Goal: Find specific page/section: Find specific page/section

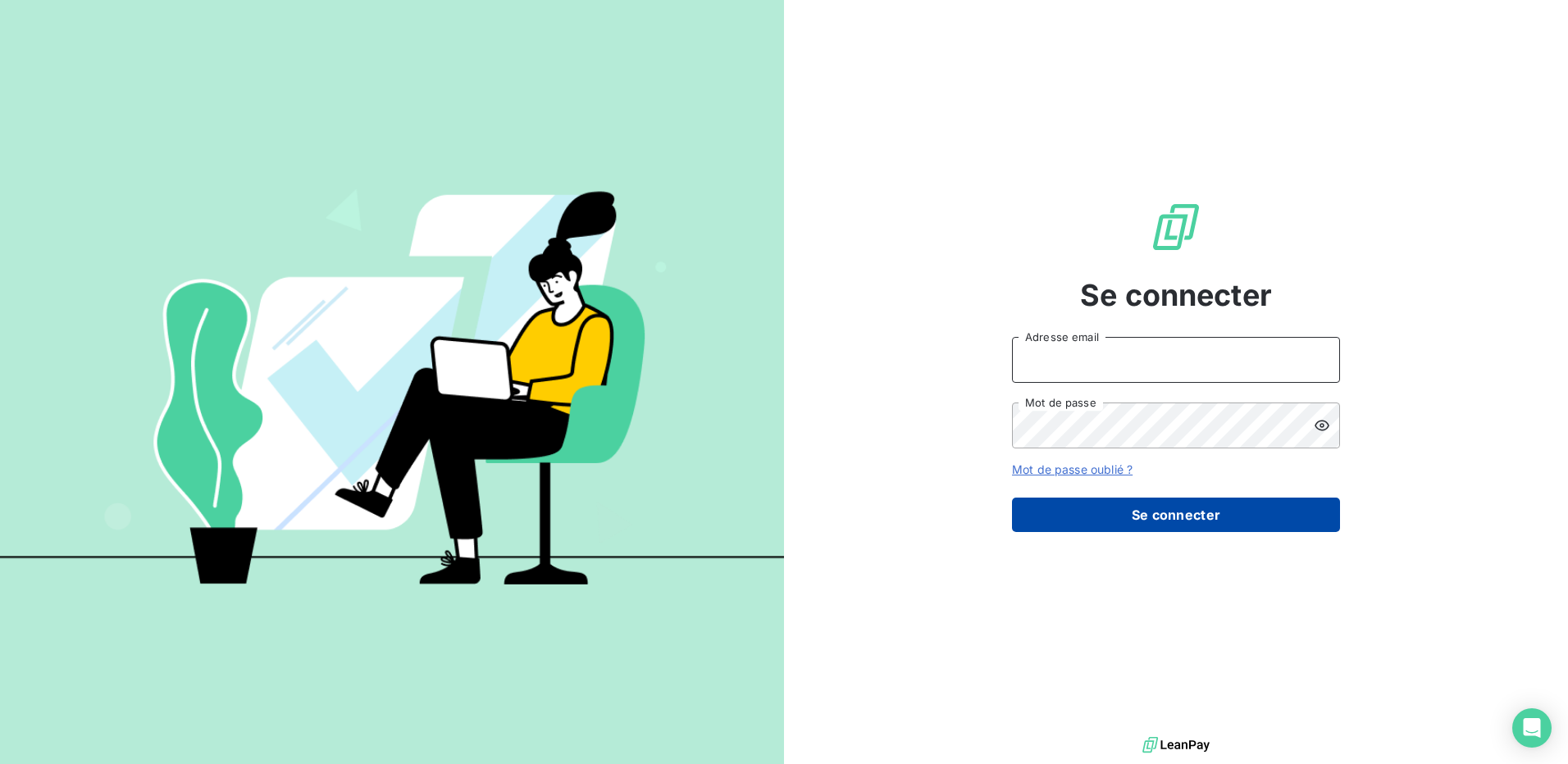
type input "[EMAIL_ADDRESS][DOMAIN_NAME]"
click at [1087, 507] on button "Se connecter" at bounding box center [1175, 515] width 328 height 35
click at [1090, 513] on button "Se connecter" at bounding box center [1175, 515] width 328 height 35
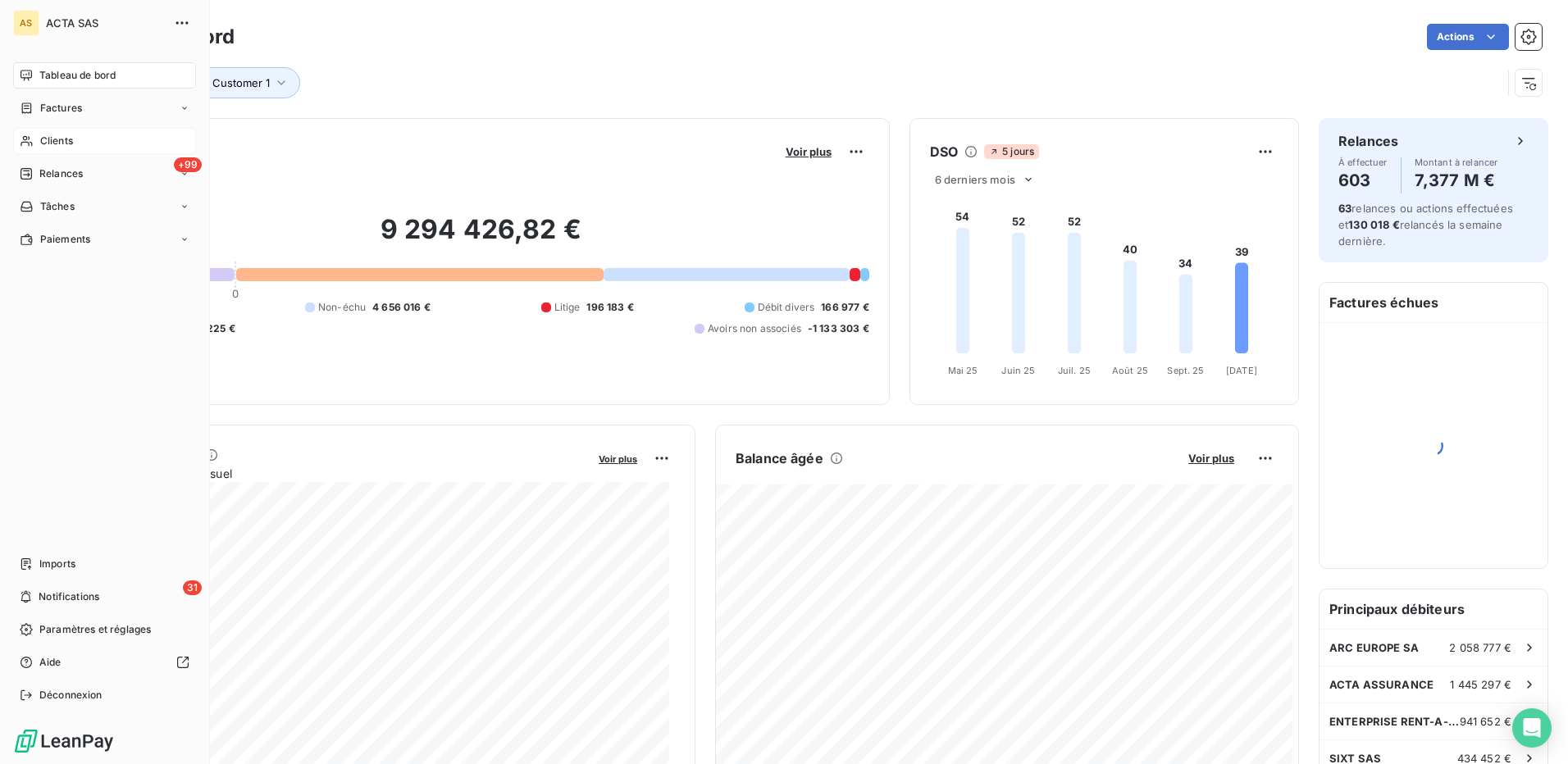
click at [59, 144] on span "Clients" at bounding box center [56, 141] width 33 height 15
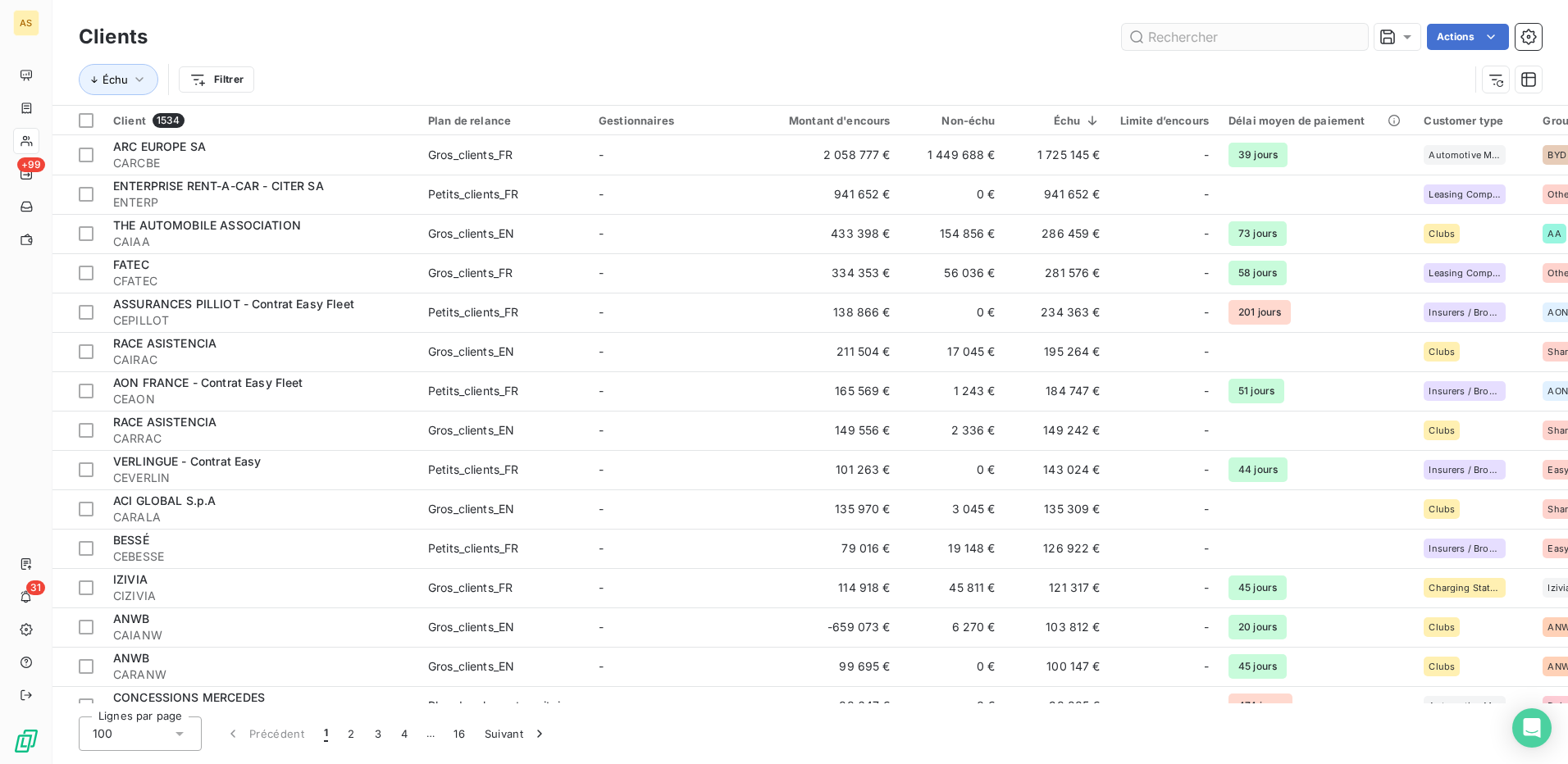
click at [1160, 35] on input "text" at bounding box center [1245, 37] width 246 height 27
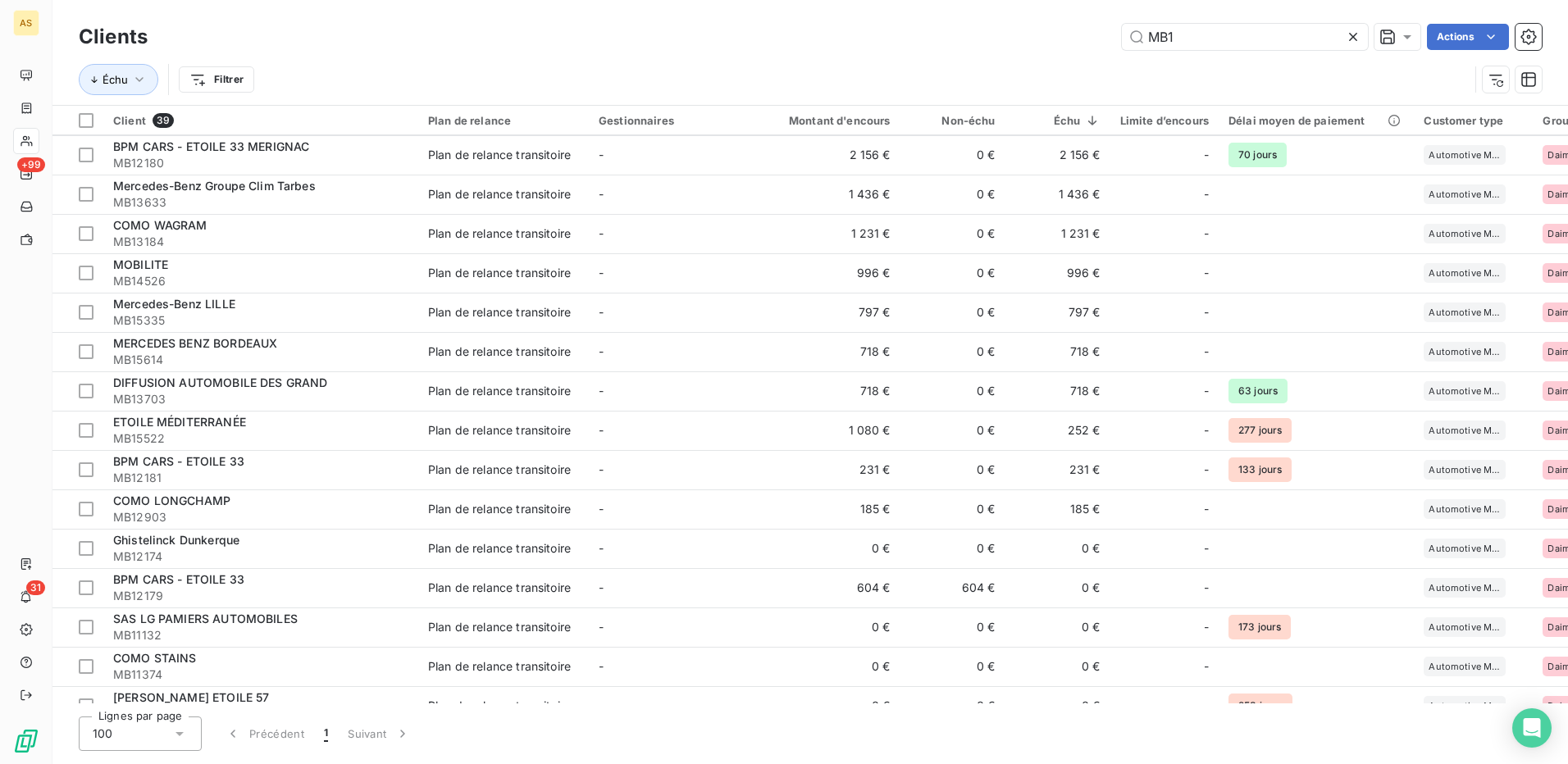
scroll to position [737, 0]
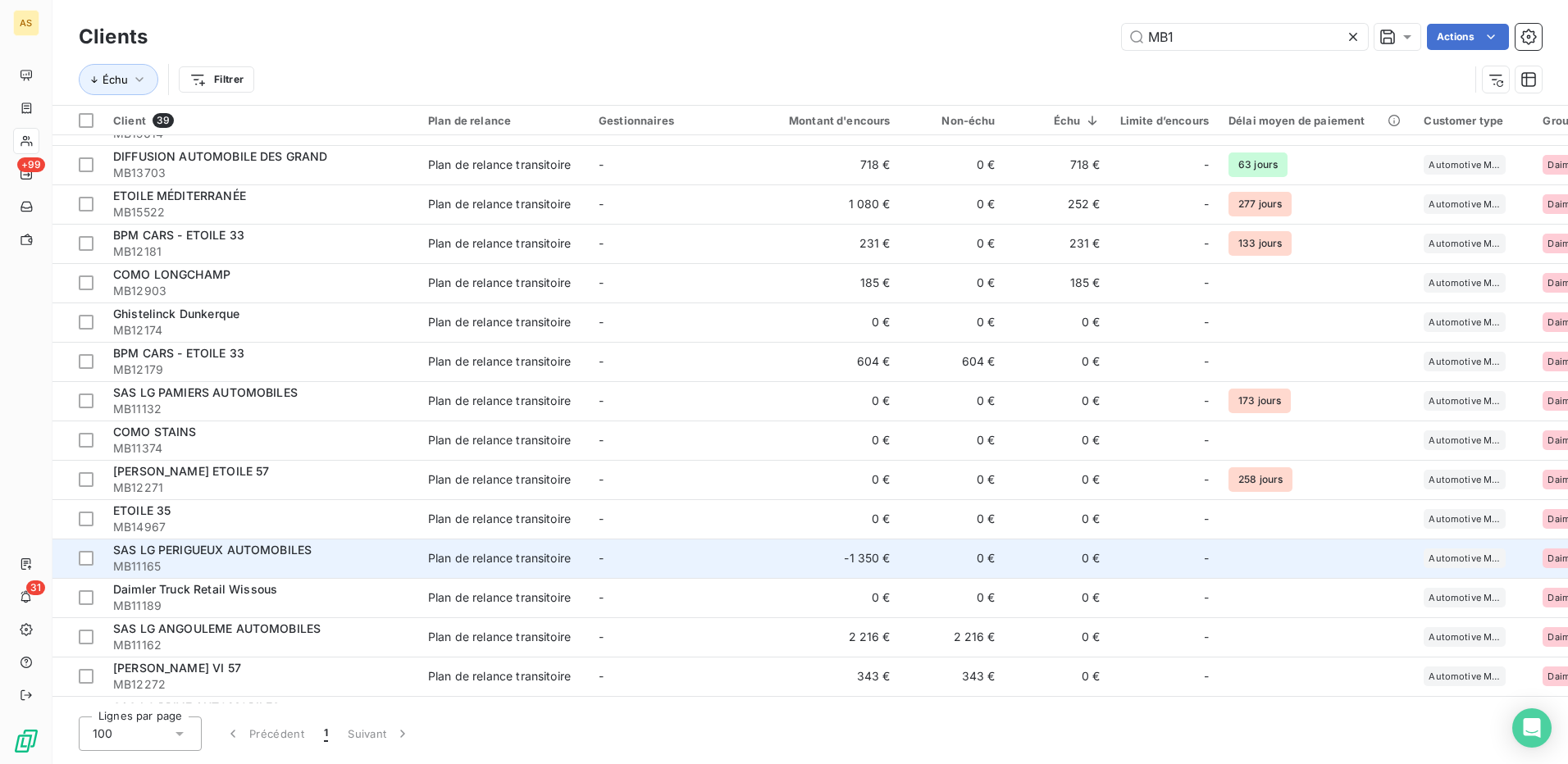
type input "MB1"
click at [593, 565] on td "-" at bounding box center [674, 557] width 171 height 39
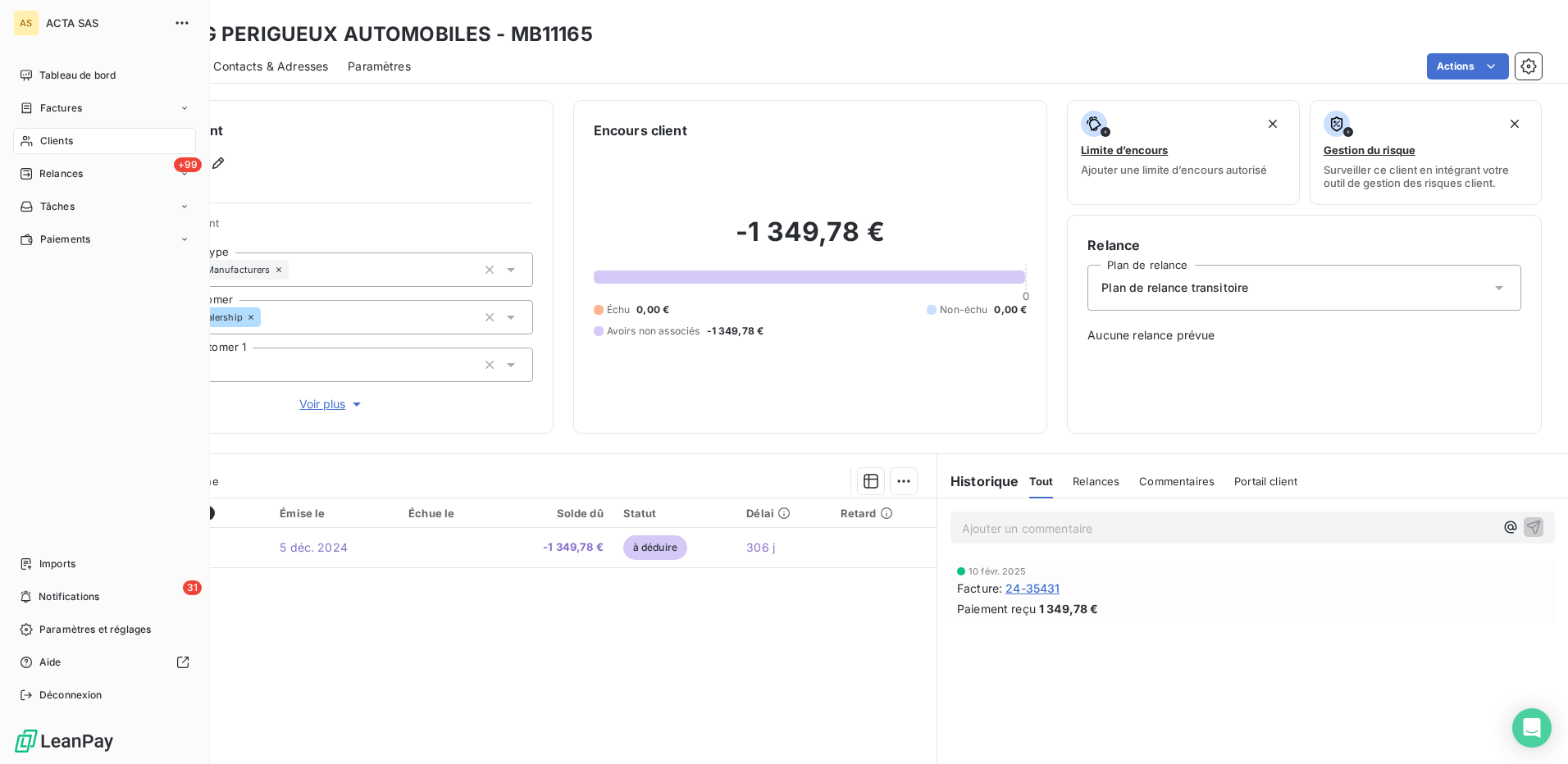
click at [56, 142] on span "Clients" at bounding box center [56, 141] width 33 height 15
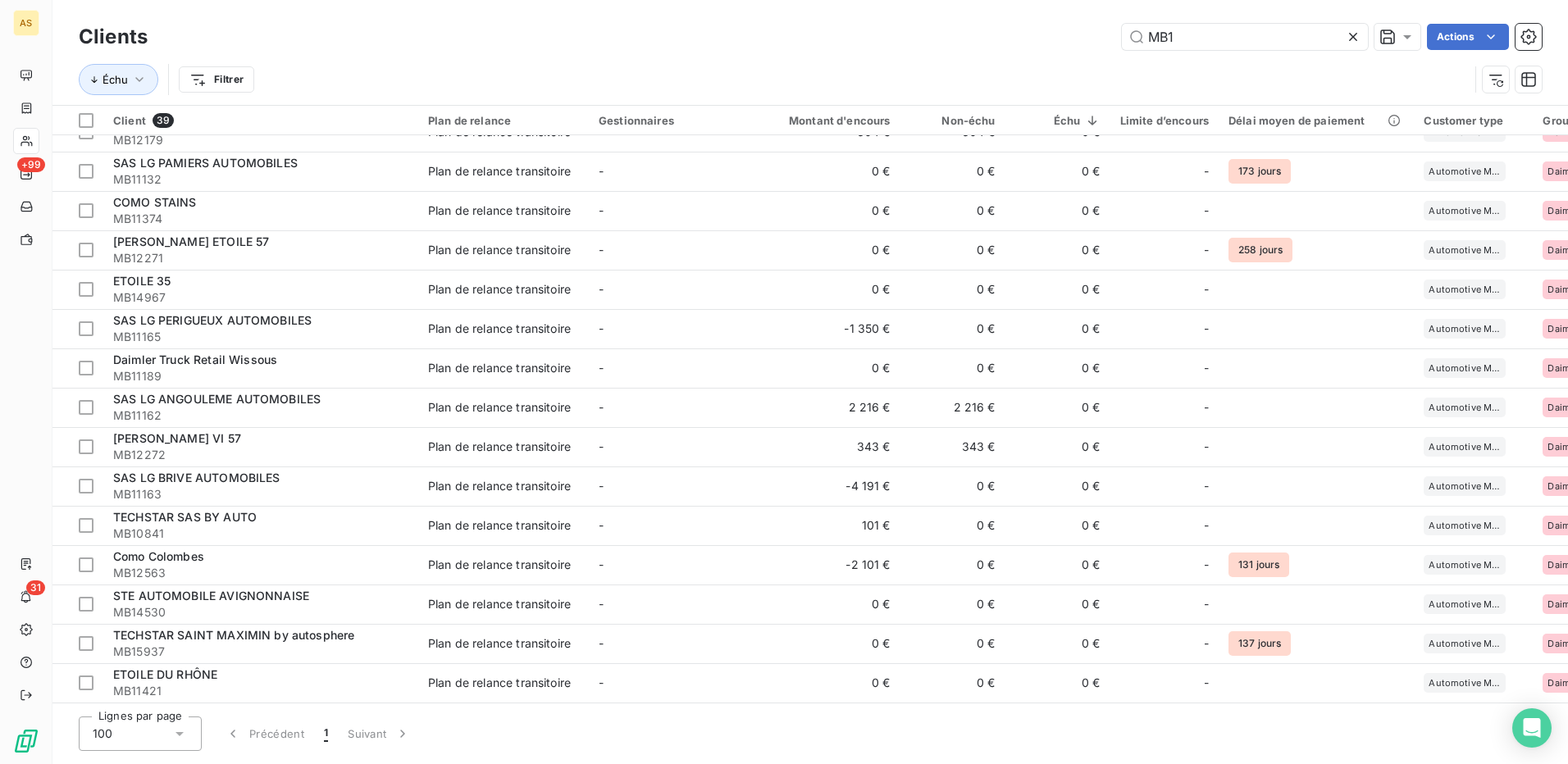
scroll to position [892, 0]
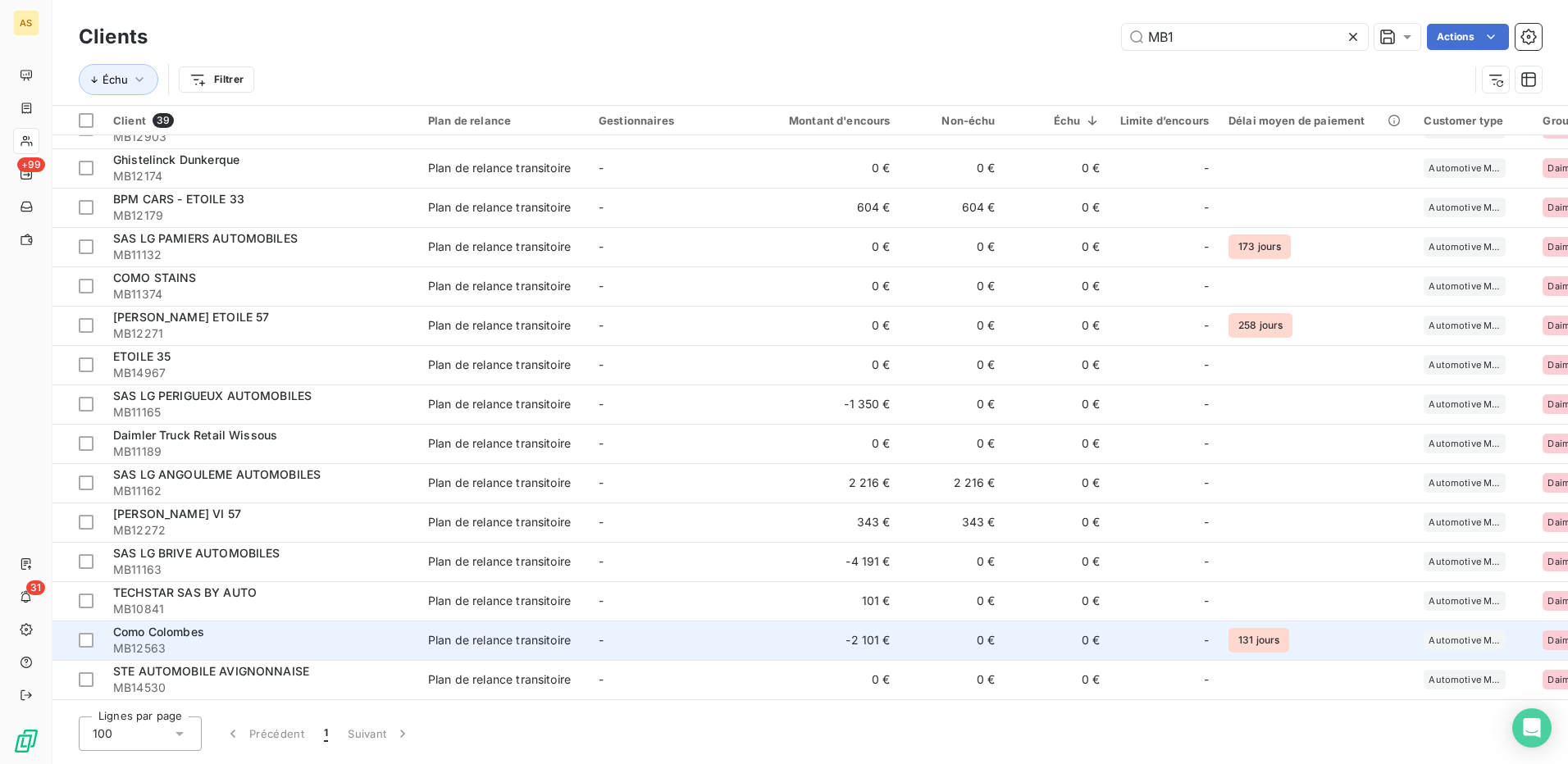
click at [791, 639] on td "-2 101 €" at bounding box center [830, 640] width 141 height 39
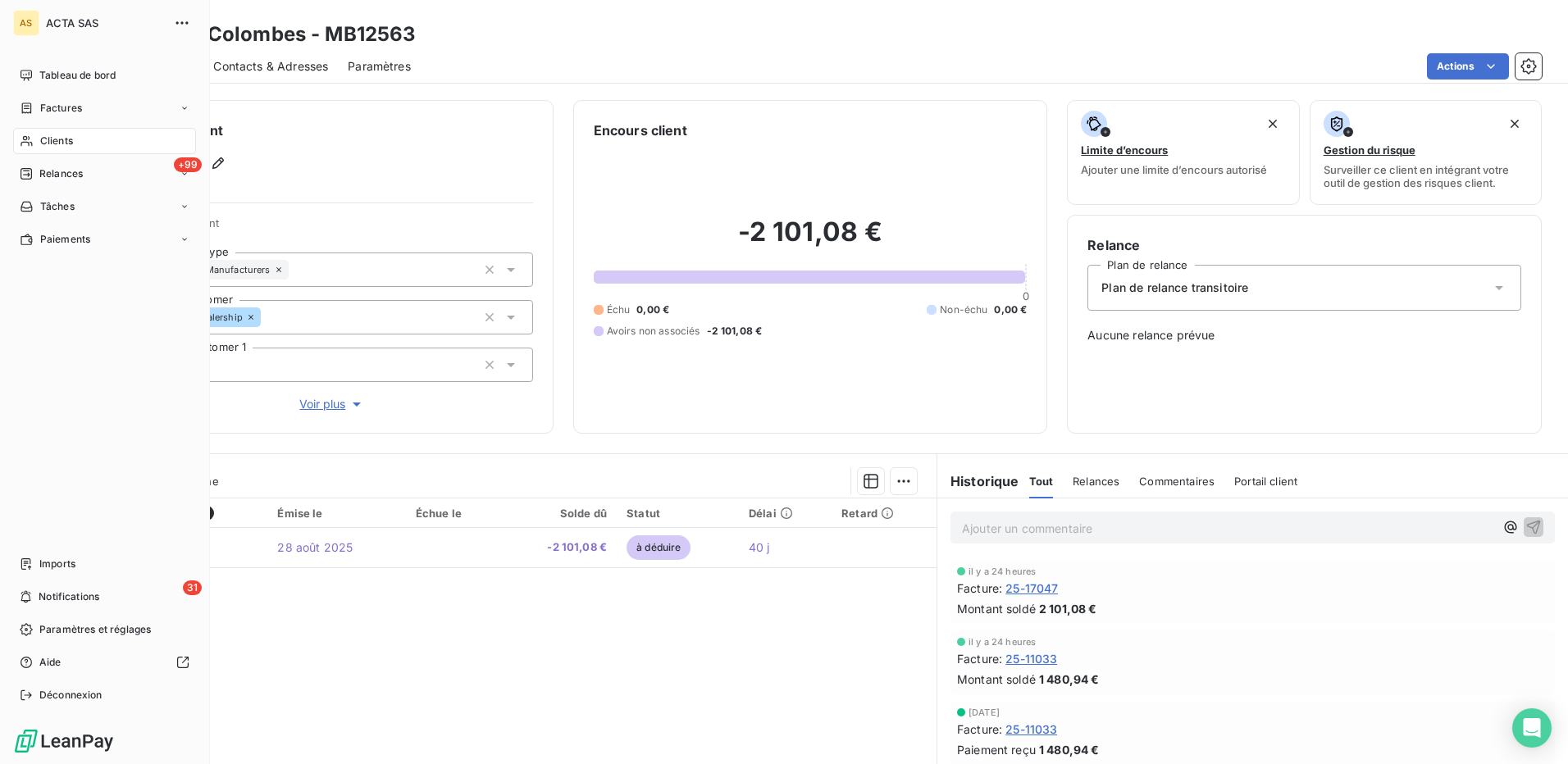
click at [61, 144] on span "Clients" at bounding box center [56, 141] width 33 height 15
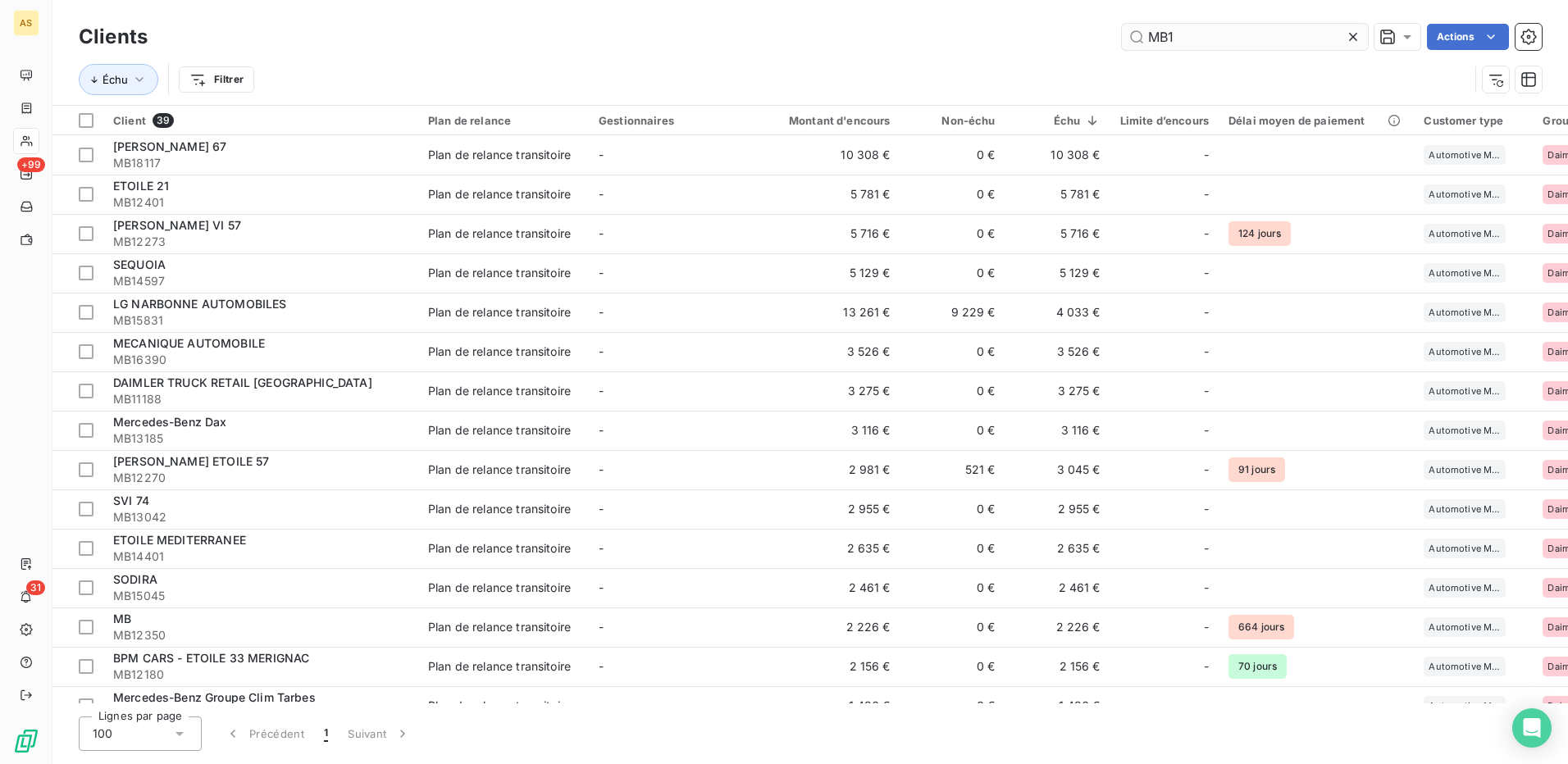
drag, startPoint x: 1175, startPoint y: 41, endPoint x: 1129, endPoint y: 41, distance: 46.0
click at [1129, 41] on input "MB1" at bounding box center [1245, 37] width 246 height 27
click at [1357, 40] on icon at bounding box center [1353, 37] width 17 height 17
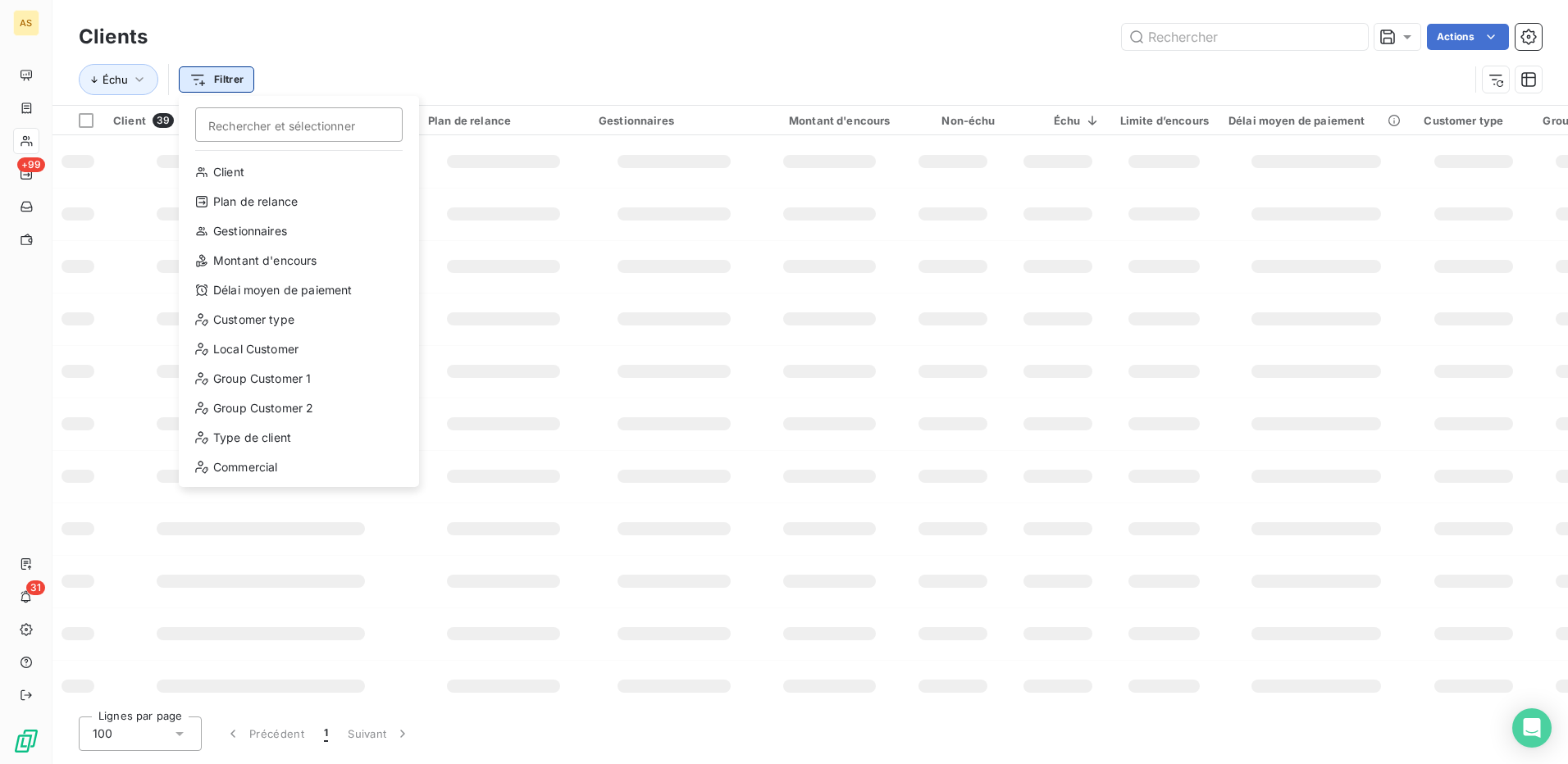
click at [217, 71] on html "AS +99 31 Clients Actions Échu Filtrer Rechercher et sélectionner Client Plan d…" at bounding box center [784, 382] width 1568 height 764
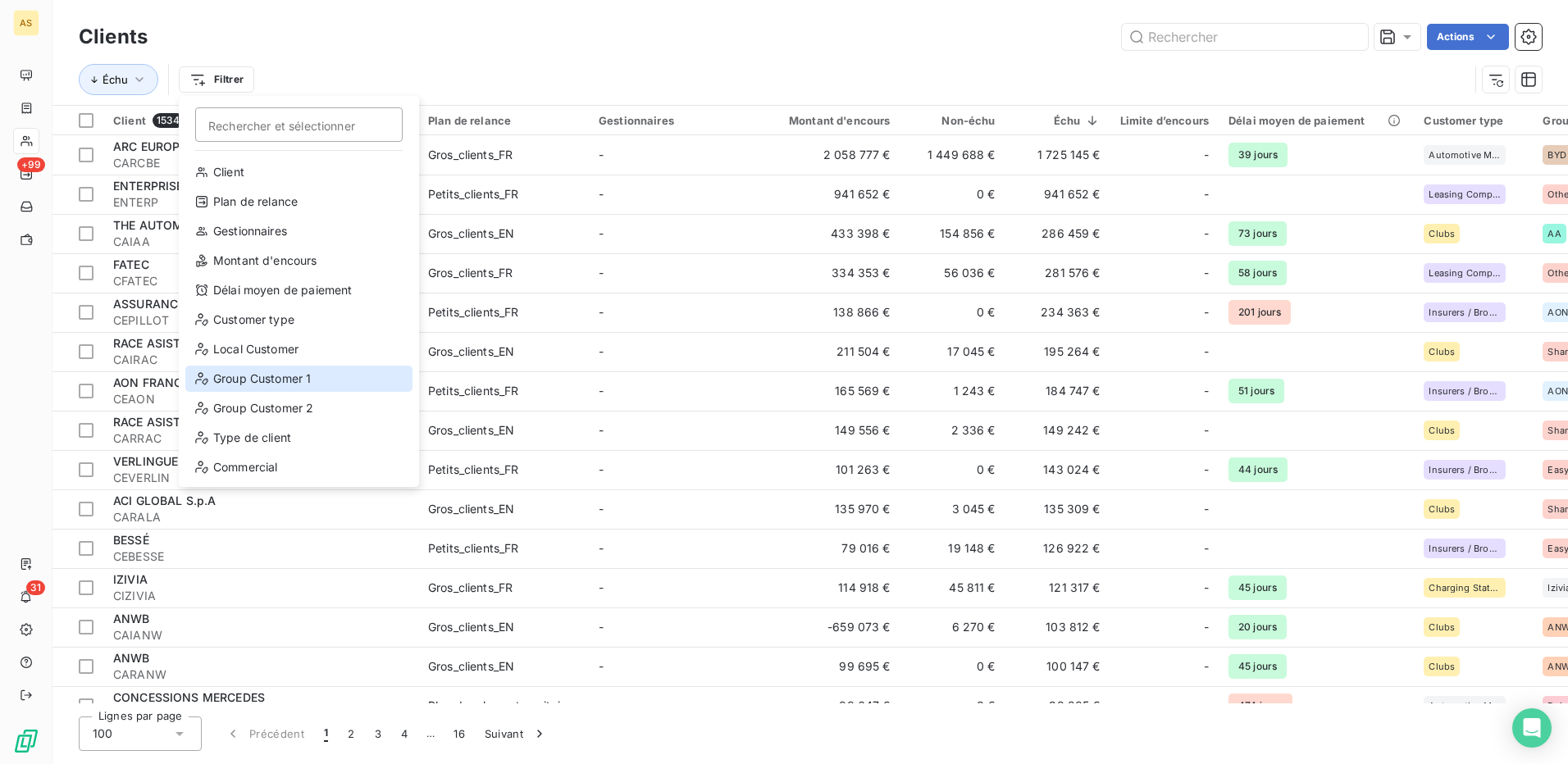
click at [277, 374] on div "Group Customer 1" at bounding box center [299, 379] width 227 height 27
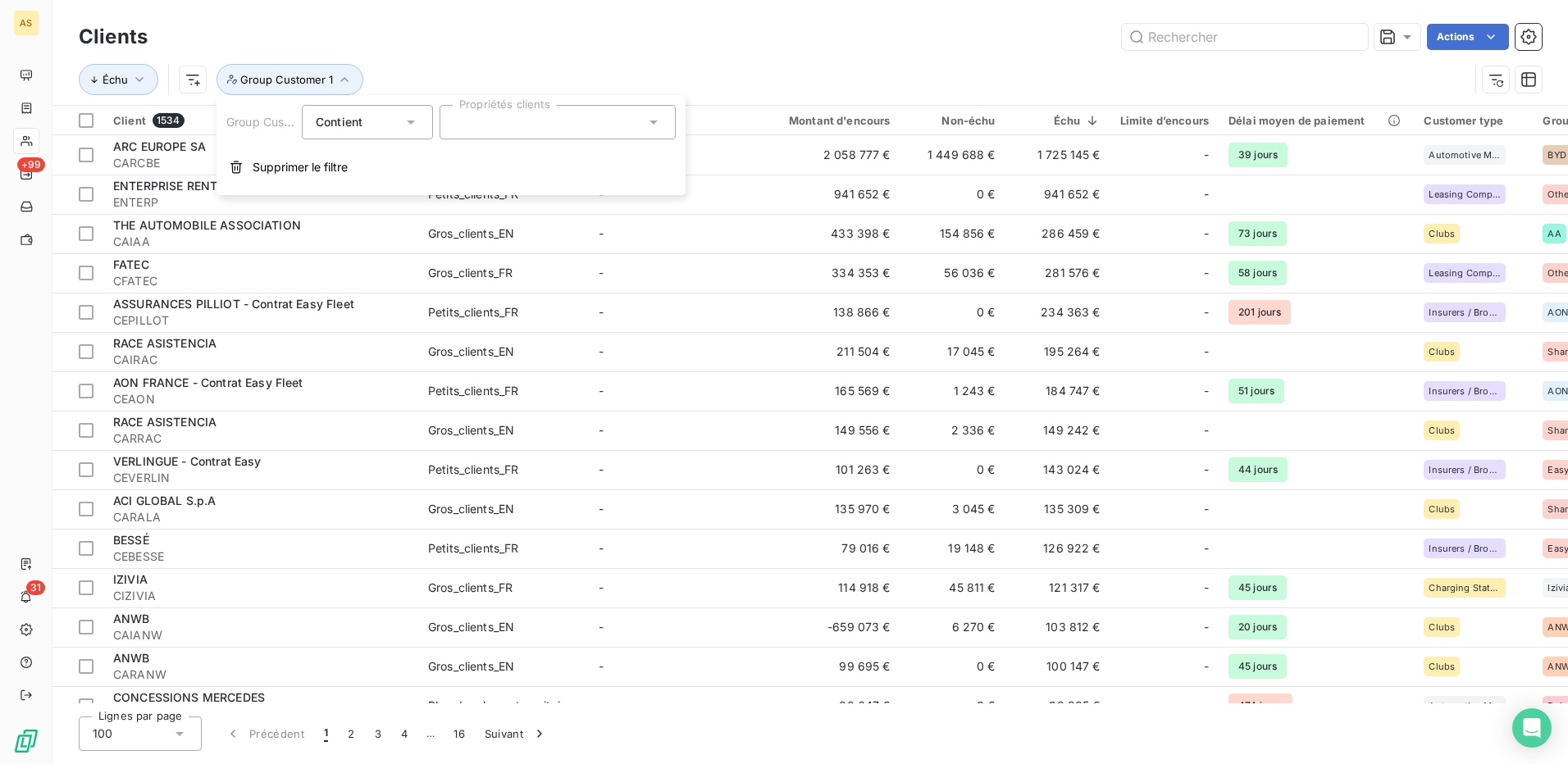
click at [649, 122] on icon at bounding box center [654, 122] width 17 height 17
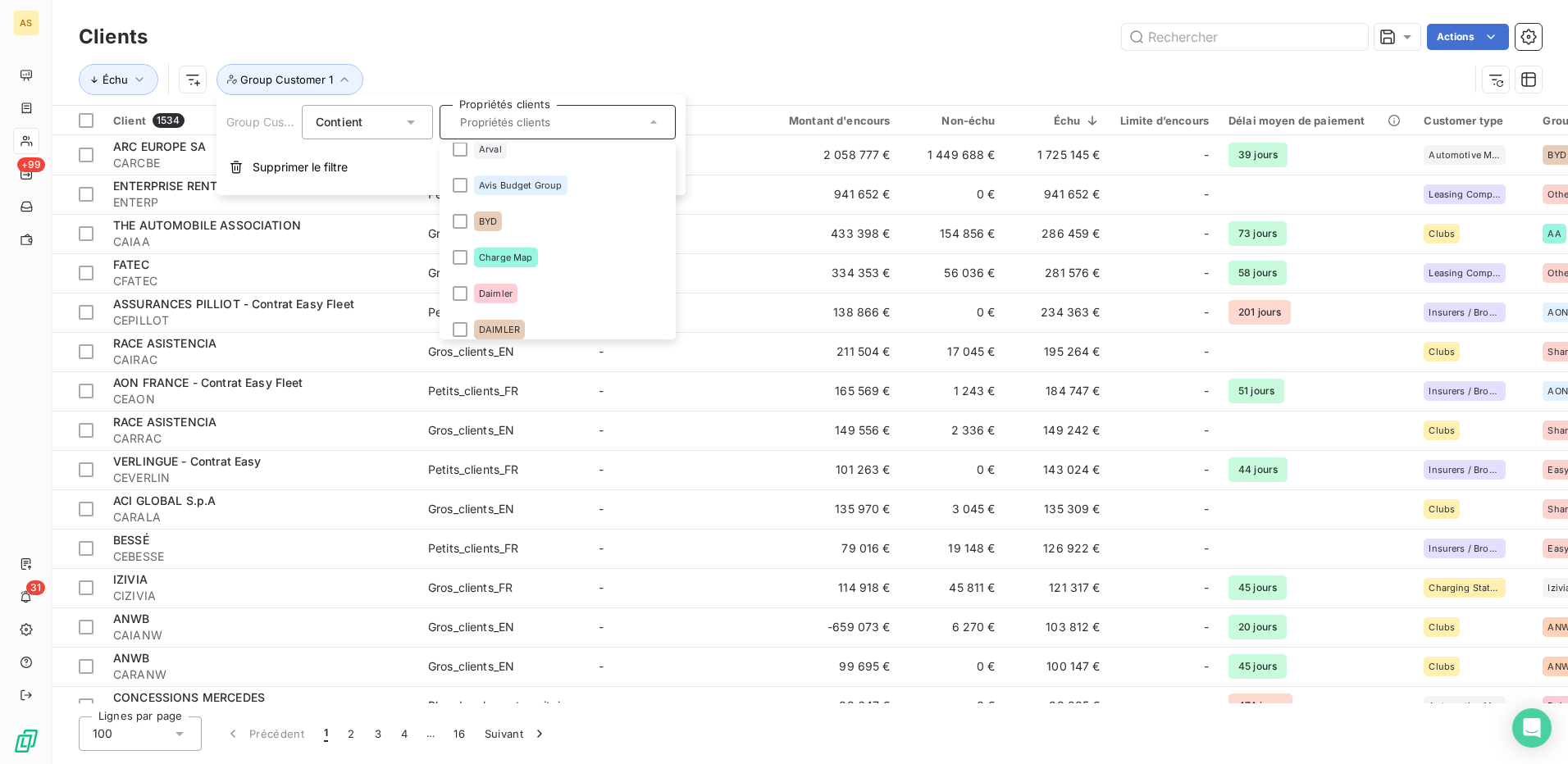
scroll to position [168, 0]
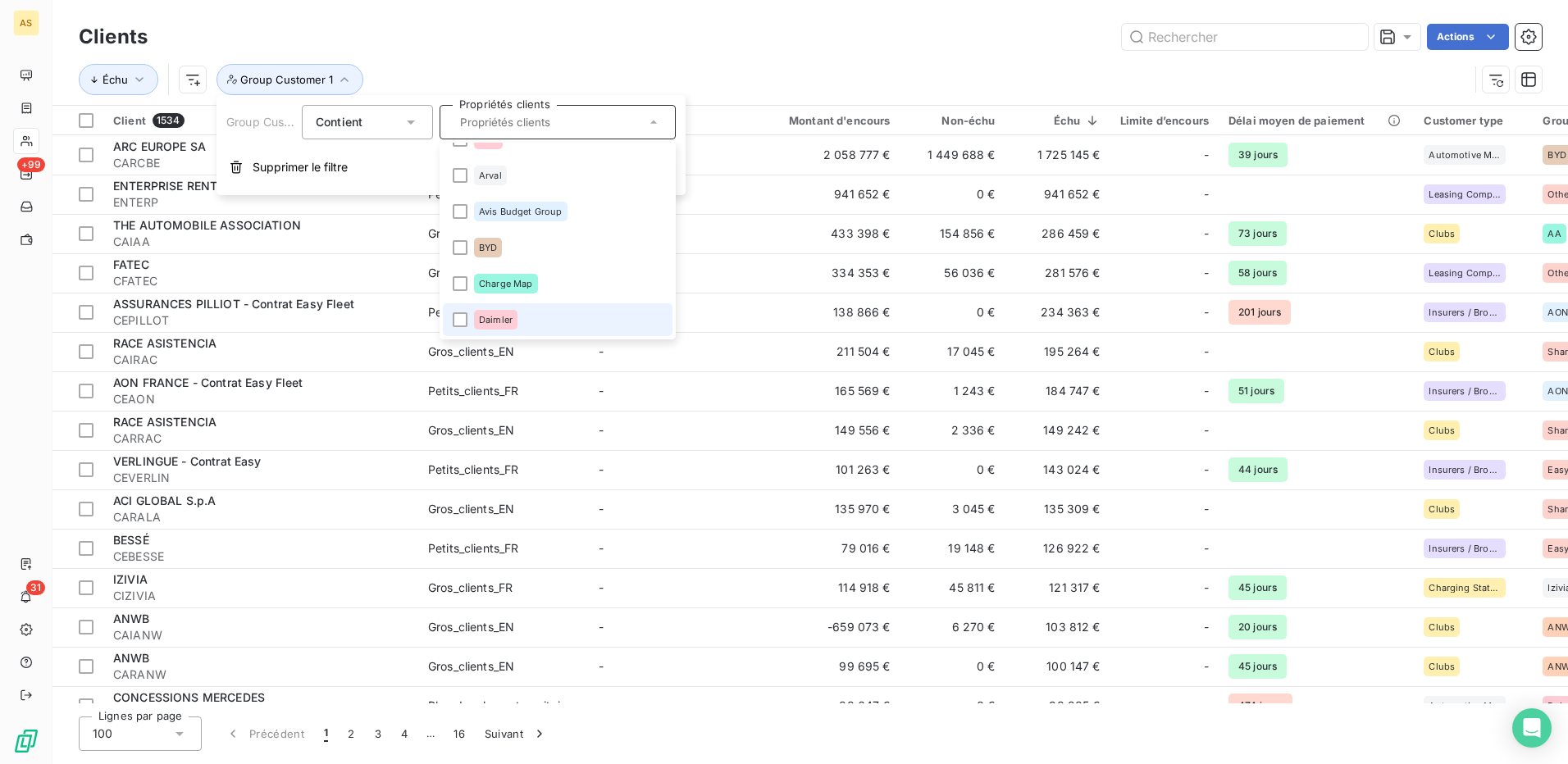
click at [468, 314] on li "Daimler" at bounding box center [558, 320] width 230 height 33
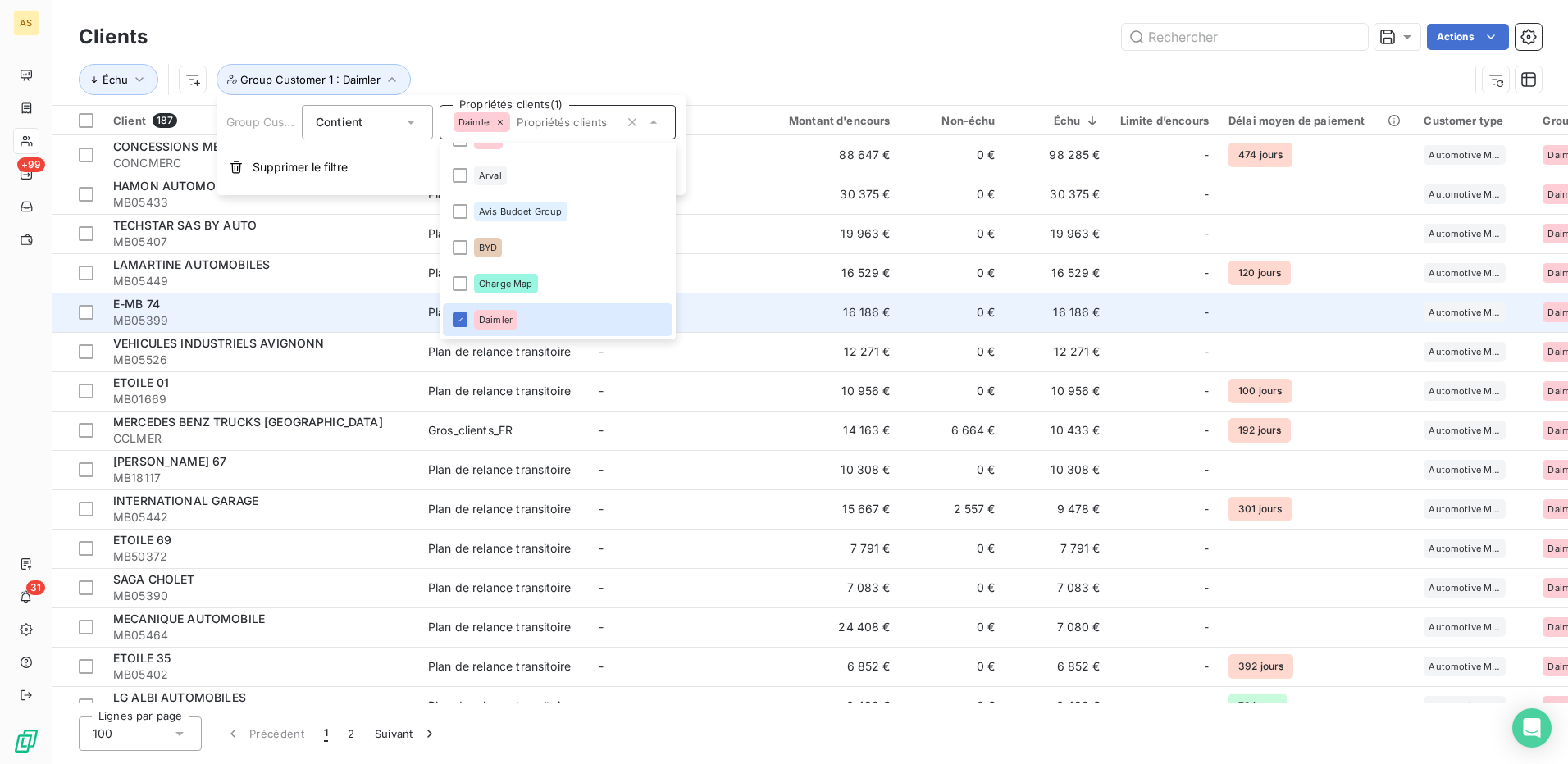
click at [802, 328] on td "16 186 €" at bounding box center [830, 312] width 141 height 39
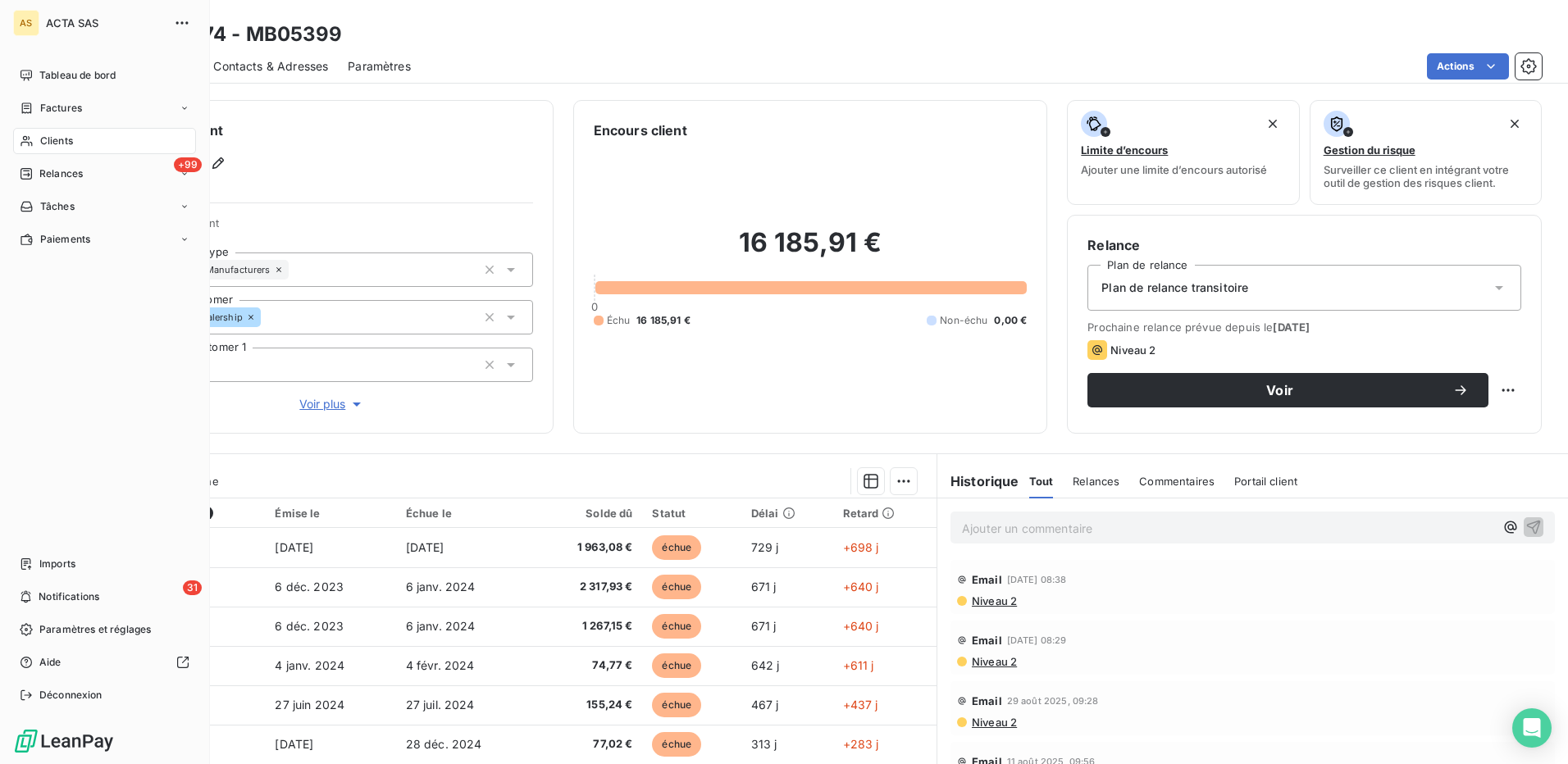
click at [65, 142] on span "Clients" at bounding box center [56, 141] width 33 height 15
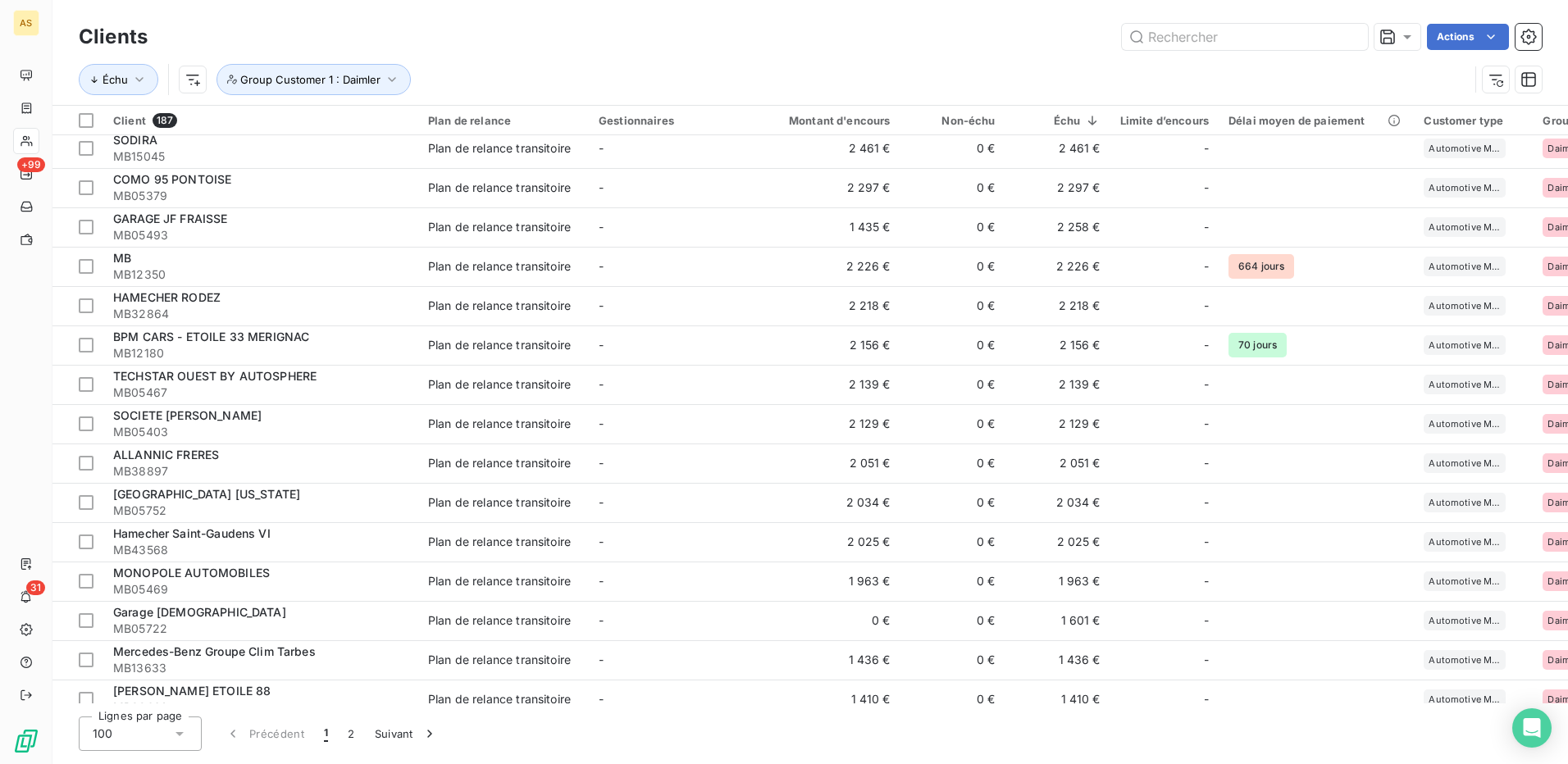
scroll to position [2213, 0]
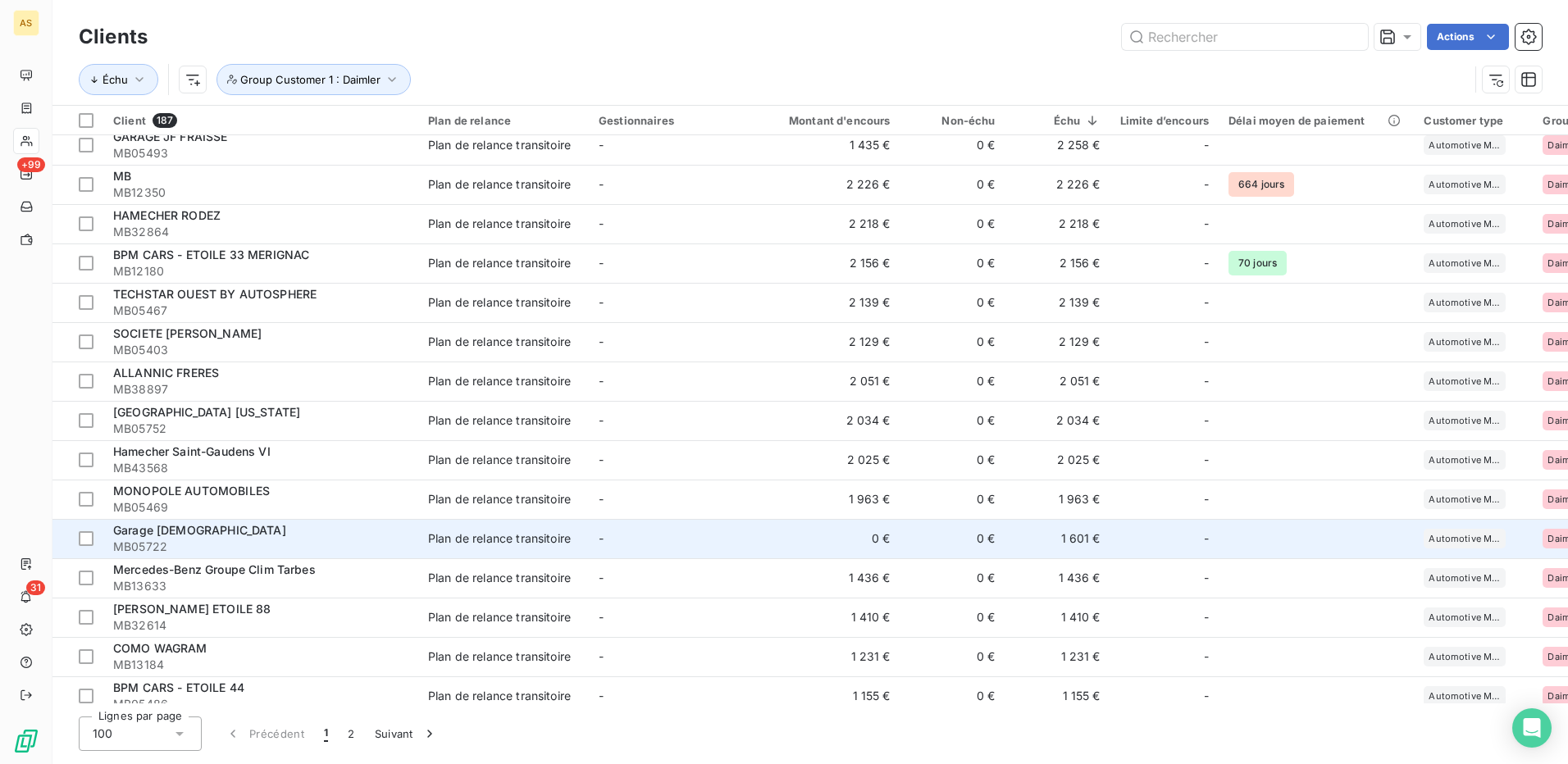
click at [532, 542] on div "Plan de relance transitoire" at bounding box center [500, 538] width 143 height 17
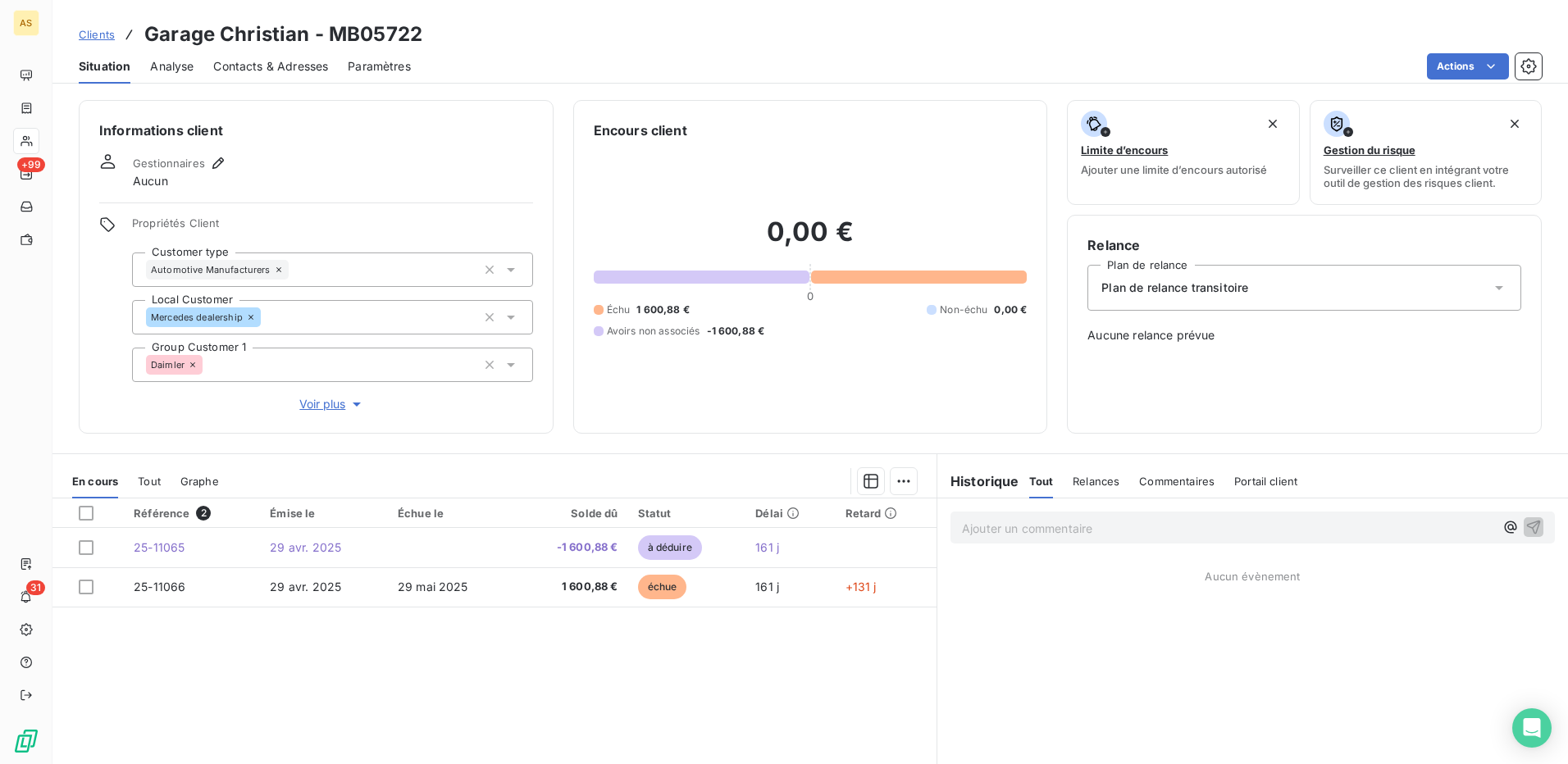
click at [432, 29] on div "Clients Garage [DEMOGRAPHIC_DATA] - MB05722" at bounding box center [810, 35] width 1516 height 30
drag, startPoint x: 325, startPoint y: 30, endPoint x: 447, endPoint y: 35, distance: 122.1
click at [447, 35] on div "Clients Garage [DEMOGRAPHIC_DATA] - MB05722" at bounding box center [810, 35] width 1516 height 30
copy h3 "MB05722"
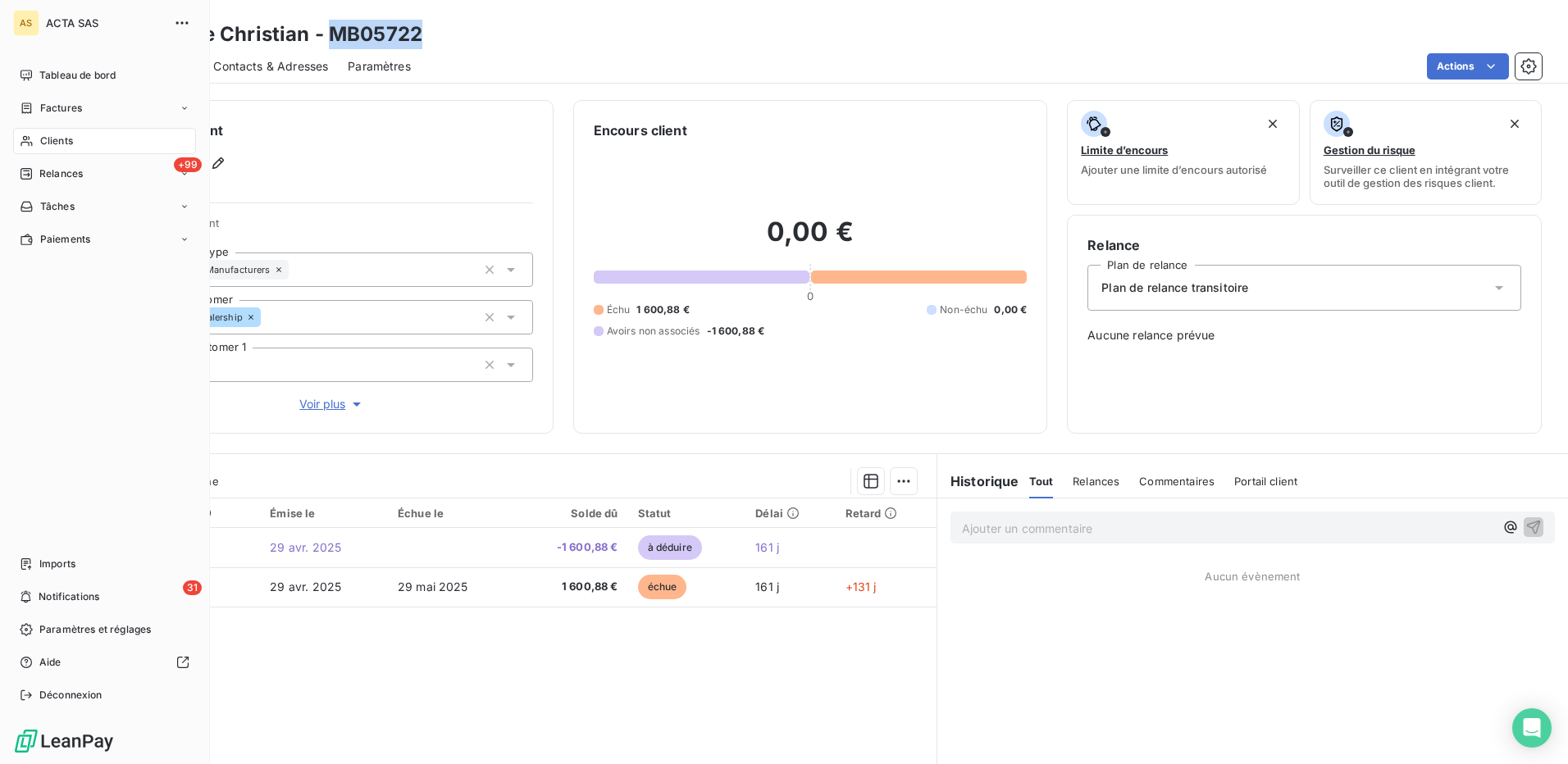
click at [49, 146] on span "Clients" at bounding box center [56, 141] width 33 height 15
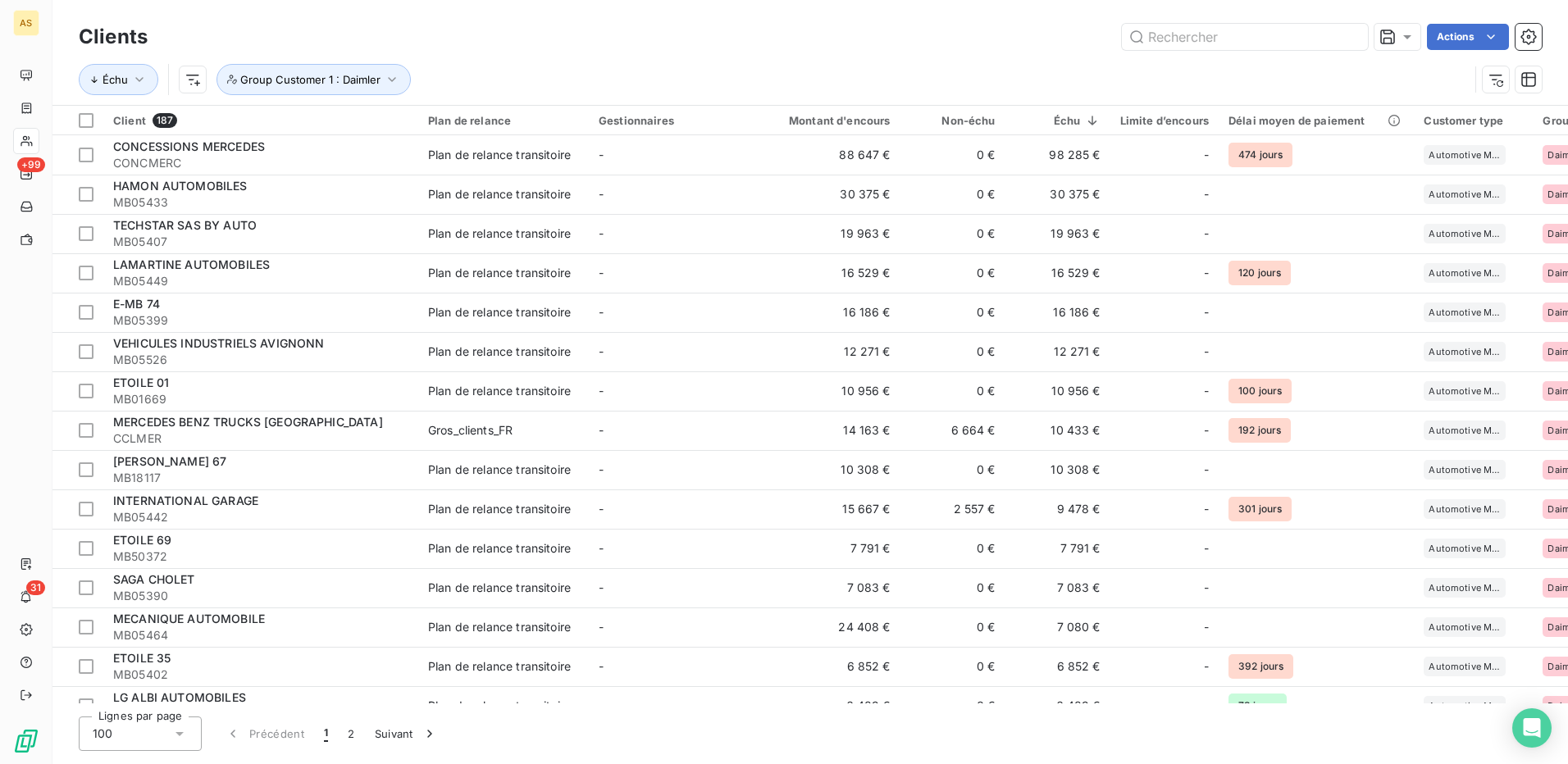
click at [182, 732] on icon at bounding box center [179, 733] width 8 height 4
click at [102, 643] on div at bounding box center [97, 640] width 17 height 17
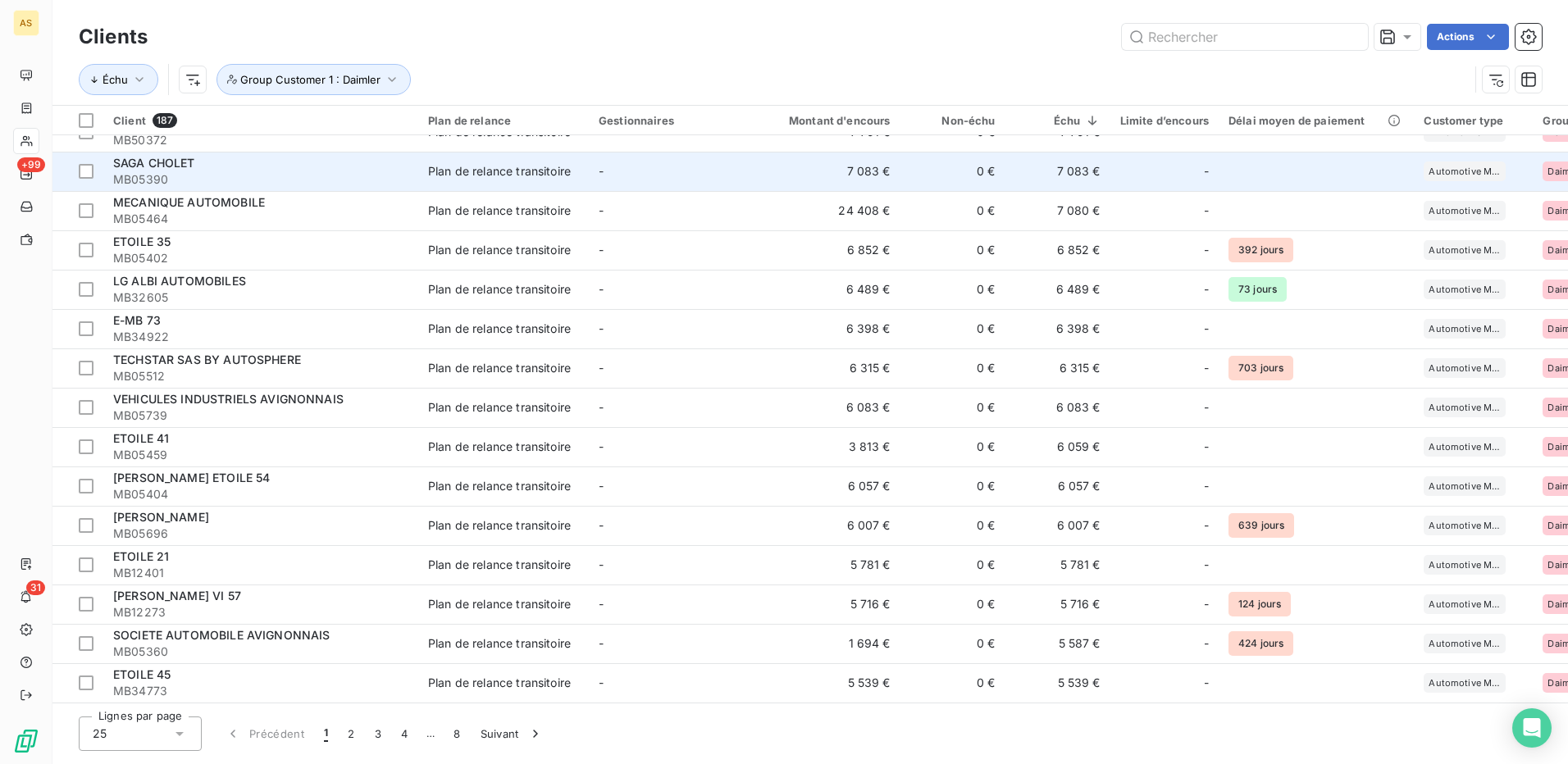
scroll to position [423, 0]
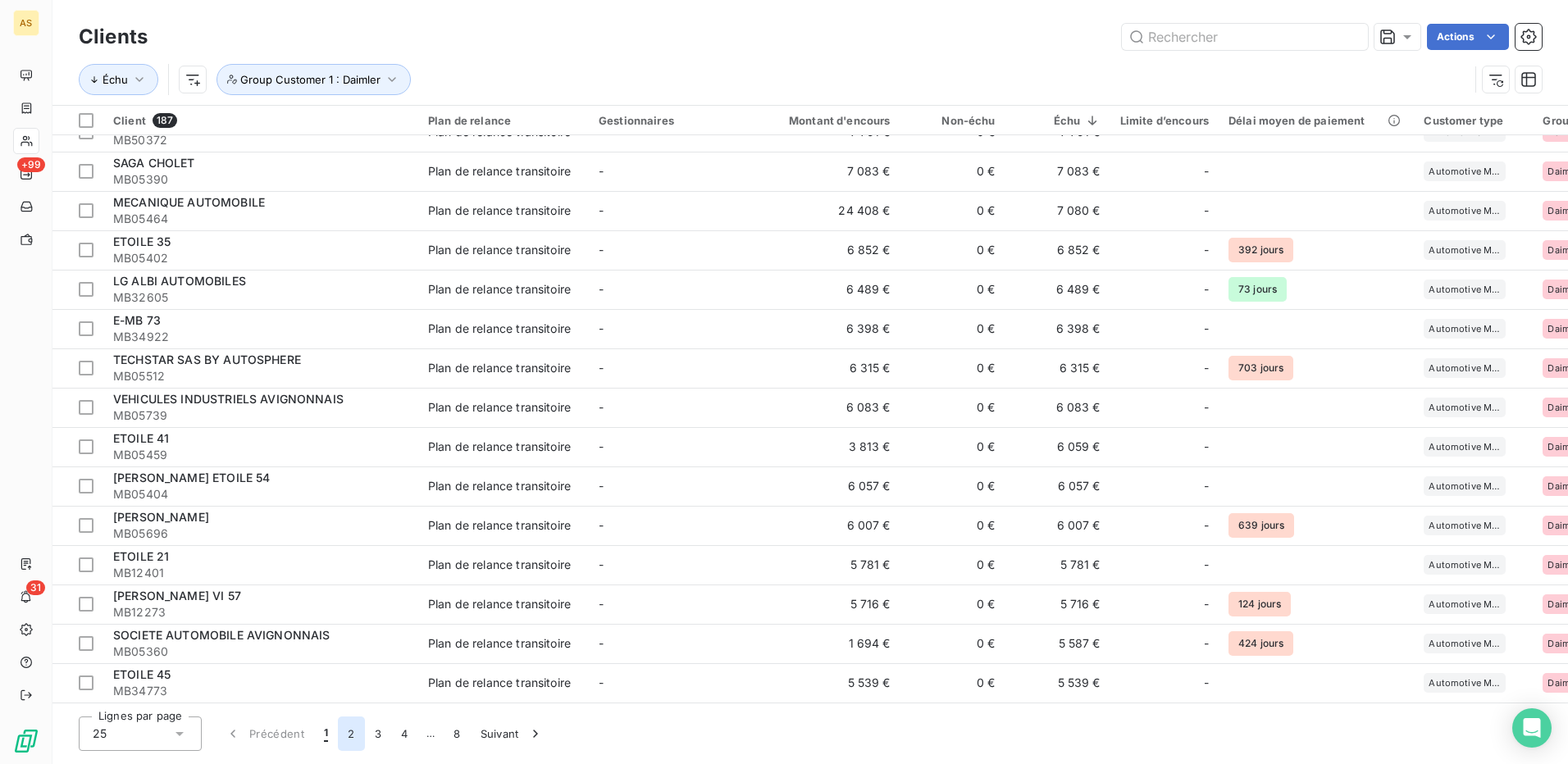
click at [353, 733] on button "2" at bounding box center [351, 734] width 27 height 35
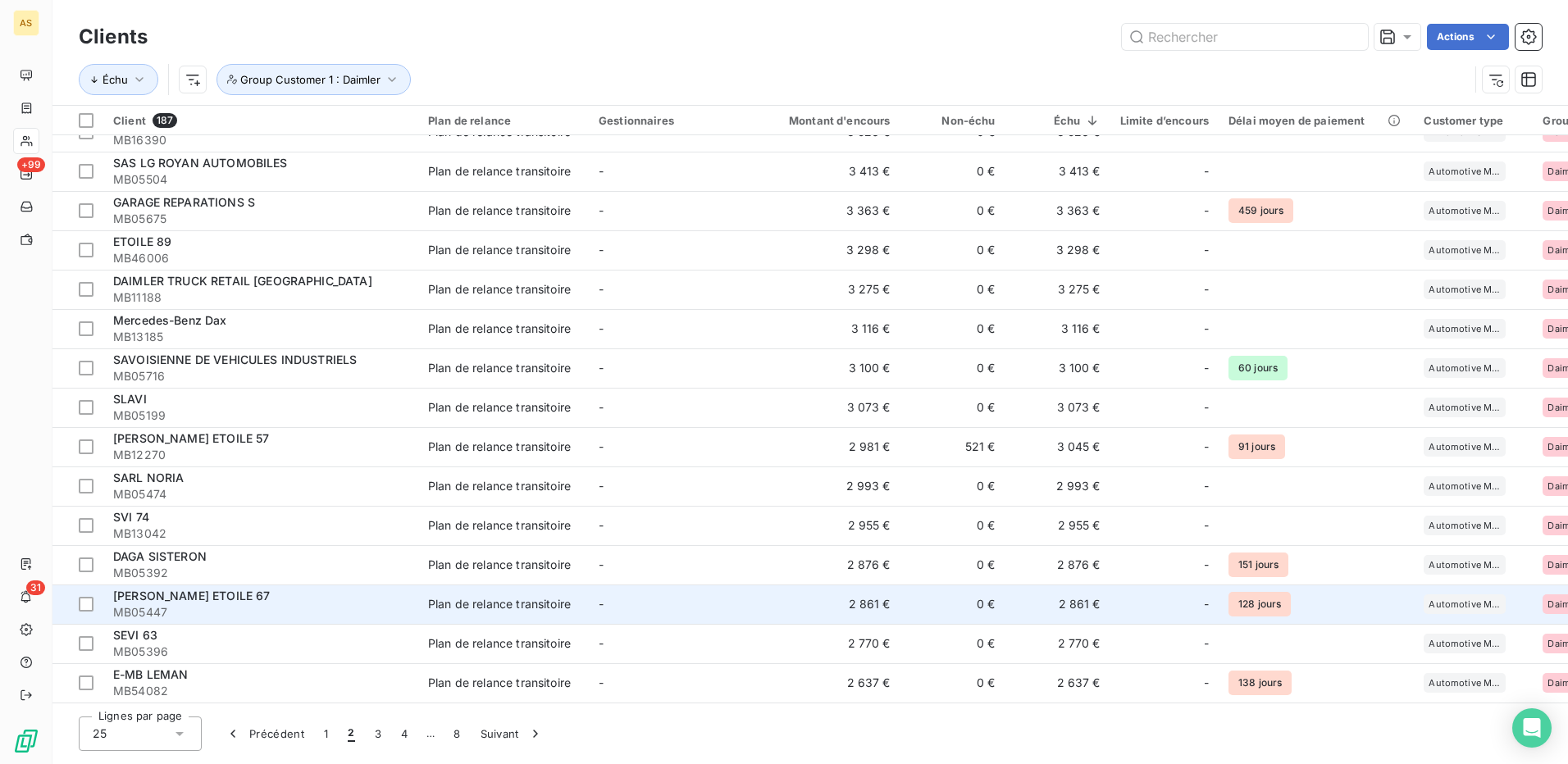
click at [728, 615] on td "-" at bounding box center [674, 604] width 171 height 39
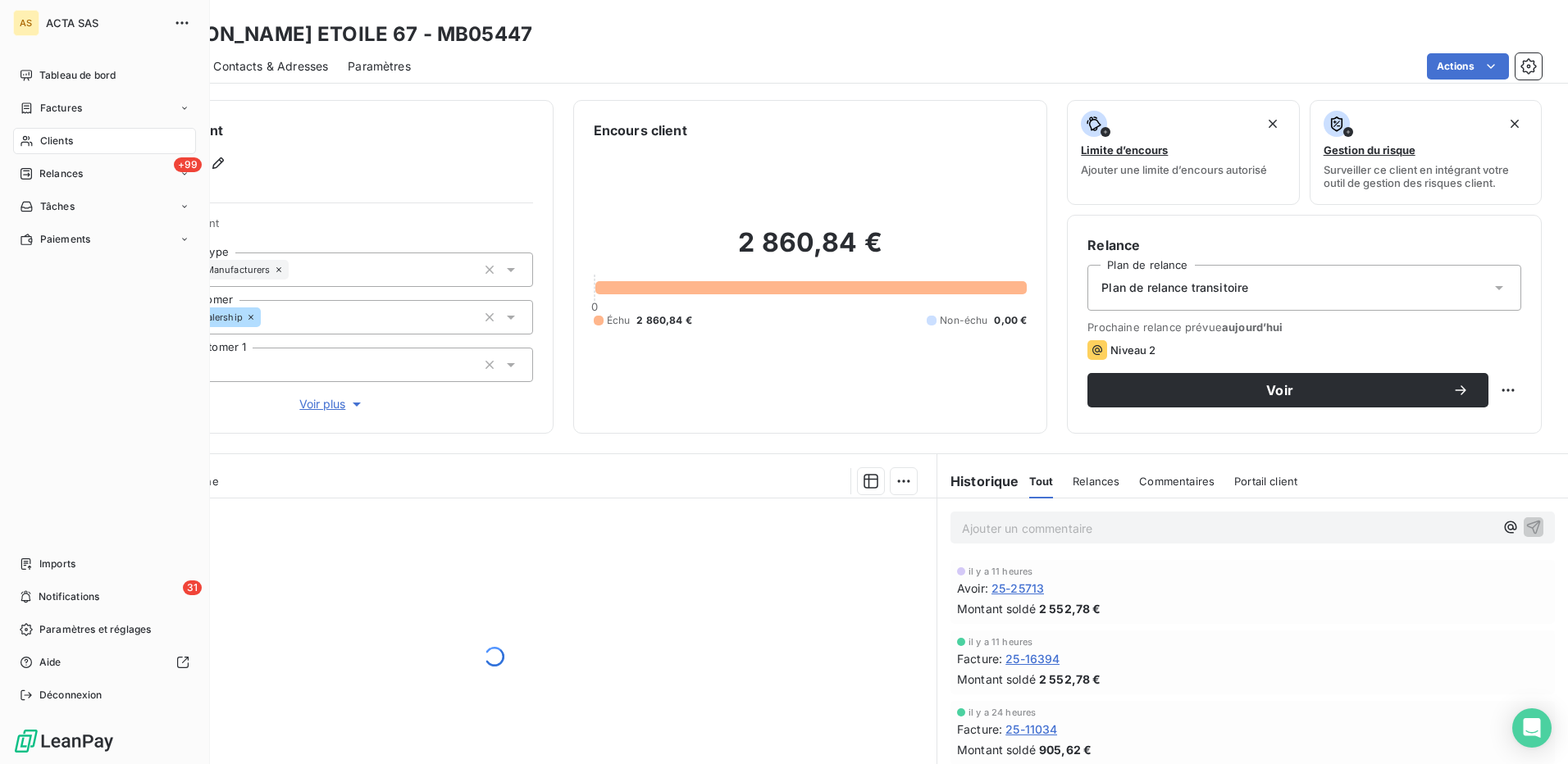
click at [54, 138] on span "Clients" at bounding box center [56, 141] width 33 height 15
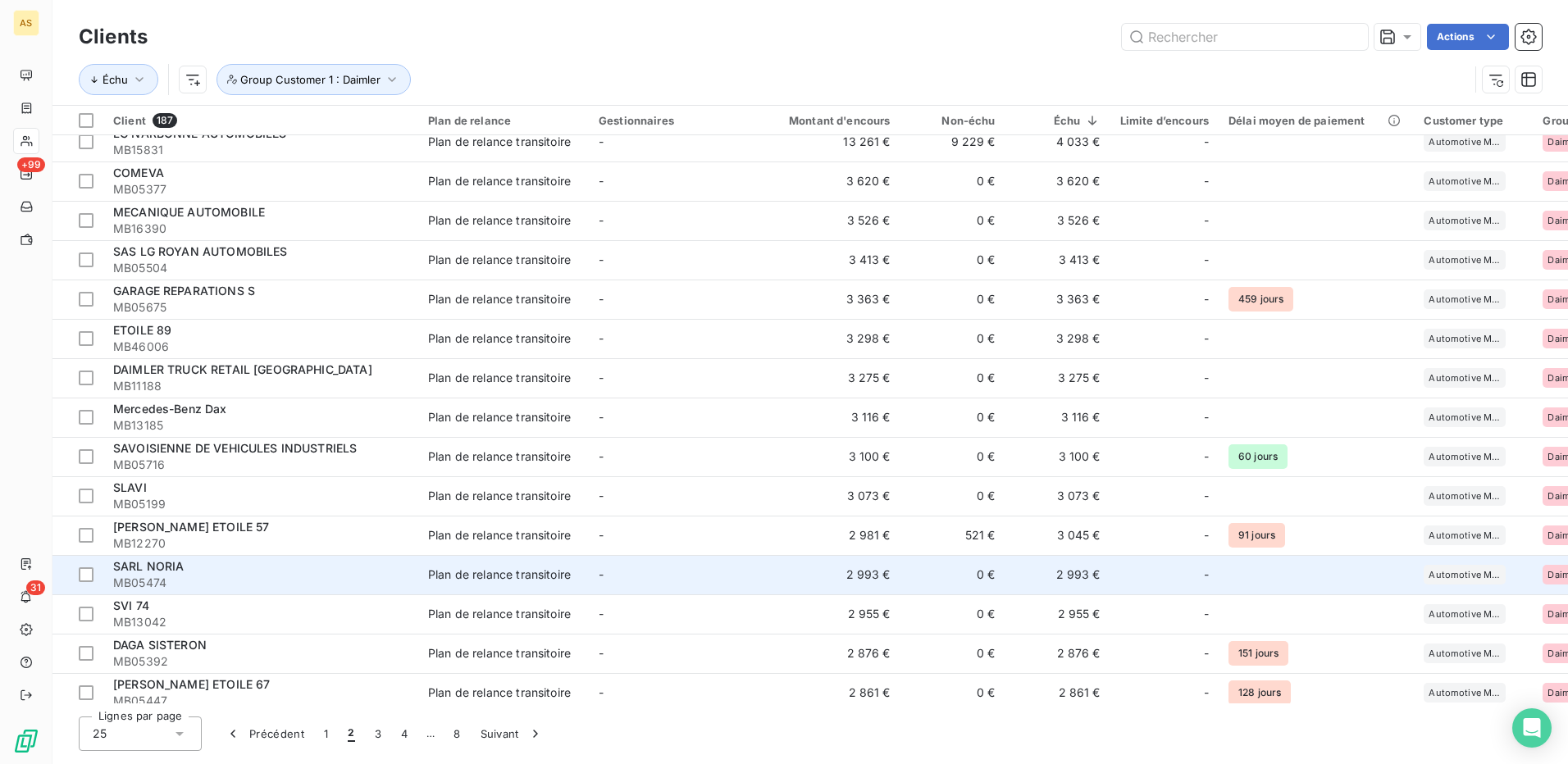
scroll to position [423, 0]
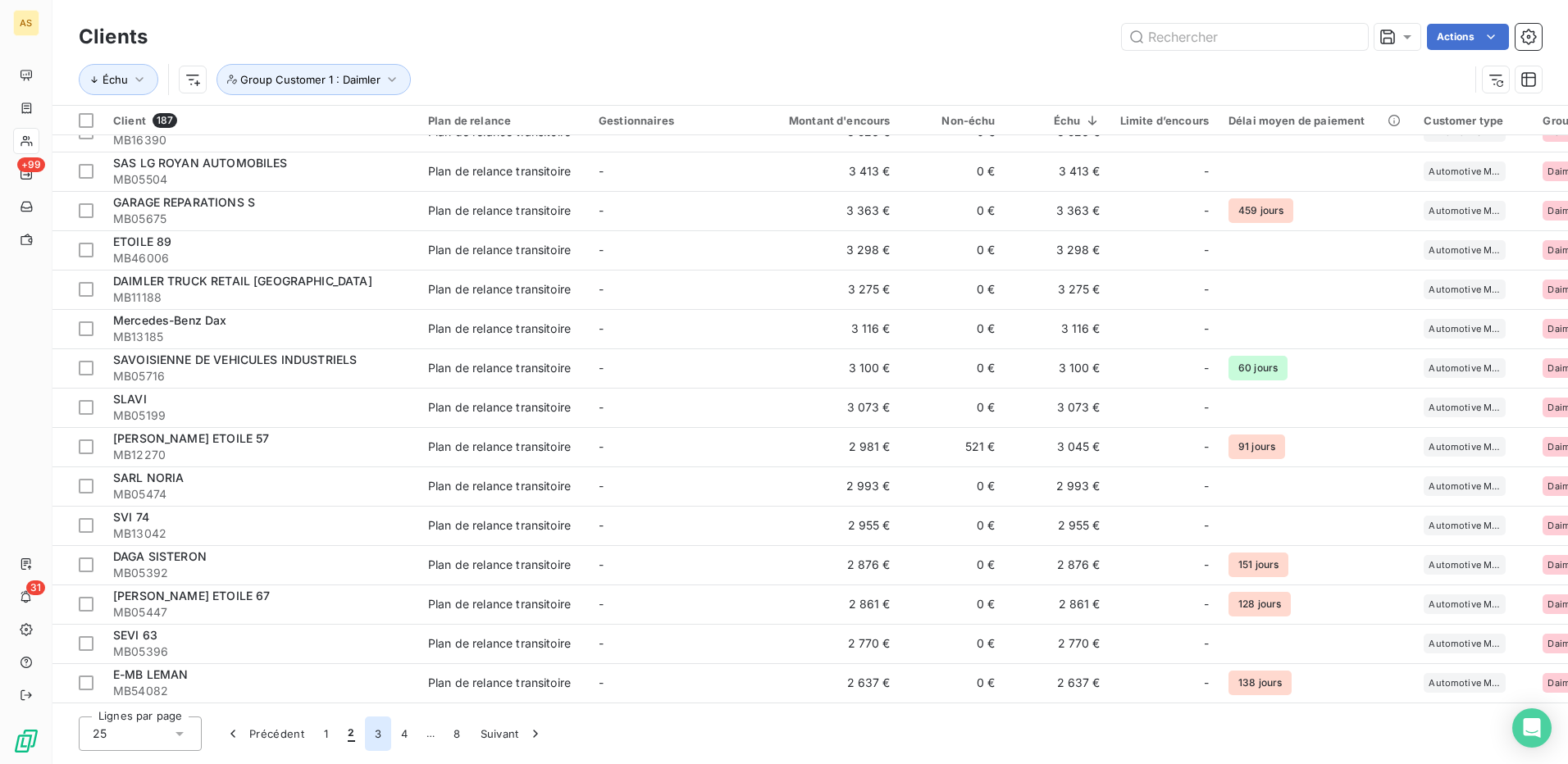
click at [374, 733] on button "3" at bounding box center [379, 734] width 27 height 35
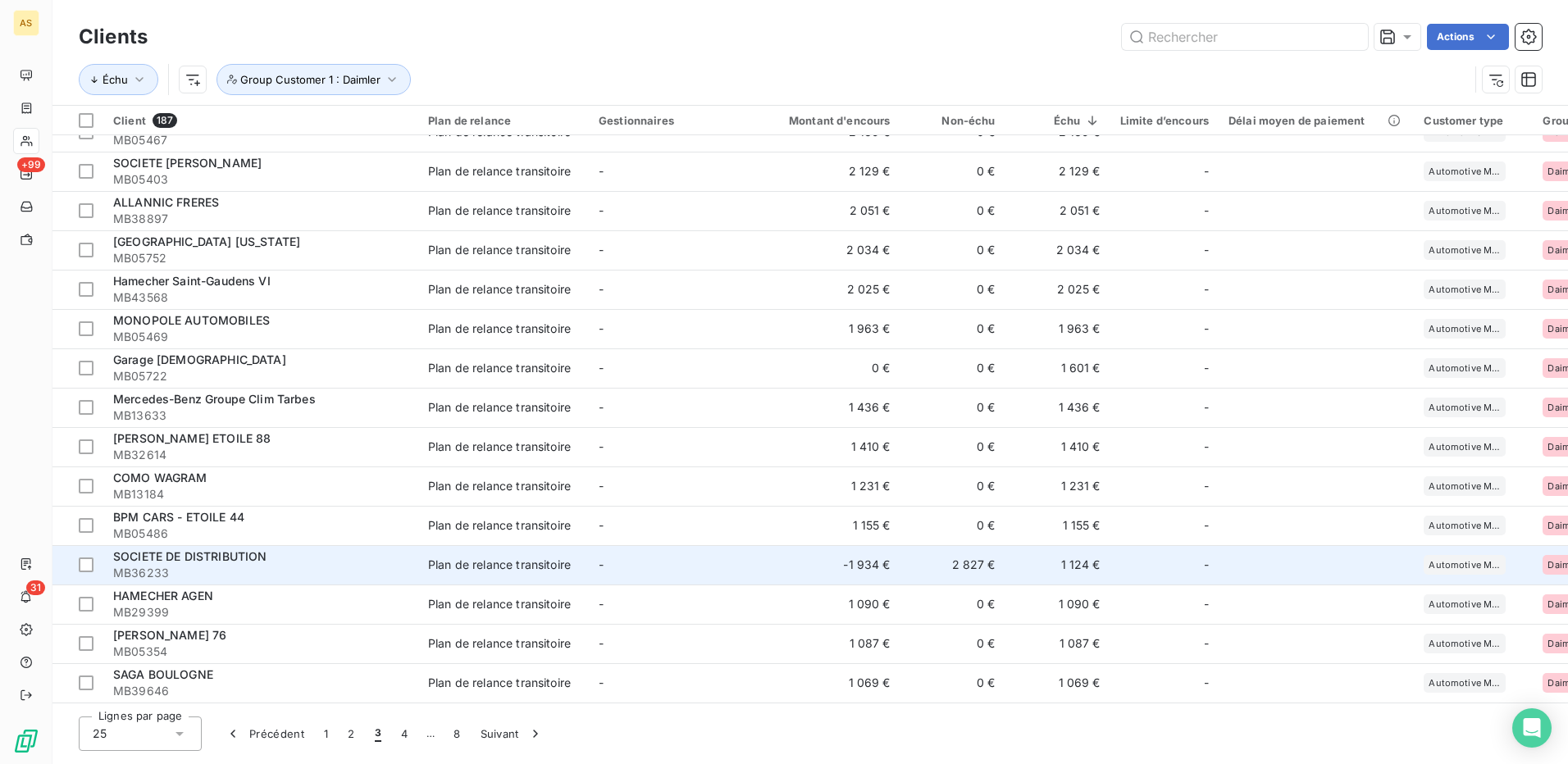
click at [562, 557] on div "Plan de relance transitoire" at bounding box center [500, 565] width 143 height 17
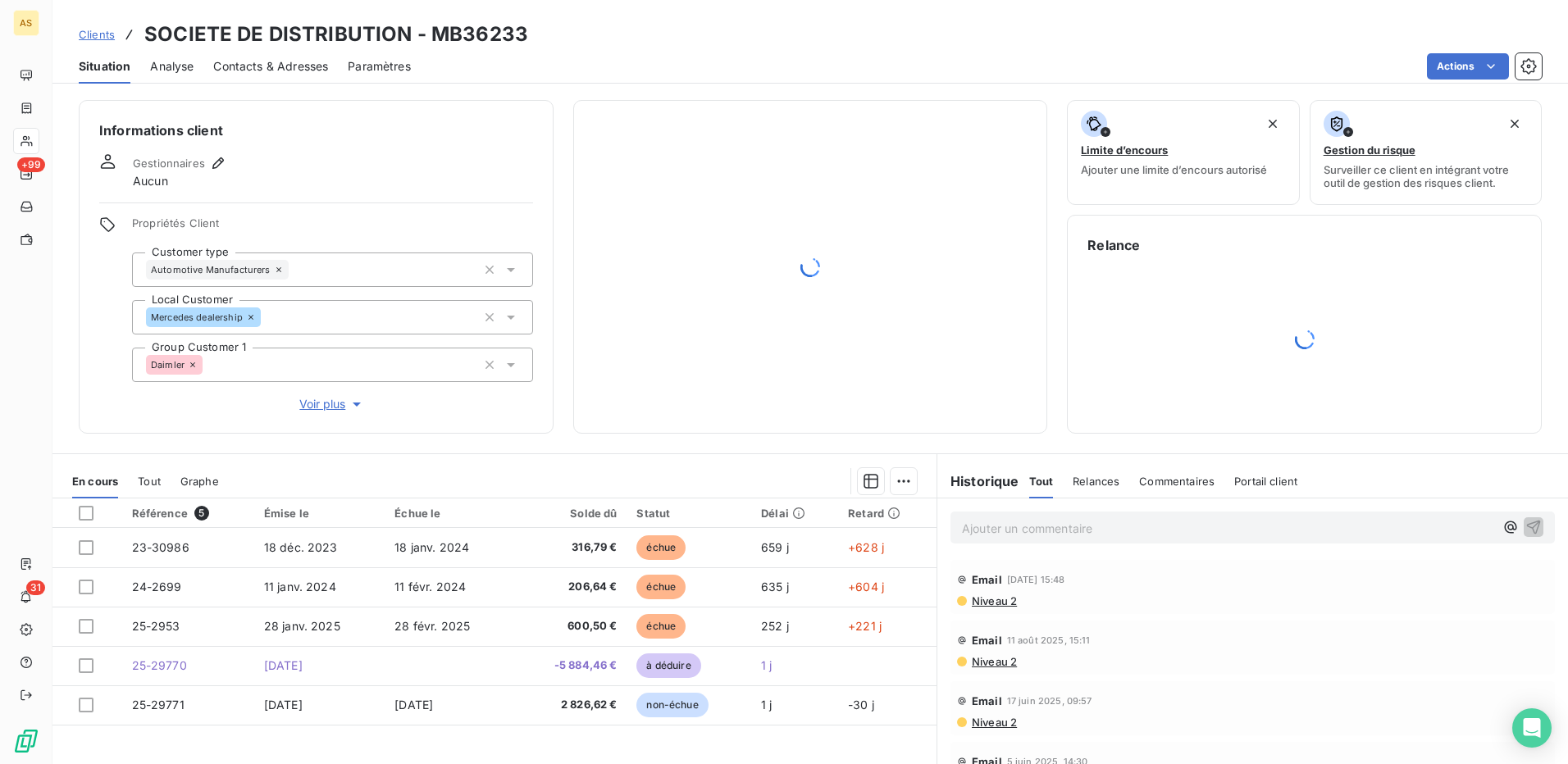
click at [545, 17] on div "Clients SOCIETE DE DISTRIBUTION - MB36233 Situation Analyse Contacts & Adresses…" at bounding box center [810, 41] width 1516 height 84
drag, startPoint x: 427, startPoint y: 31, endPoint x: 519, endPoint y: 32, distance: 92.0
click at [519, 32] on h3 "SOCIETE DE DISTRIBUTION - MB36233" at bounding box center [336, 35] width 383 height 30
copy h3 "MB36233"
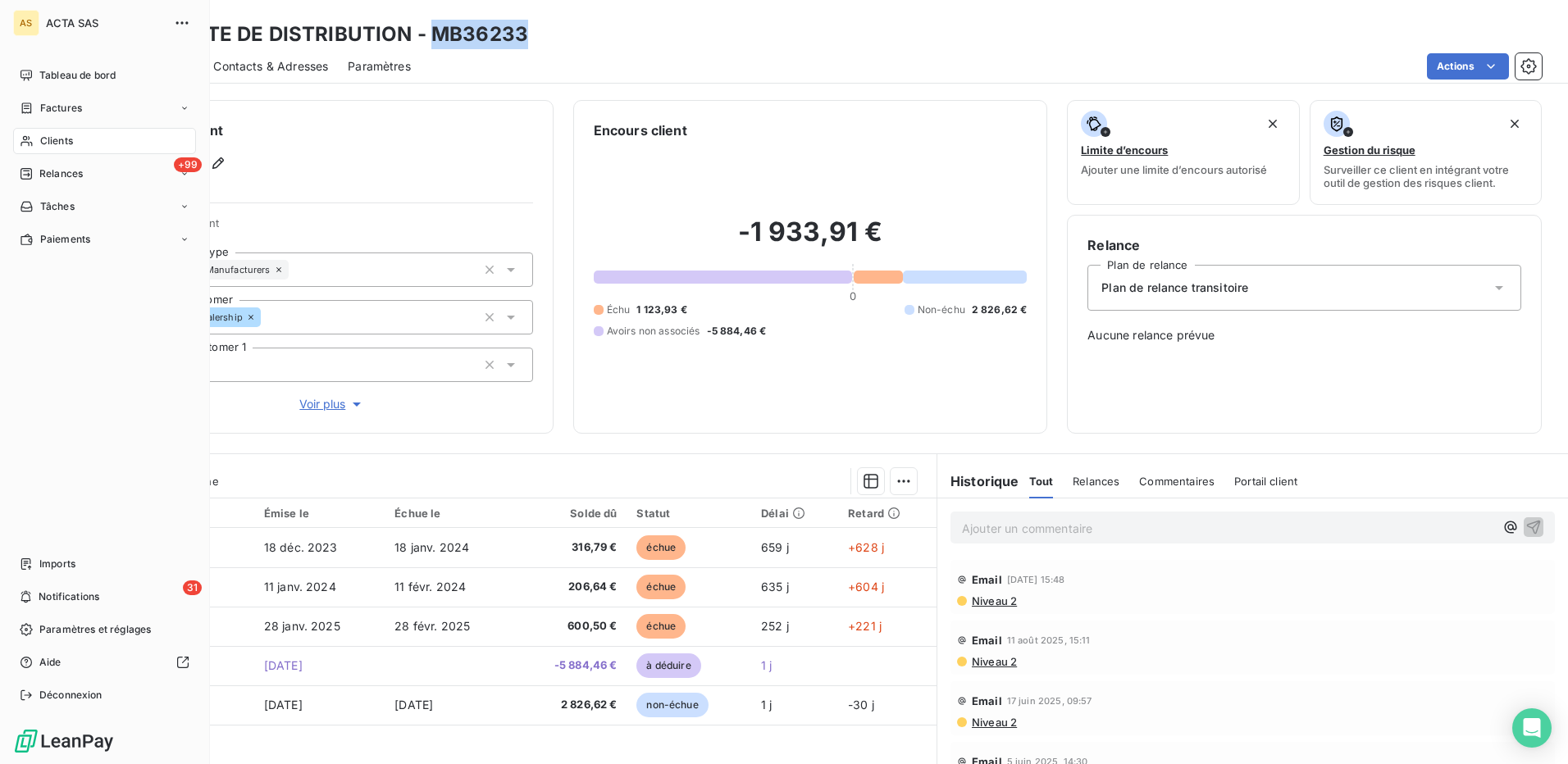
click at [47, 143] on span "Clients" at bounding box center [56, 141] width 33 height 15
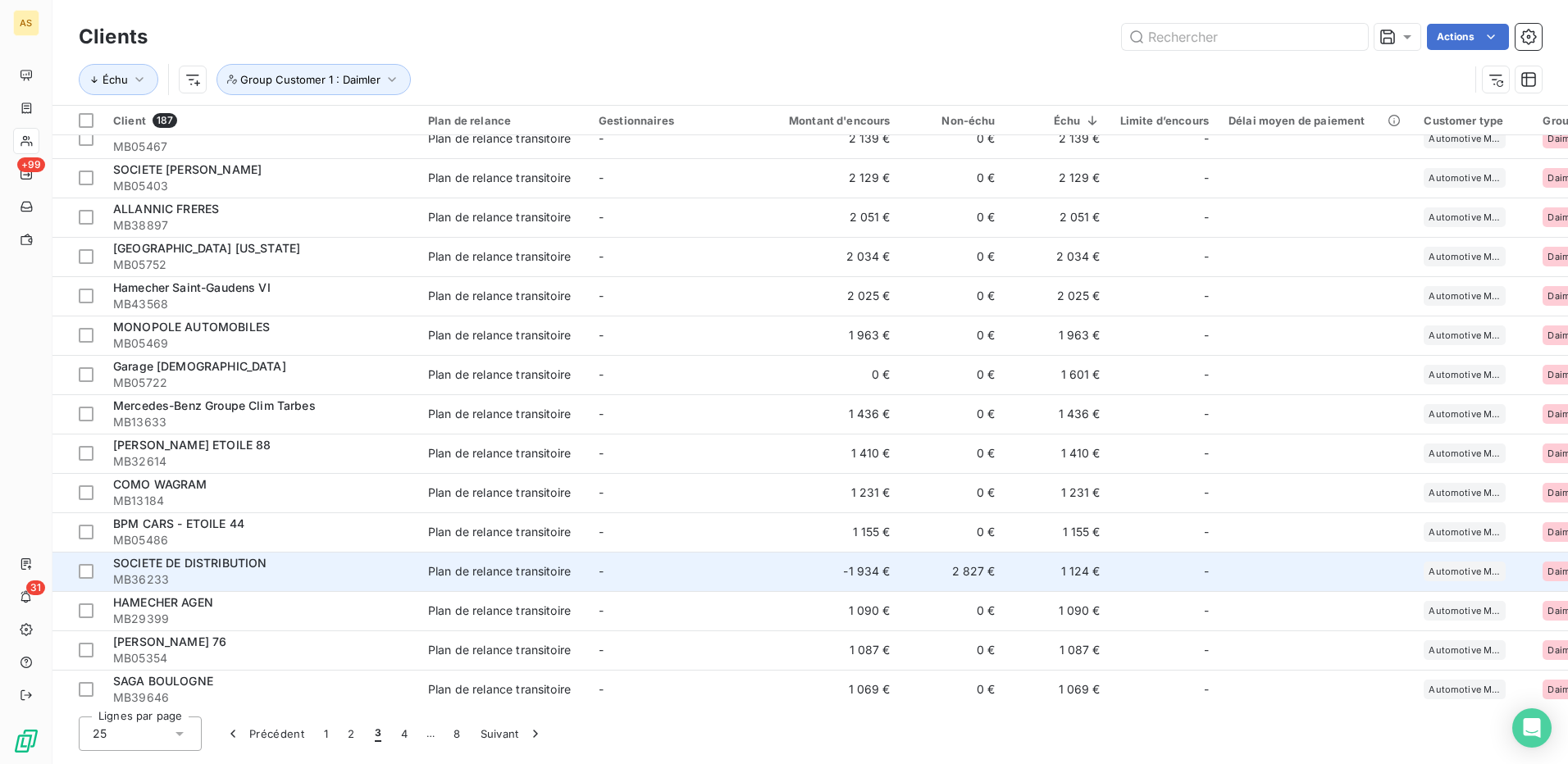
scroll to position [423, 0]
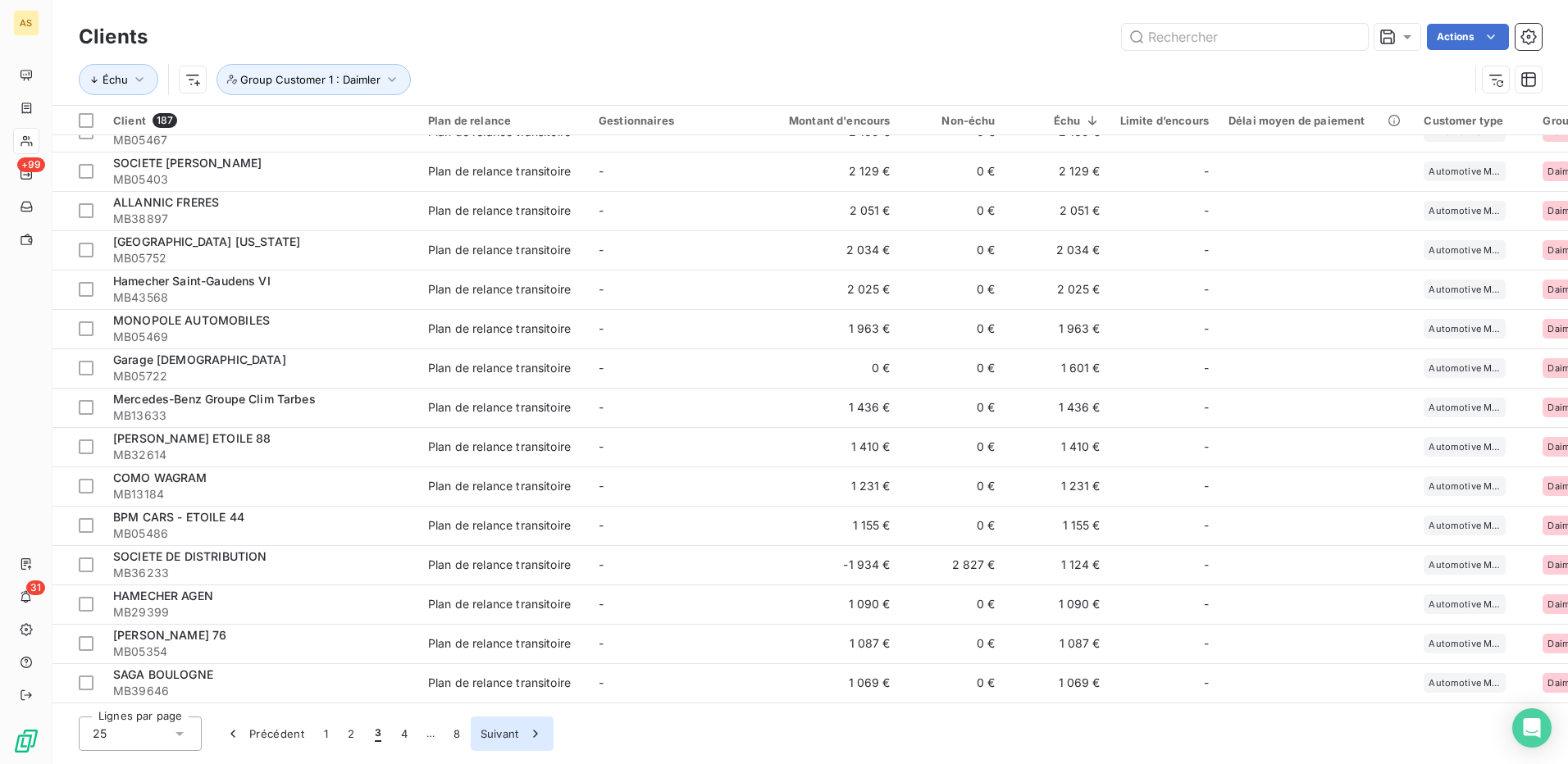
click at [506, 736] on button "Suivant" at bounding box center [512, 734] width 83 height 35
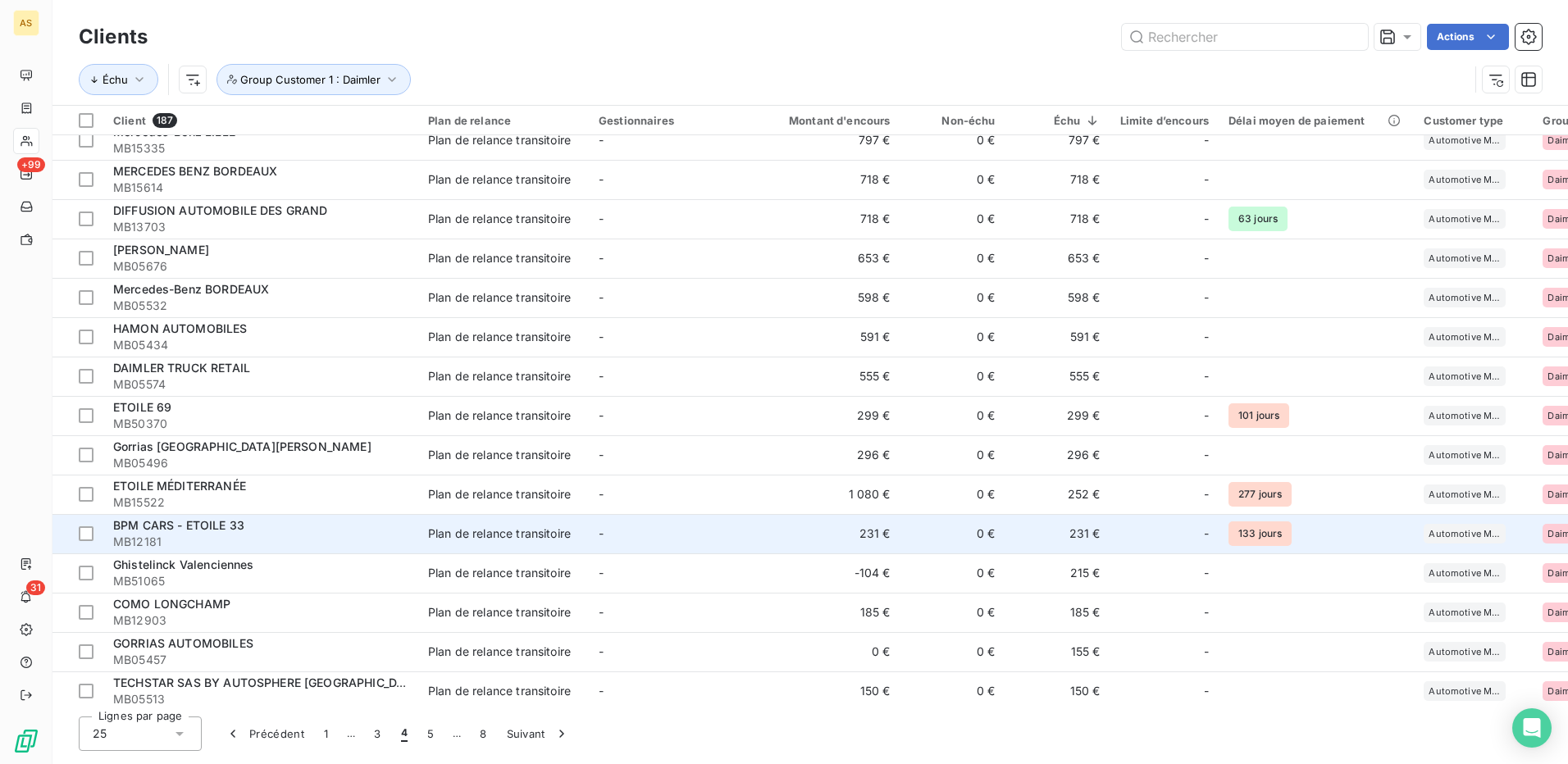
scroll to position [246, 0]
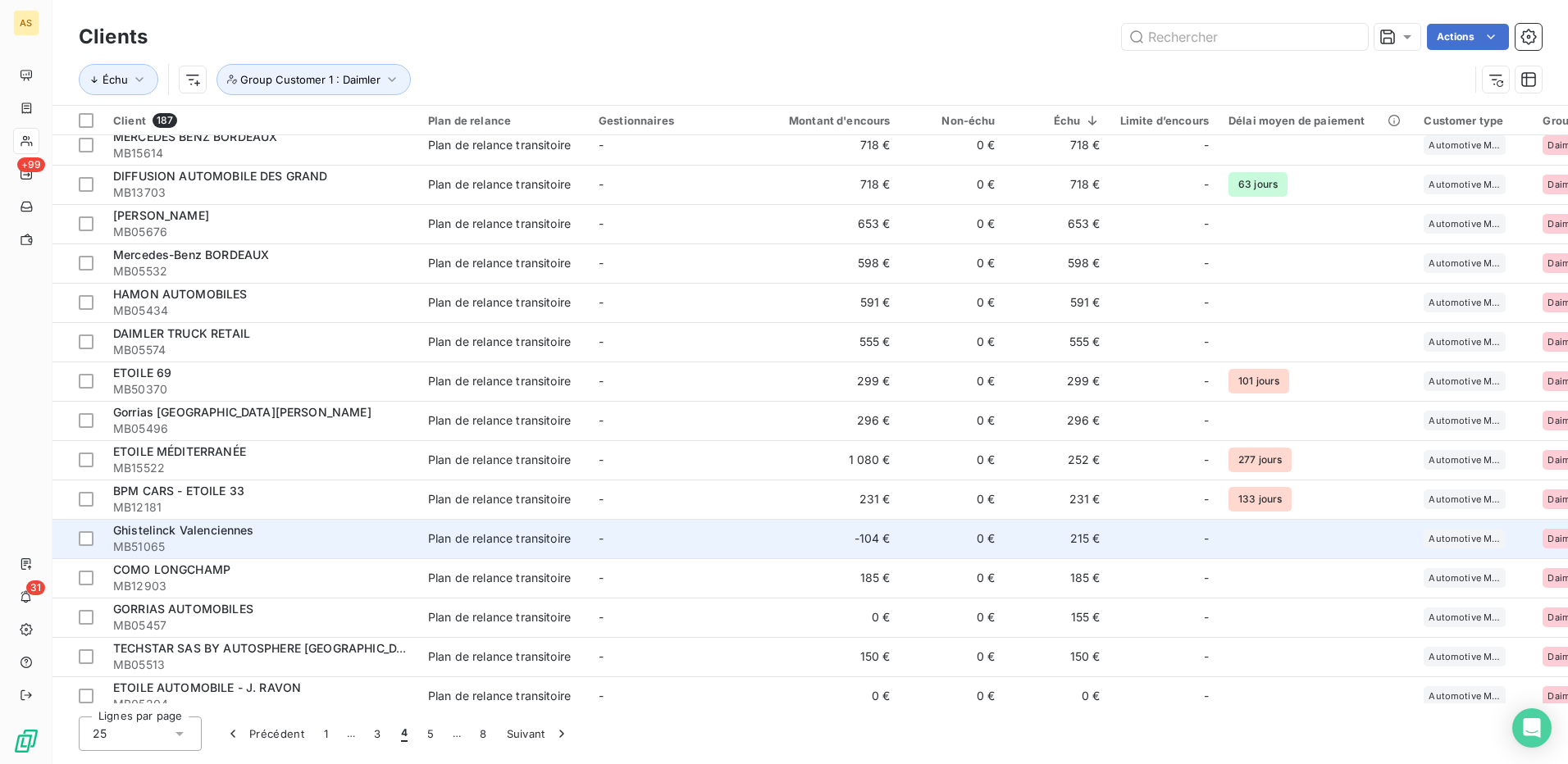
click at [529, 533] on div "Plan de relance transitoire" at bounding box center [500, 538] width 143 height 17
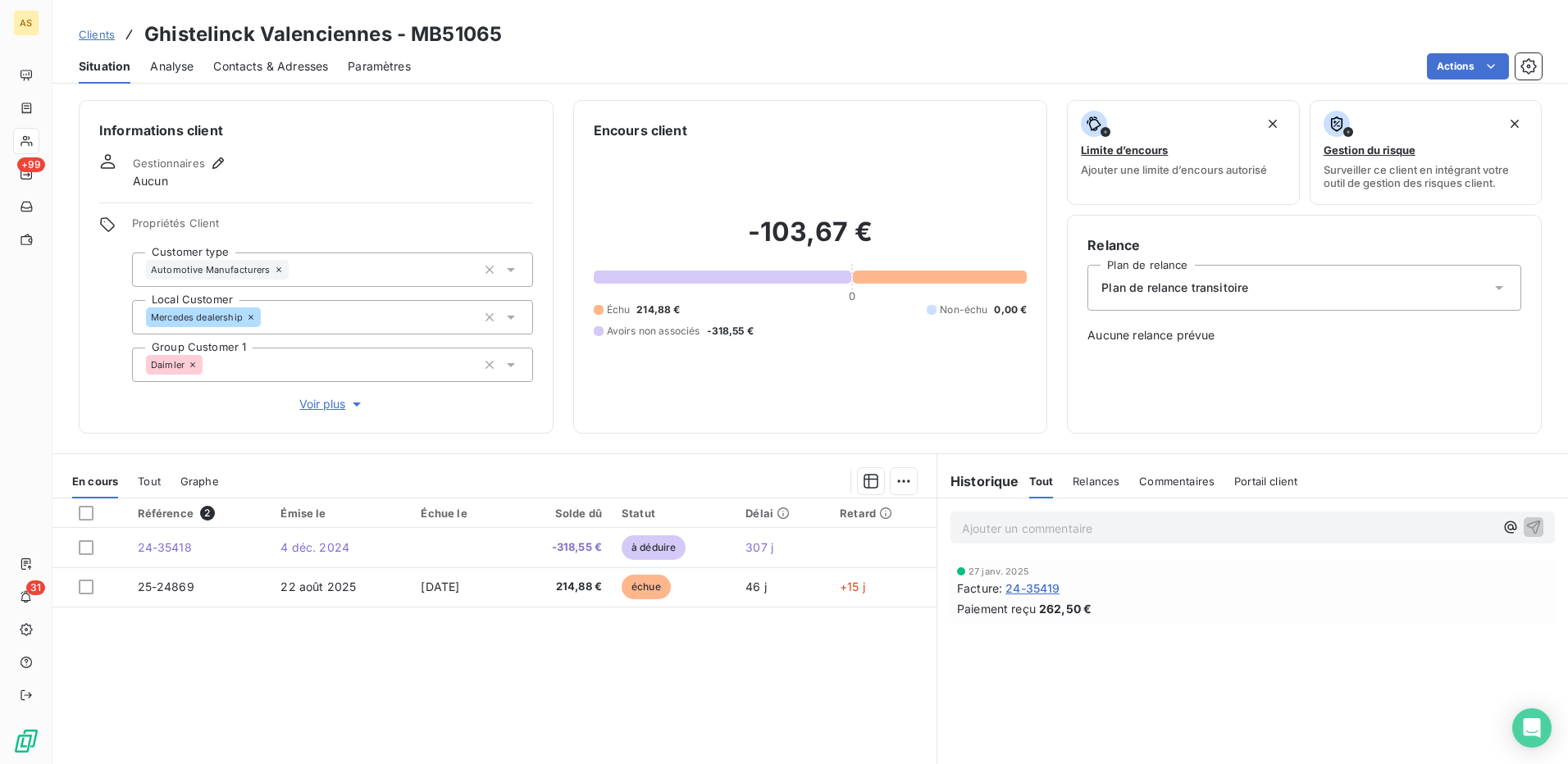
click at [505, 30] on div "Clients Ghistelinck Valenciennes - MB51065" at bounding box center [810, 35] width 1516 height 30
drag, startPoint x: 496, startPoint y: 30, endPoint x: 413, endPoint y: 28, distance: 83.0
click at [413, 28] on h3 "Ghistelinck Valenciennes - MB51065" at bounding box center [323, 35] width 358 height 30
copy h3 "MB51065"
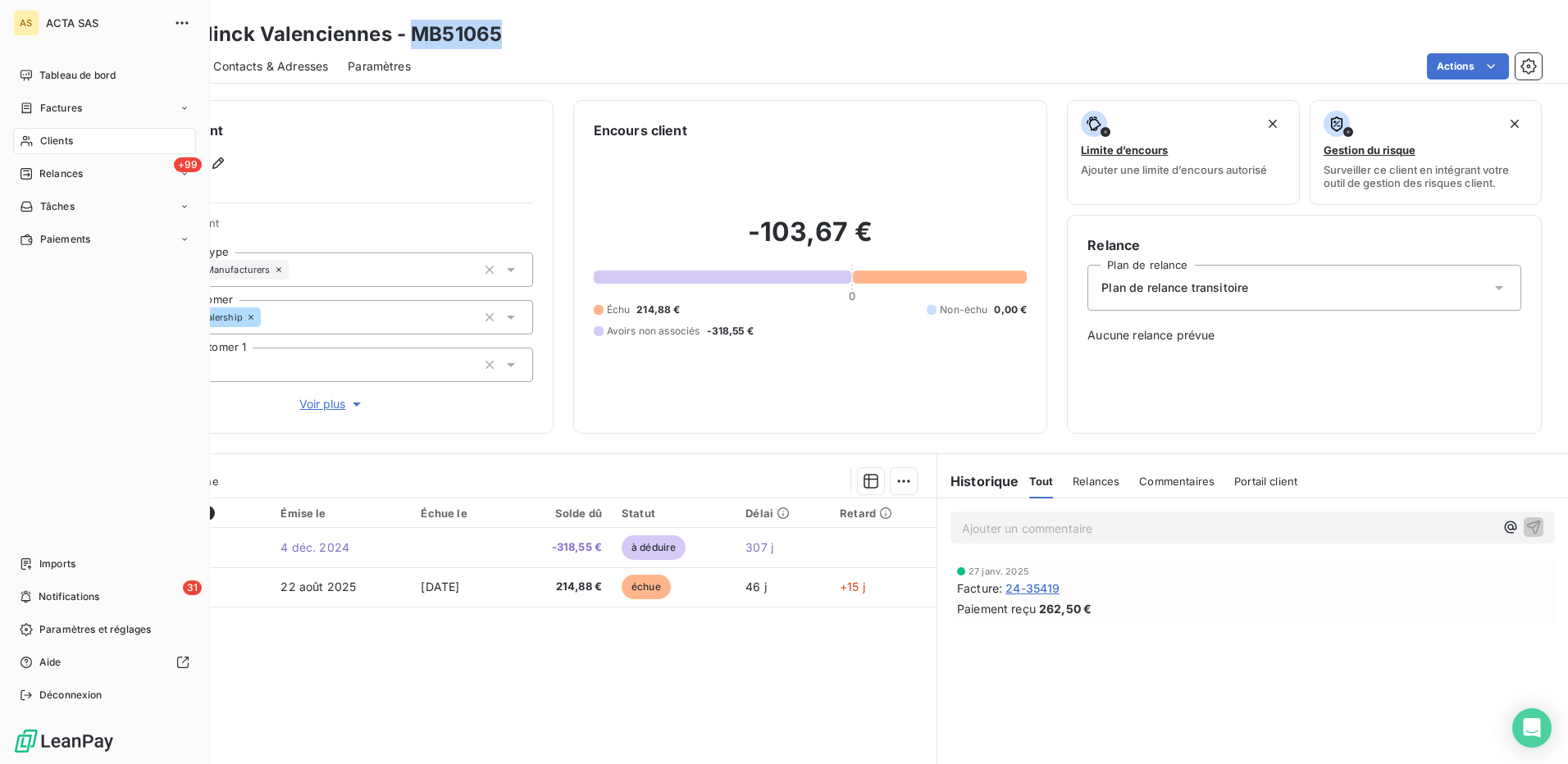
click at [55, 139] on span "Clients" at bounding box center [56, 141] width 33 height 15
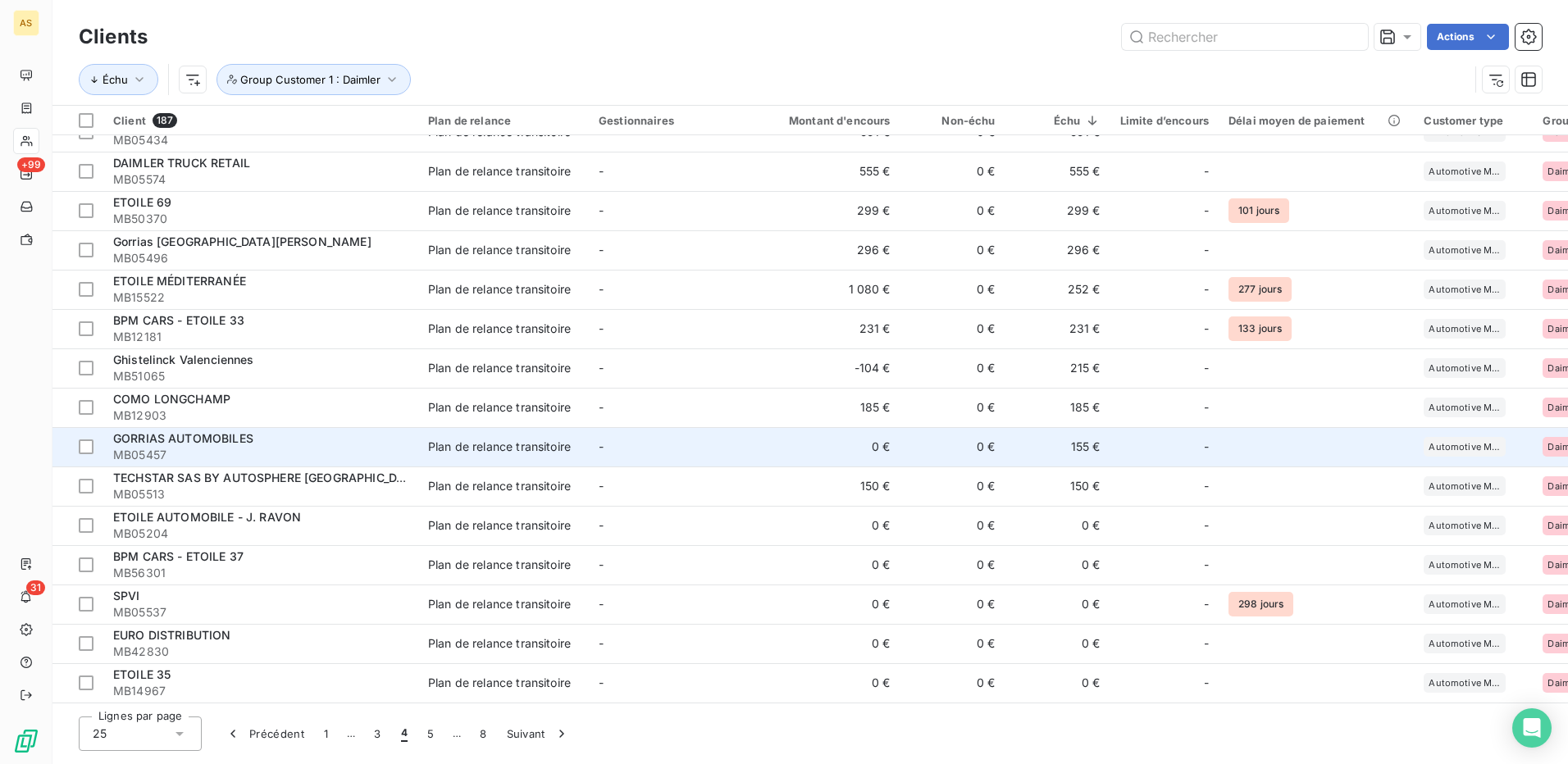
scroll to position [423, 0]
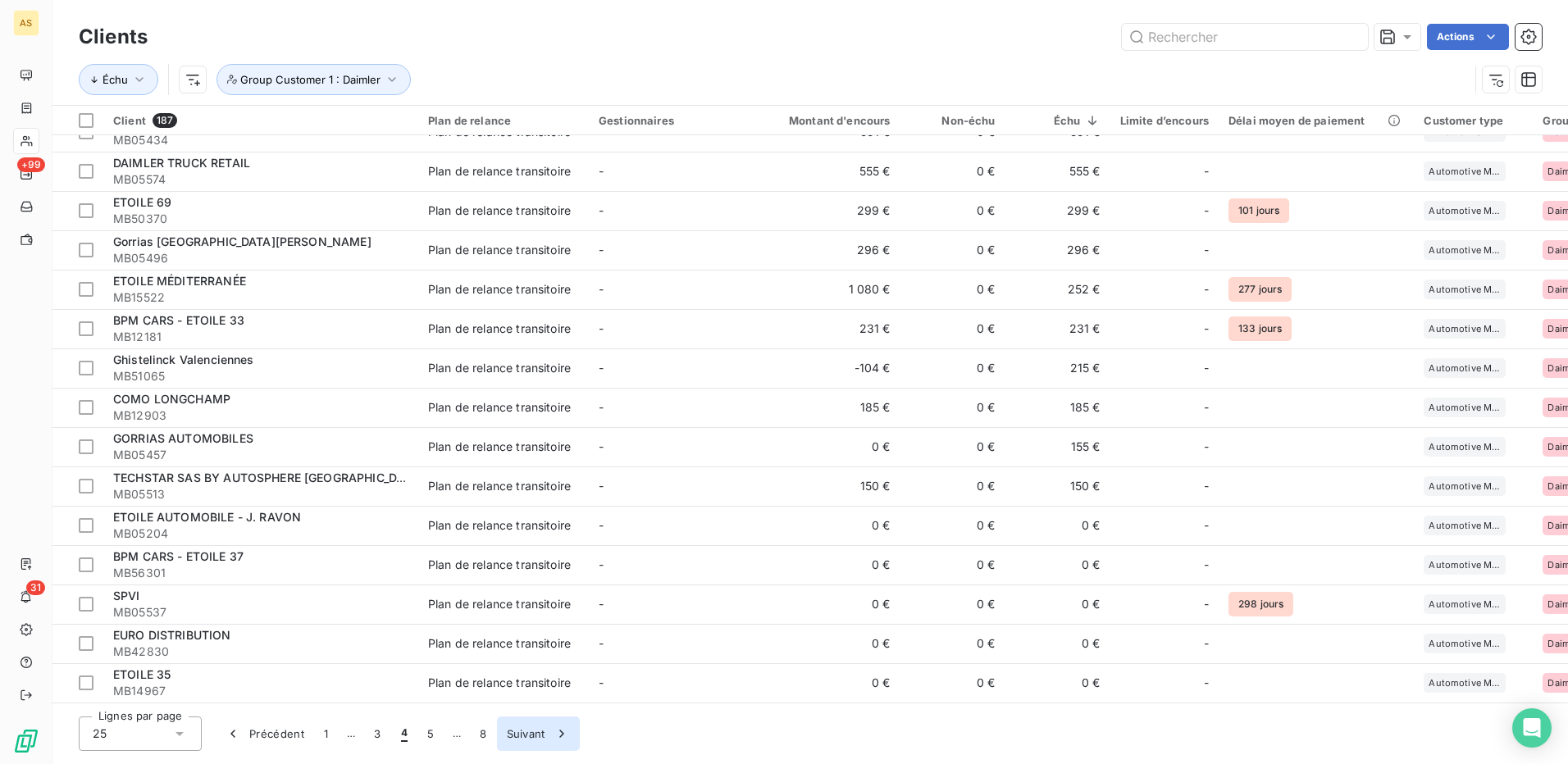
click at [513, 732] on button "Suivant" at bounding box center [539, 734] width 83 height 35
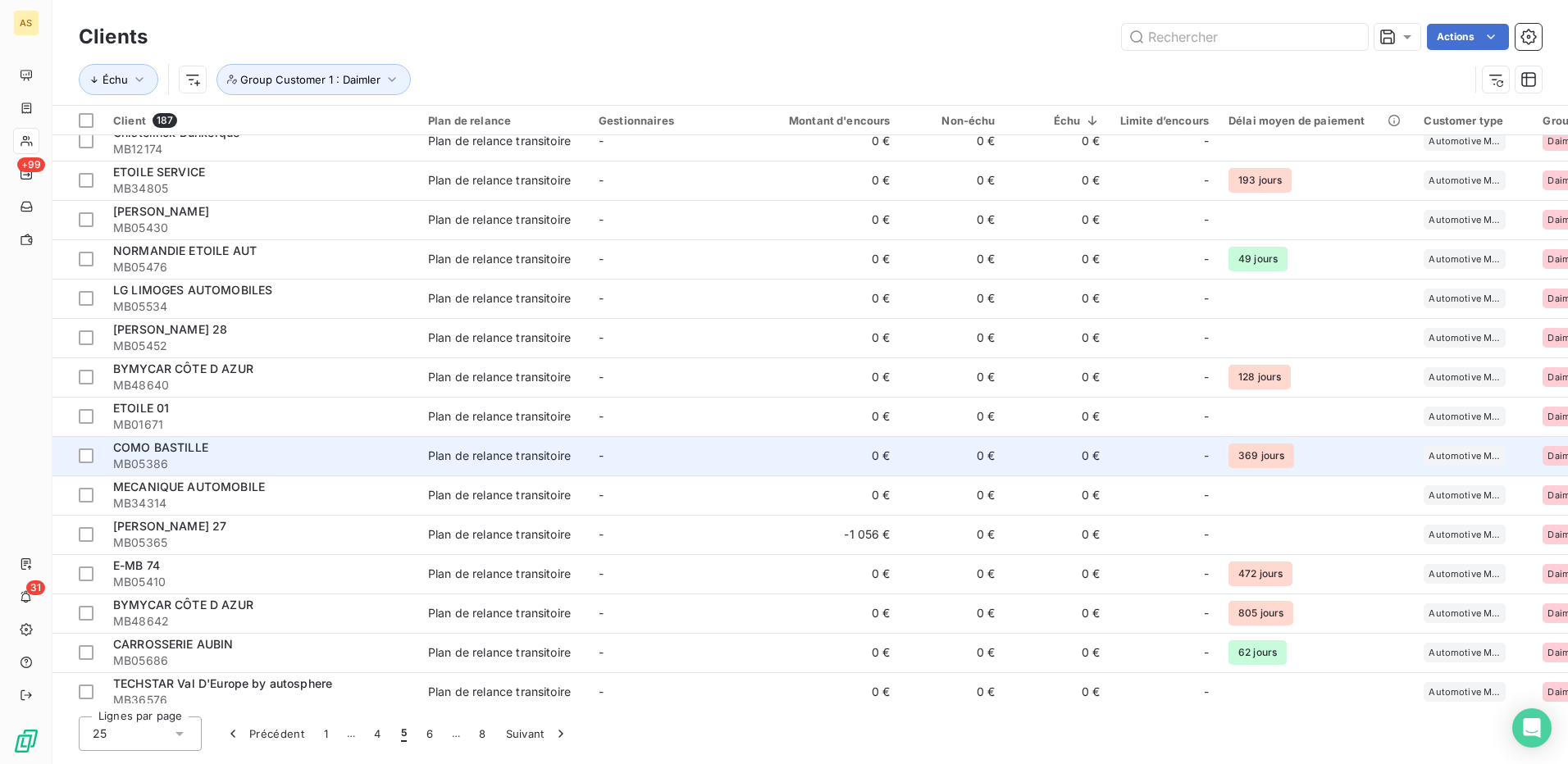
scroll to position [0, 0]
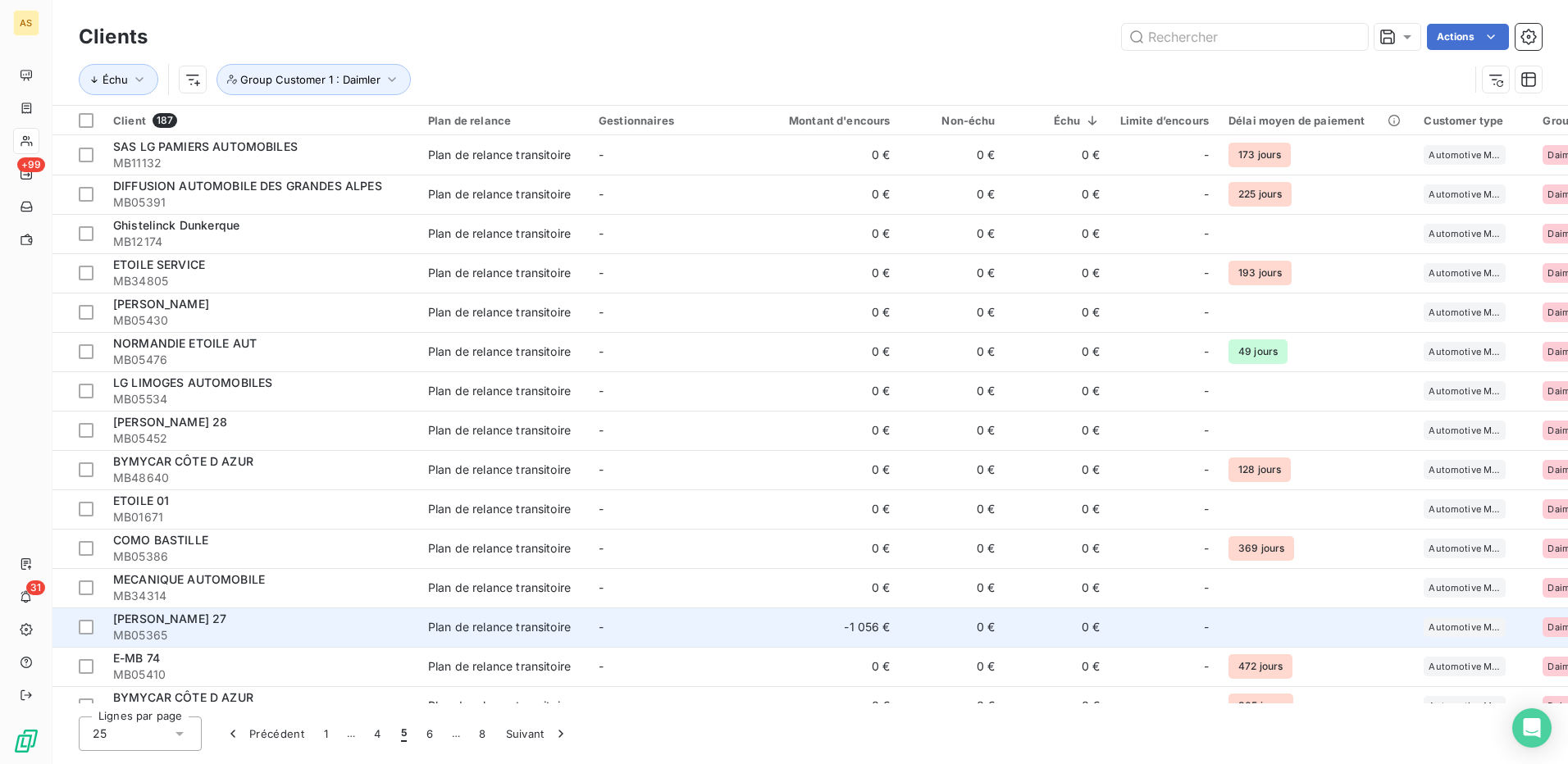
click at [655, 625] on td "-" at bounding box center [674, 626] width 171 height 39
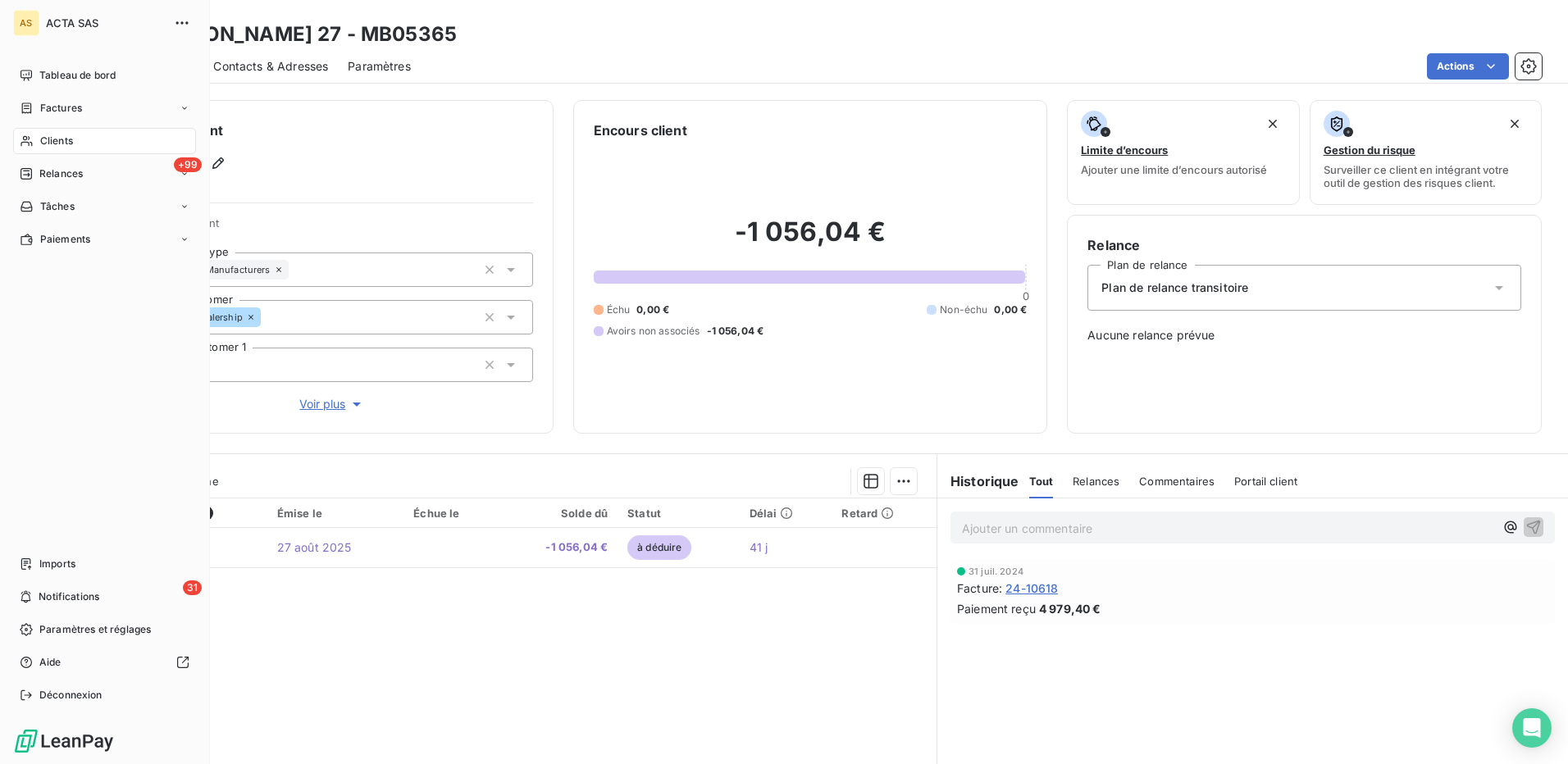
click at [59, 135] on span "Clients" at bounding box center [56, 141] width 33 height 15
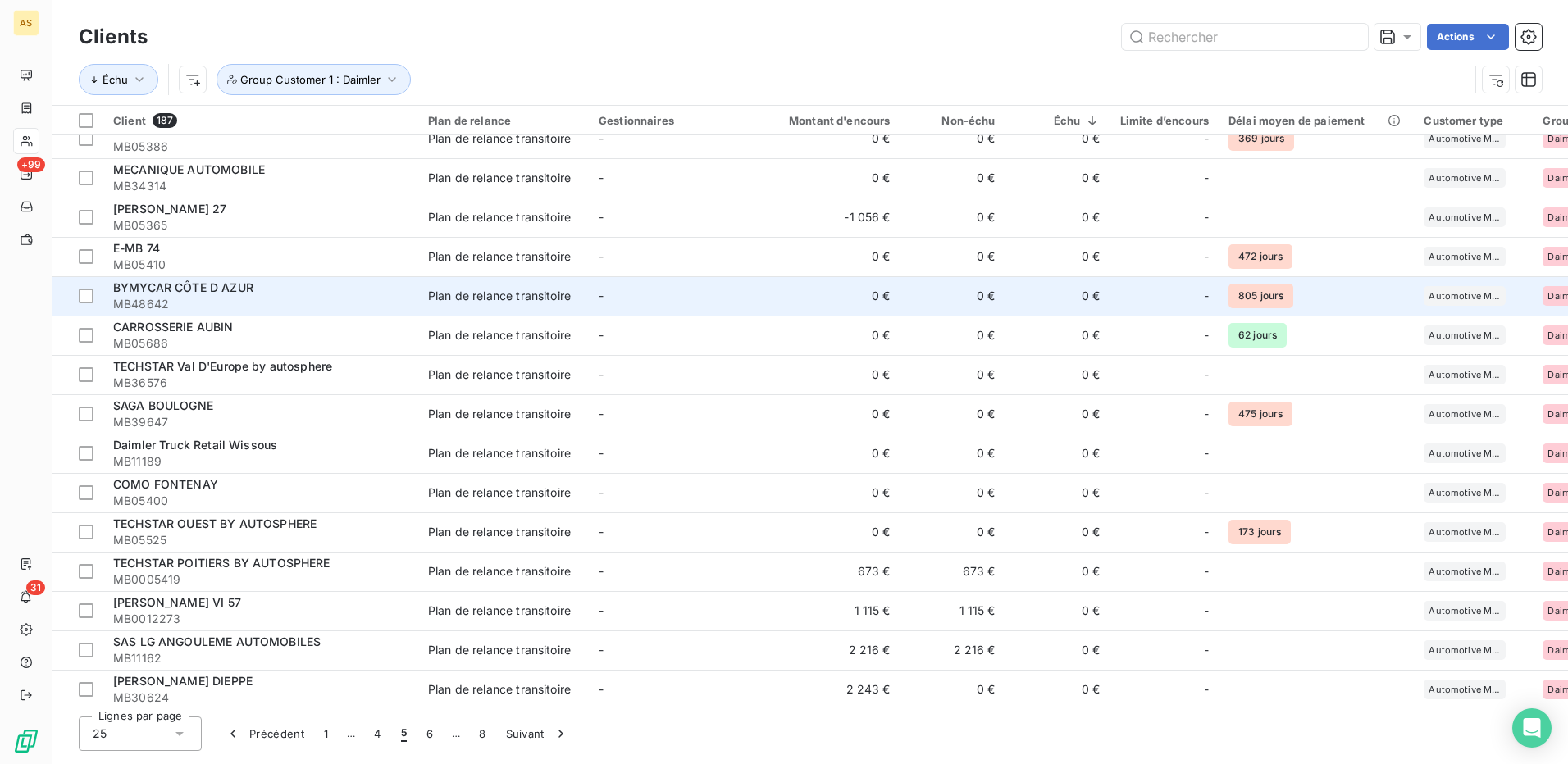
scroll to position [423, 0]
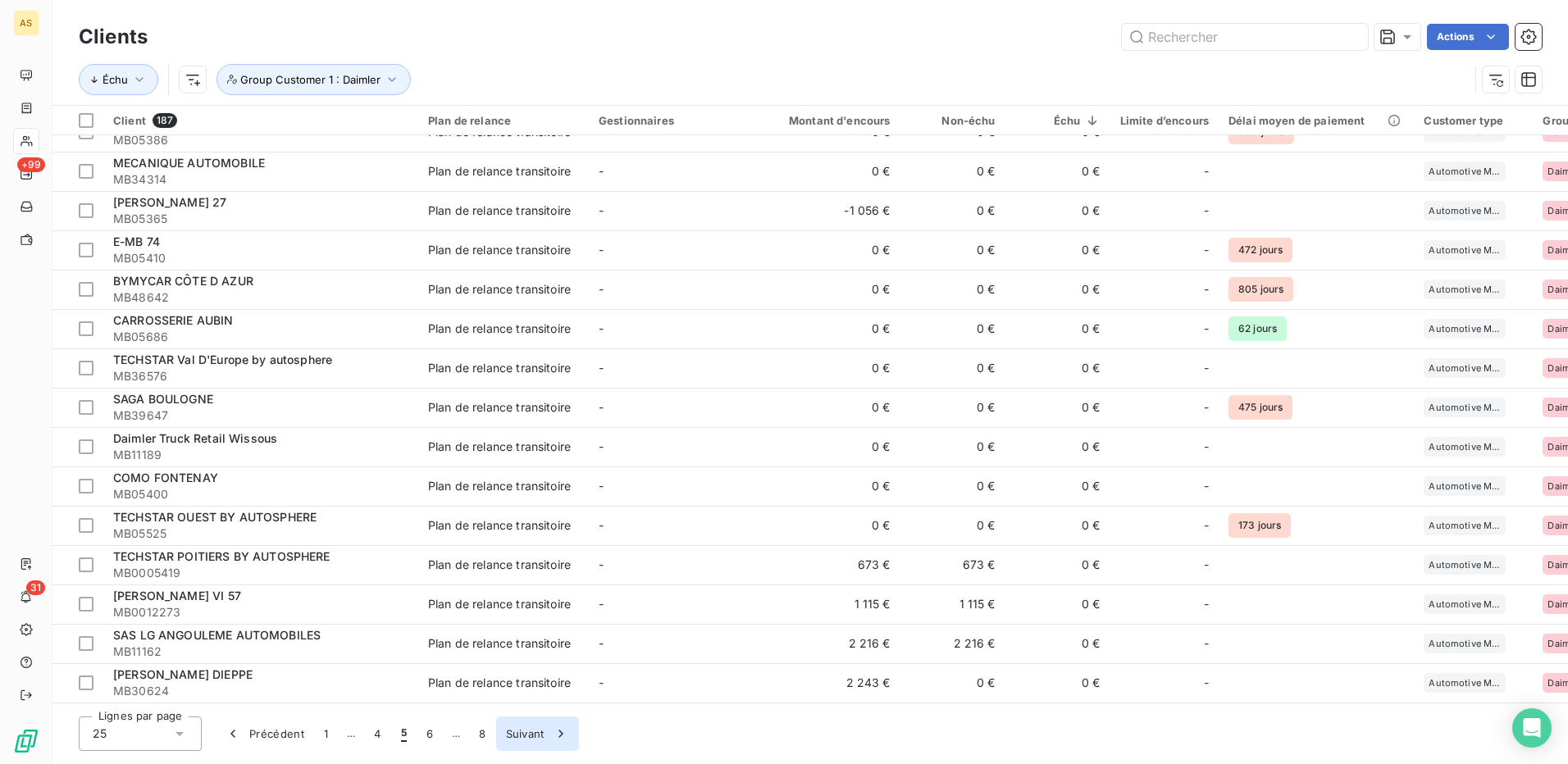
click at [523, 736] on button "Suivant" at bounding box center [538, 734] width 83 height 35
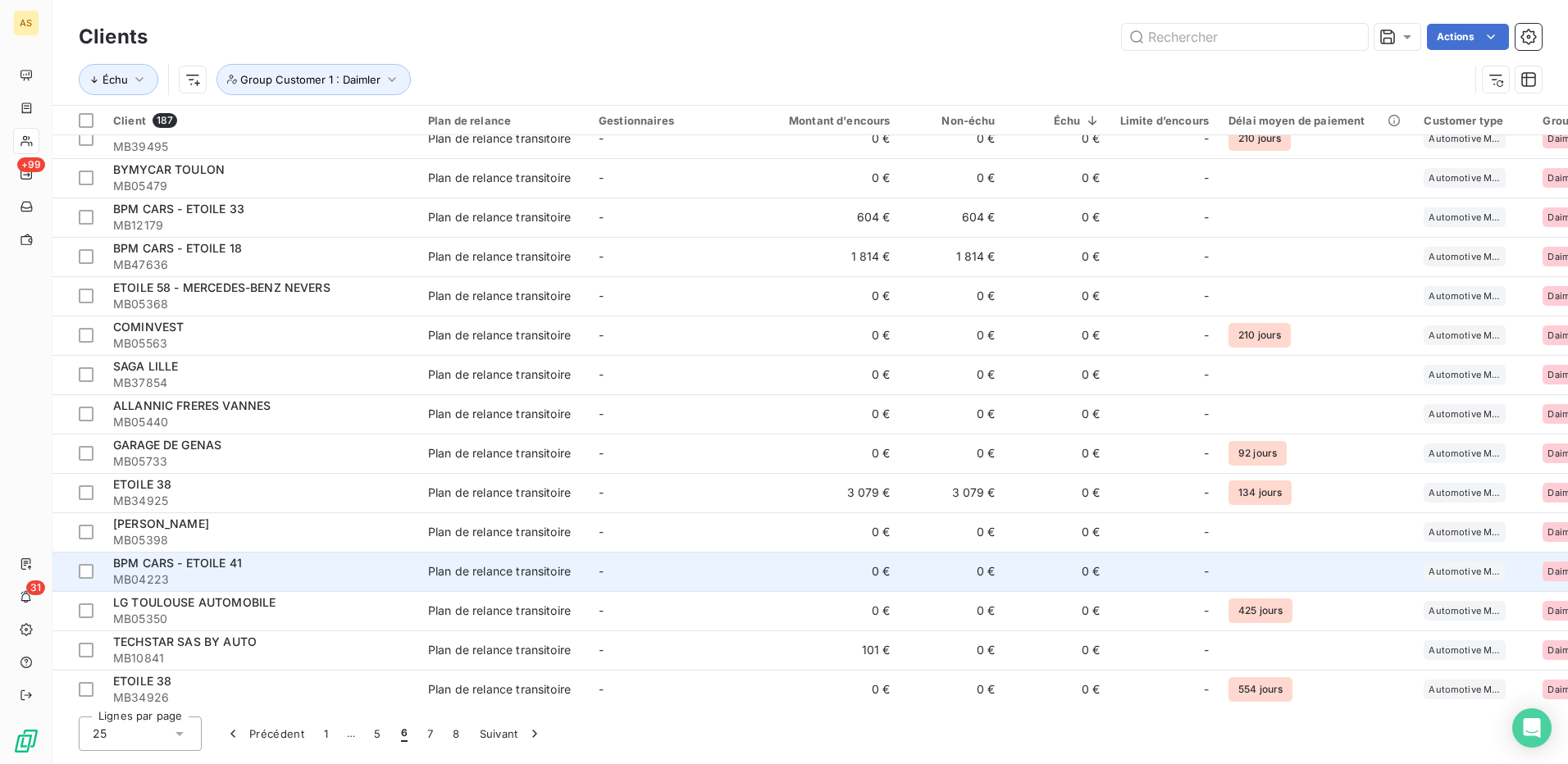
scroll to position [0, 0]
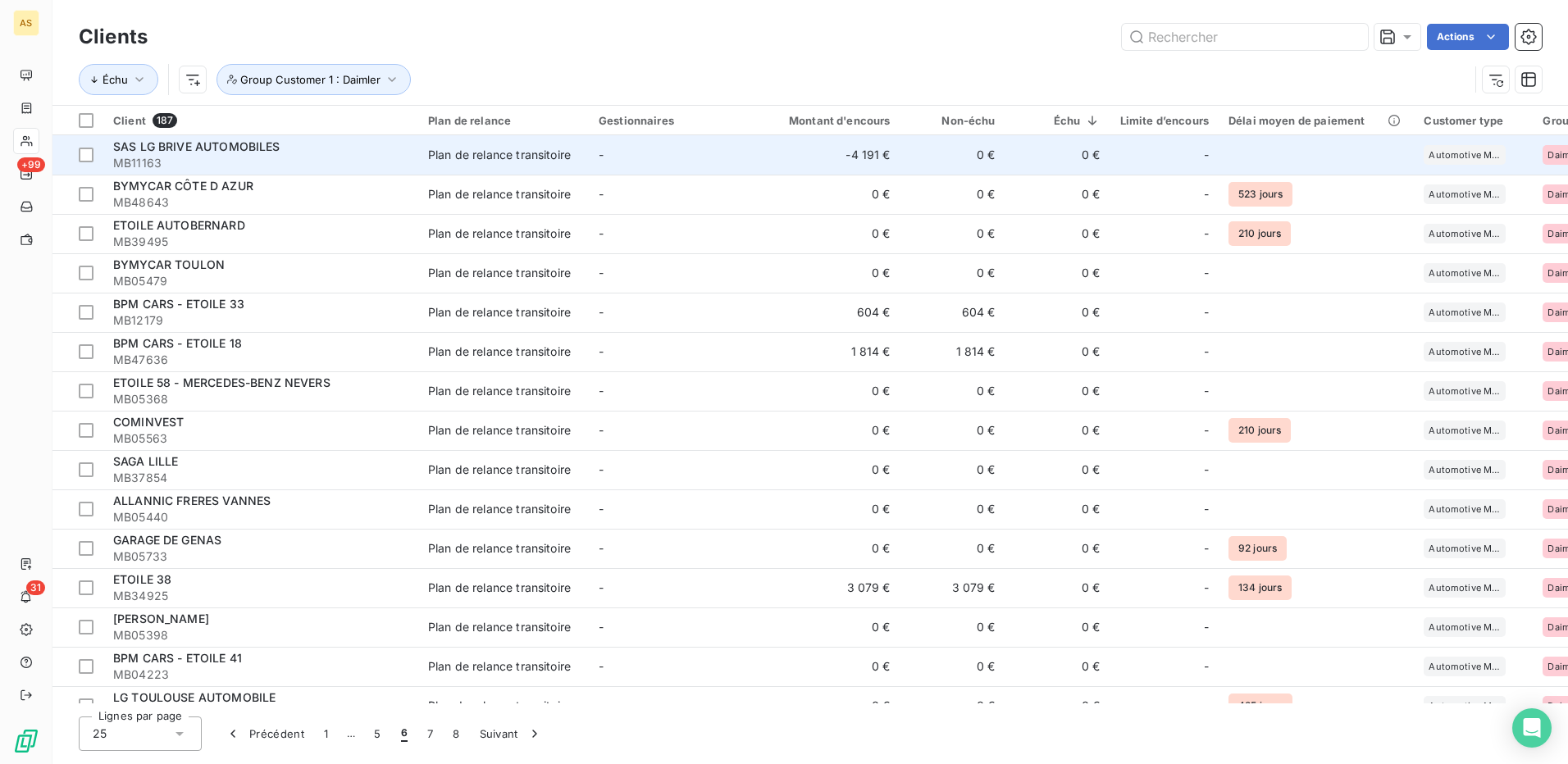
click at [611, 160] on td "-" at bounding box center [674, 154] width 171 height 39
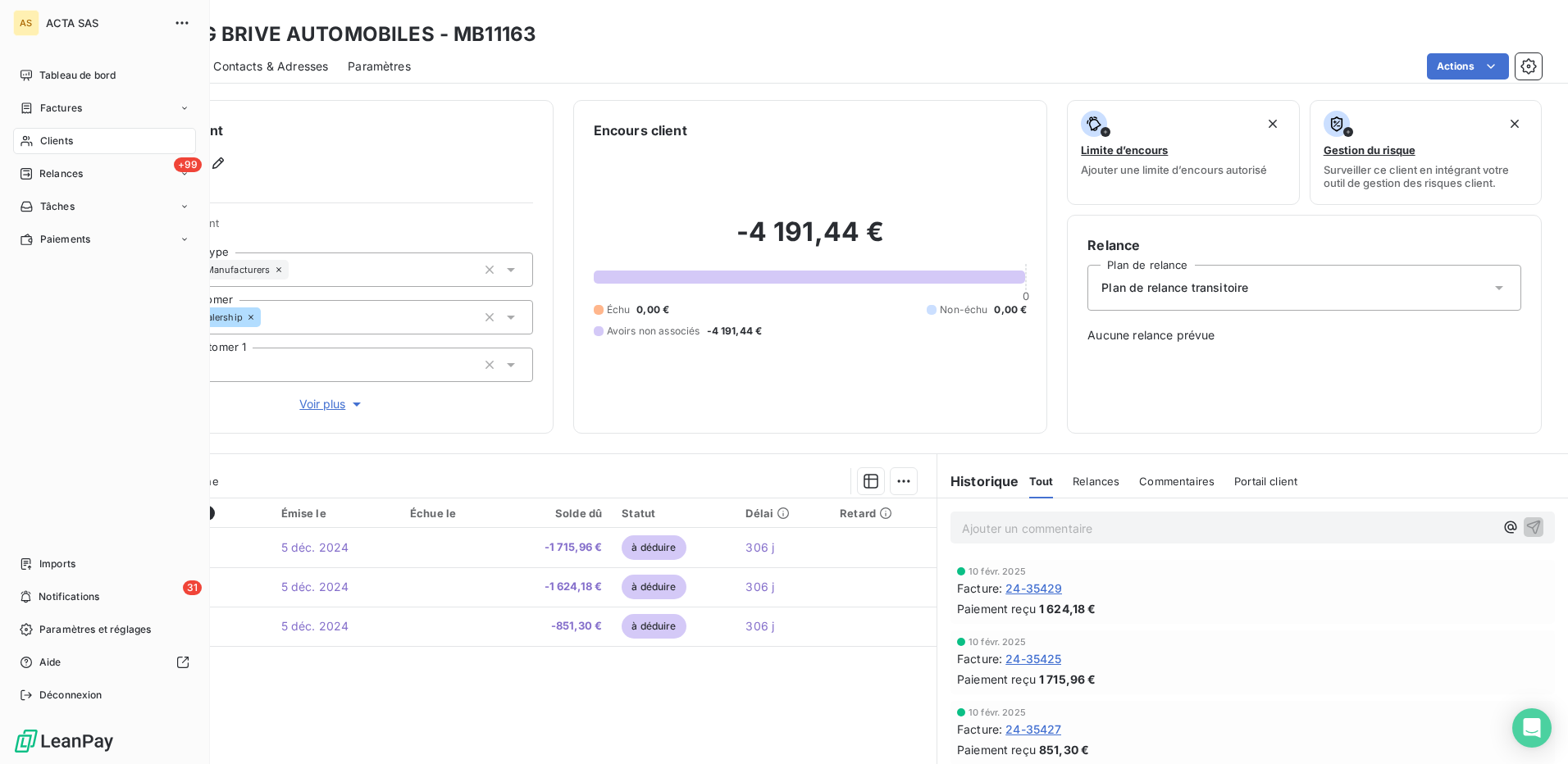
click at [37, 139] on div "Clients" at bounding box center [105, 141] width 183 height 27
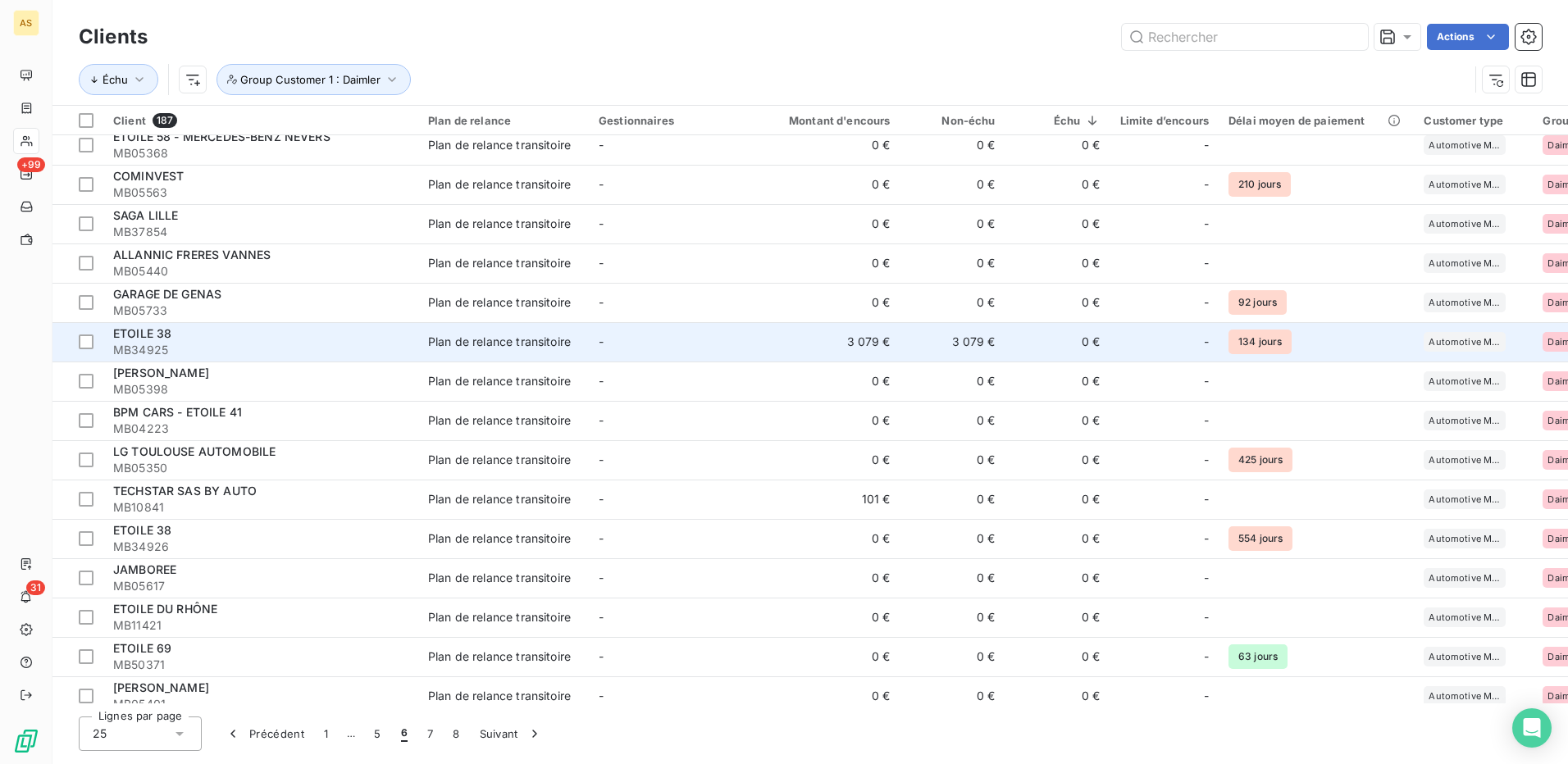
scroll to position [410, 0]
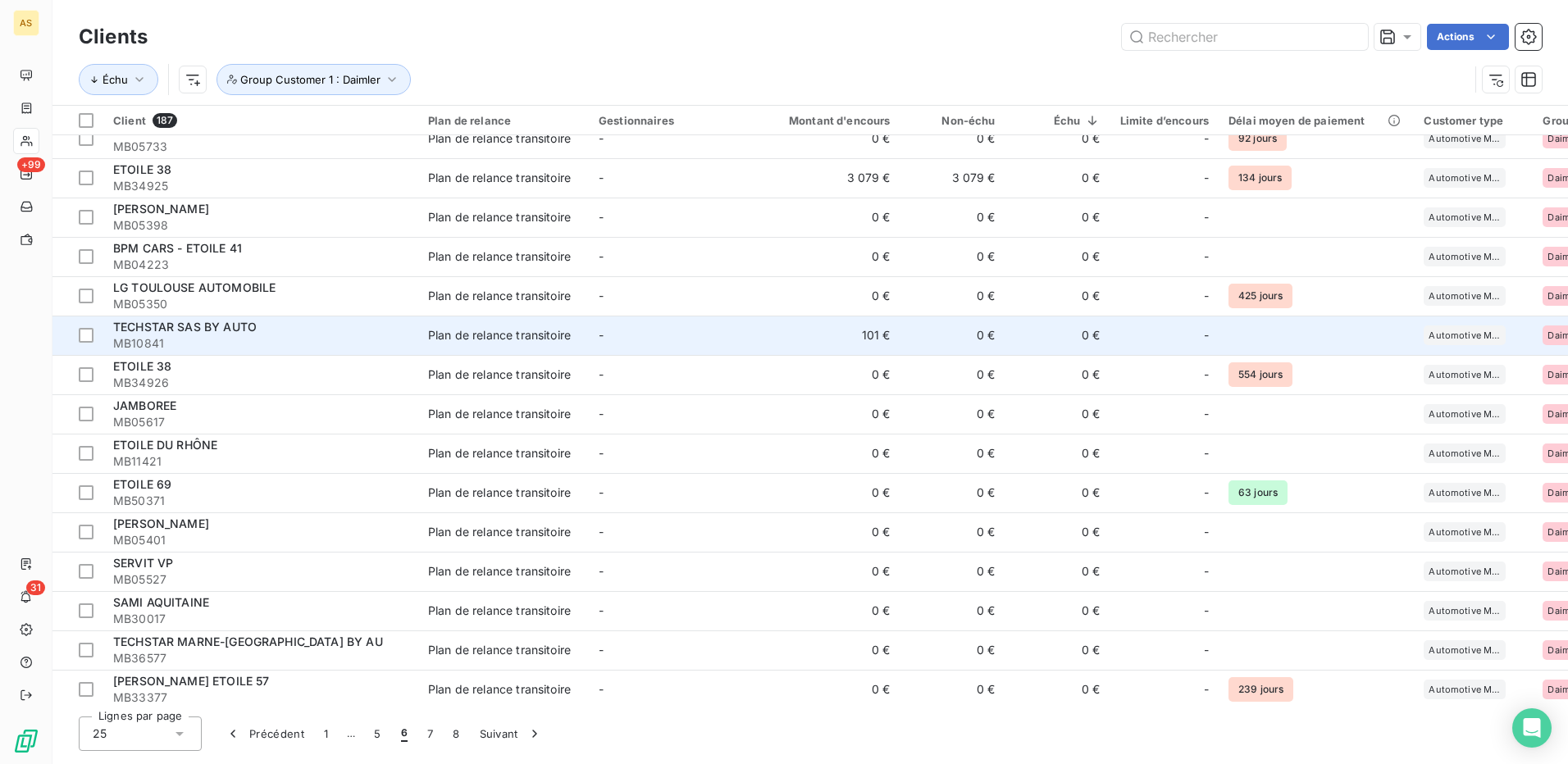
click at [483, 329] on div "Plan de relance transitoire" at bounding box center [500, 335] width 143 height 17
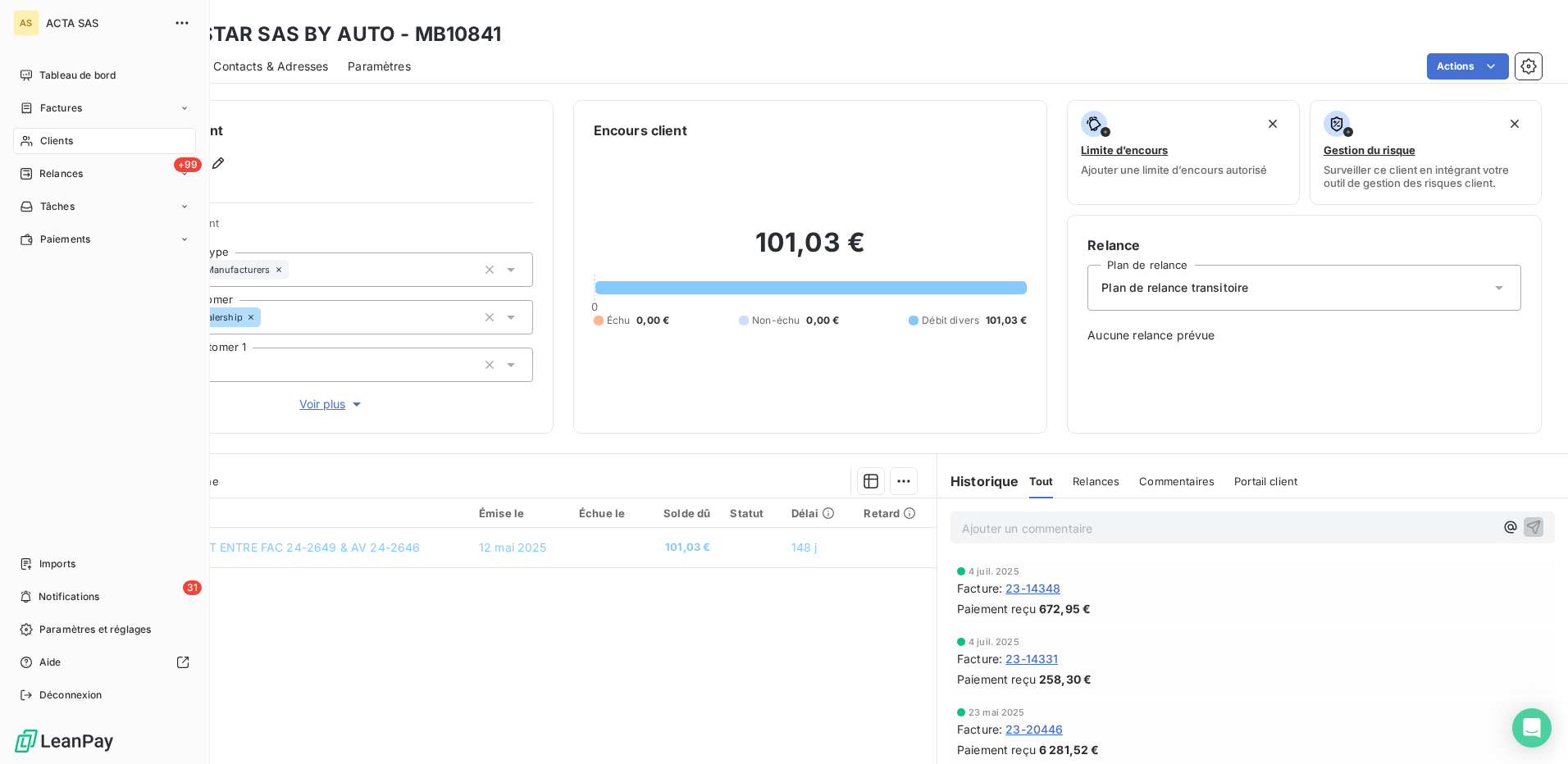
click at [51, 139] on span "Clients" at bounding box center [56, 141] width 33 height 15
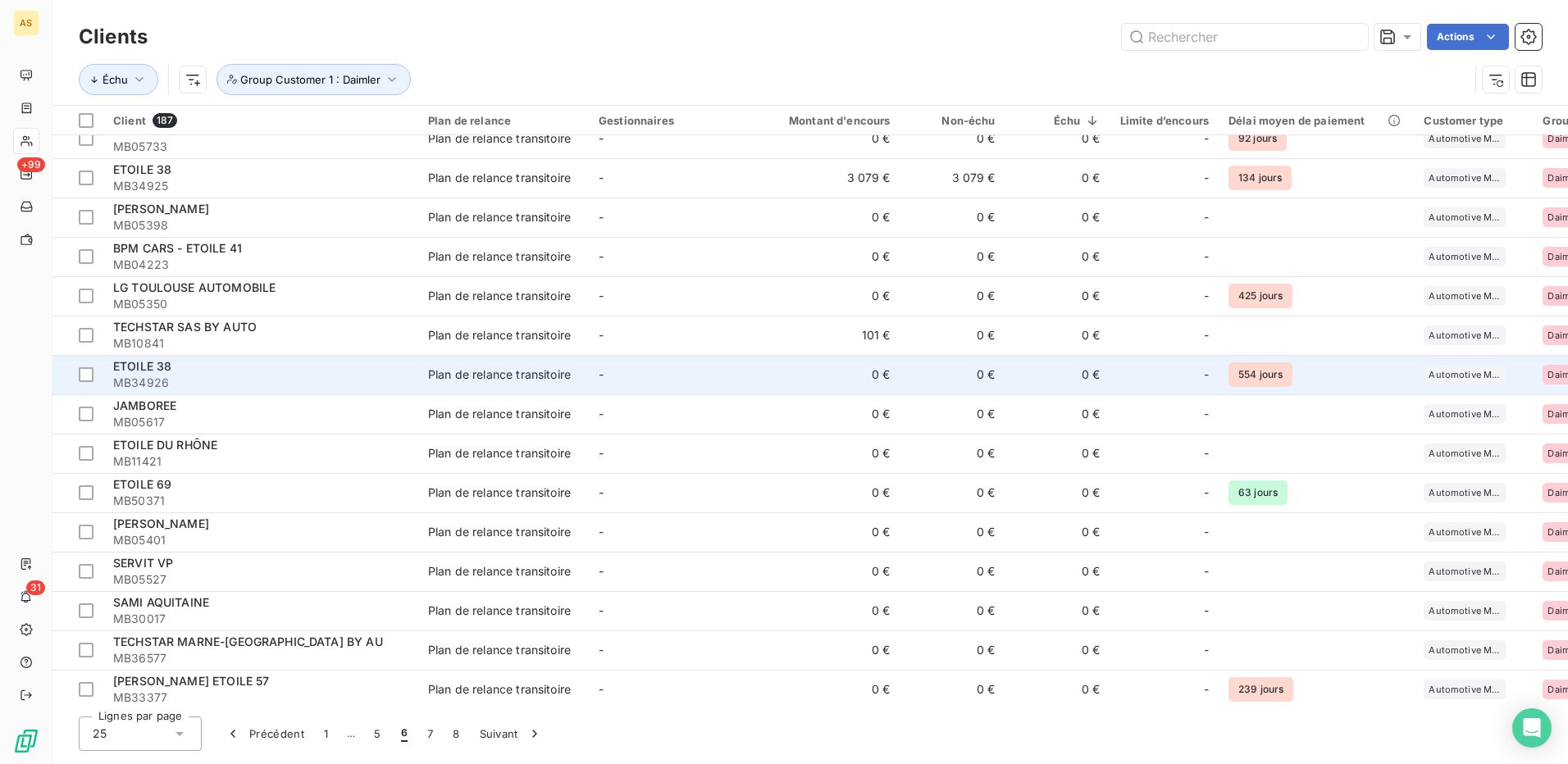
scroll to position [423, 0]
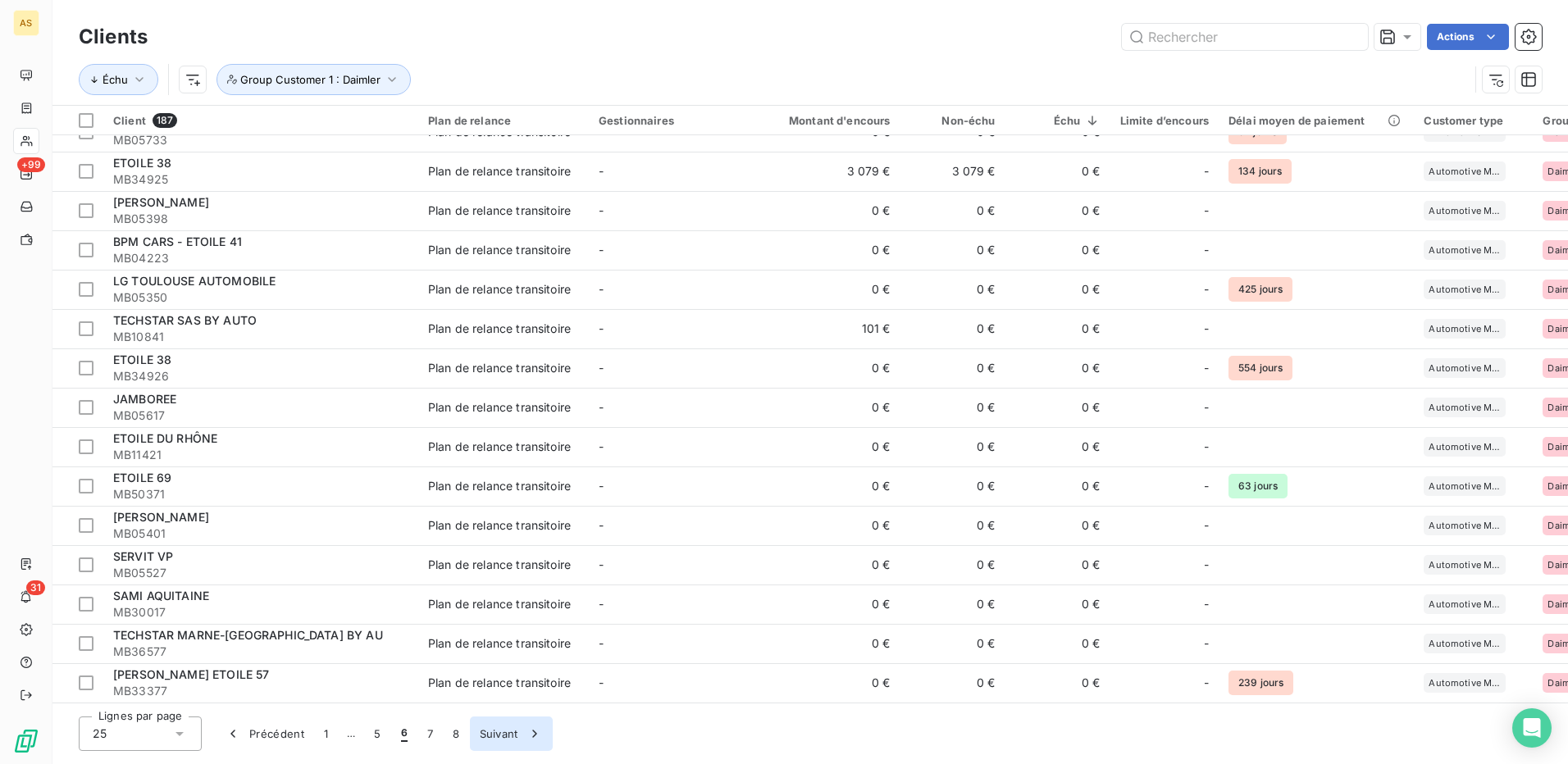
click at [491, 736] on button "Suivant" at bounding box center [511, 734] width 83 height 35
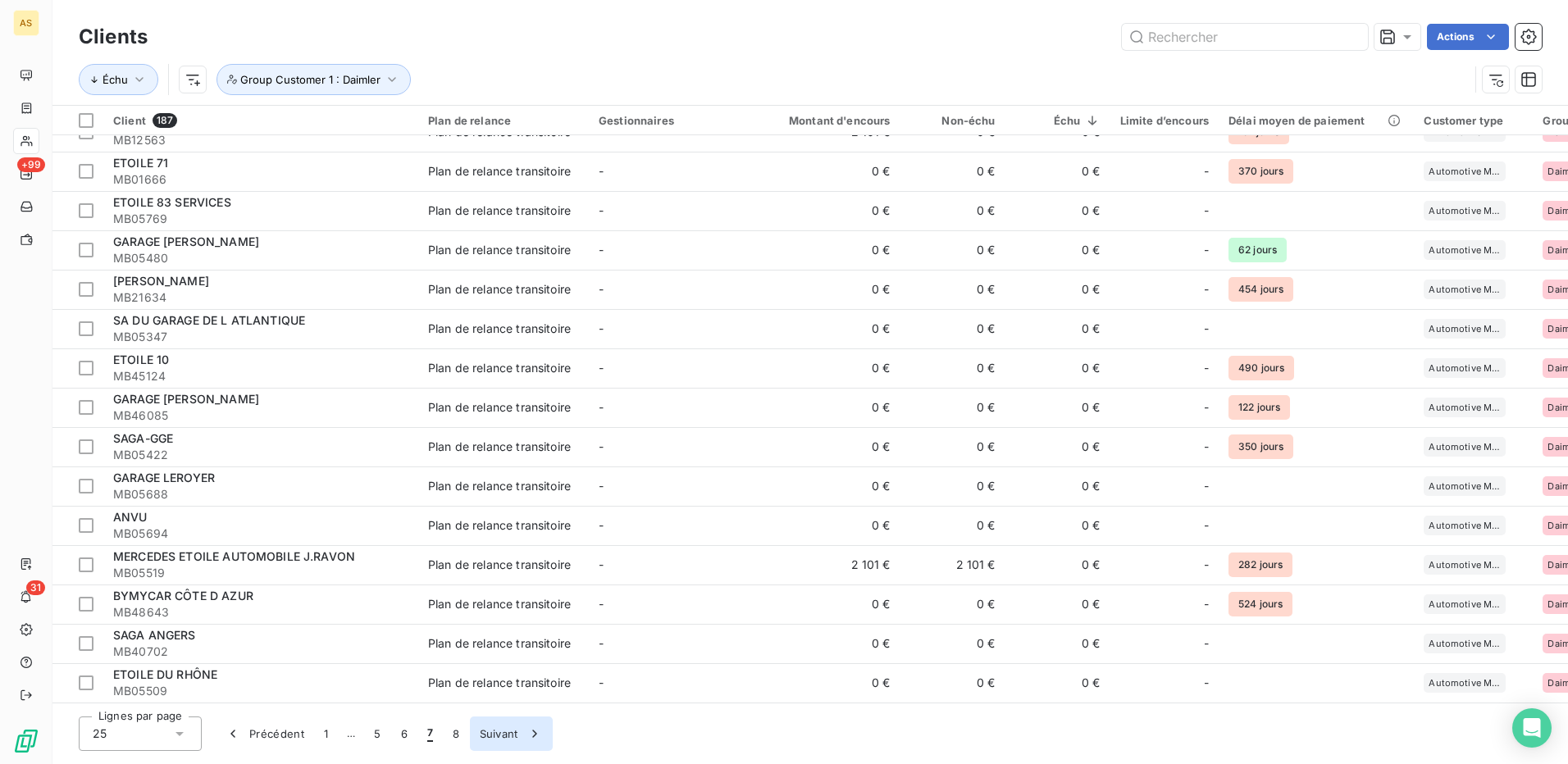
click at [497, 735] on button "Suivant" at bounding box center [511, 734] width 83 height 35
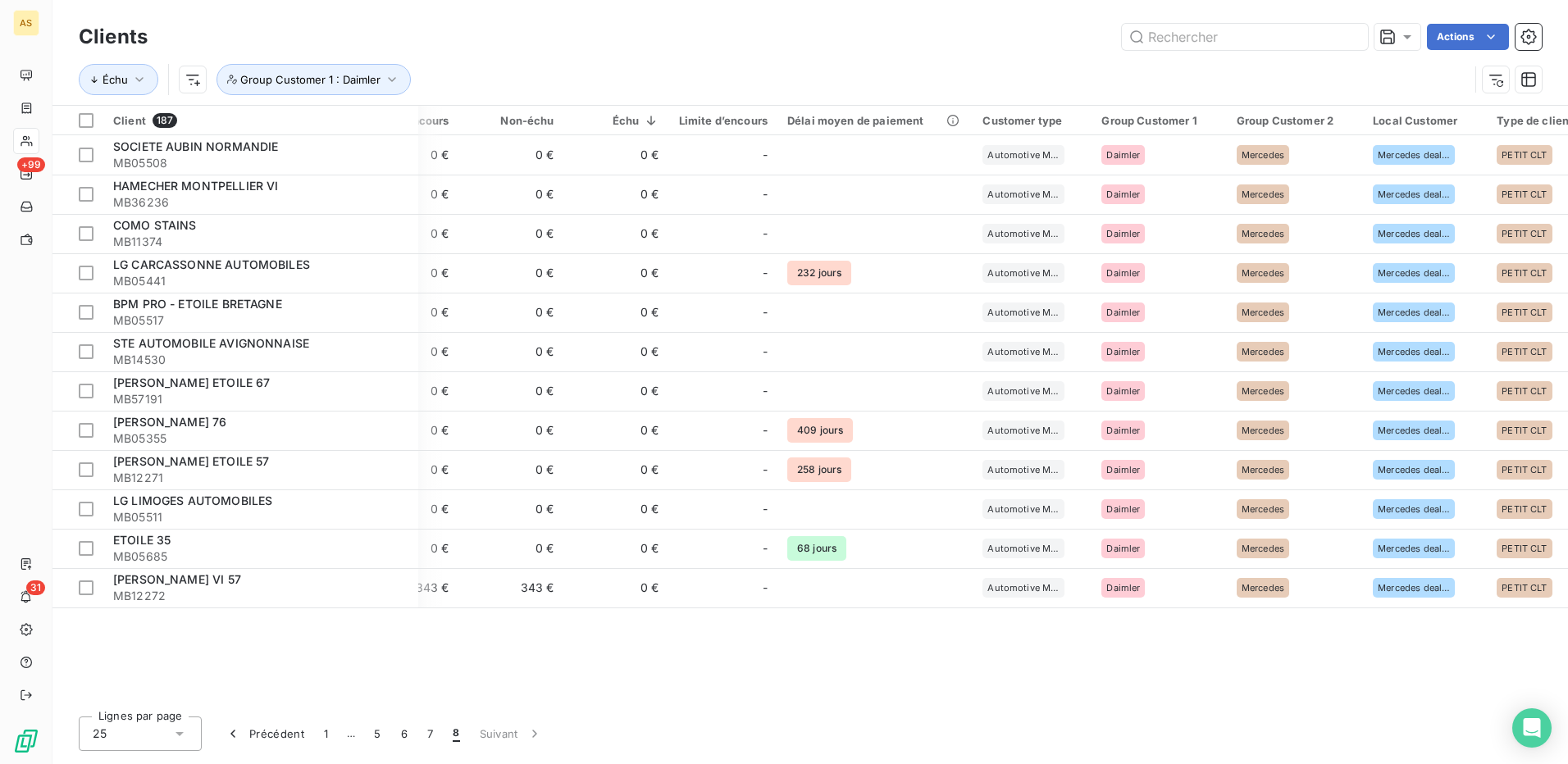
scroll to position [0, 445]
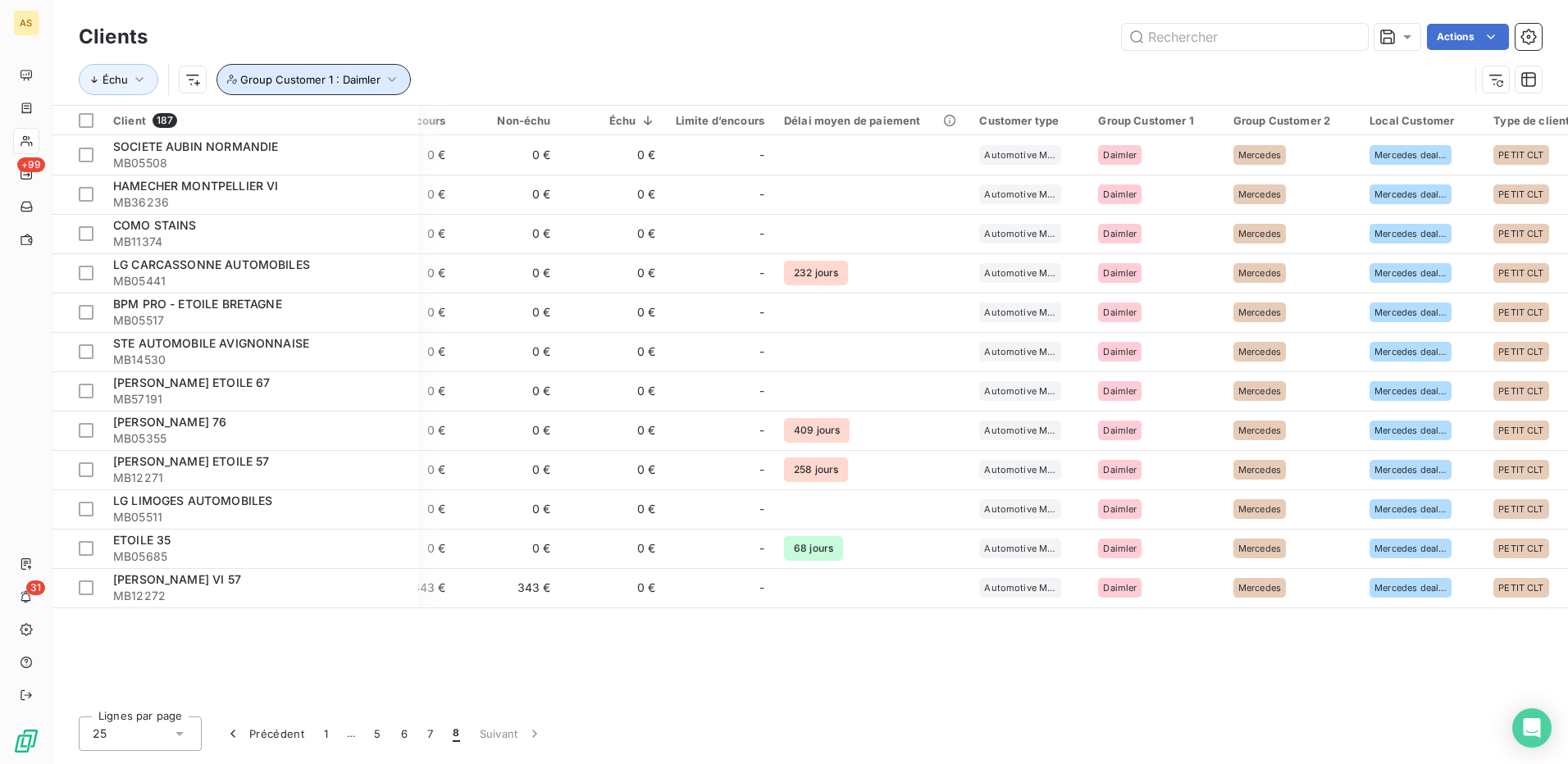
click at [392, 76] on icon "button" at bounding box center [392, 80] width 17 height 17
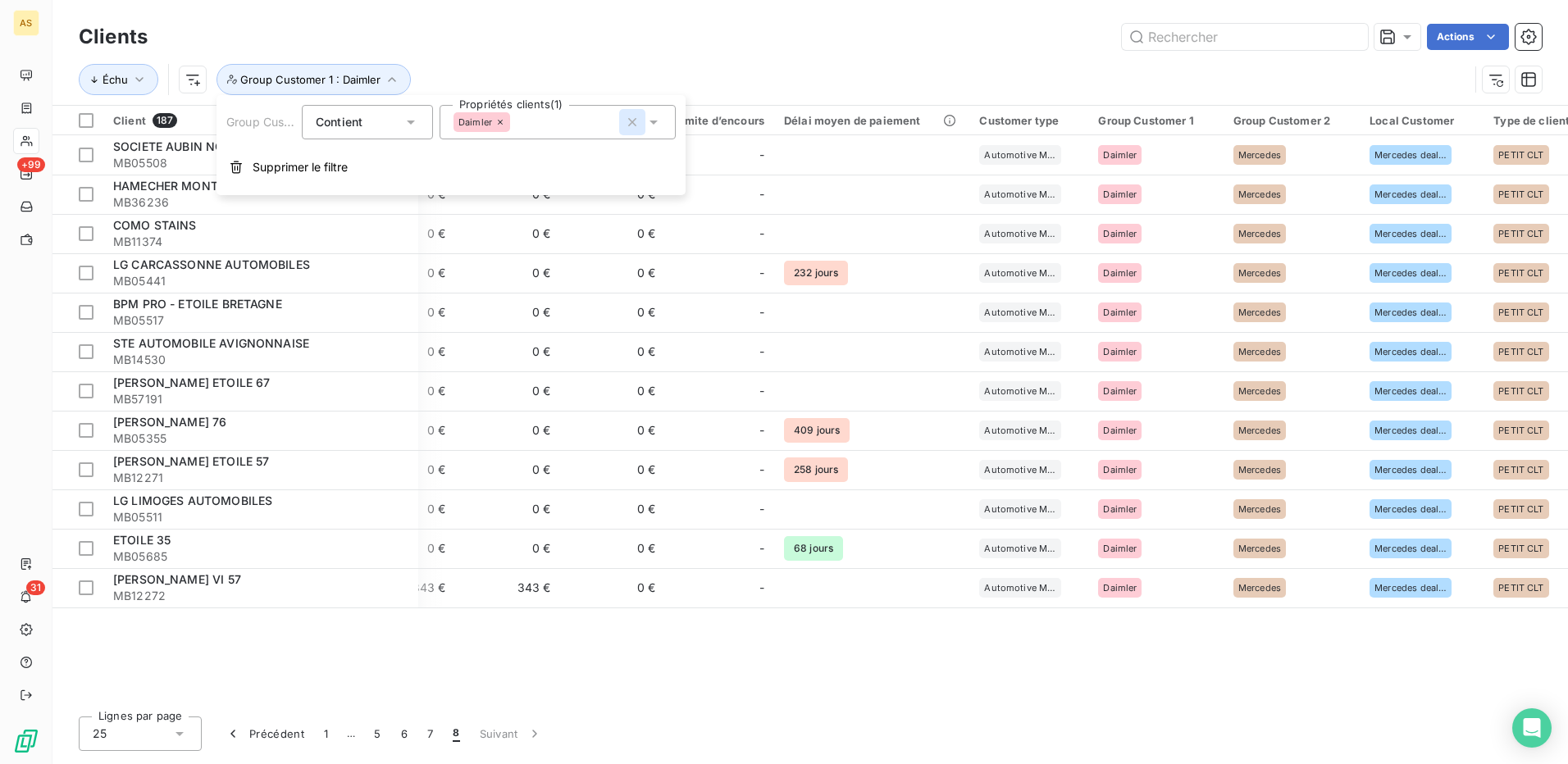
click at [631, 123] on icon "button" at bounding box center [633, 122] width 8 height 8
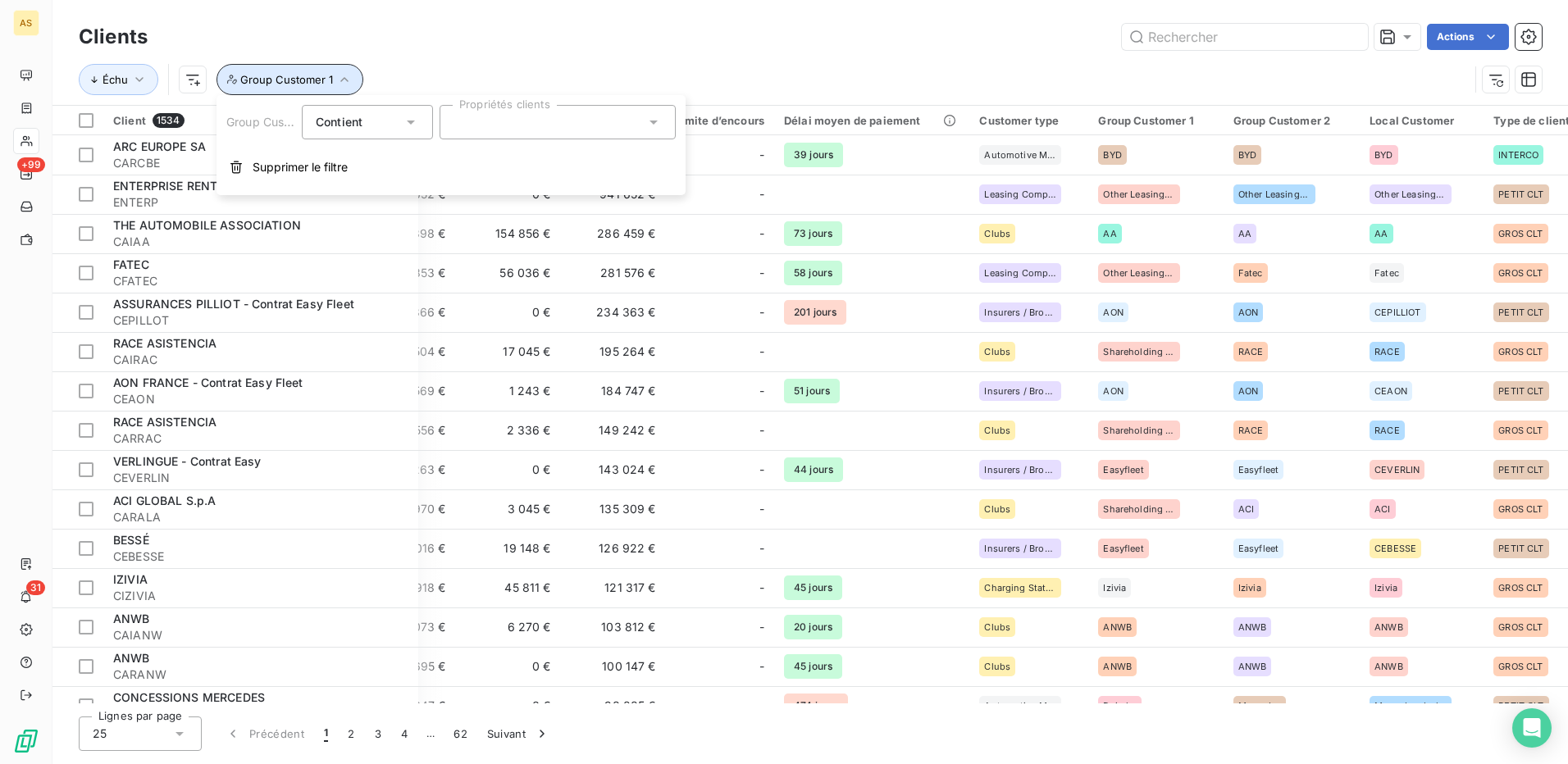
click at [336, 78] on icon "button" at bounding box center [344, 80] width 17 height 17
click at [336, 80] on icon "button" at bounding box center [344, 80] width 17 height 17
click at [409, 50] on div "Clients Actions" at bounding box center [810, 37] width 1463 height 35
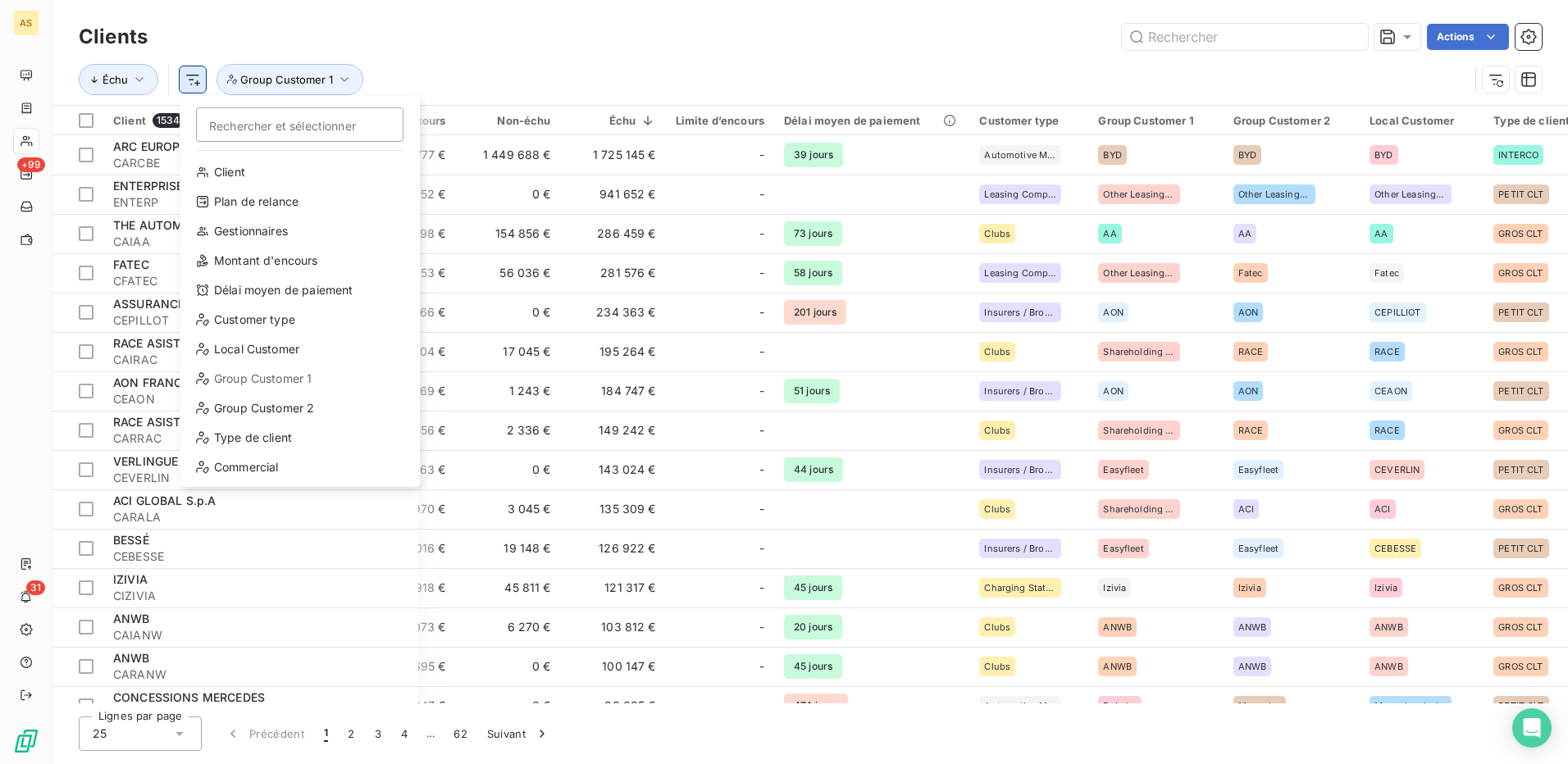
click at [191, 76] on html "AS +99 31 Clients Actions Échu Rechercher et sélectionner Client Plan de relanc…" at bounding box center [784, 382] width 1568 height 764
click at [293, 343] on div "Local Customer" at bounding box center [300, 349] width 227 height 27
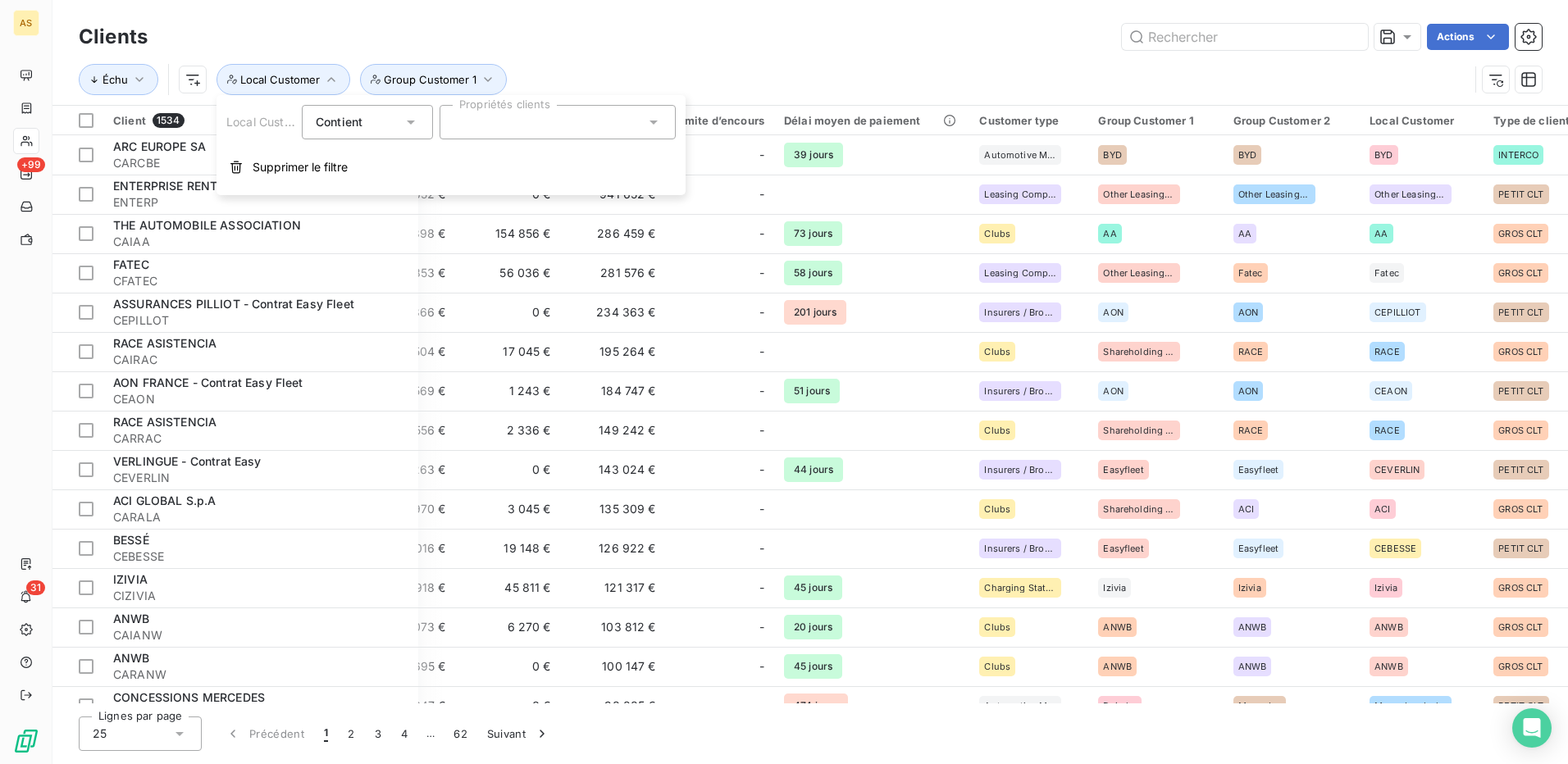
click at [654, 119] on icon at bounding box center [654, 122] width 17 height 17
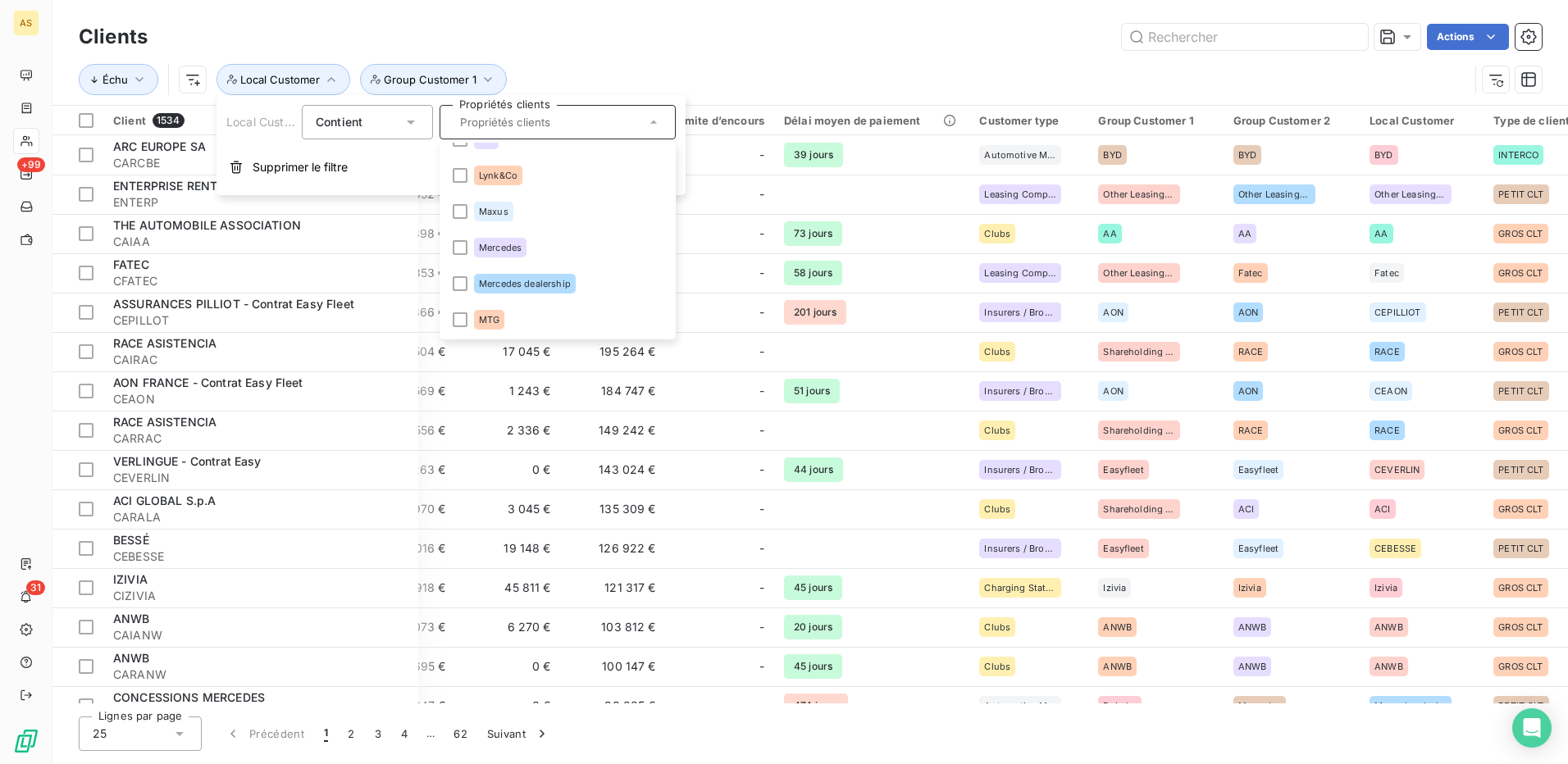
scroll to position [1721, 0]
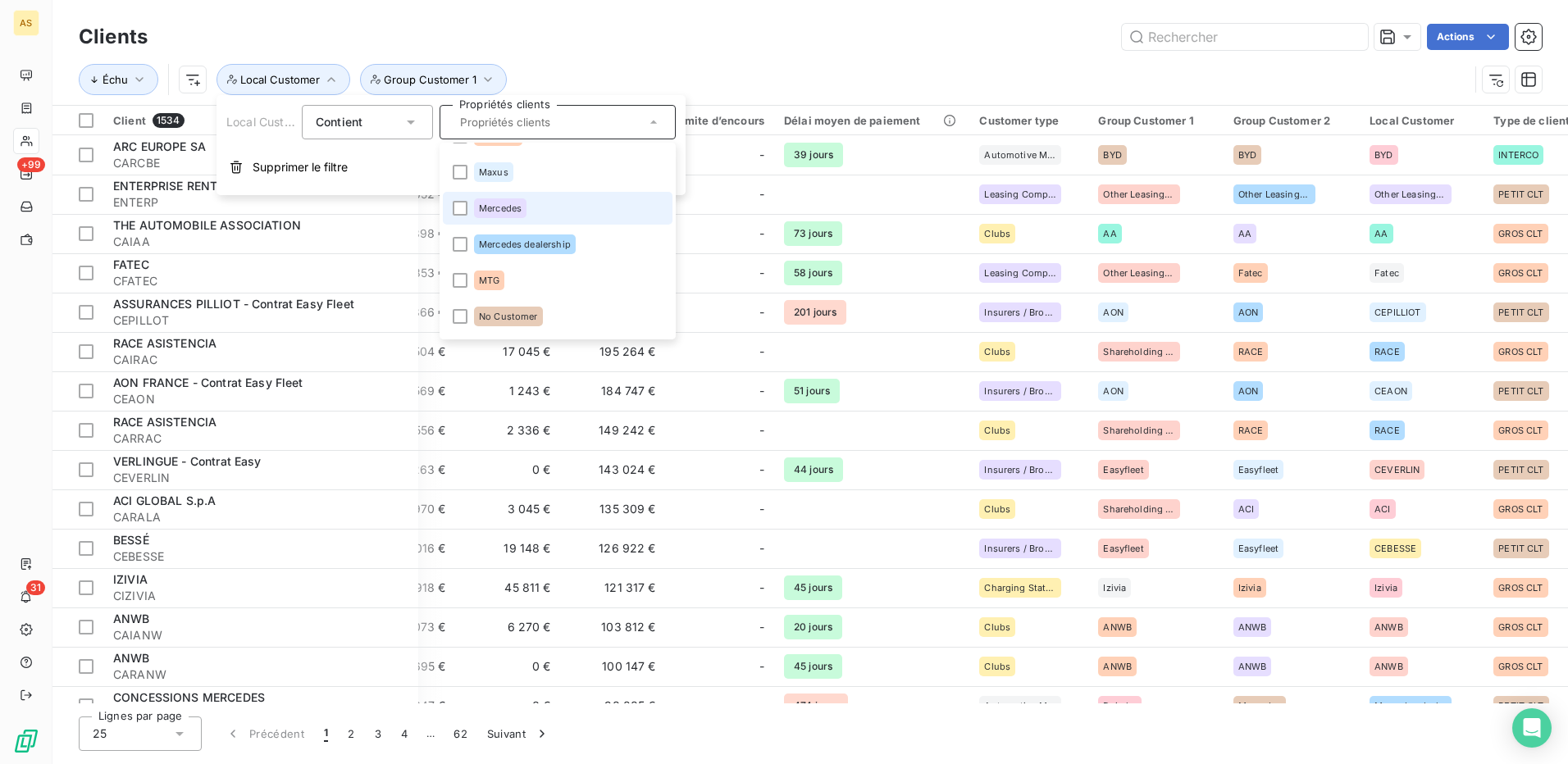
click at [500, 205] on span "Mercedes" at bounding box center [500, 208] width 42 height 10
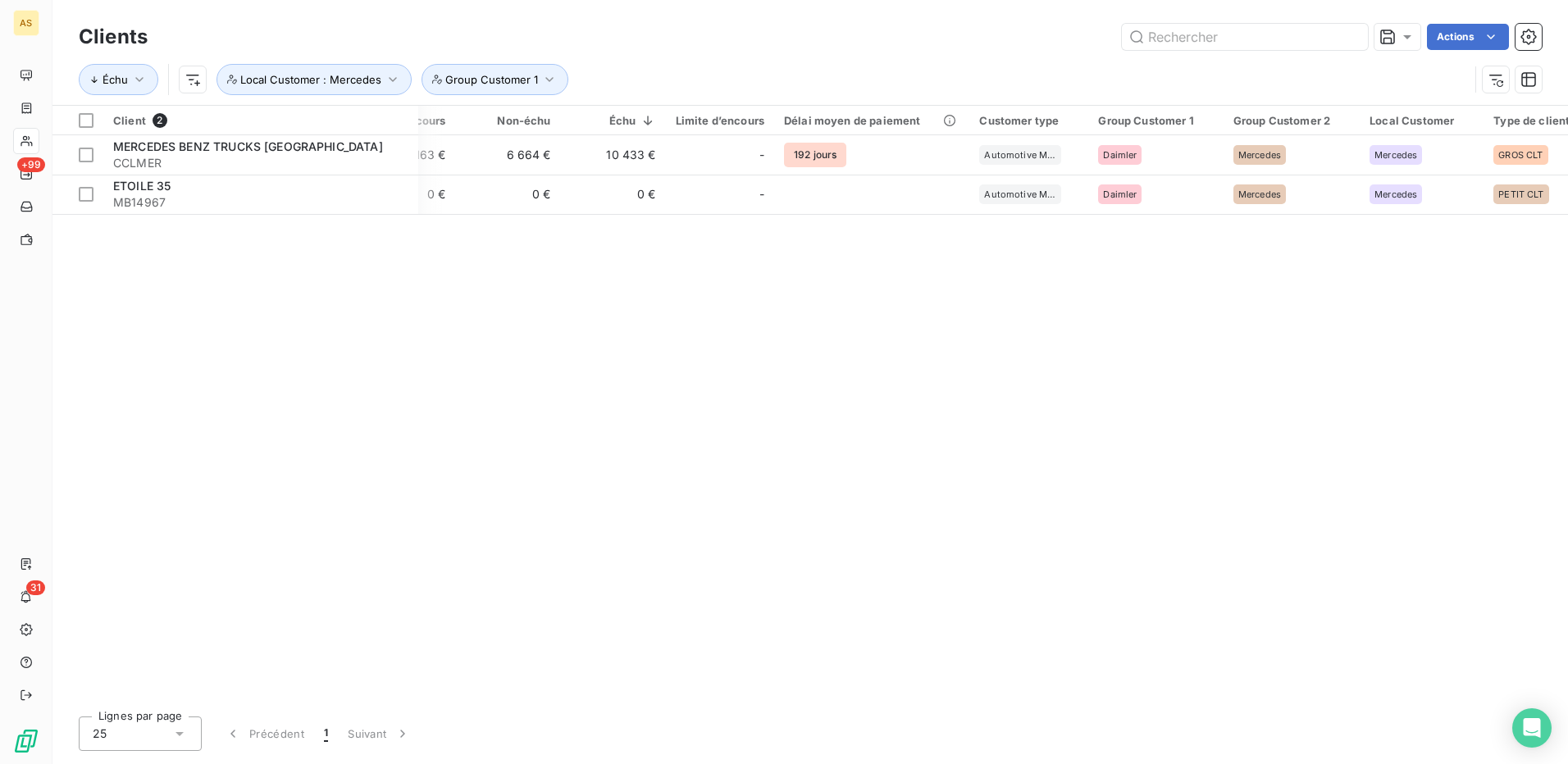
click at [256, 234] on div "Client 2 Plan de relance Gestionnaires Montant d'encours Non-échu Échu Limite d…" at bounding box center [810, 404] width 1516 height 597
click at [388, 73] on icon "button" at bounding box center [393, 80] width 17 height 17
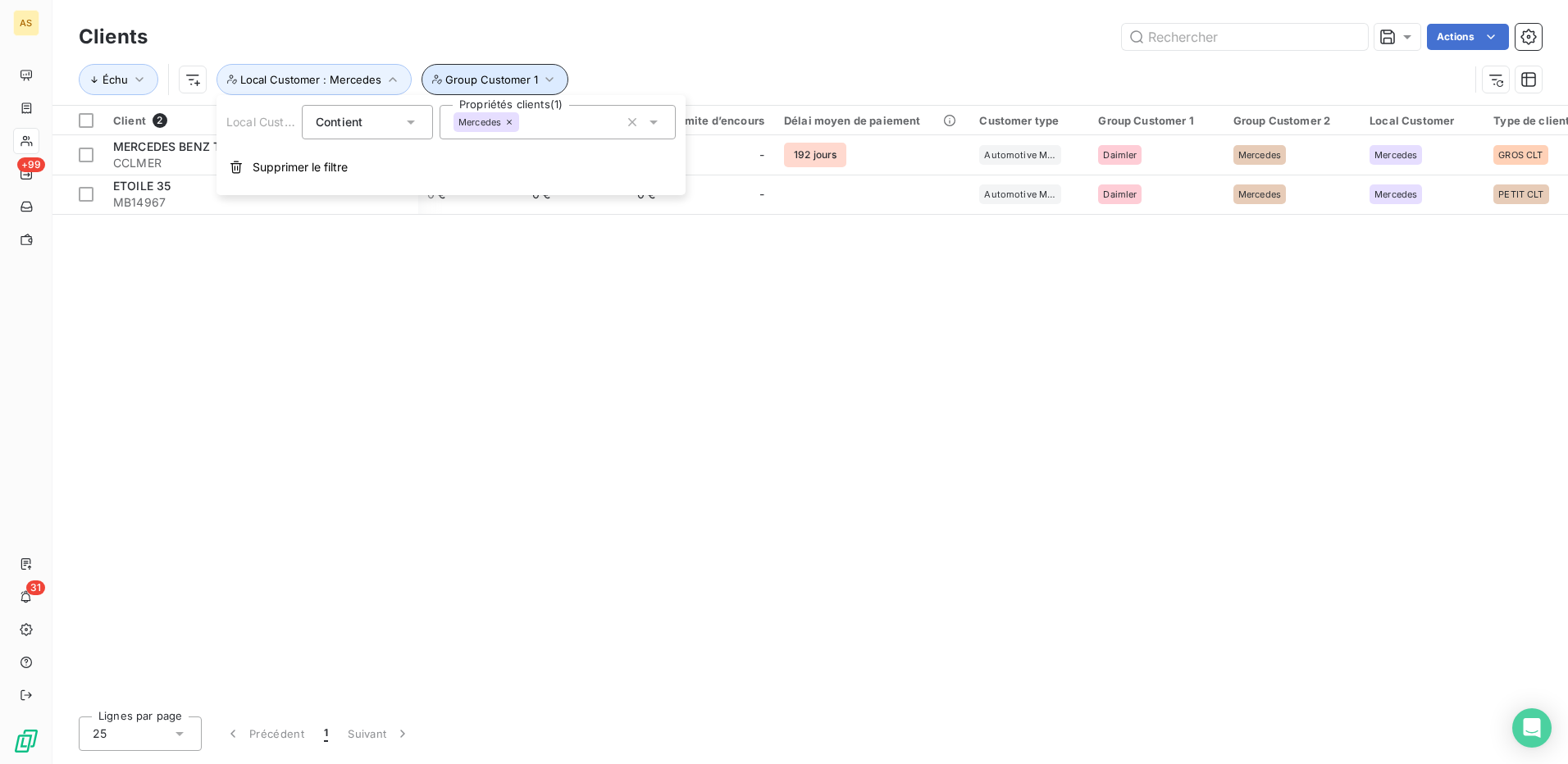
click at [544, 72] on icon "button" at bounding box center [550, 80] width 17 height 17
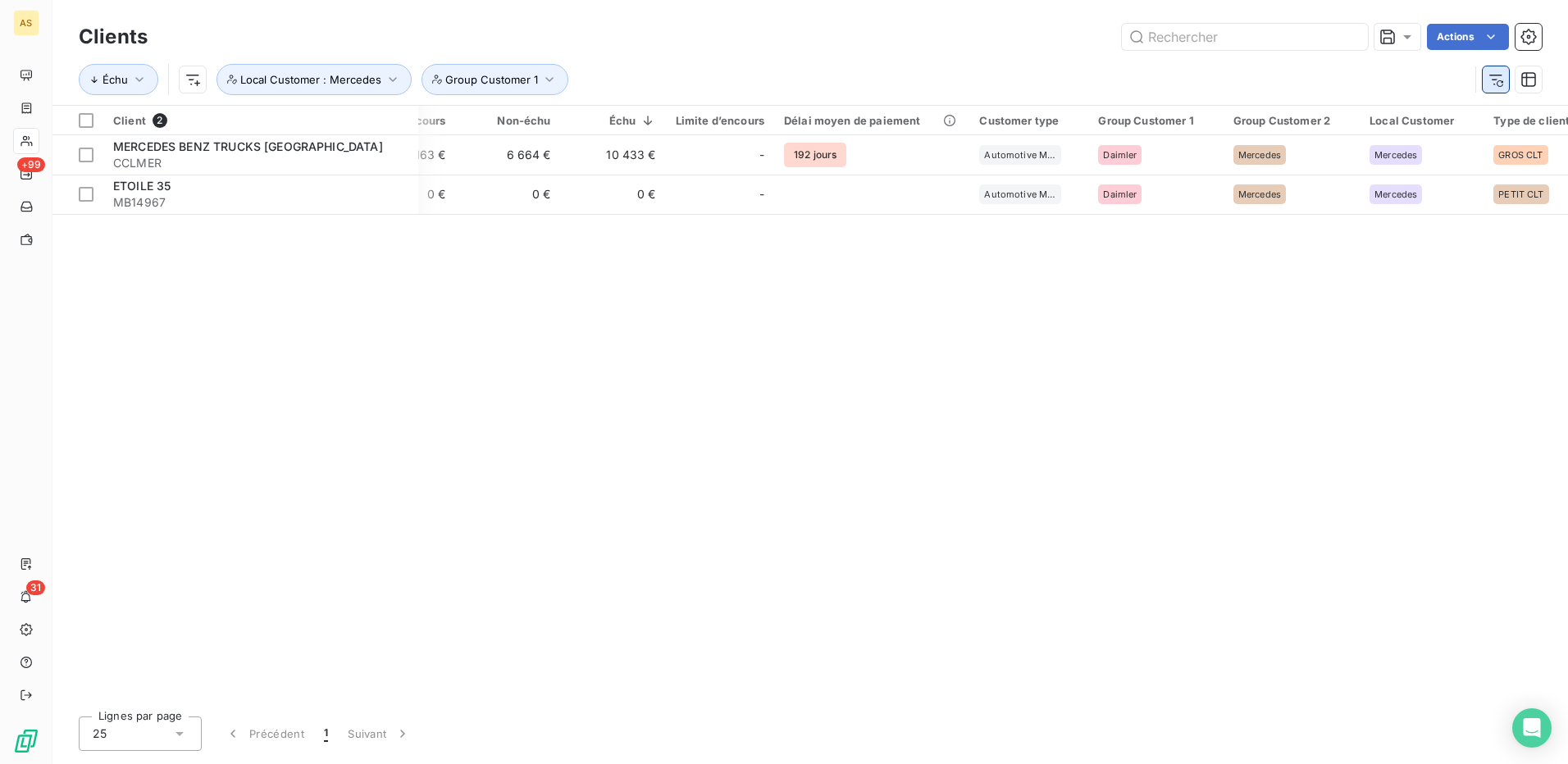
click at [1492, 80] on icon "button" at bounding box center [1496, 80] width 17 height 17
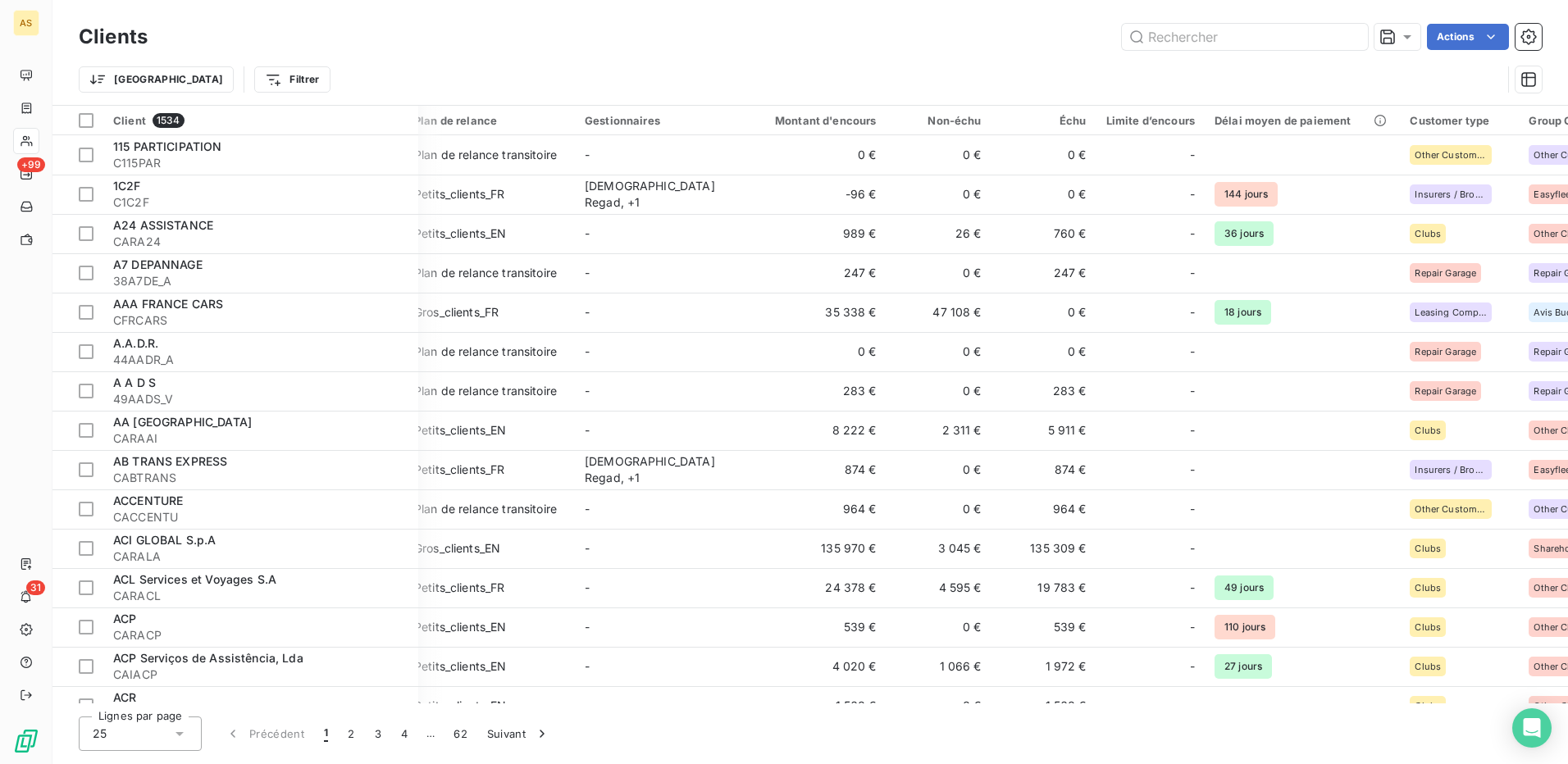
scroll to position [0, 0]
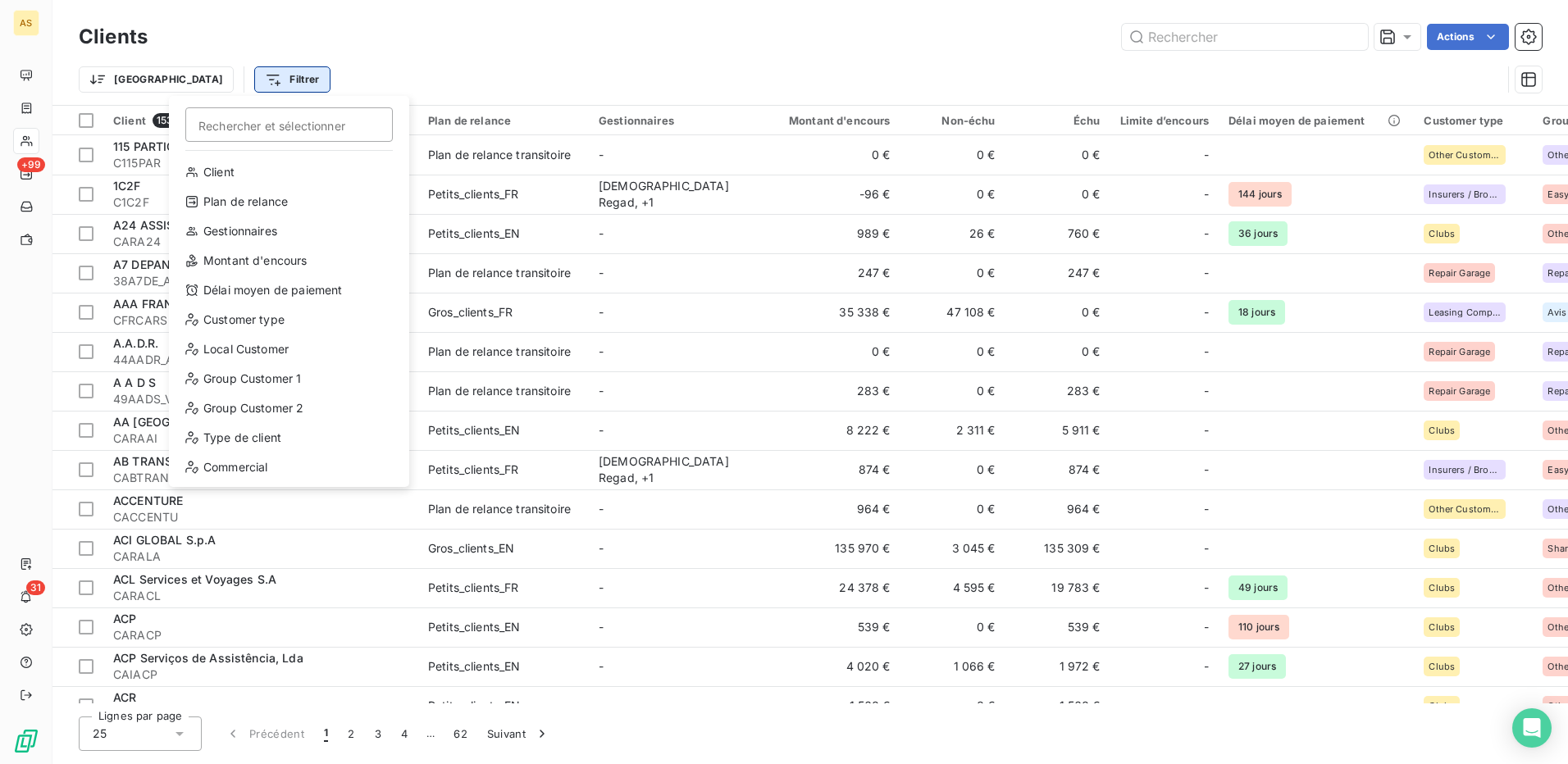
click at [217, 78] on html "AS +99 31 Clients Actions Trier Filtrer Rechercher et sélectionner Client Plan …" at bounding box center [784, 382] width 1568 height 764
click at [242, 354] on div "Local Customer" at bounding box center [289, 349] width 227 height 27
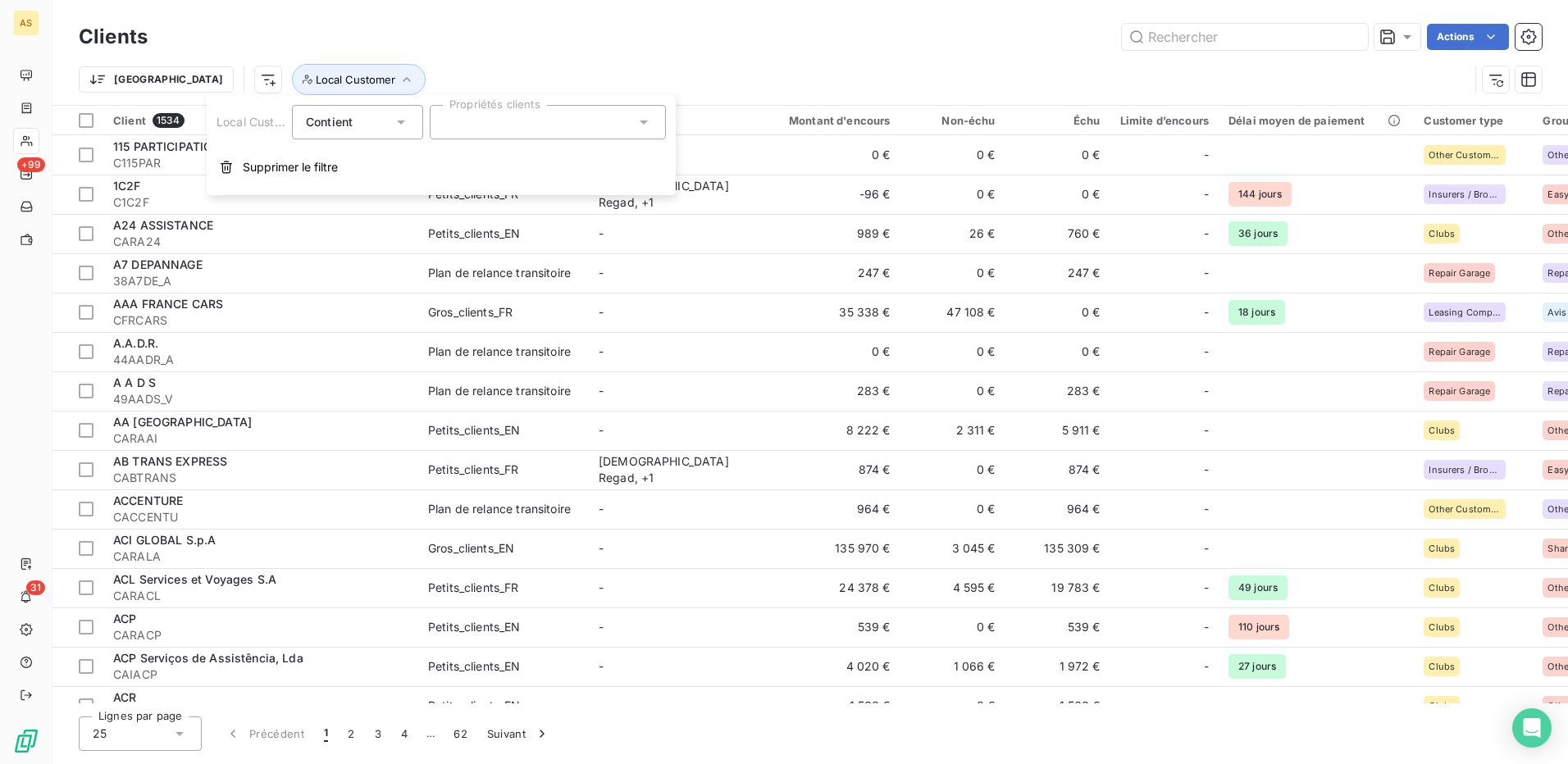
click at [642, 122] on icon at bounding box center [644, 122] width 8 height 4
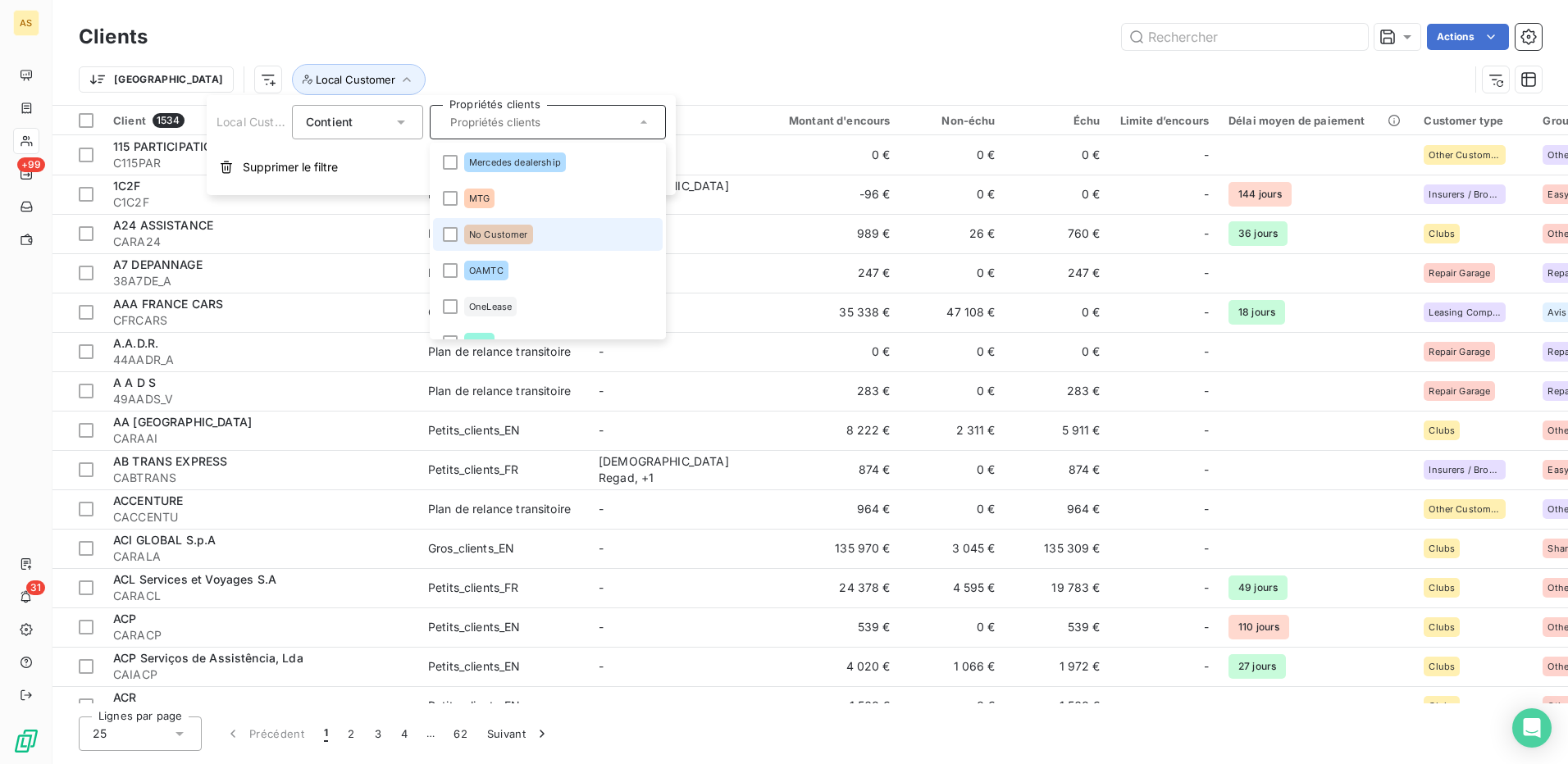
scroll to position [1721, 0]
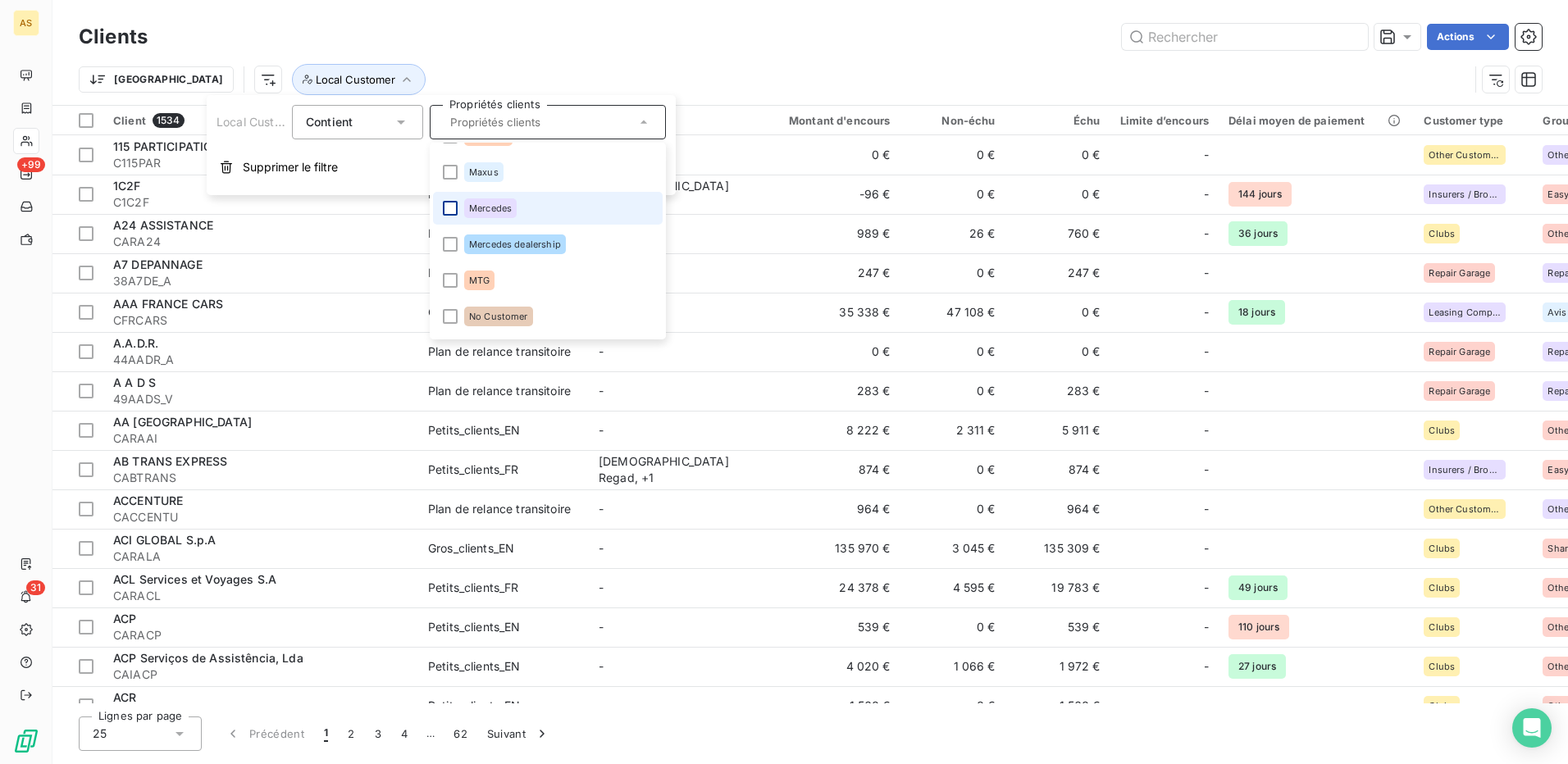
click at [452, 208] on div at bounding box center [451, 208] width 15 height 15
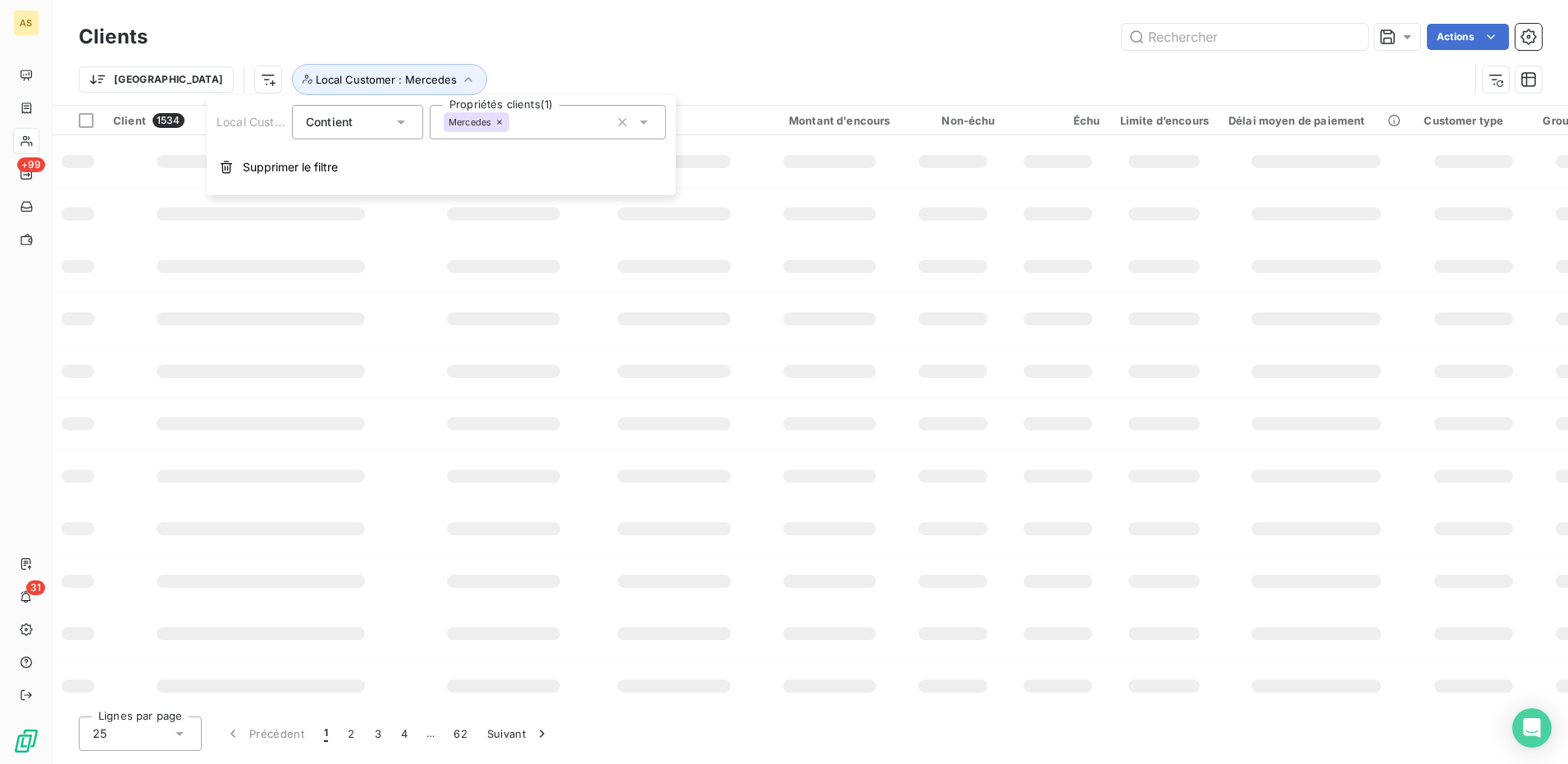
click at [848, 47] on div "Actions" at bounding box center [855, 37] width 1375 height 27
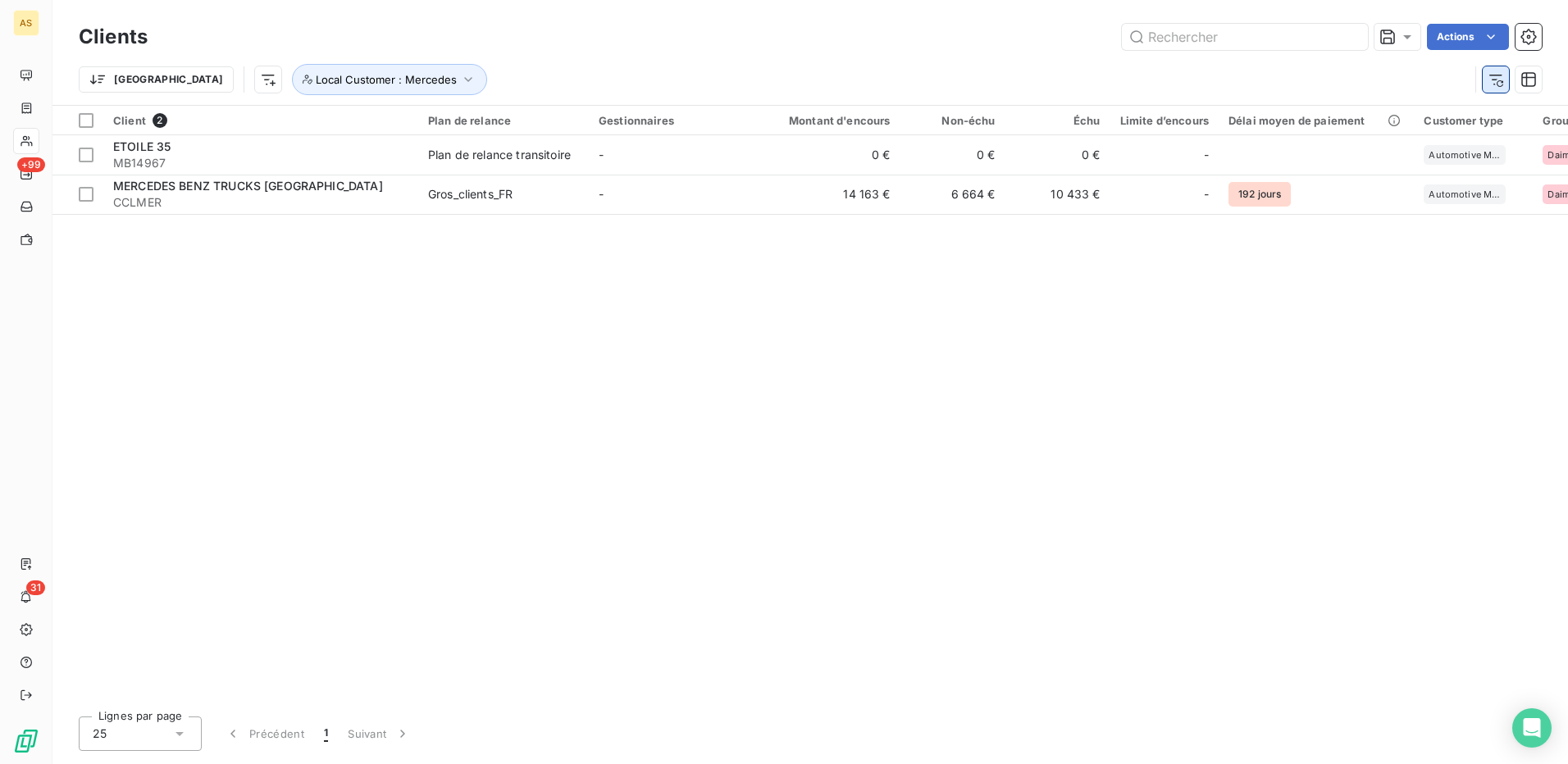
click at [1502, 79] on icon "button" at bounding box center [1496, 80] width 17 height 17
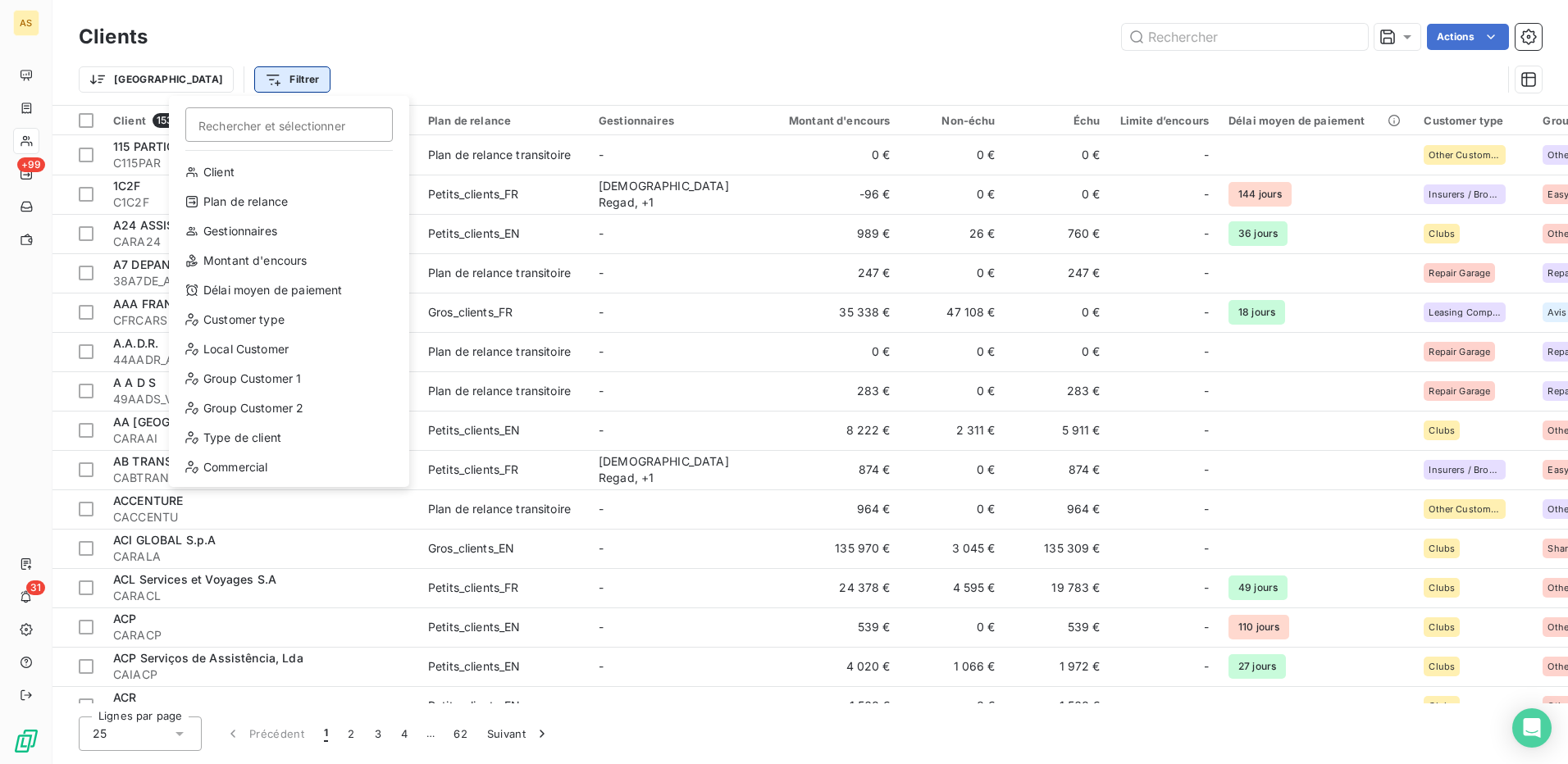
click at [224, 76] on html "AS +99 31 Clients Actions Trier Filtrer Rechercher et sélectionner Client Plan …" at bounding box center [784, 382] width 1568 height 764
click at [261, 310] on div "Customer type" at bounding box center [289, 320] width 227 height 27
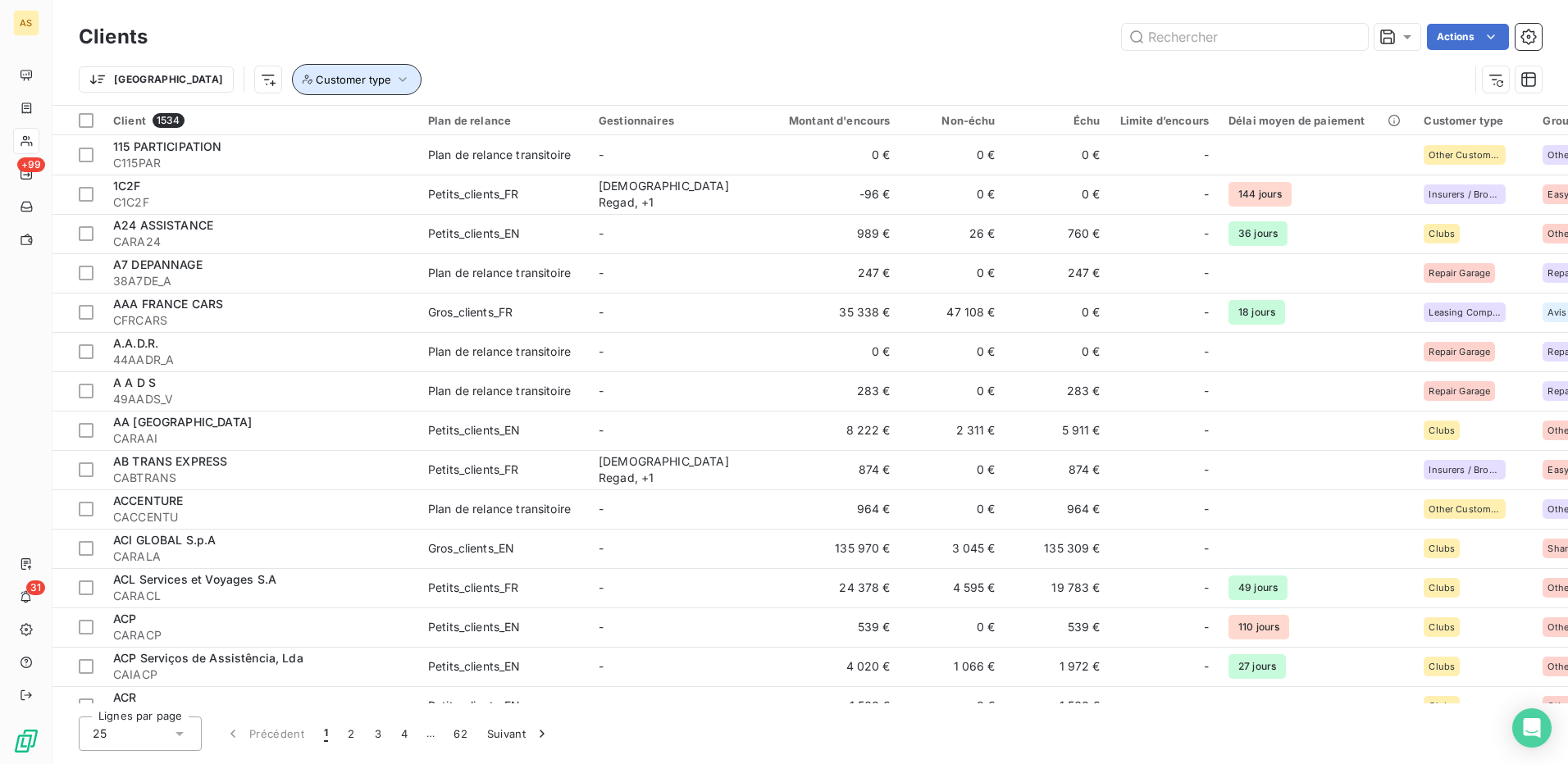
click at [399, 80] on icon "button" at bounding box center [403, 80] width 8 height 5
click at [635, 120] on div at bounding box center [548, 122] width 237 height 35
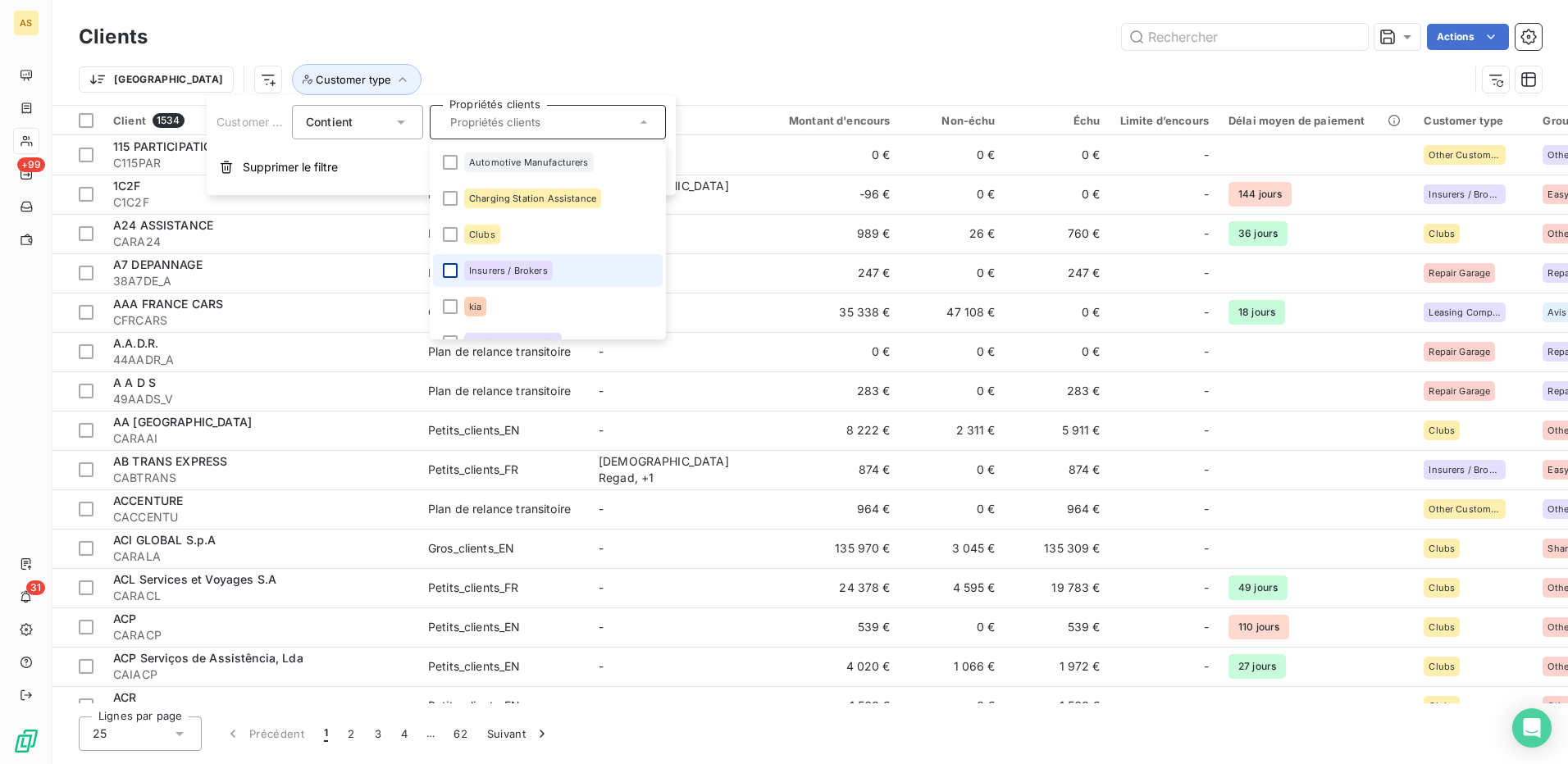
click at [453, 272] on div at bounding box center [451, 270] width 15 height 15
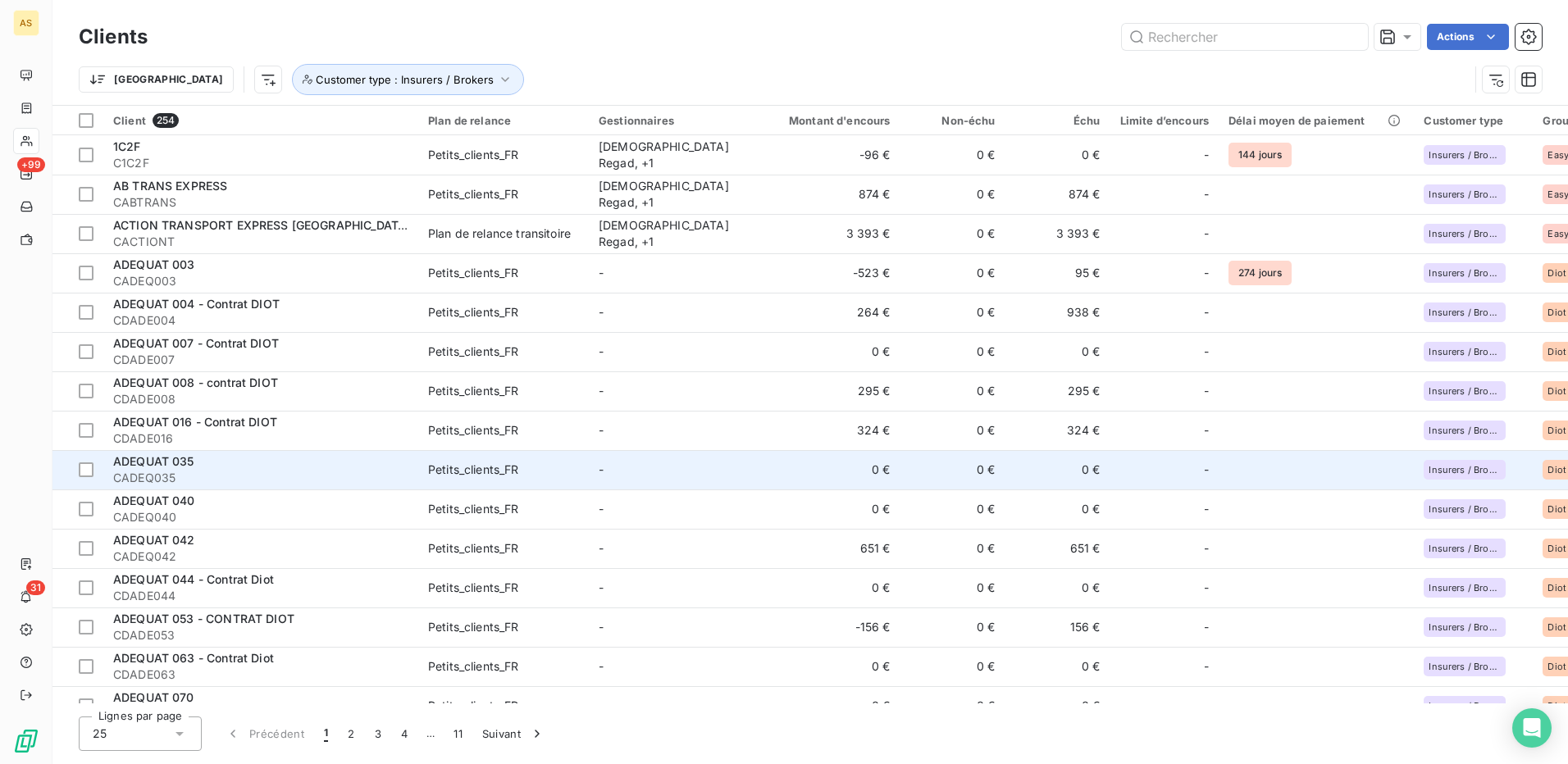
click at [739, 459] on td "-" at bounding box center [674, 469] width 171 height 39
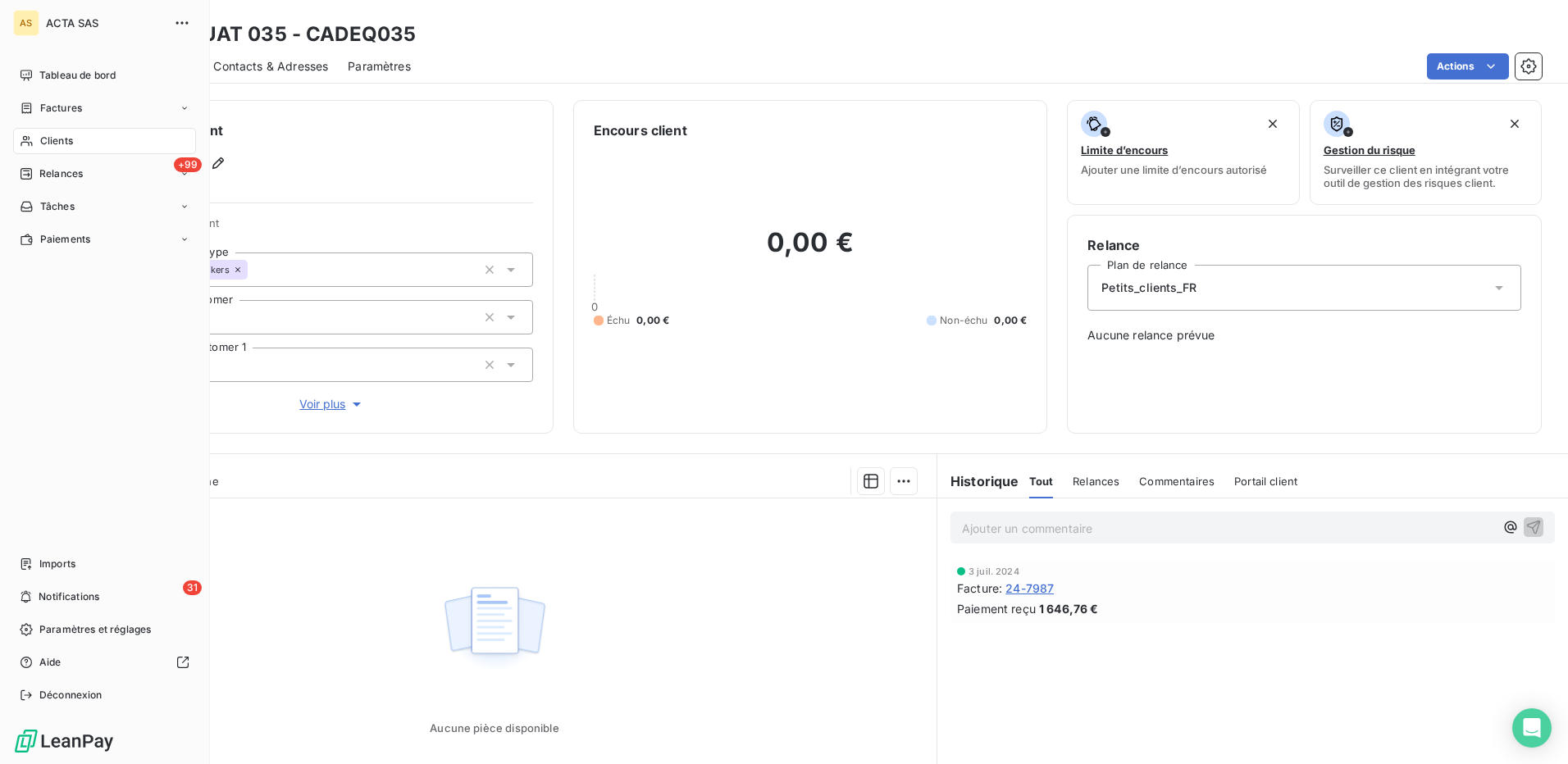
click at [54, 146] on span "Clients" at bounding box center [56, 141] width 33 height 15
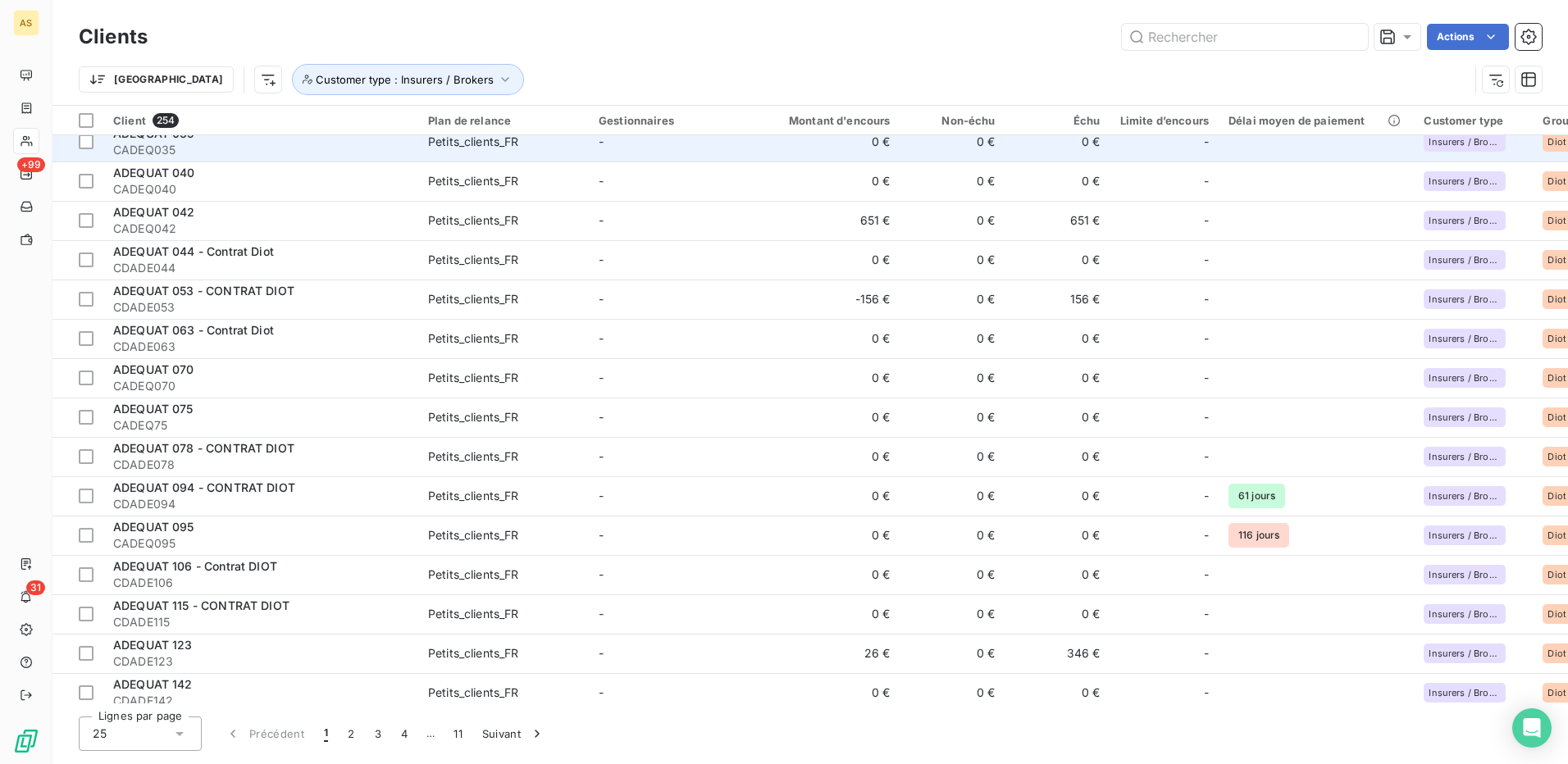
scroll to position [423, 0]
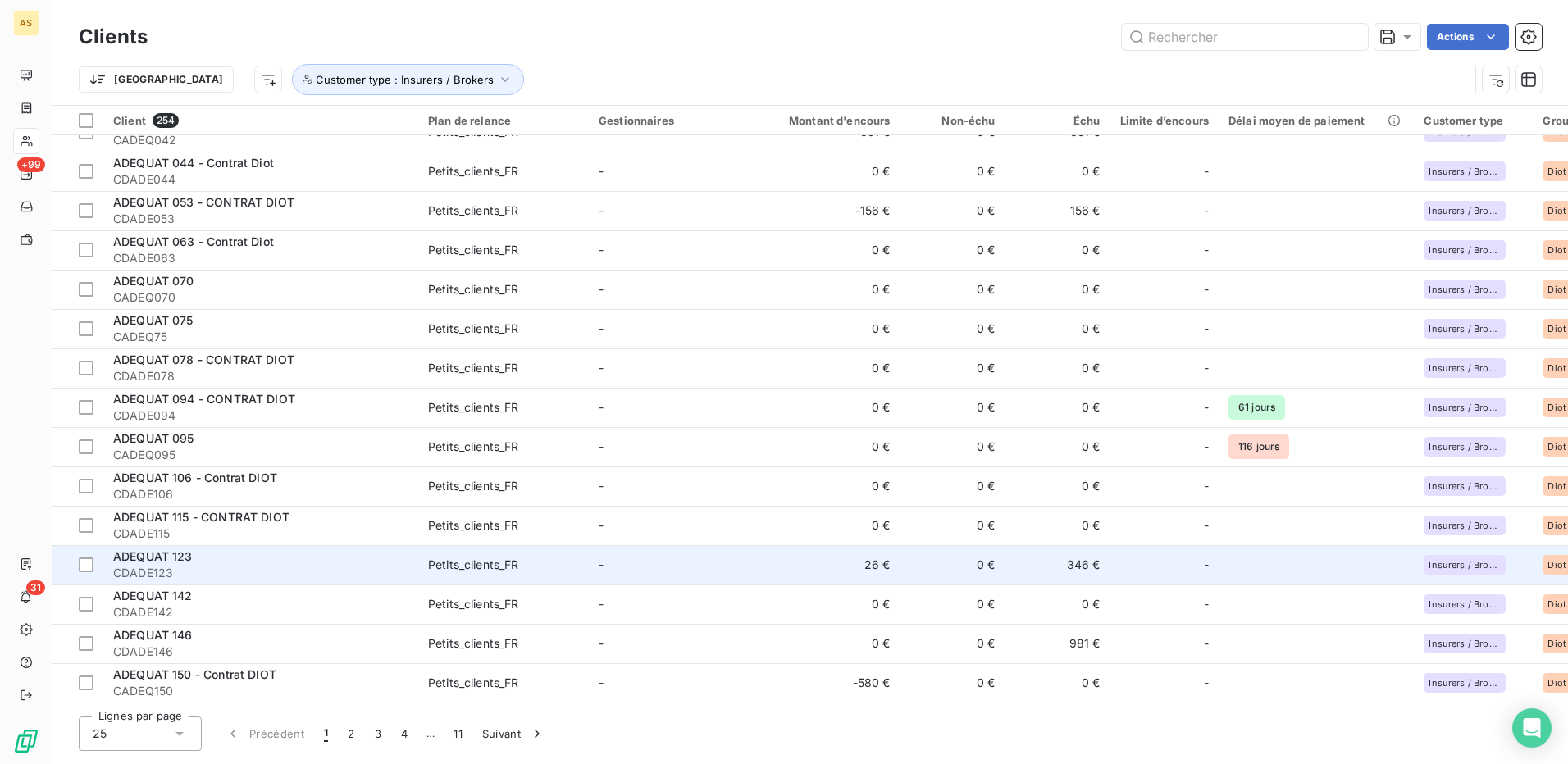
click at [702, 545] on td "-" at bounding box center [674, 564] width 171 height 39
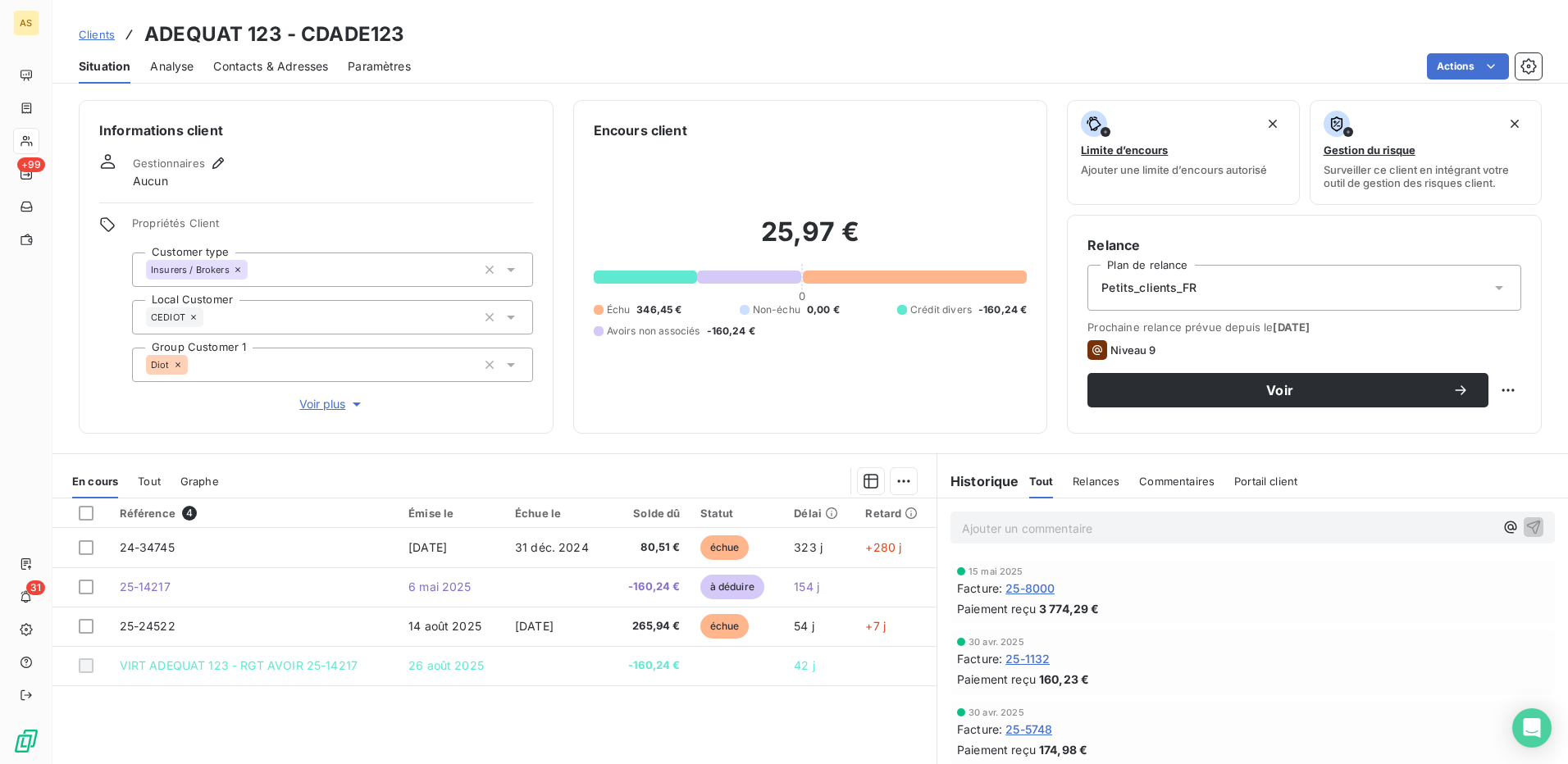
scroll to position [100, 0]
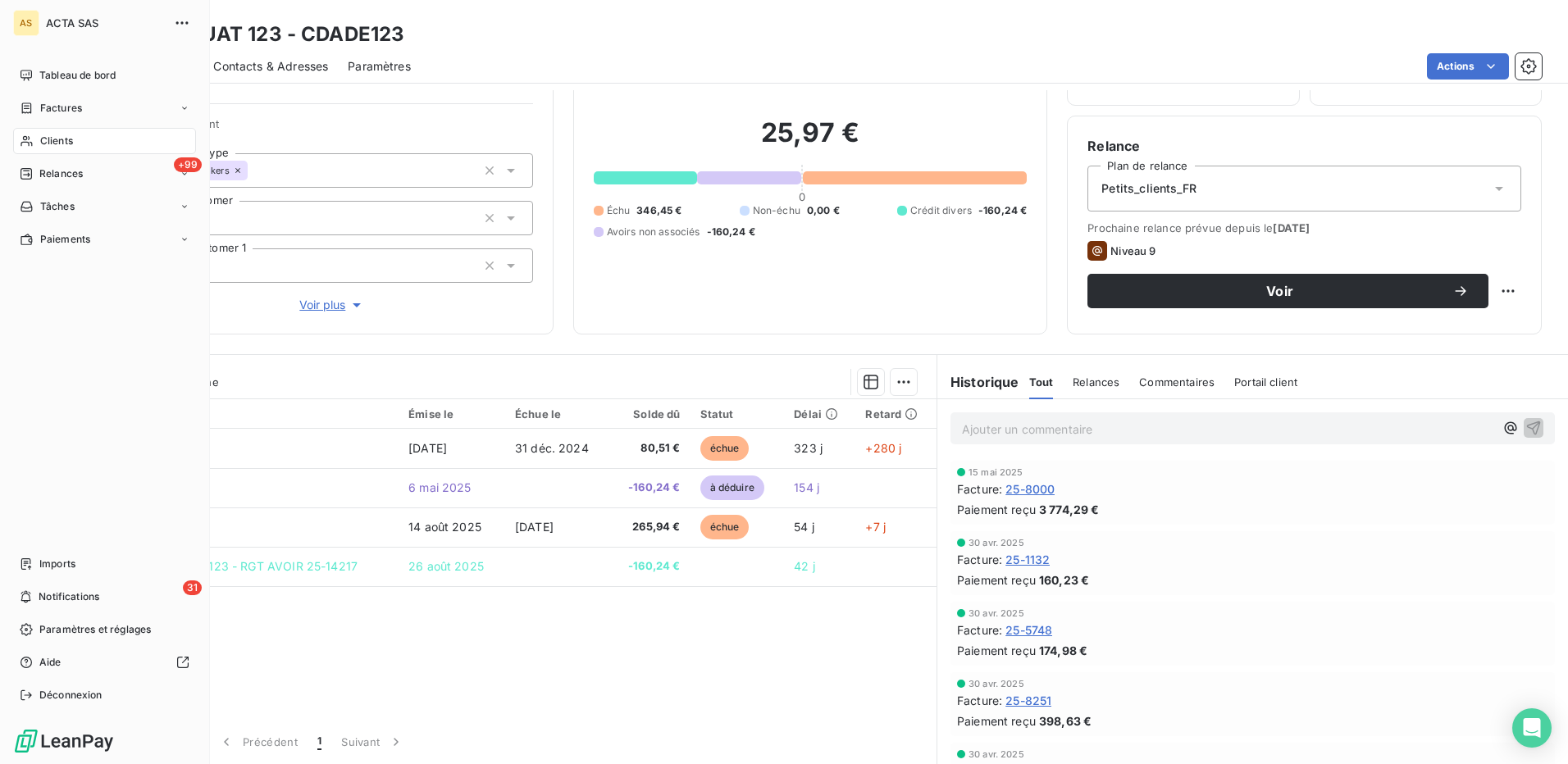
click at [56, 138] on span "Clients" at bounding box center [56, 141] width 33 height 15
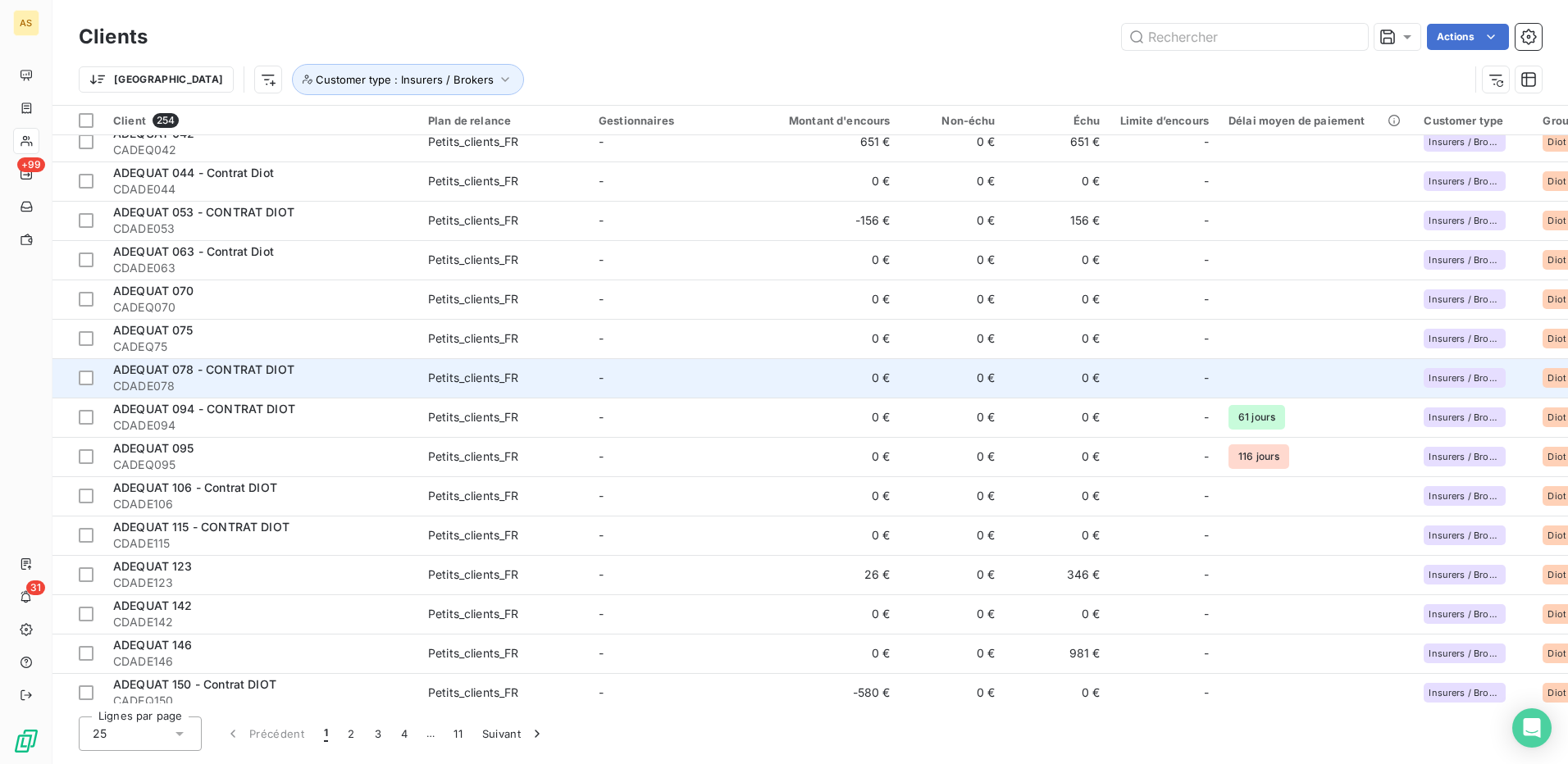
scroll to position [423, 0]
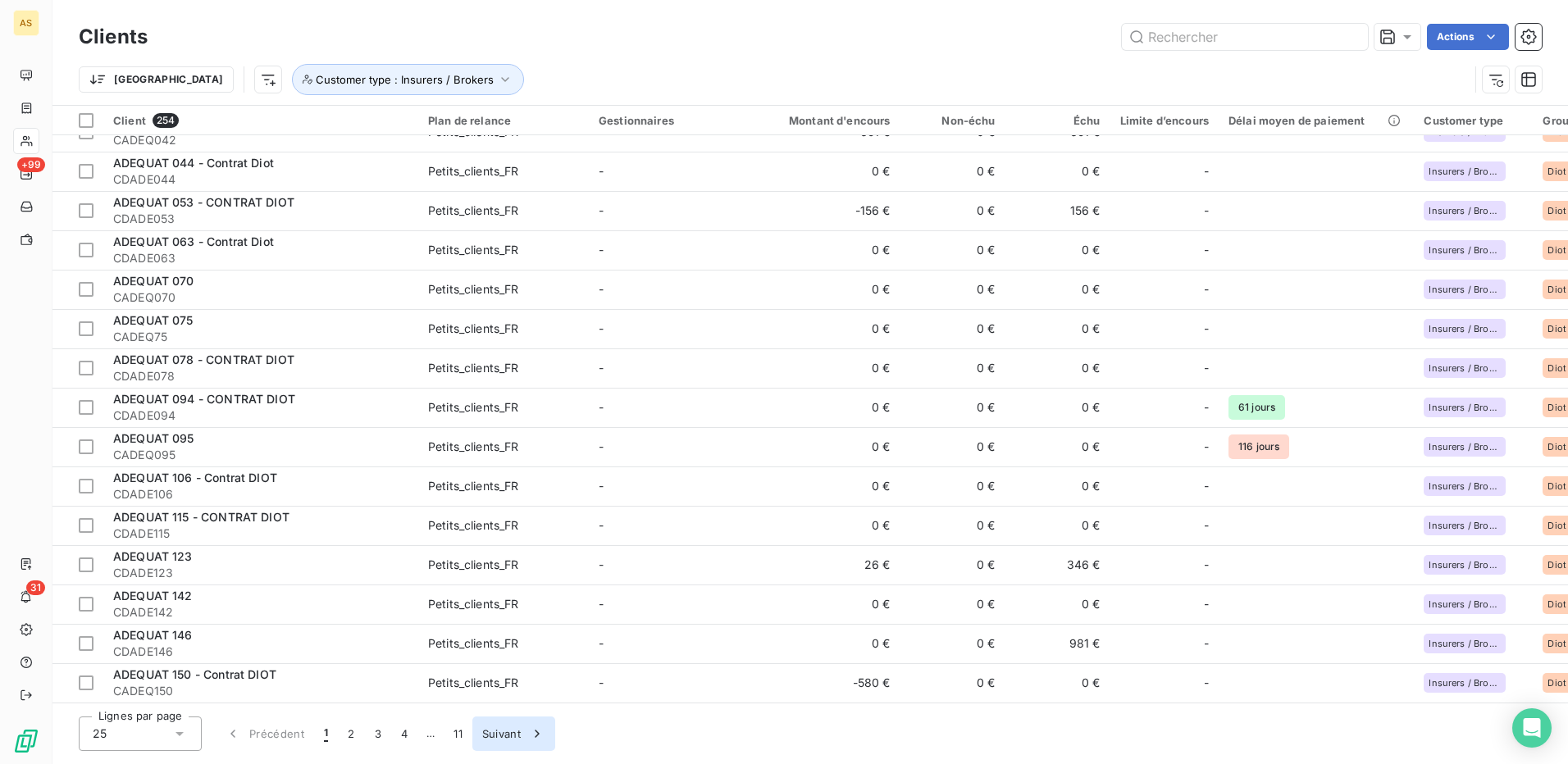
click at [501, 735] on button "Suivant" at bounding box center [514, 734] width 83 height 35
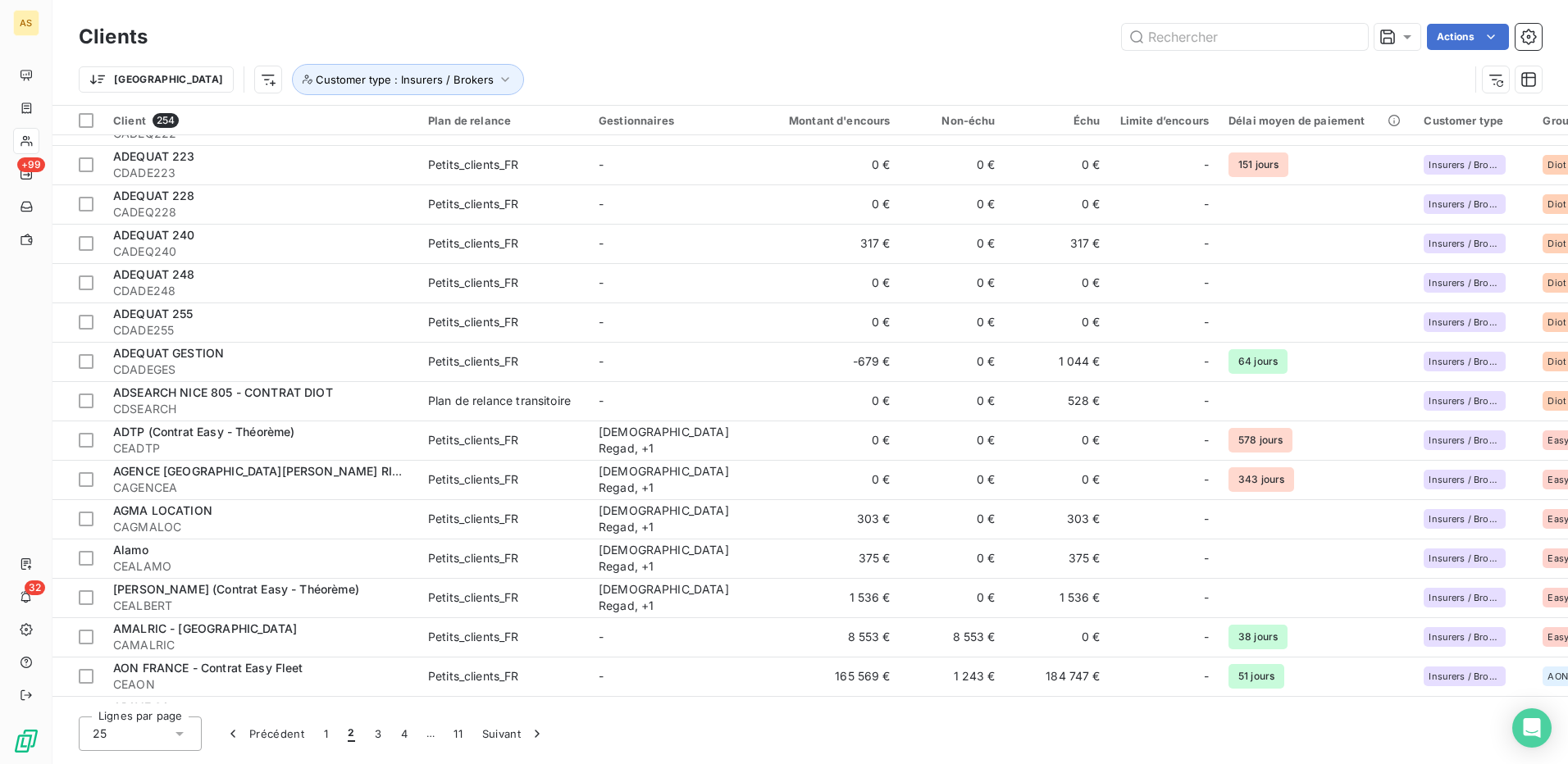
scroll to position [246, 0]
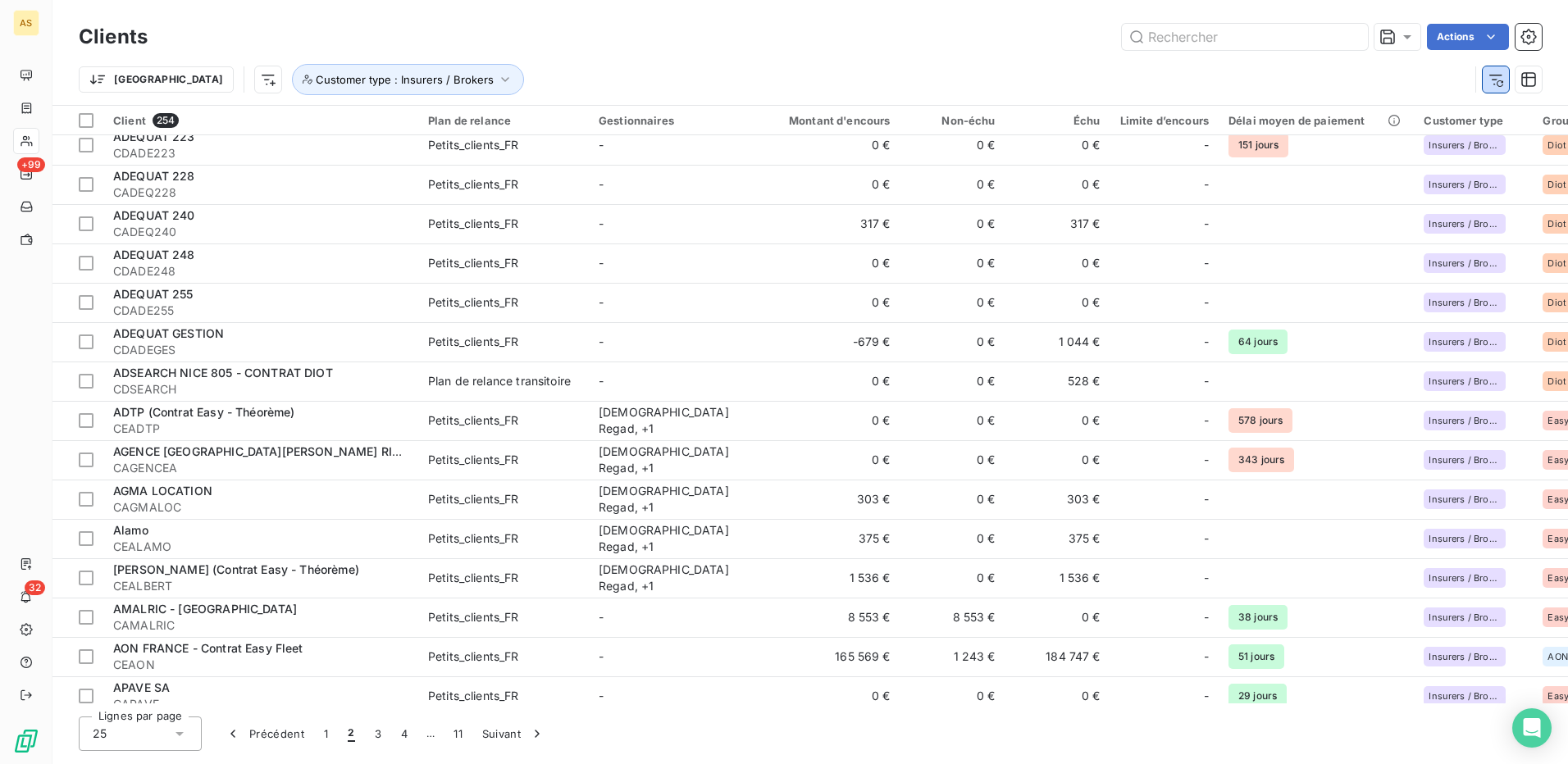
click at [1505, 83] on button "button" at bounding box center [1496, 80] width 27 height 27
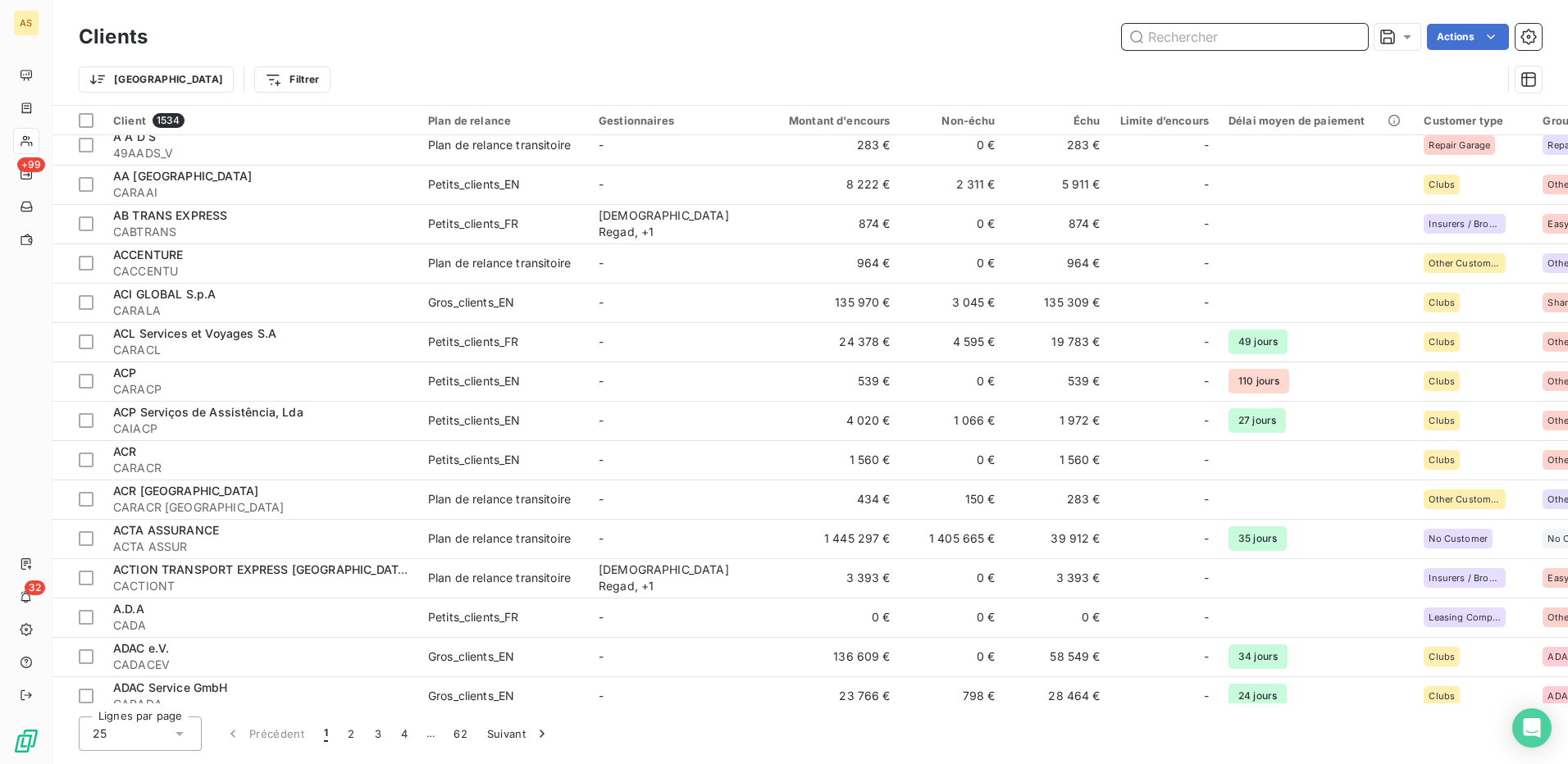
click at [1207, 40] on input "text" at bounding box center [1245, 37] width 246 height 27
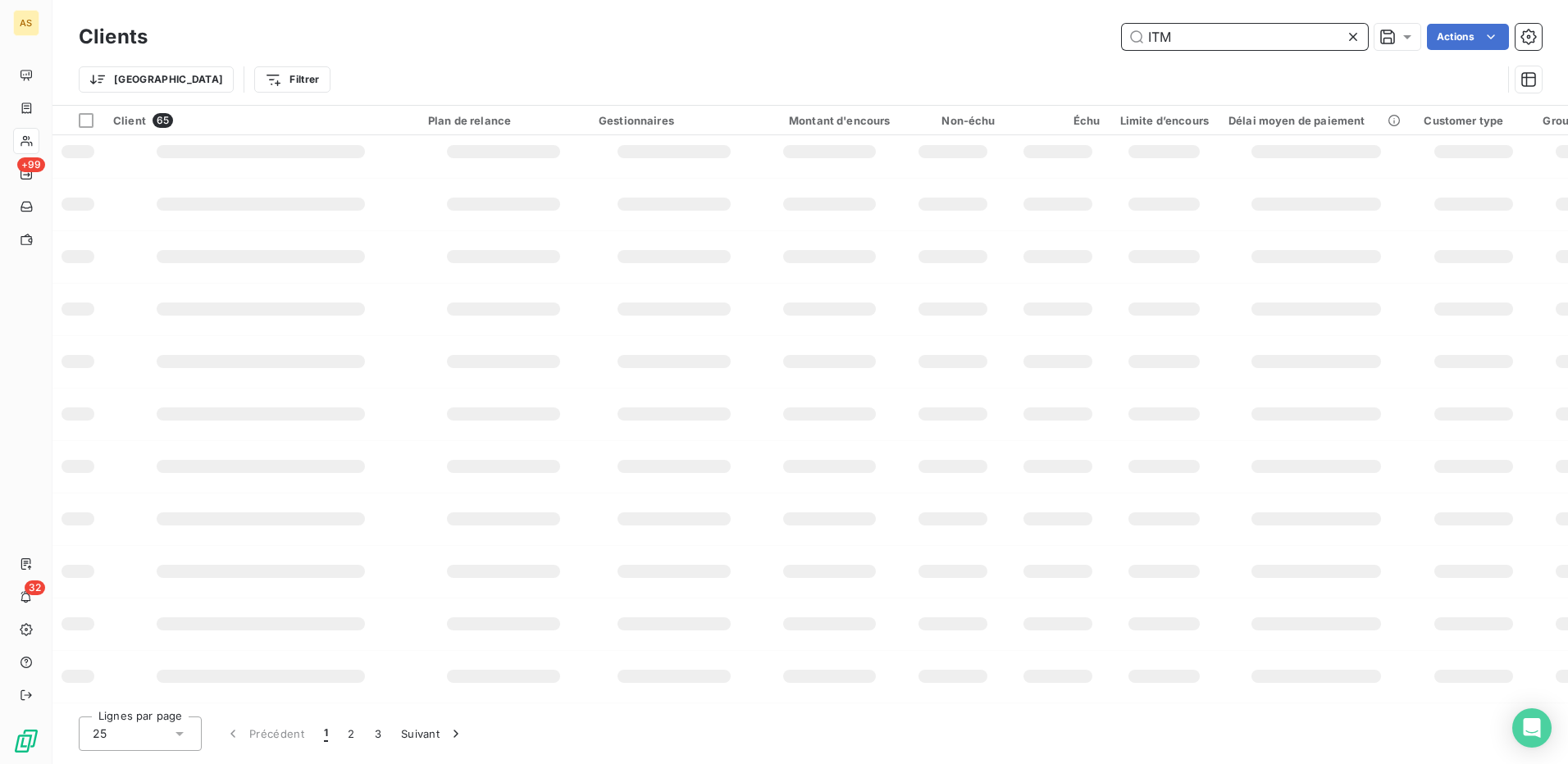
scroll to position [0, 0]
type input "ITM"
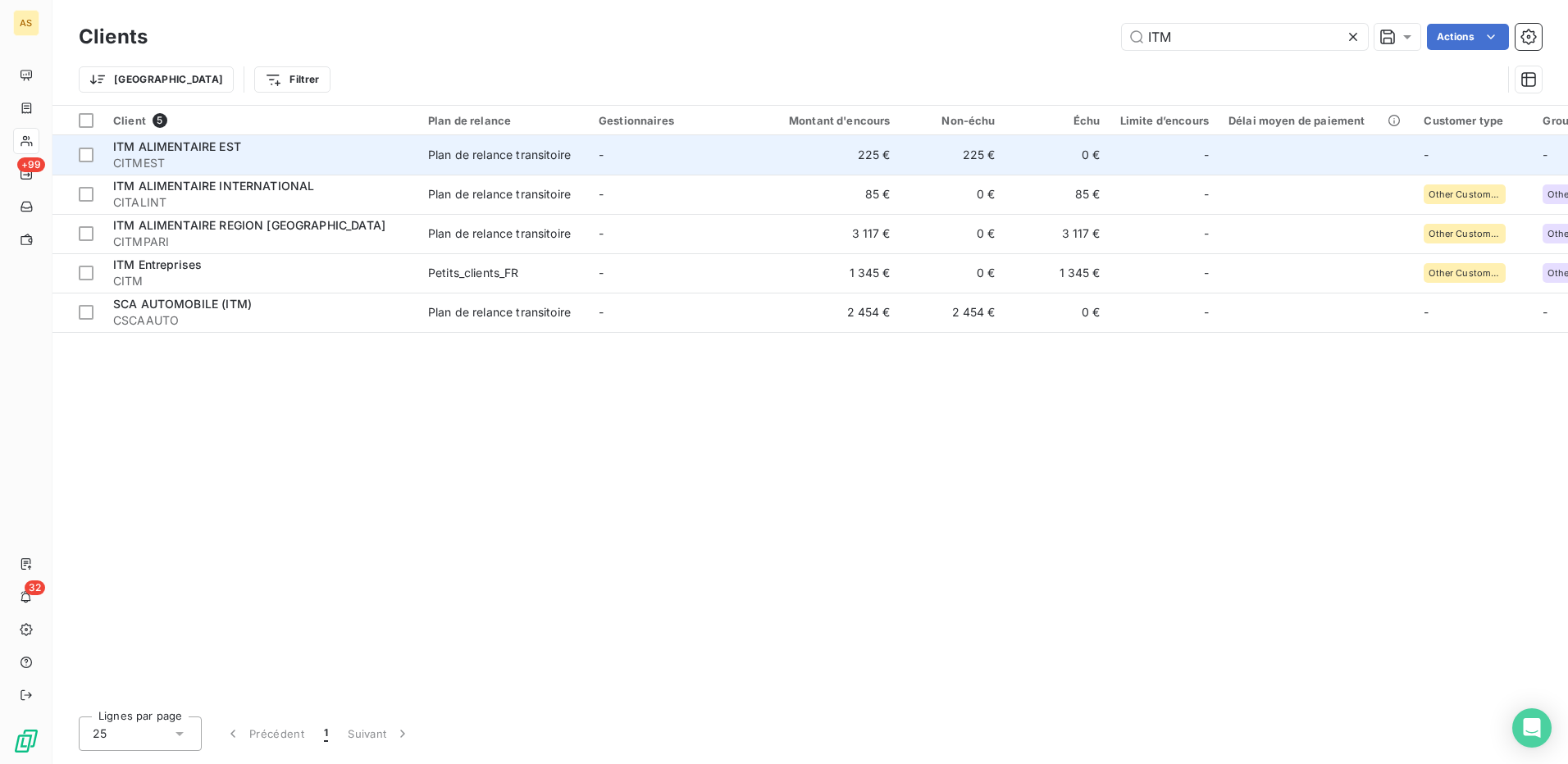
click at [472, 149] on div "Plan de relance transitoire" at bounding box center [500, 155] width 143 height 17
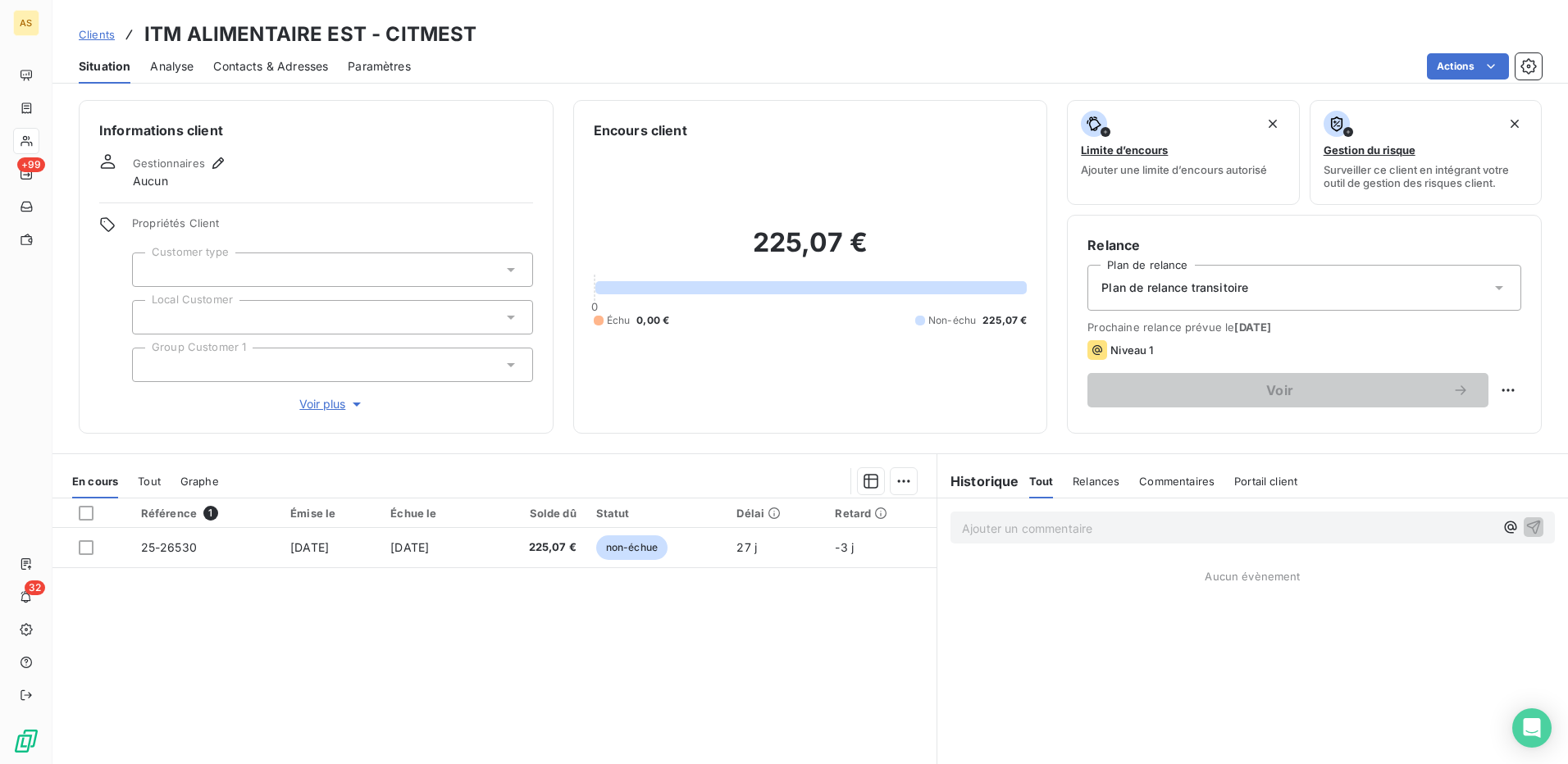
click at [1473, 285] on div "Plan de relance transitoire" at bounding box center [1304, 287] width 434 height 46
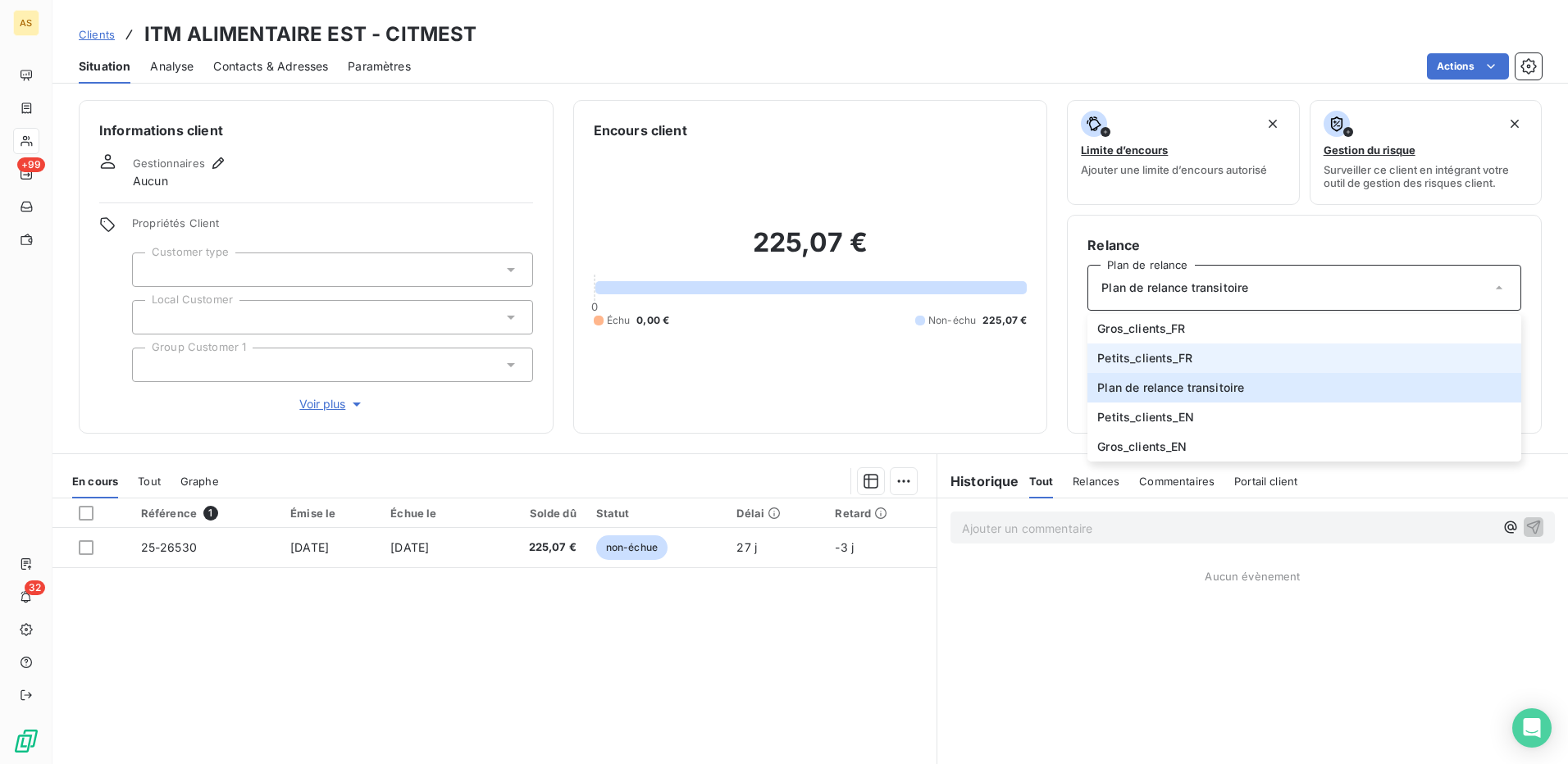
click at [1180, 358] on span "Petits_clients_FR" at bounding box center [1145, 358] width 95 height 17
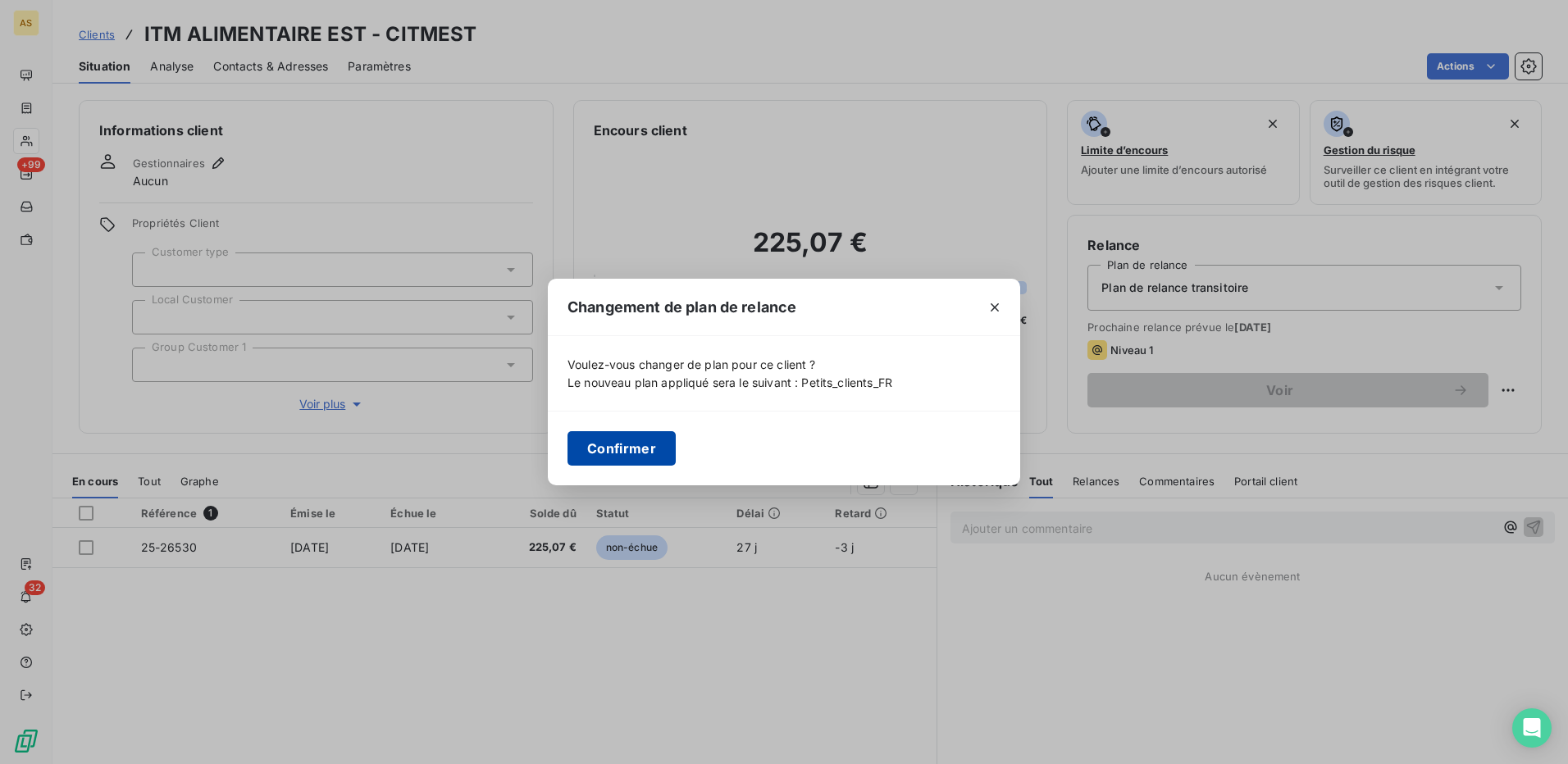
click at [612, 444] on button "Confirmer" at bounding box center [622, 449] width 108 height 35
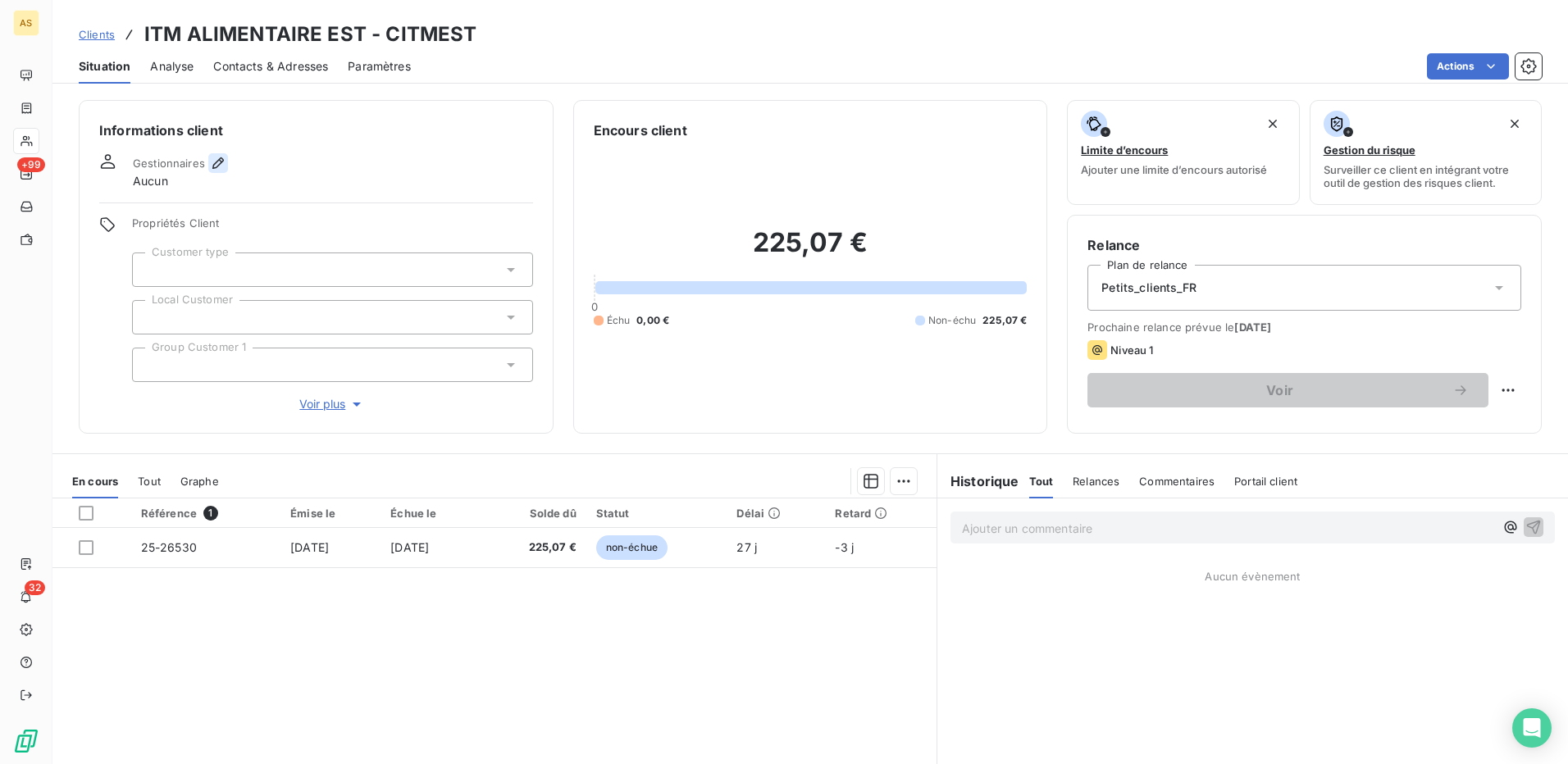
click at [211, 160] on icon "button" at bounding box center [218, 163] width 17 height 17
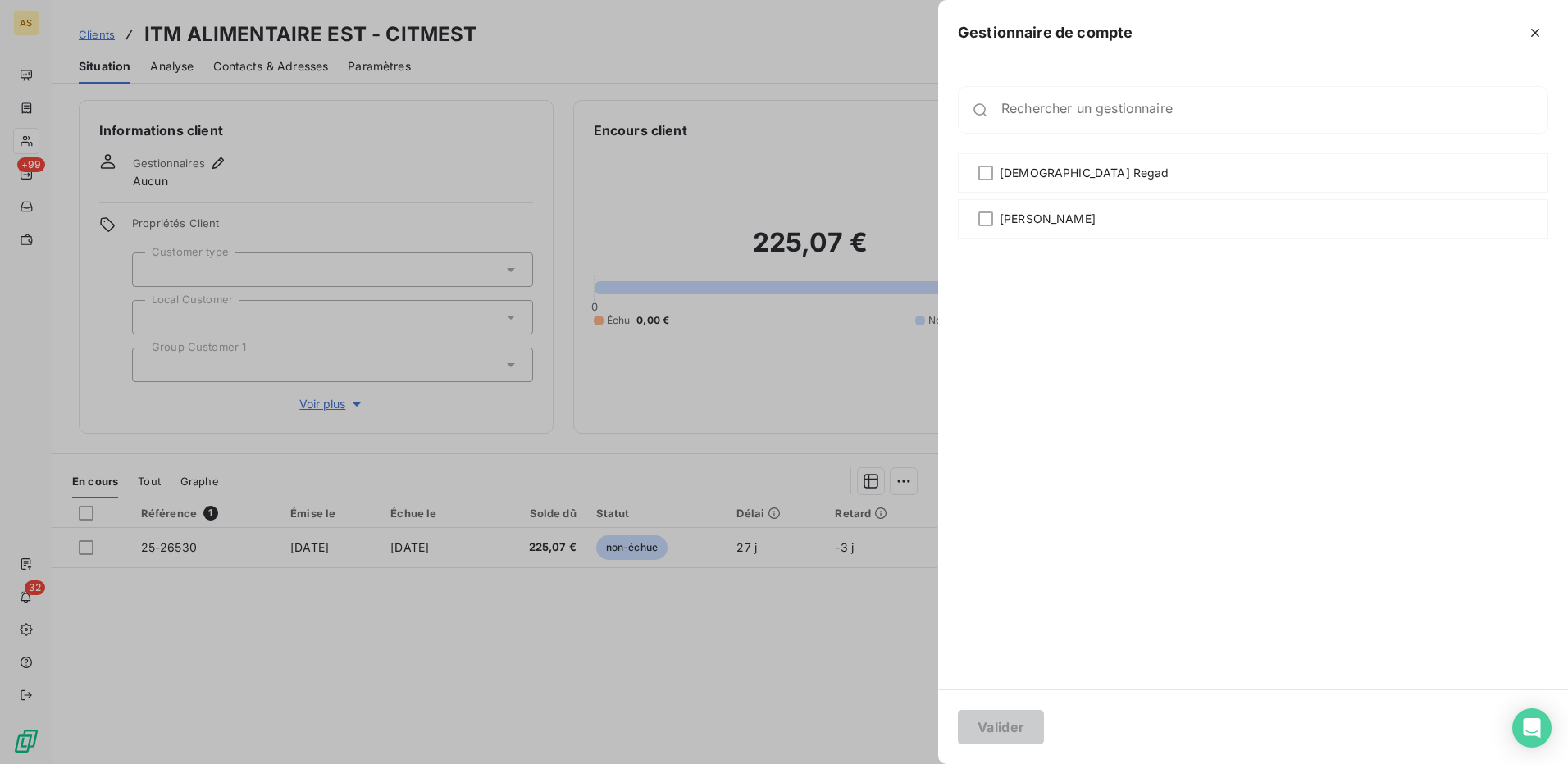
click at [679, 207] on div at bounding box center [784, 382] width 1568 height 764
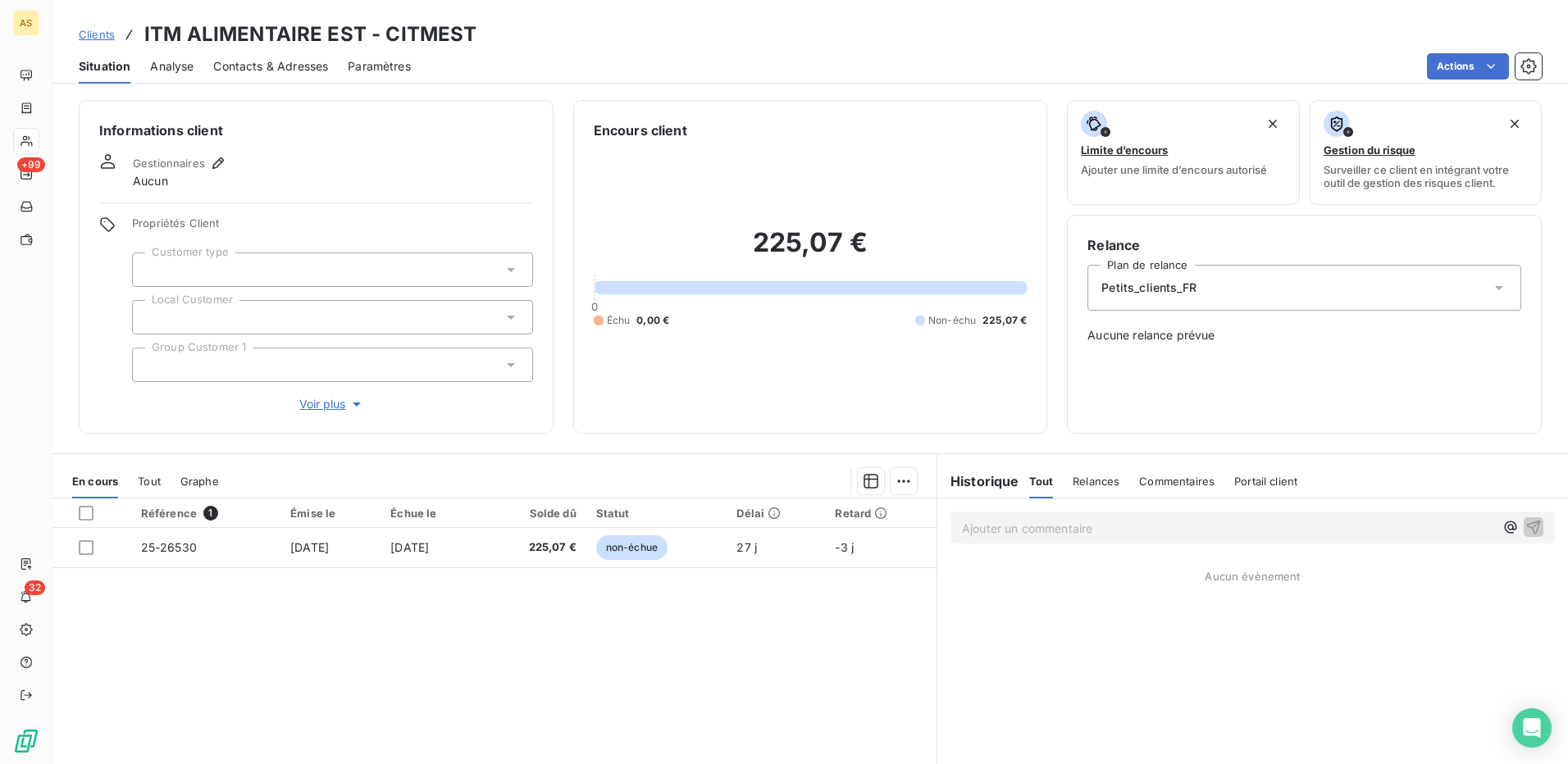
click at [274, 69] on span "Contacts & Adresses" at bounding box center [271, 66] width 115 height 17
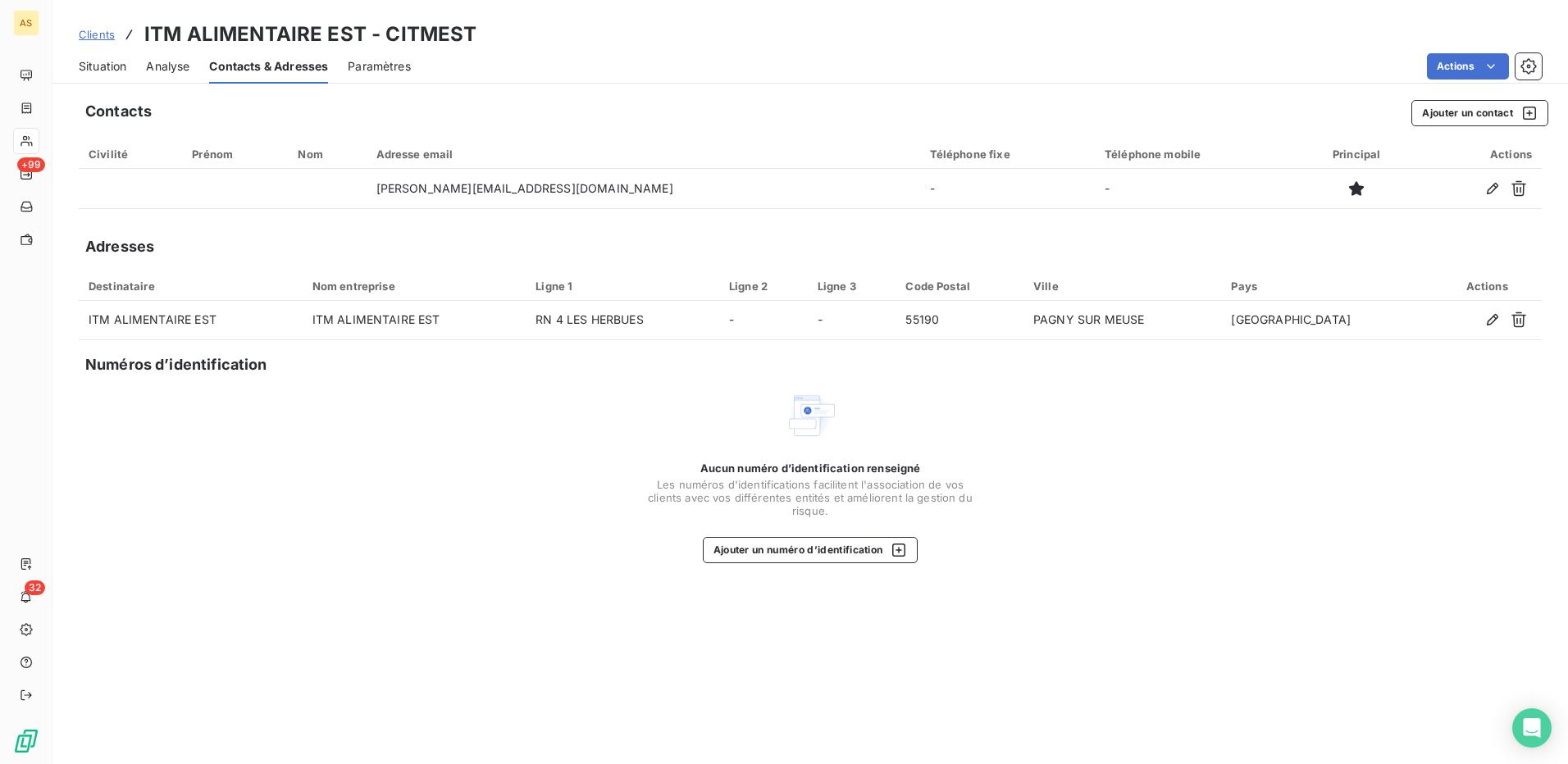
click at [119, 72] on span "Situation" at bounding box center [102, 66] width 47 height 17
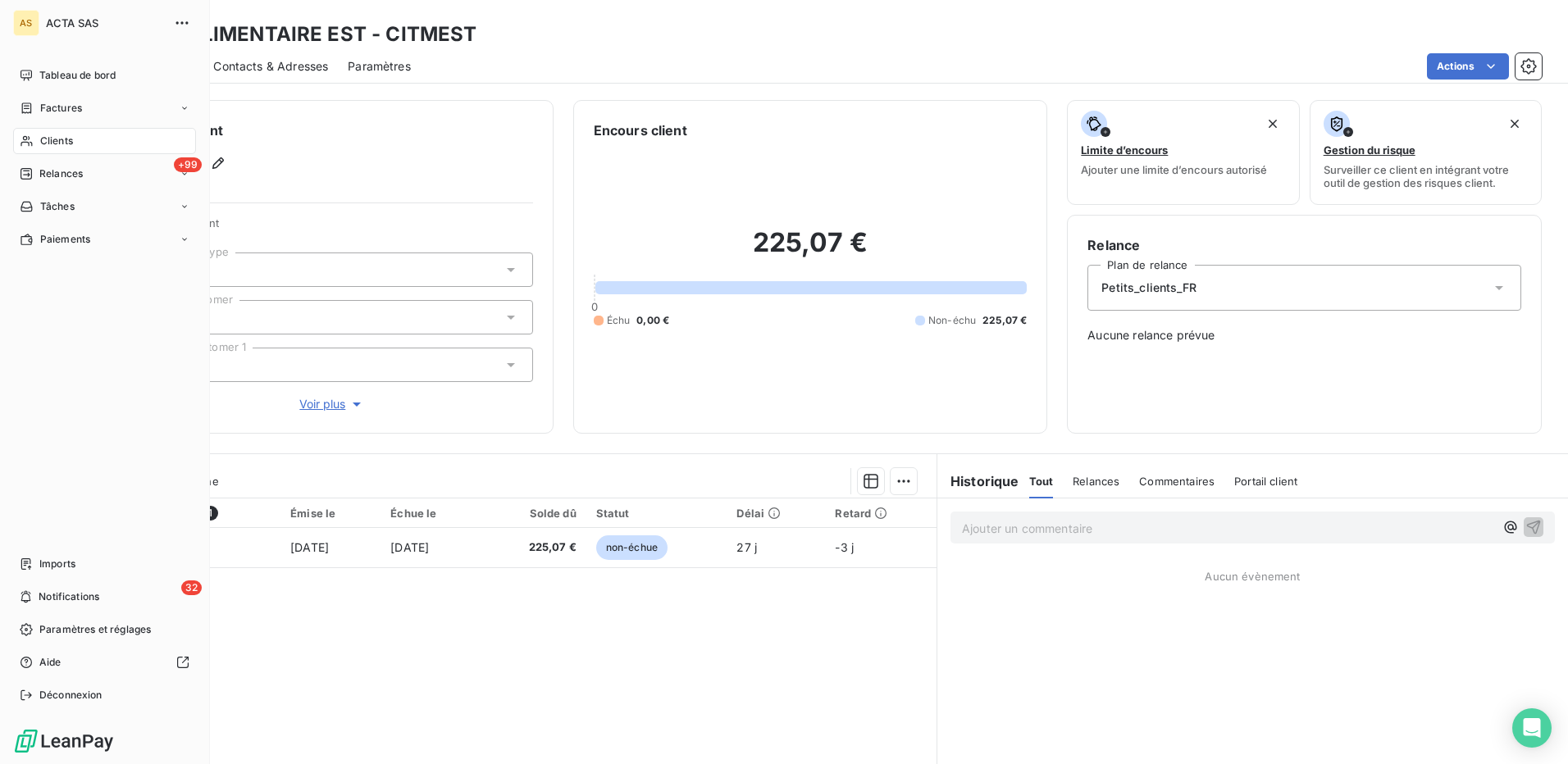
click at [48, 143] on span "Clients" at bounding box center [56, 141] width 33 height 15
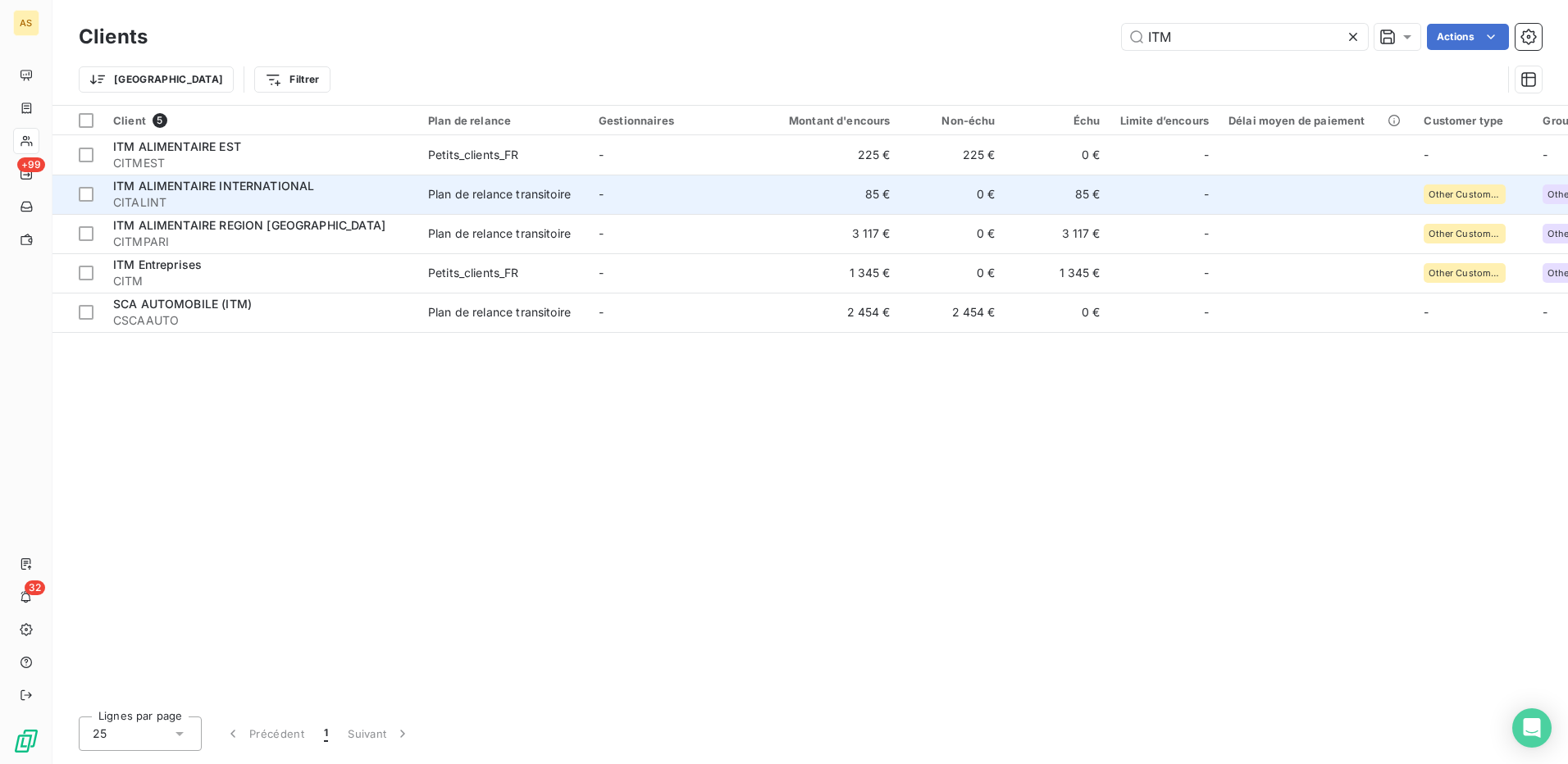
click at [469, 187] on div "Plan de relance transitoire" at bounding box center [500, 194] width 143 height 17
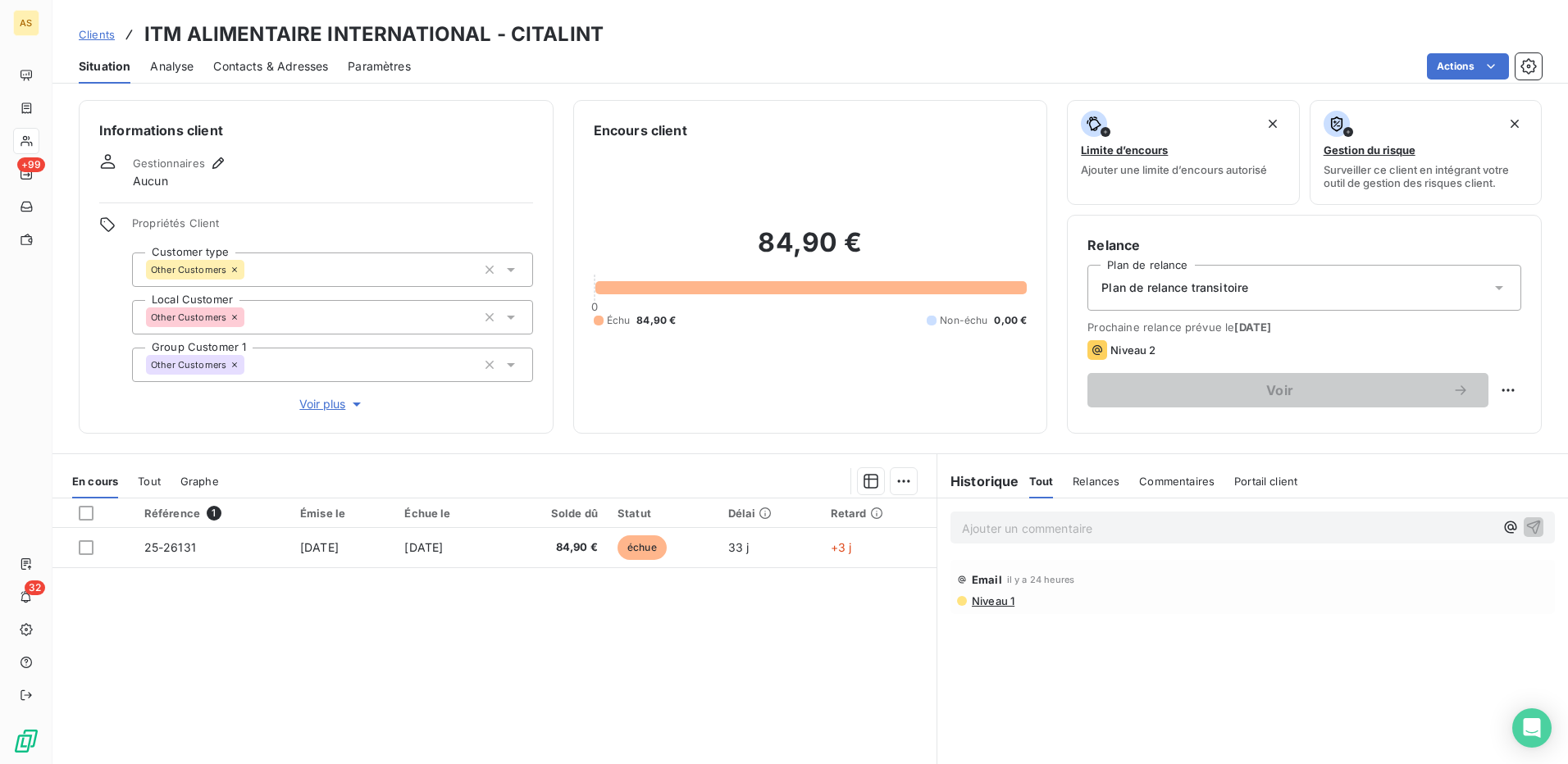
click at [278, 71] on span "Contacts & Adresses" at bounding box center [271, 66] width 115 height 17
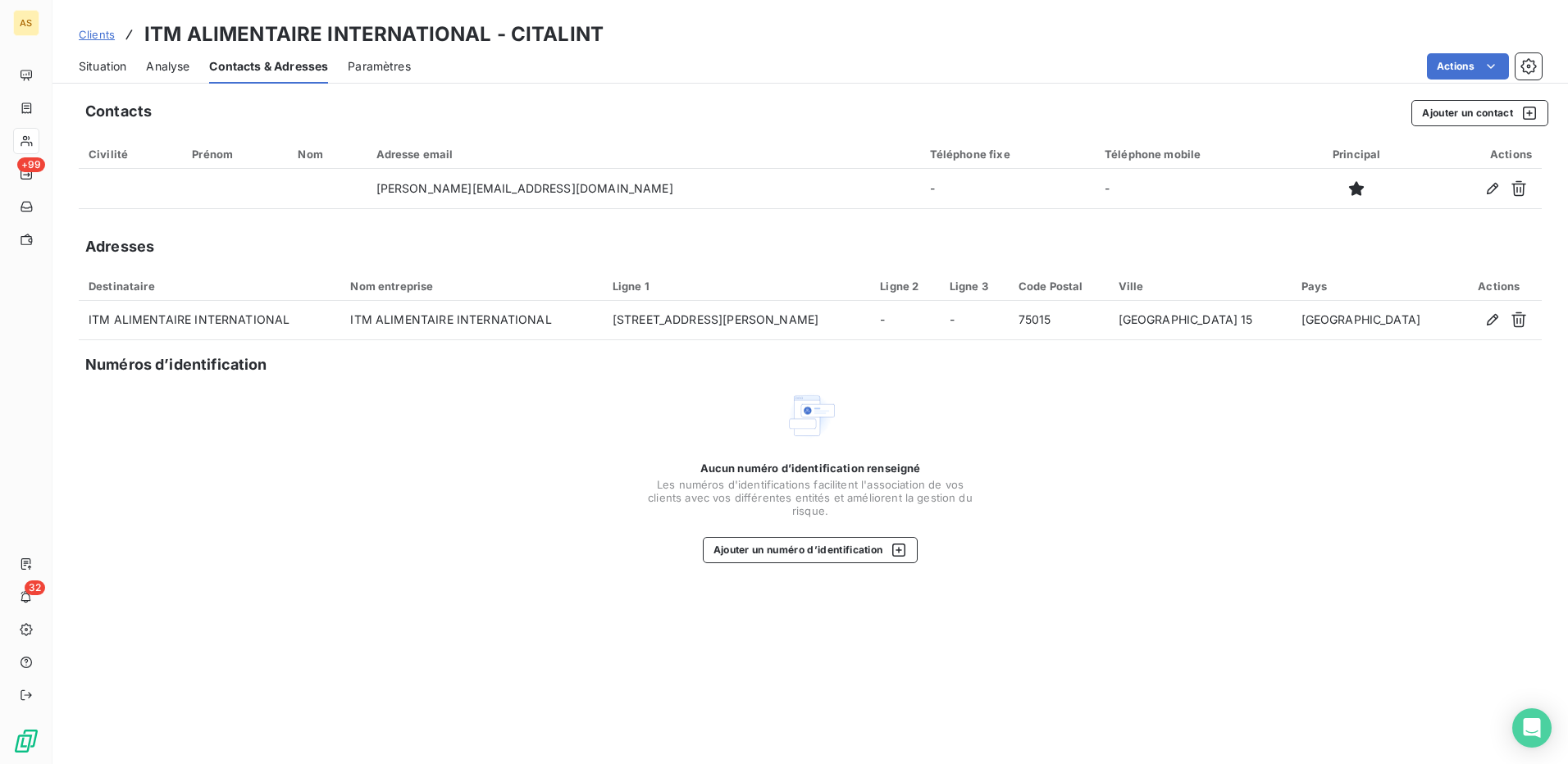
click at [92, 68] on span "Situation" at bounding box center [102, 66] width 47 height 17
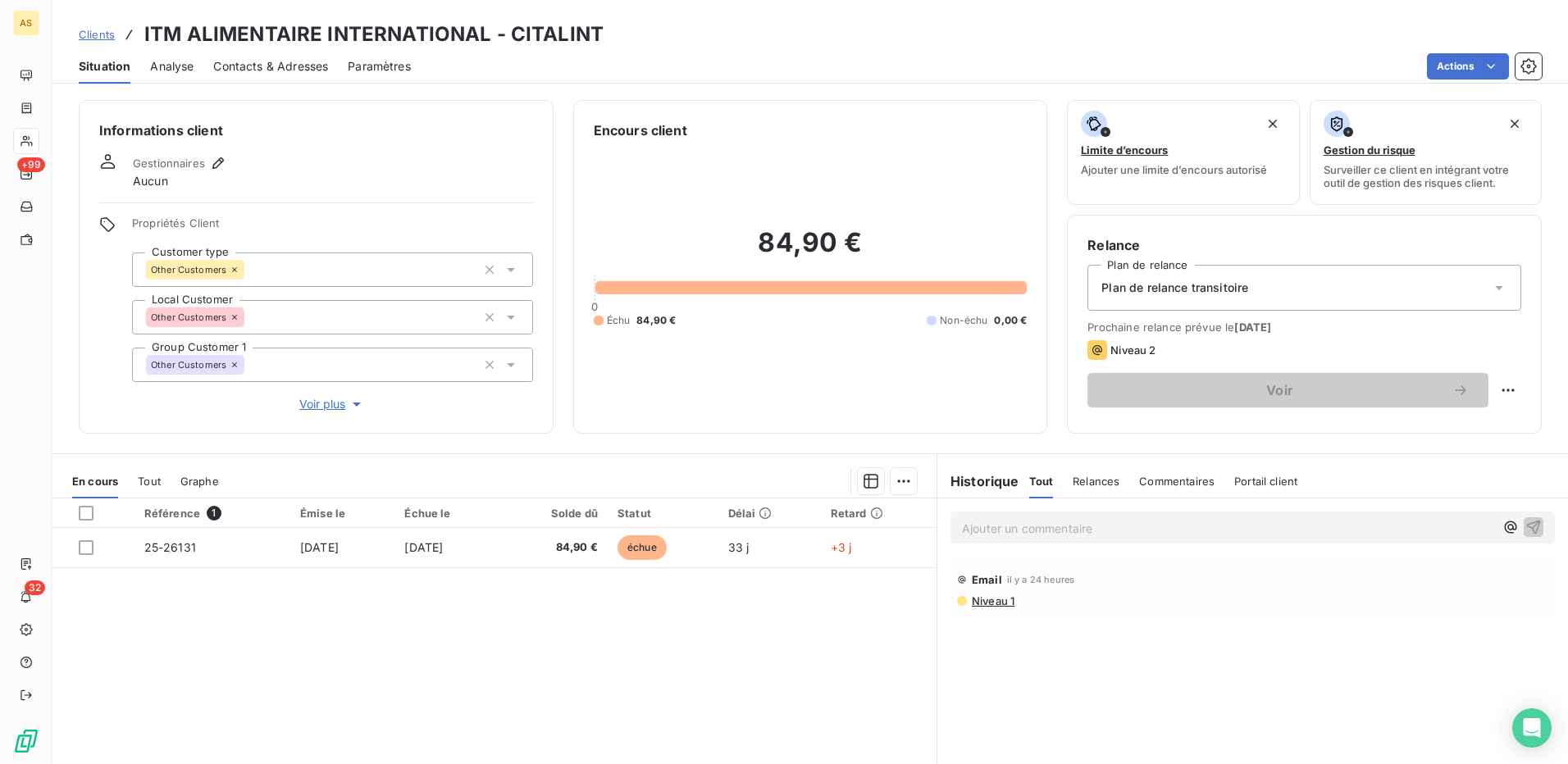
click at [1491, 285] on icon at bounding box center [1499, 288] width 17 height 17
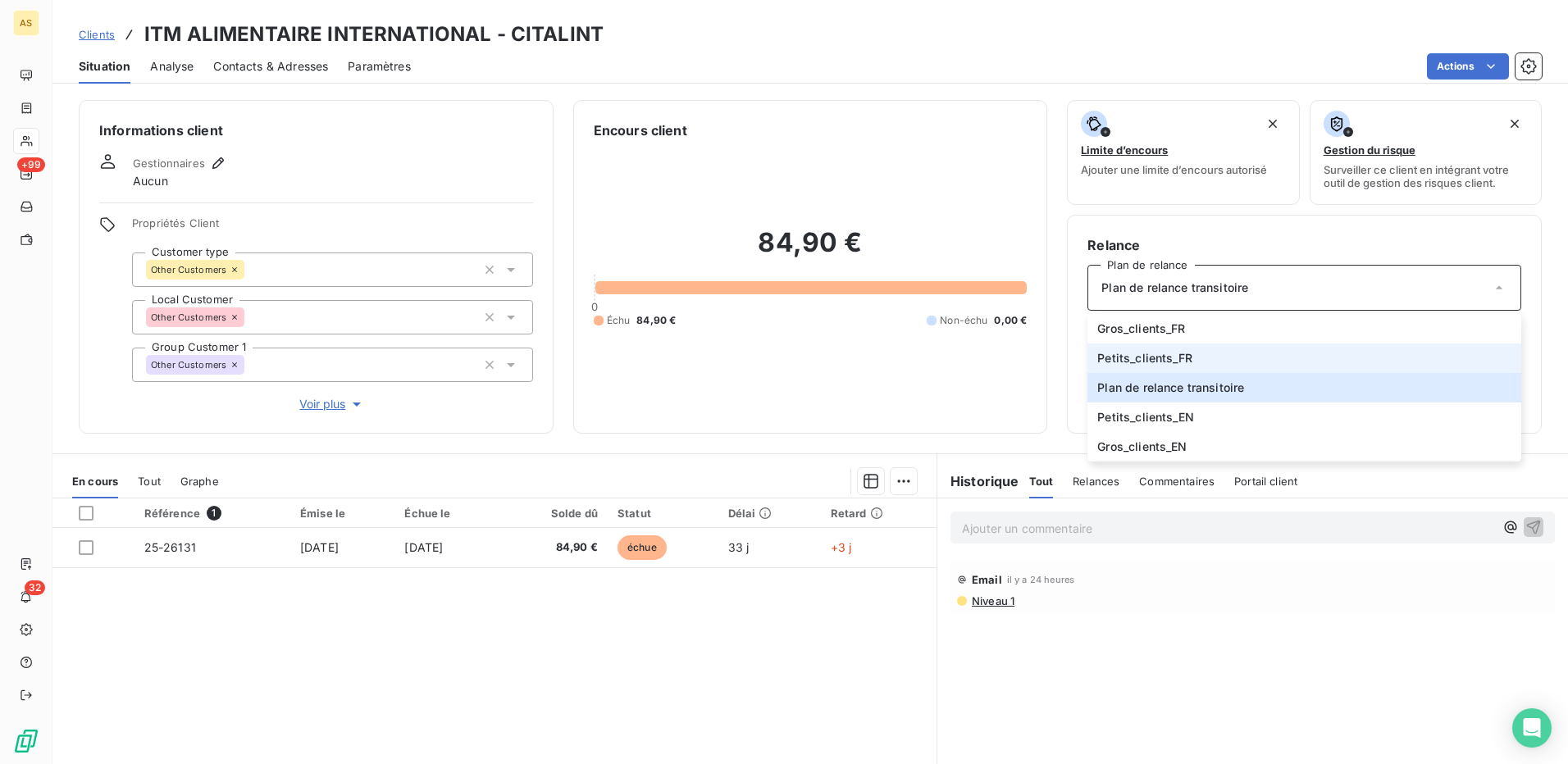
click at [1158, 353] on span "Petits_clients_FR" at bounding box center [1145, 358] width 95 height 17
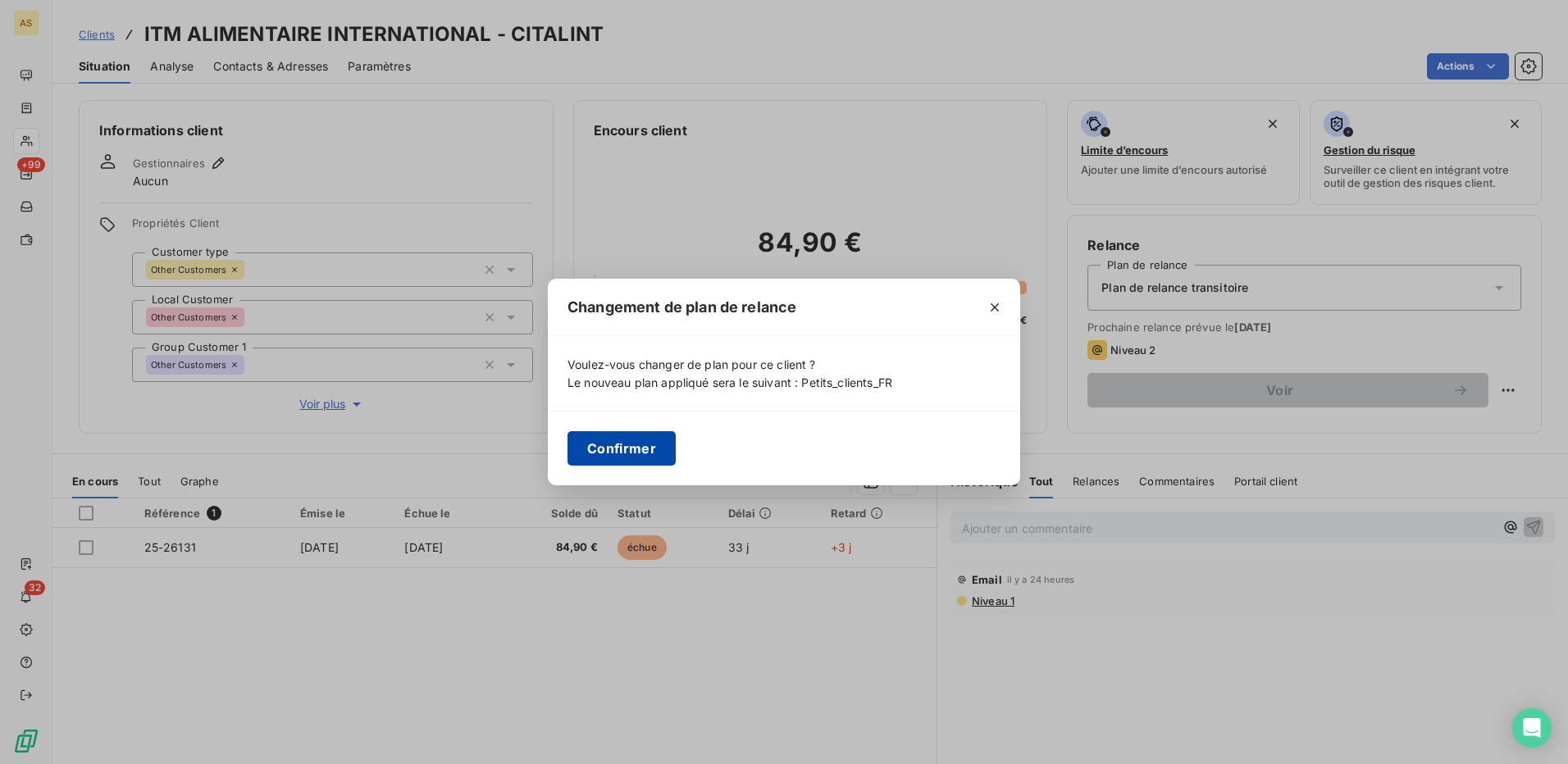
click at [642, 442] on button "Confirmer" at bounding box center [622, 449] width 108 height 35
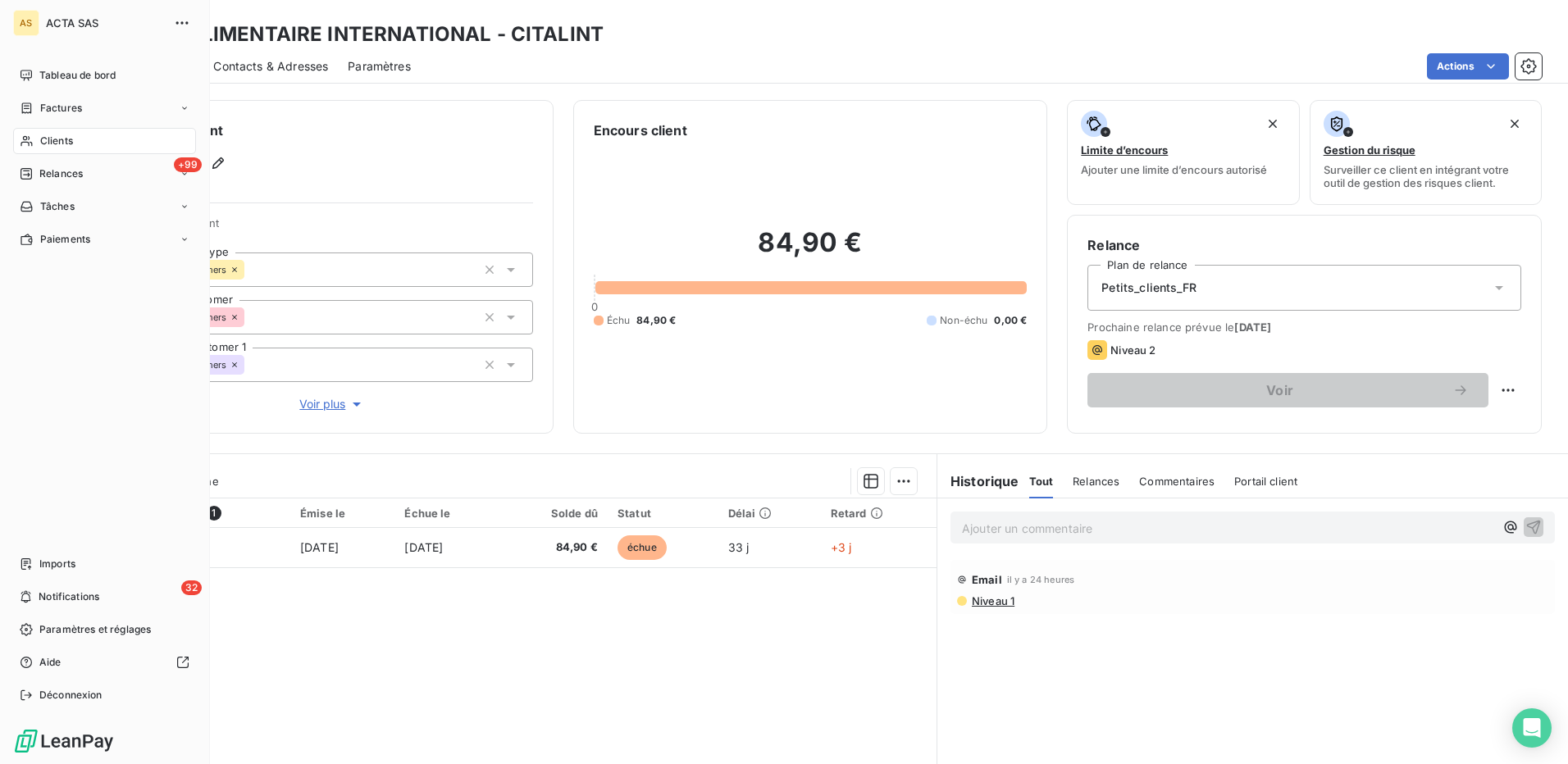
click at [45, 139] on span "Clients" at bounding box center [56, 141] width 33 height 15
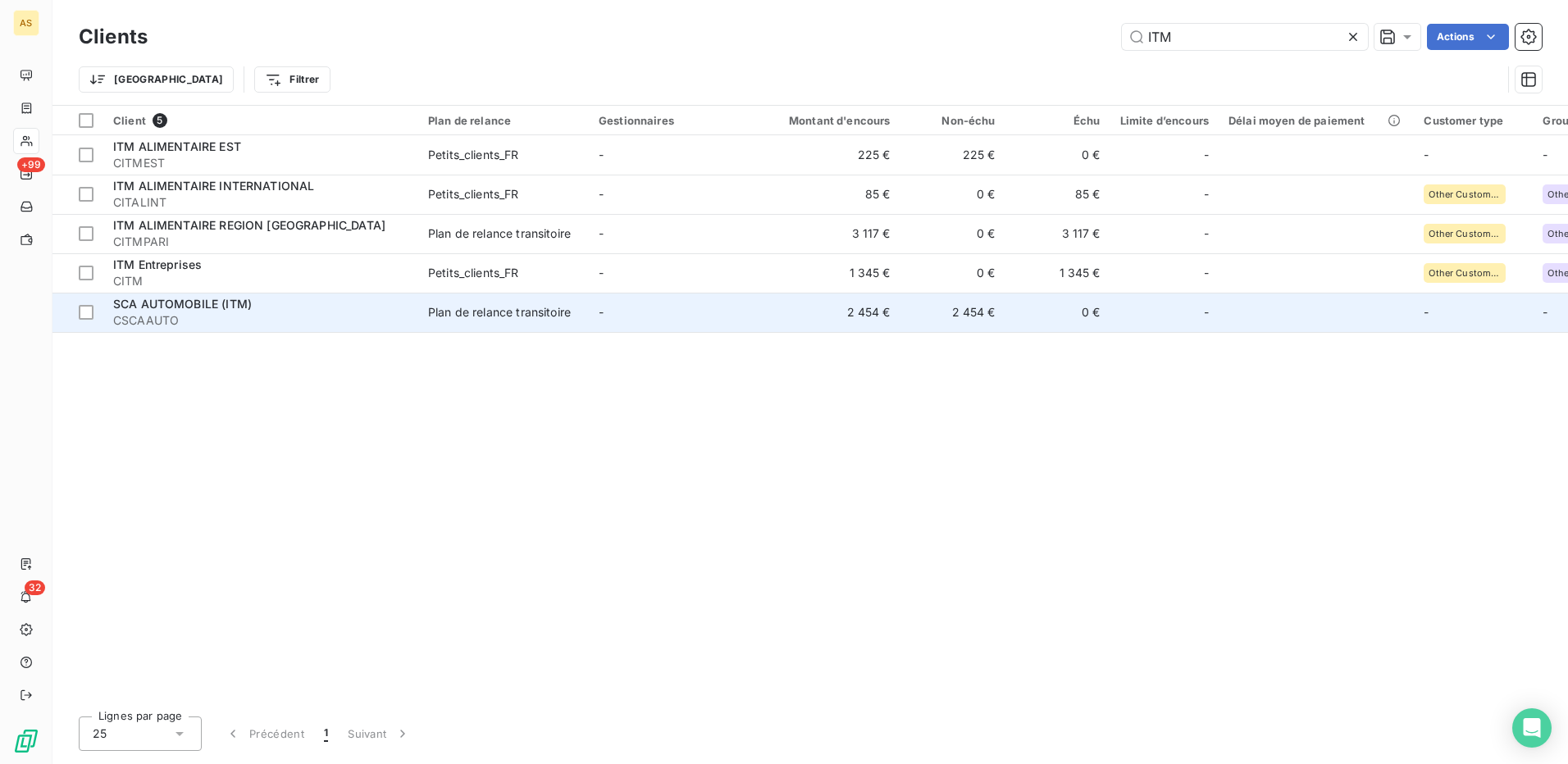
click at [525, 313] on div "Plan de relance transitoire" at bounding box center [500, 313] width 143 height 17
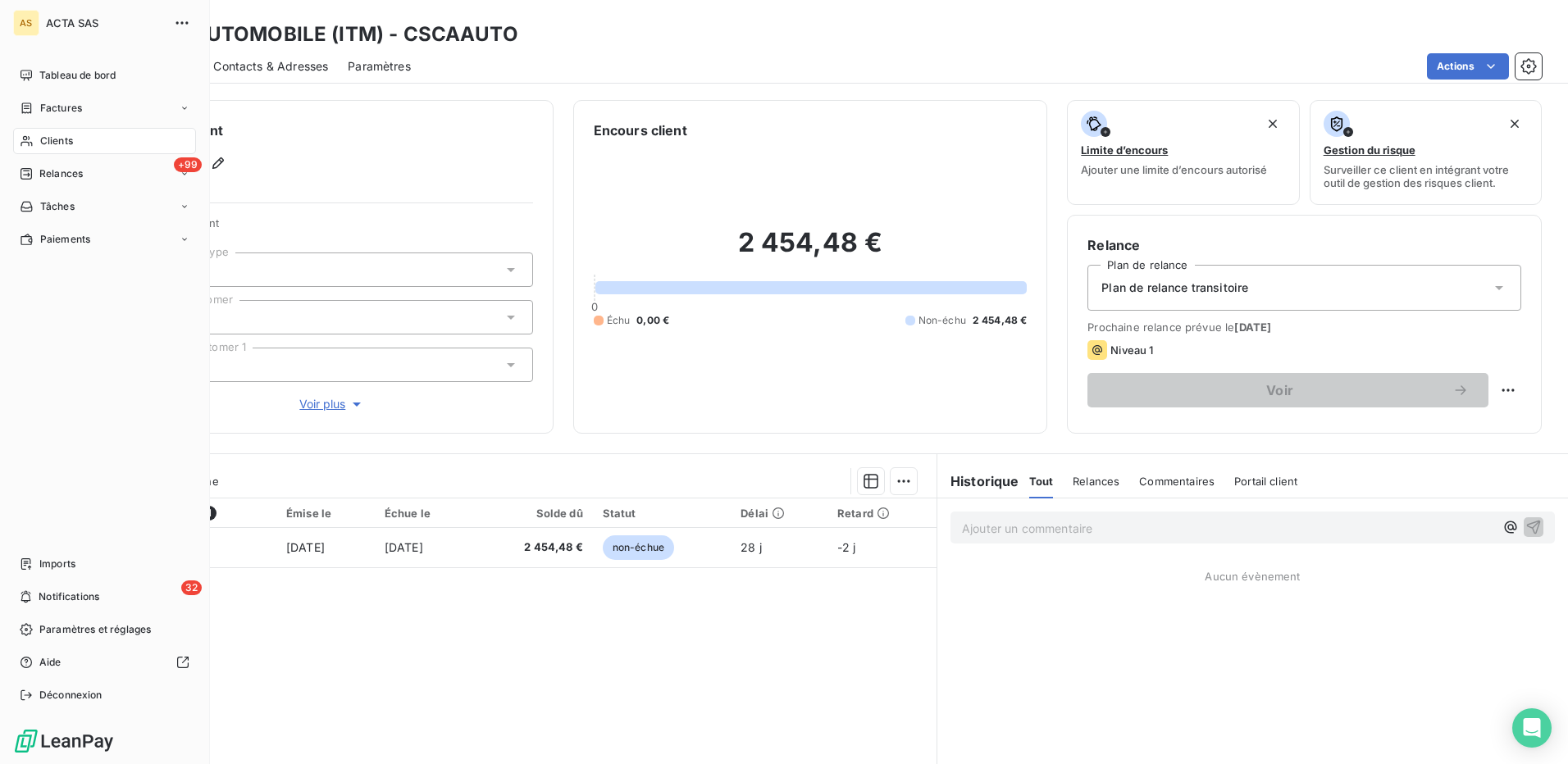
click at [66, 138] on span "Clients" at bounding box center [56, 141] width 33 height 15
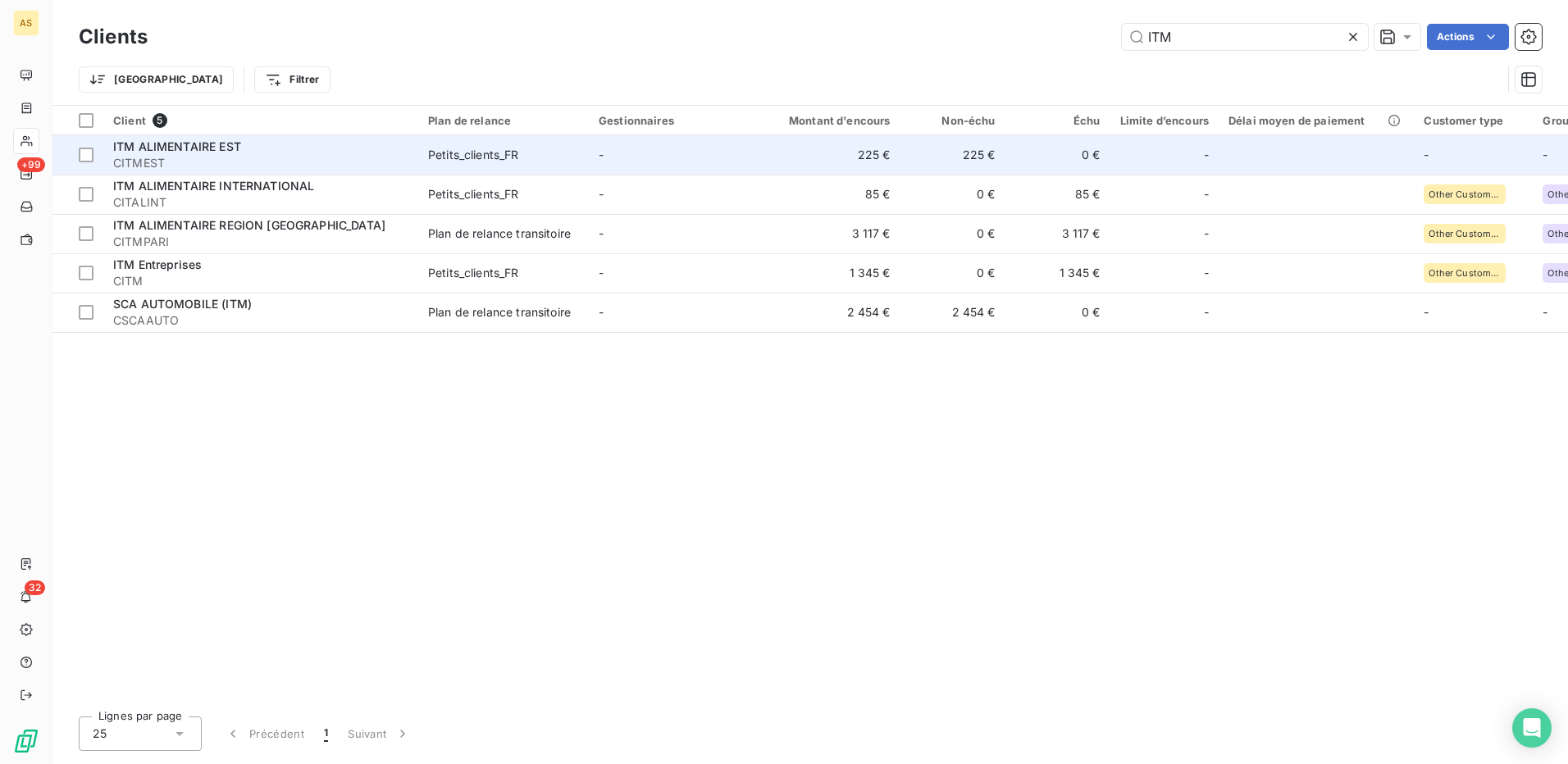
click at [310, 153] on div "ITM ALIMENTAIRE EST" at bounding box center [261, 147] width 296 height 17
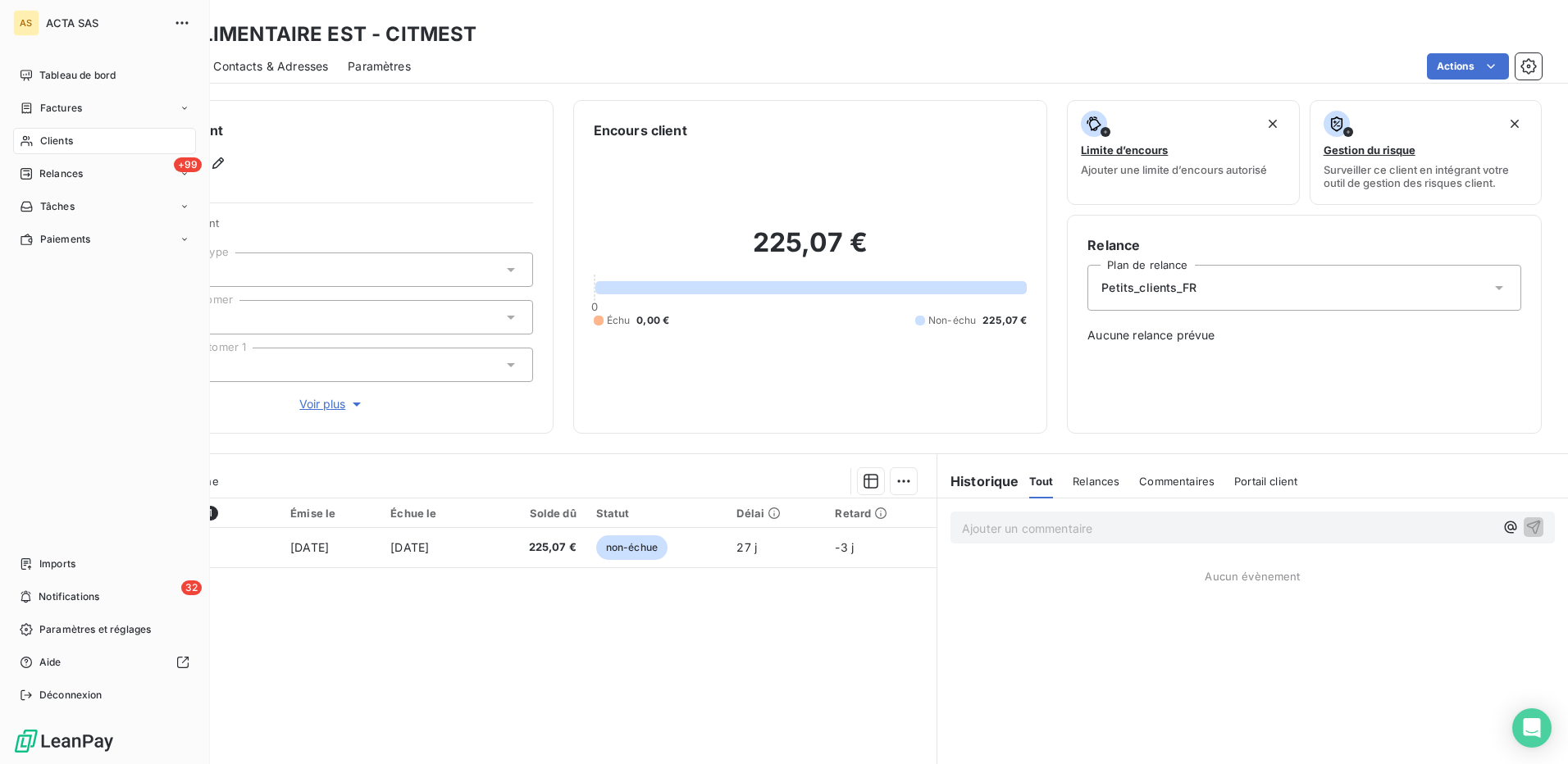
click at [53, 138] on span "Clients" at bounding box center [56, 141] width 33 height 15
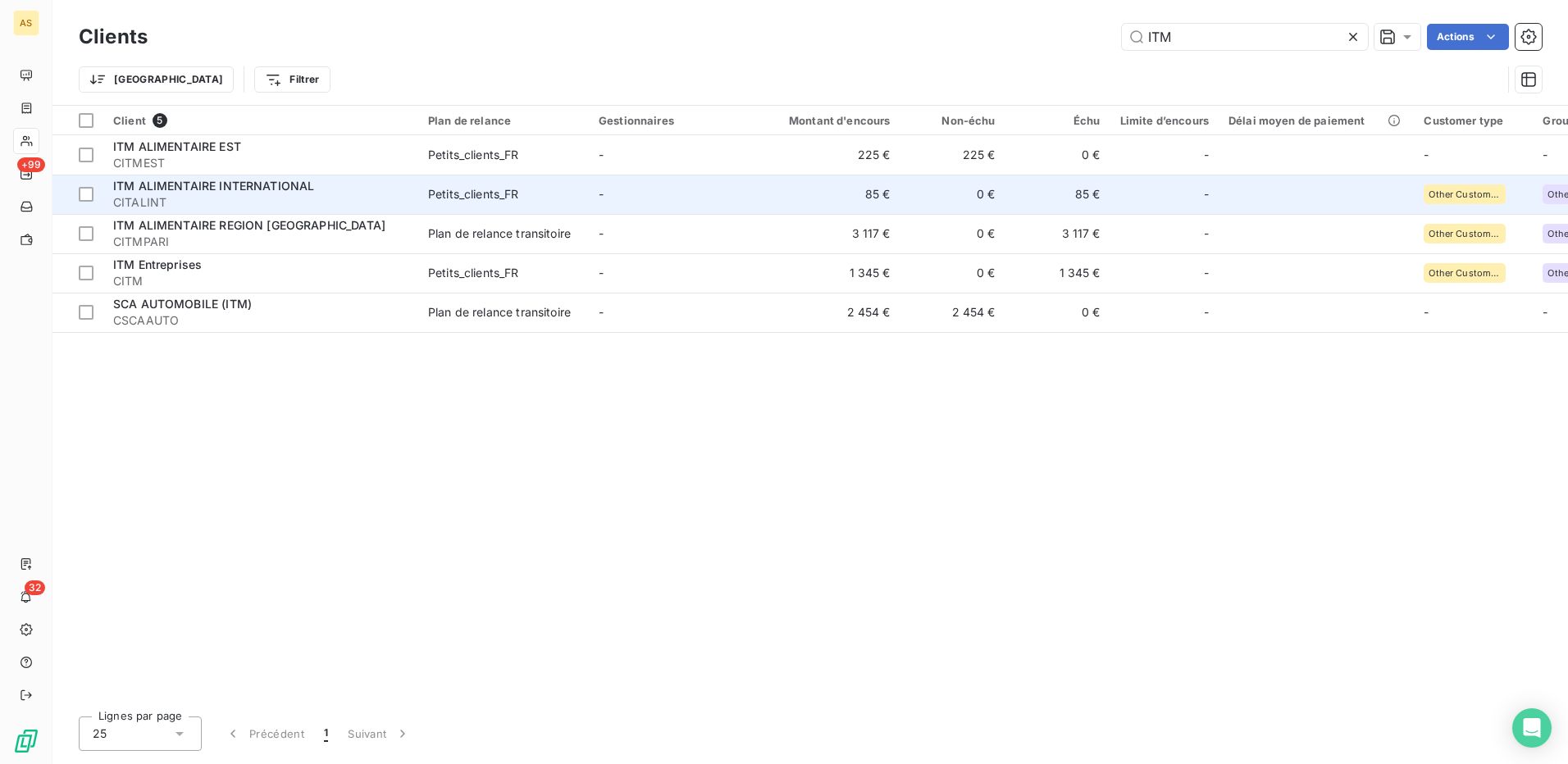
click at [454, 189] on div "Petits_clients_FR" at bounding box center [474, 194] width 91 height 17
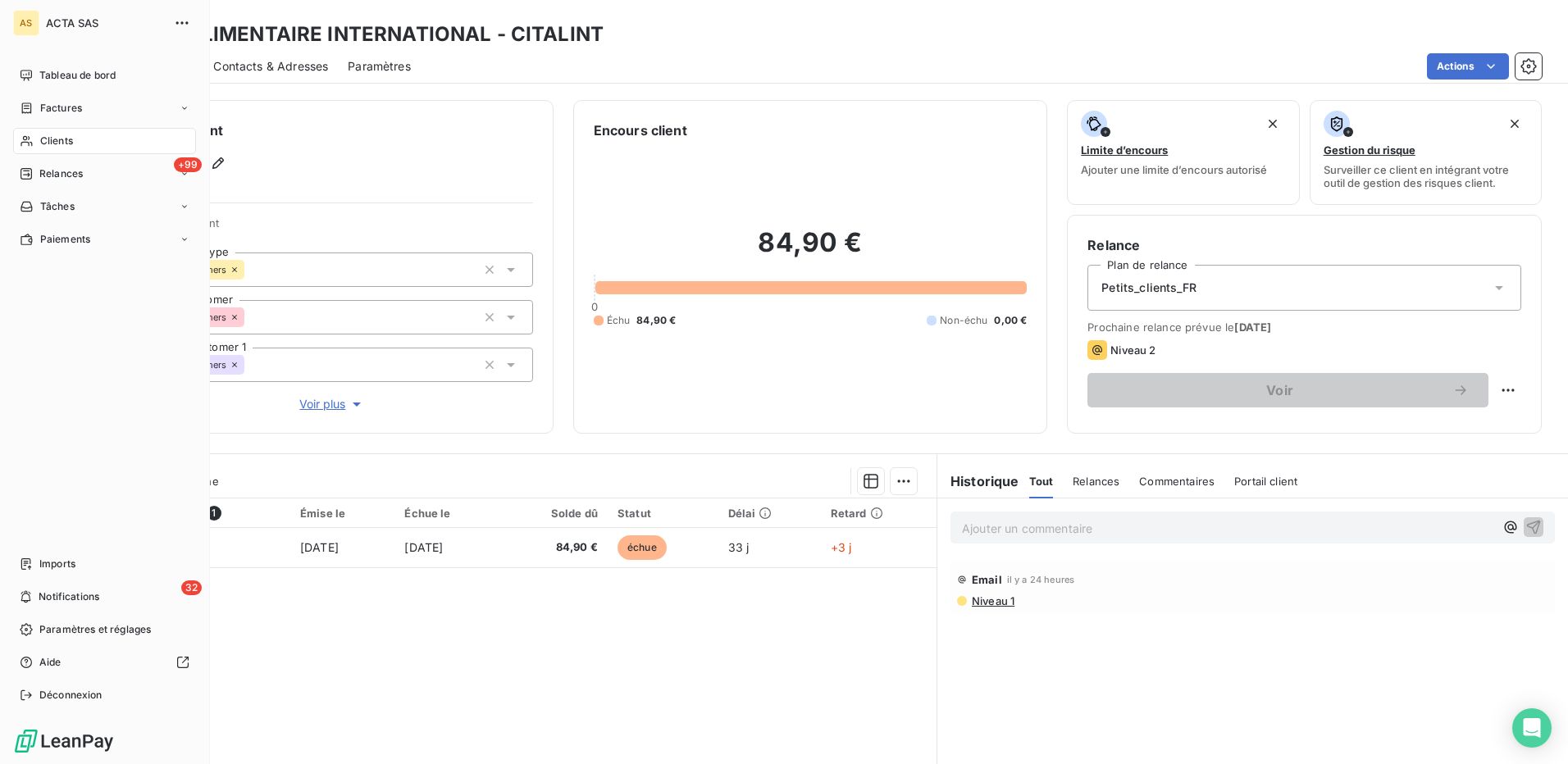
click at [51, 139] on span "Clients" at bounding box center [56, 141] width 33 height 15
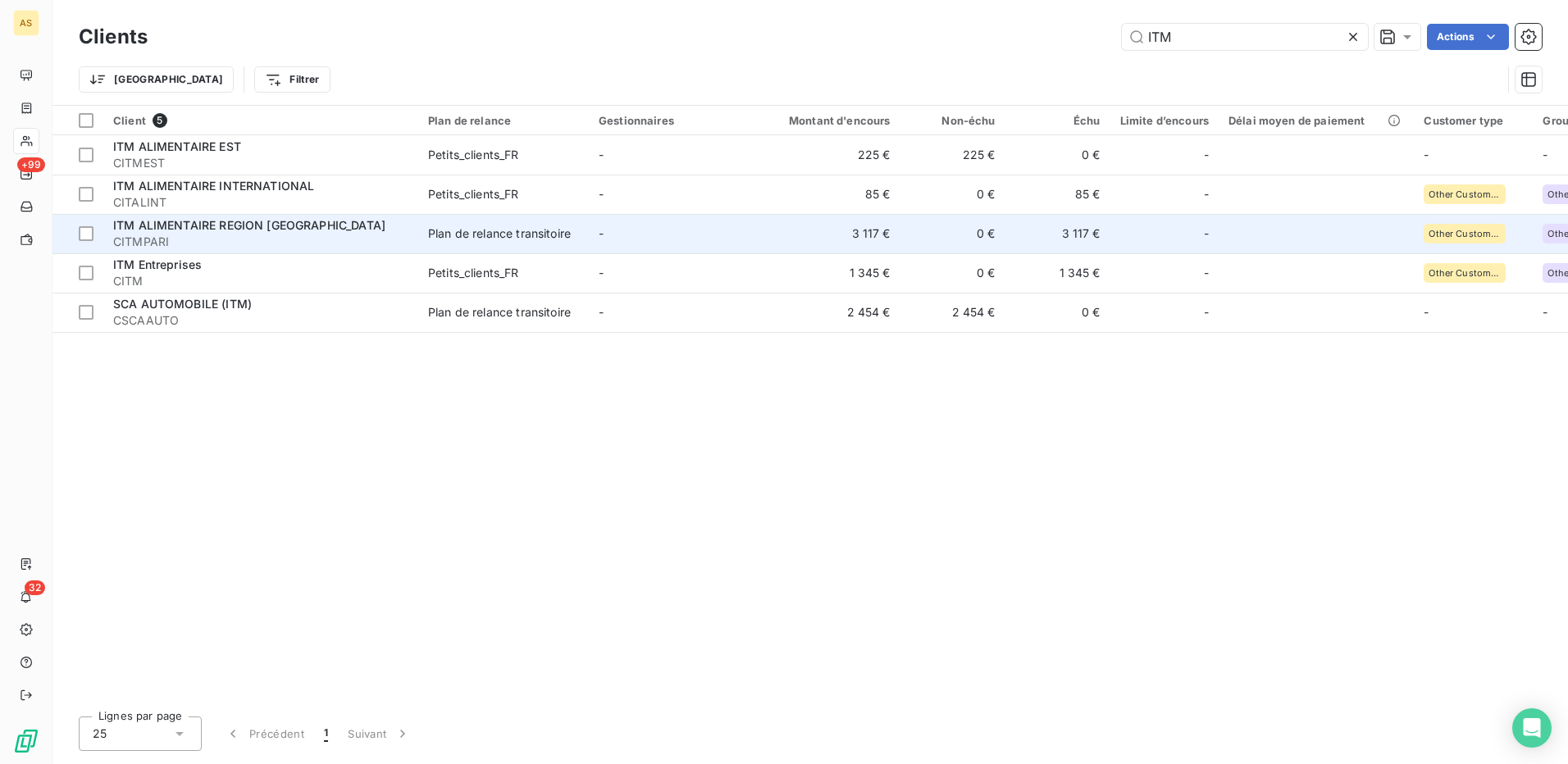
click at [469, 236] on div "Plan de relance transitoire" at bounding box center [500, 234] width 143 height 17
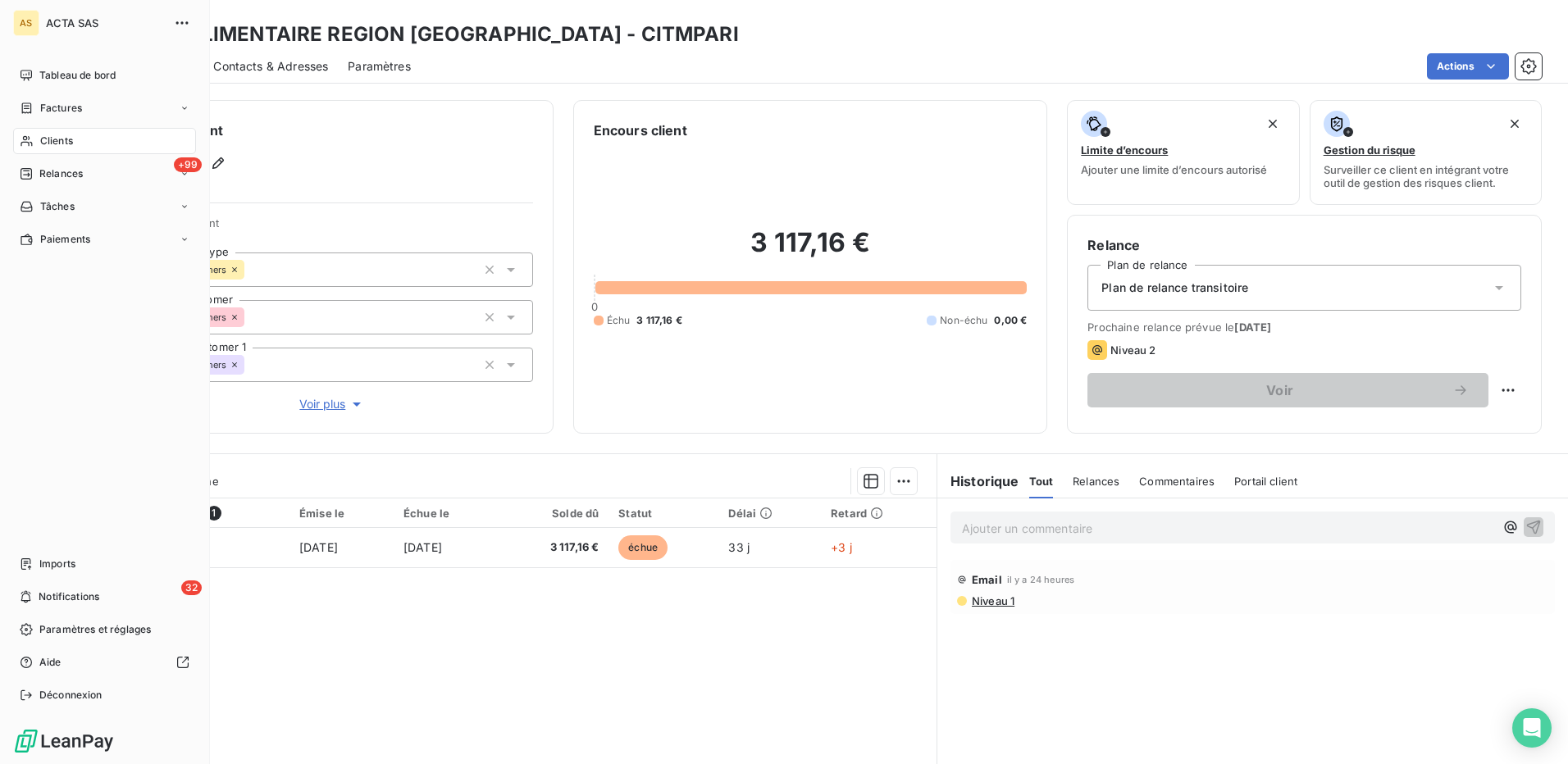
click at [48, 140] on span "Clients" at bounding box center [56, 141] width 33 height 15
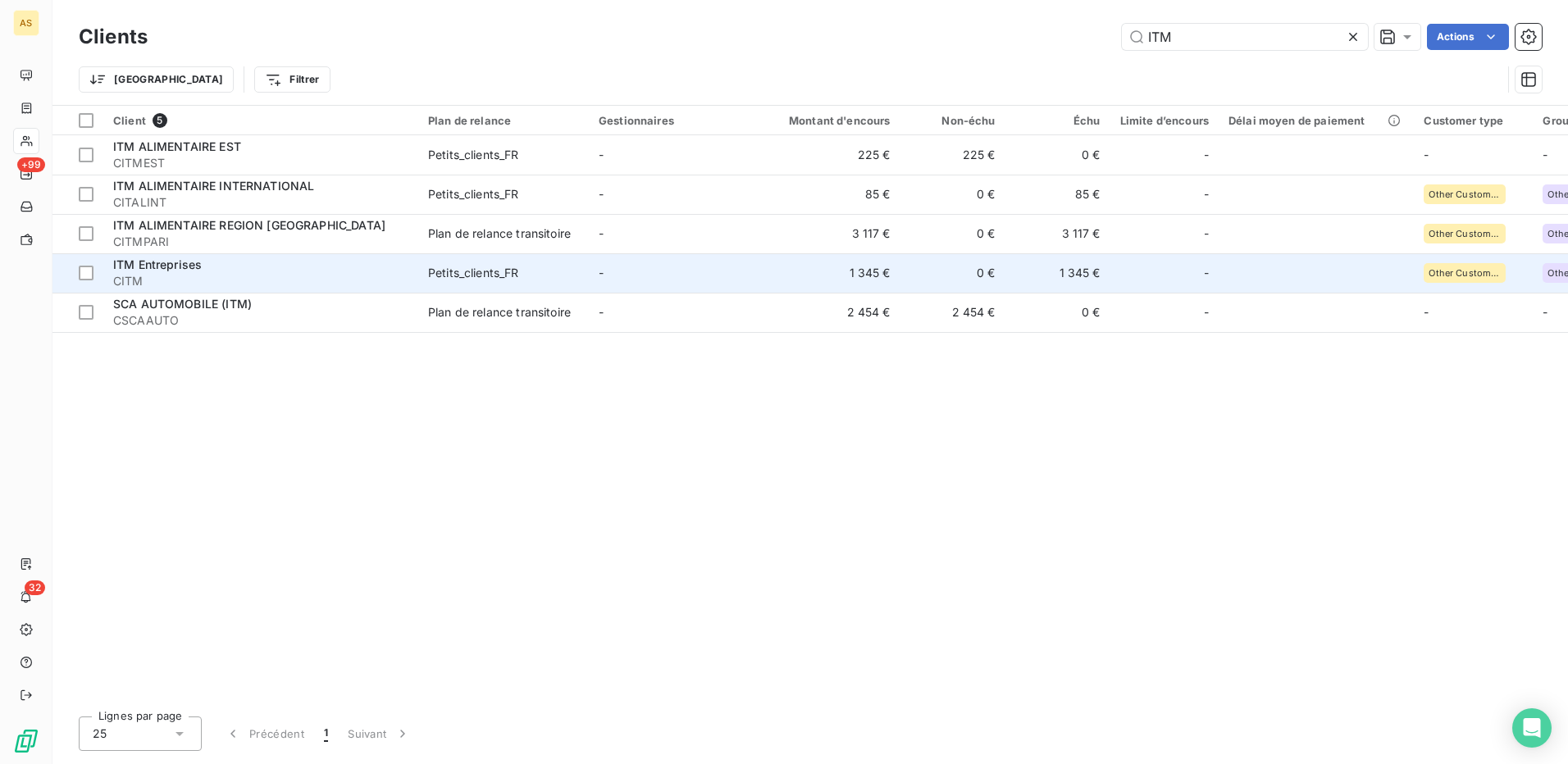
click at [455, 275] on div "Petits_clients_FR" at bounding box center [474, 273] width 91 height 17
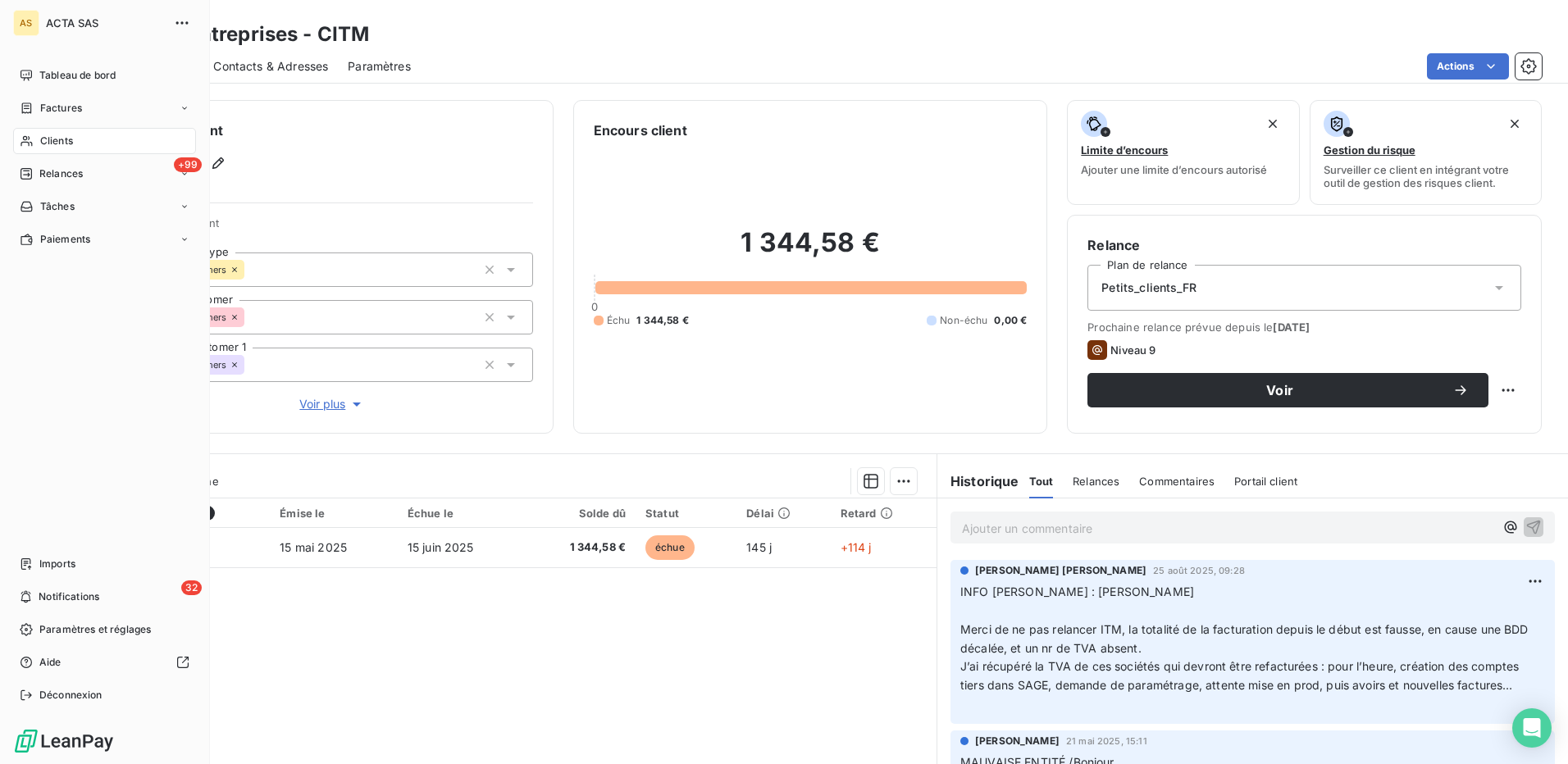
click at [56, 134] on span "Clients" at bounding box center [56, 141] width 33 height 15
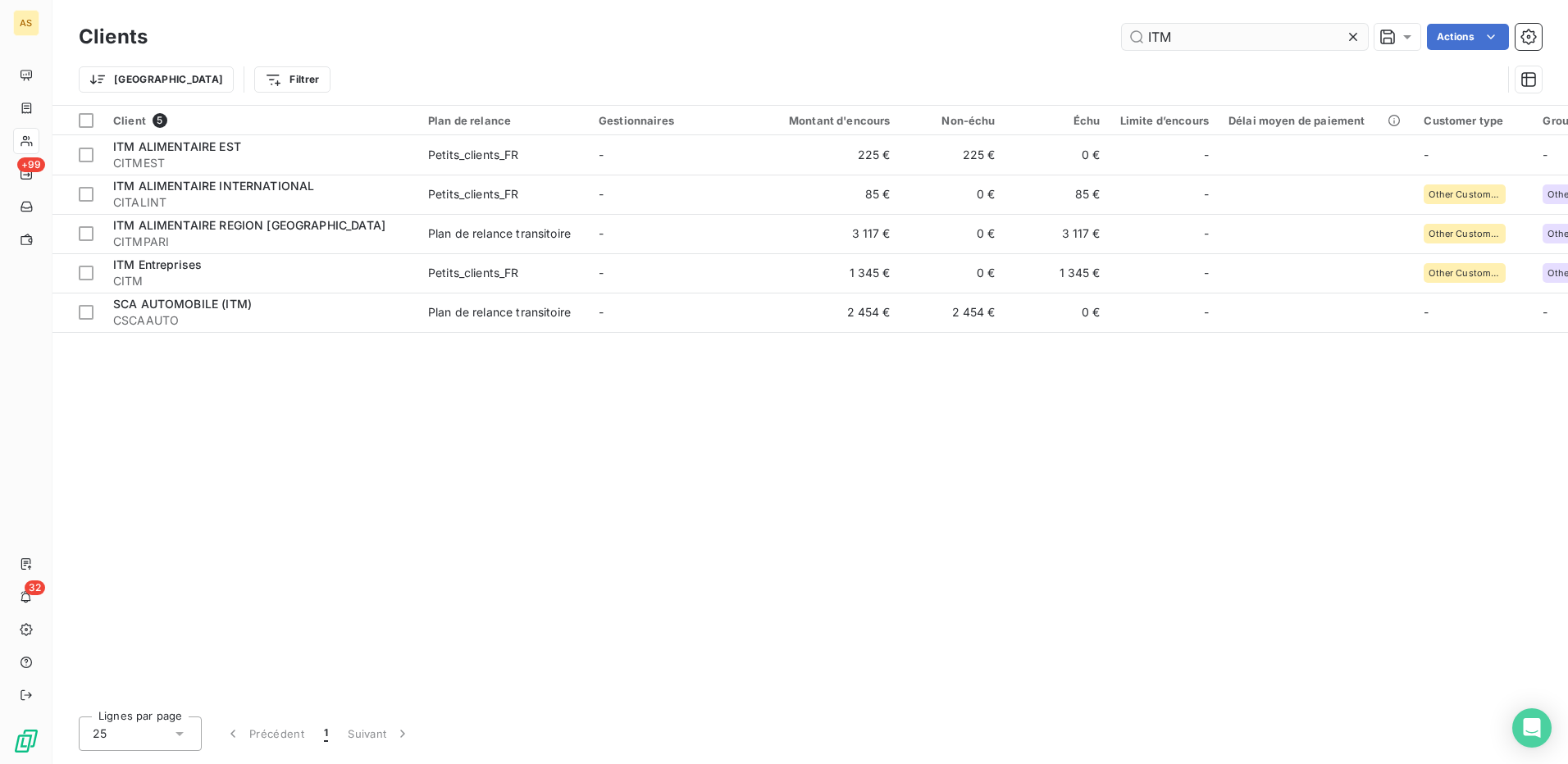
click at [1354, 34] on icon at bounding box center [1353, 37] width 17 height 17
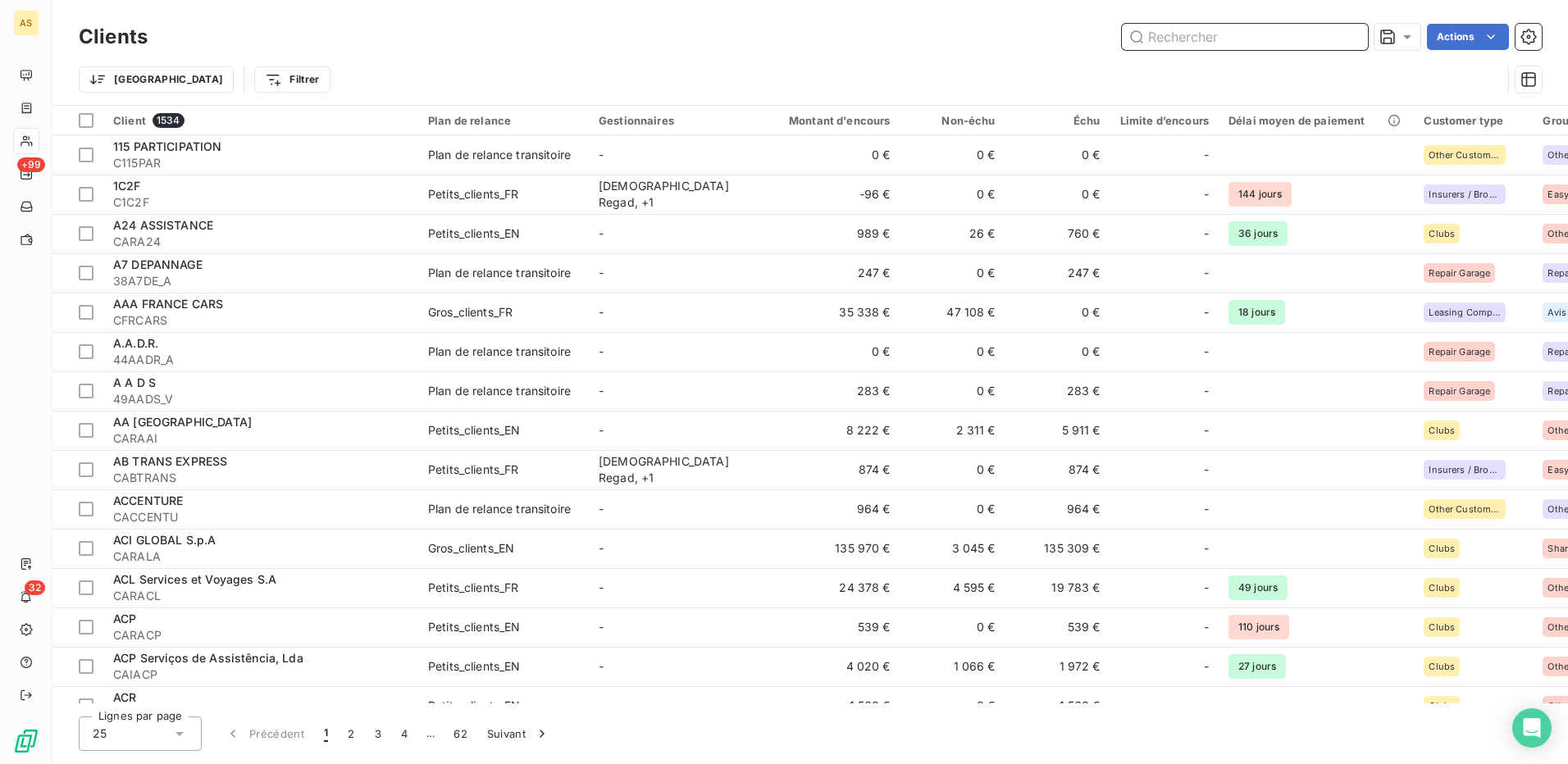
click at [1243, 30] on input "text" at bounding box center [1245, 37] width 246 height 27
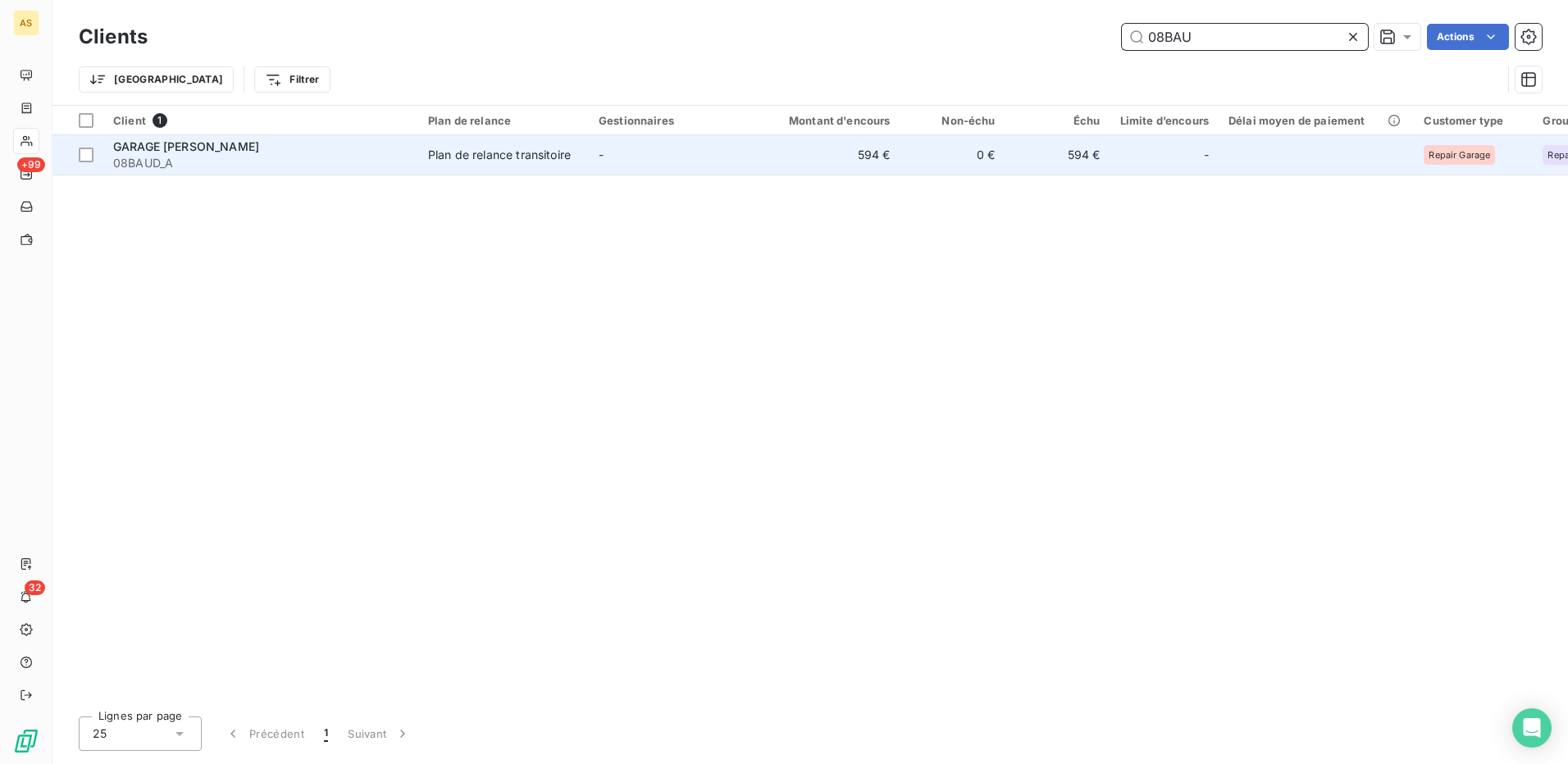
type input "08BAU"
click at [471, 157] on div "Plan de relance transitoire" at bounding box center [500, 155] width 143 height 17
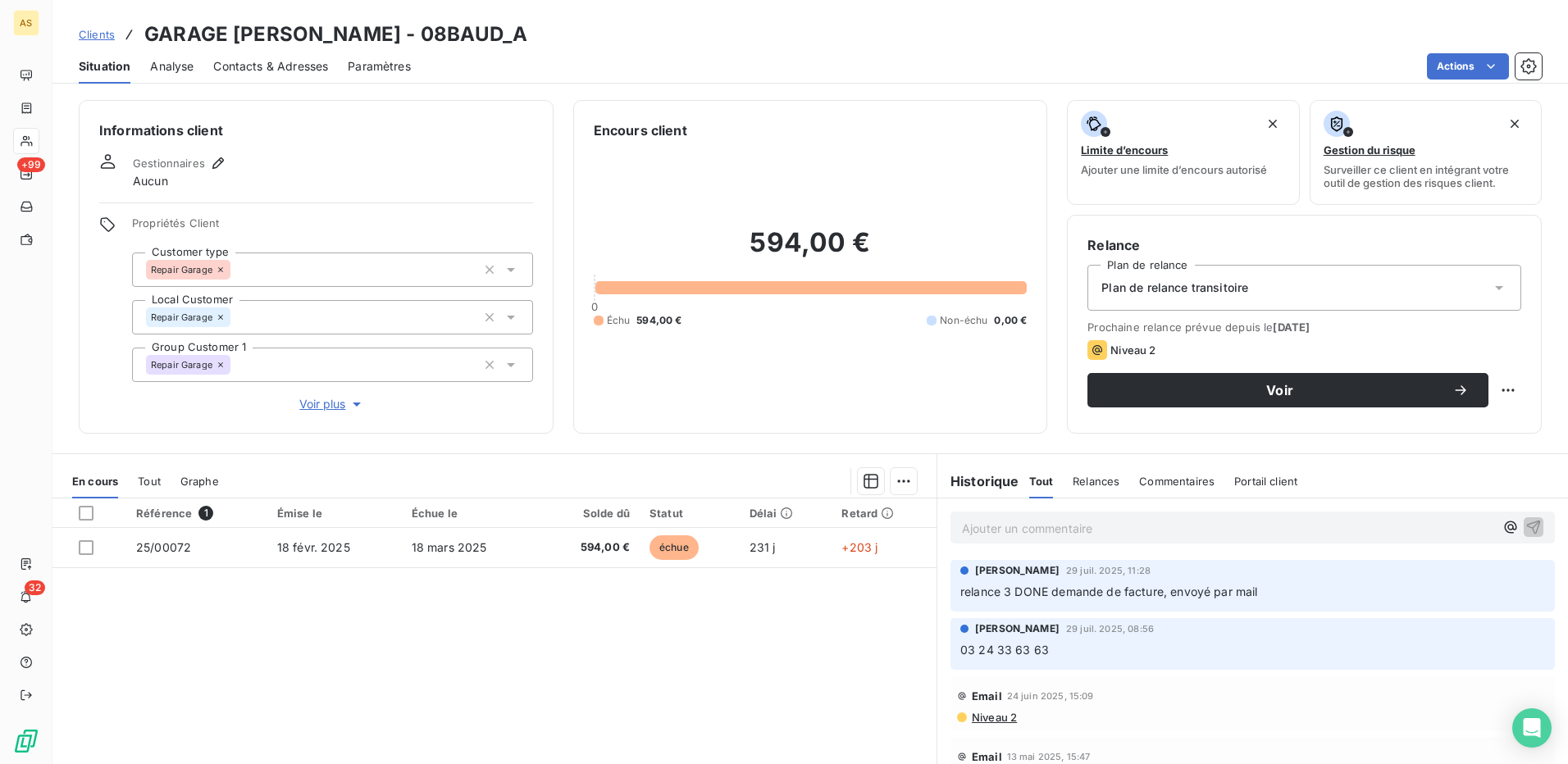
click at [1008, 520] on p "Ajouter un commentaire ﻿" at bounding box center [1228, 528] width 532 height 21
click at [1526, 527] on icon "button" at bounding box center [1534, 526] width 17 height 17
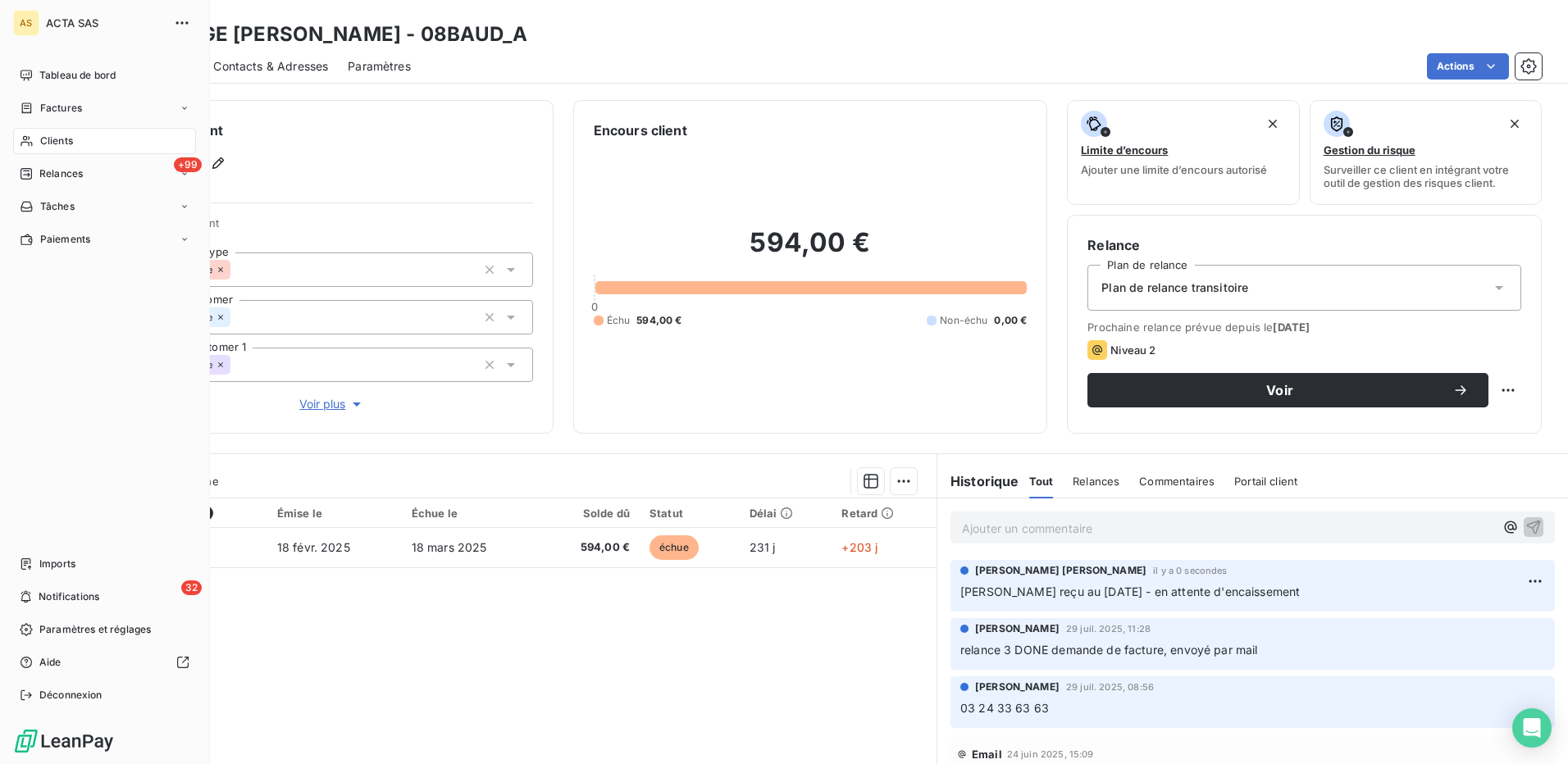
click at [49, 138] on span "Clients" at bounding box center [56, 141] width 33 height 15
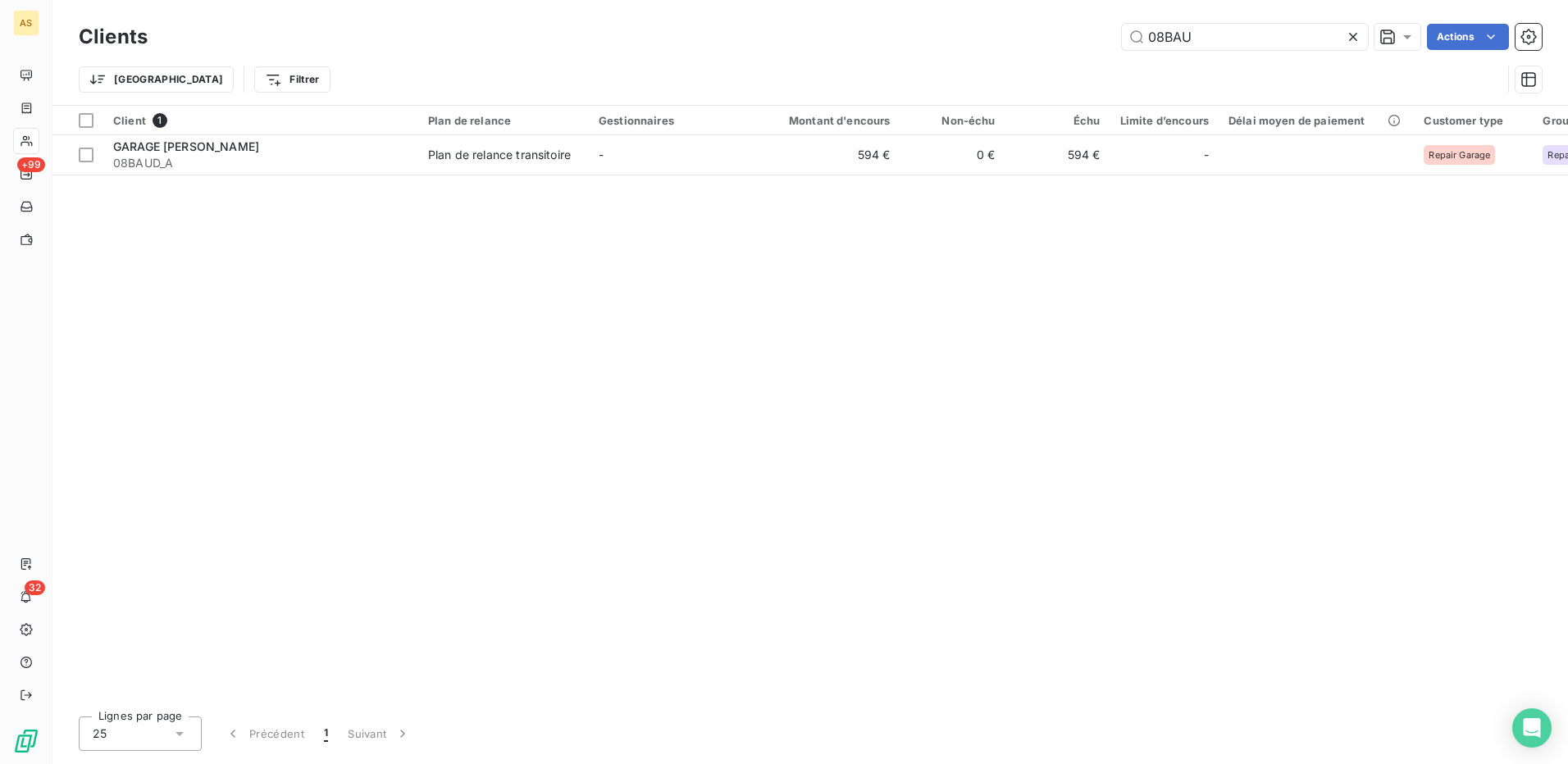
click at [1351, 39] on icon at bounding box center [1353, 37] width 17 height 17
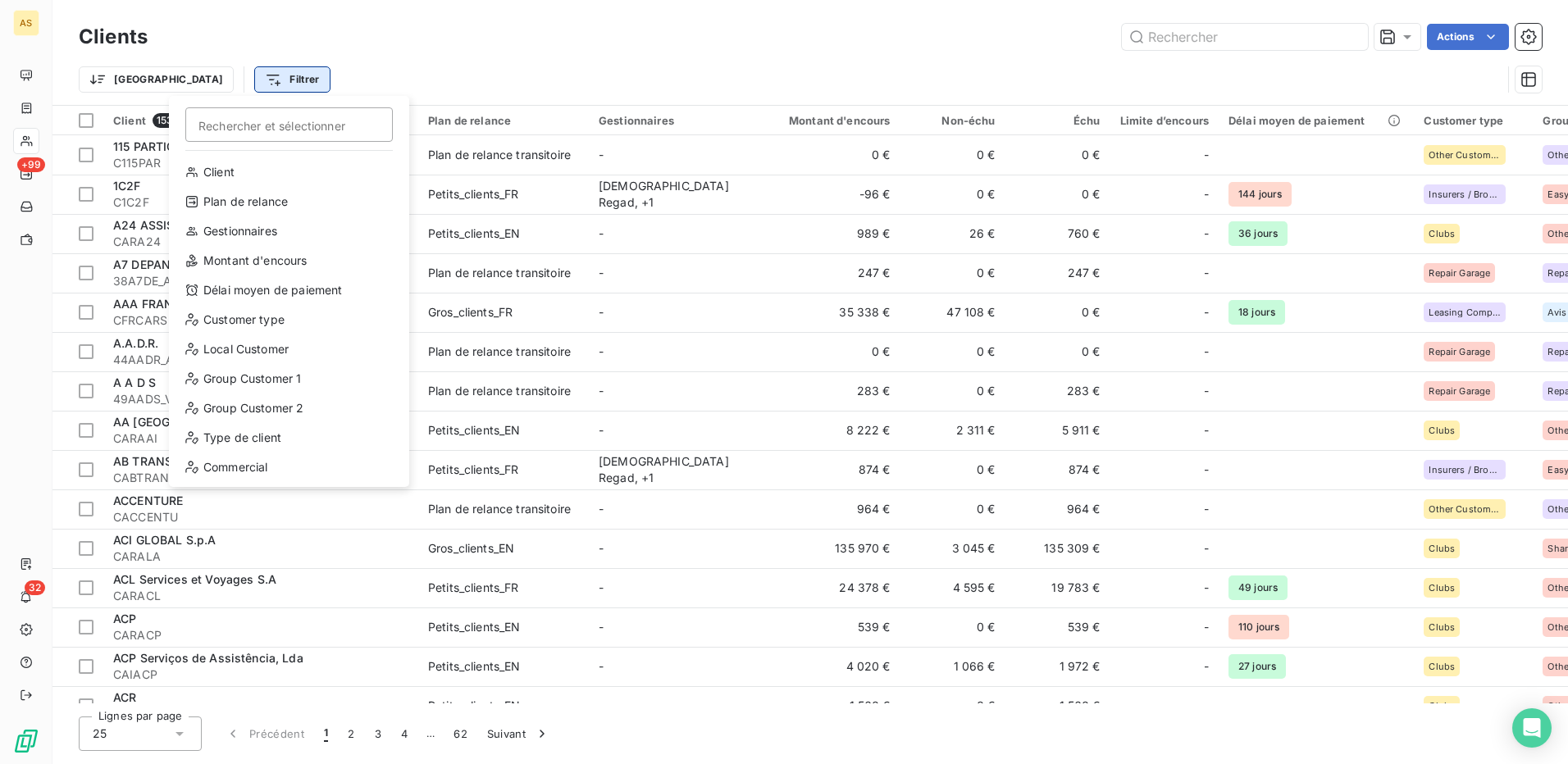
click at [227, 79] on html "AS +99 32 Clients Actions Trier Filtrer Rechercher et sélectionner Client Plan …" at bounding box center [784, 382] width 1568 height 764
click at [256, 383] on div "Group Customer 1" at bounding box center [289, 379] width 227 height 27
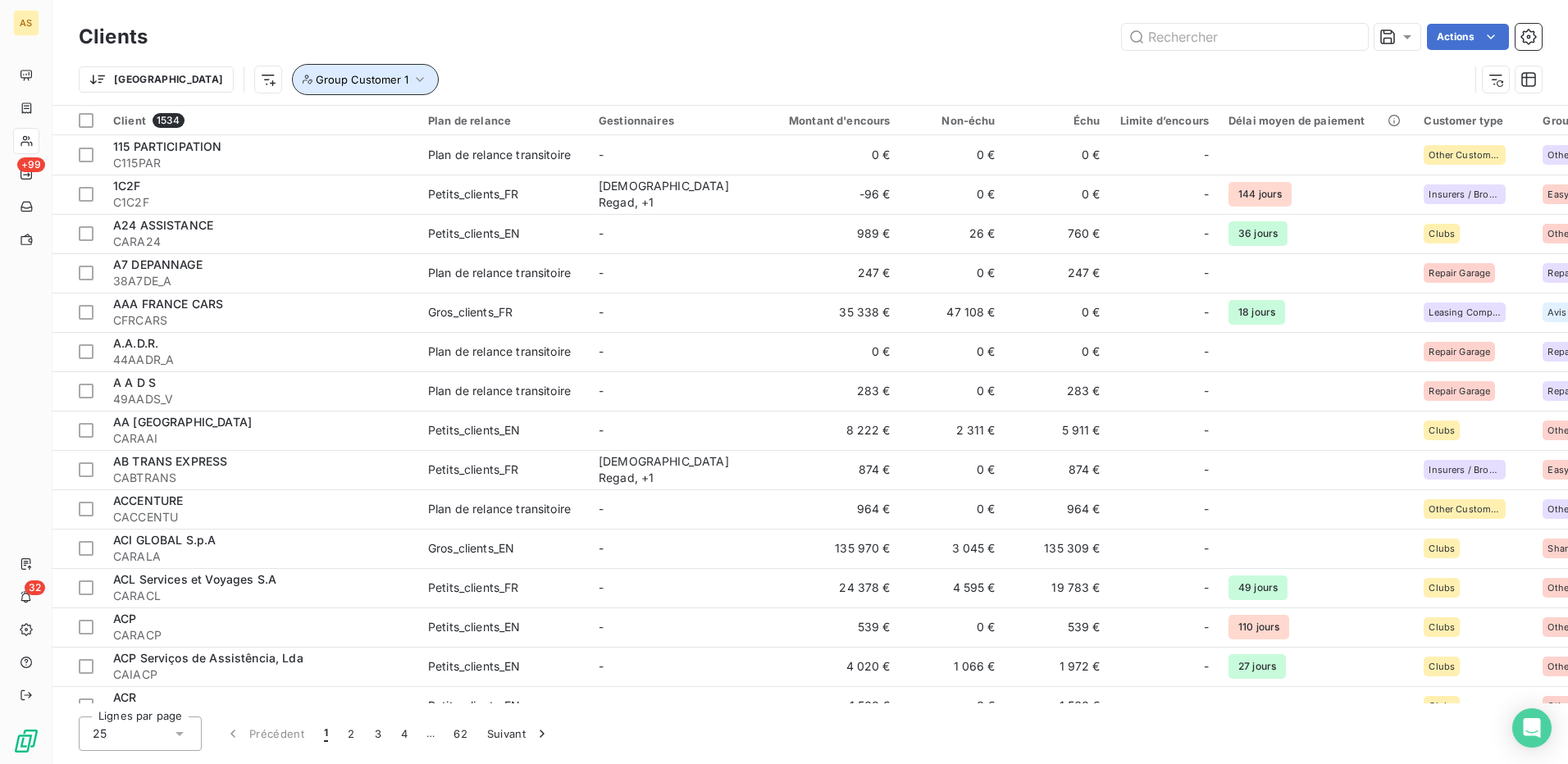
click at [412, 79] on icon "button" at bounding box center [420, 80] width 17 height 17
click at [647, 124] on icon at bounding box center [644, 122] width 17 height 17
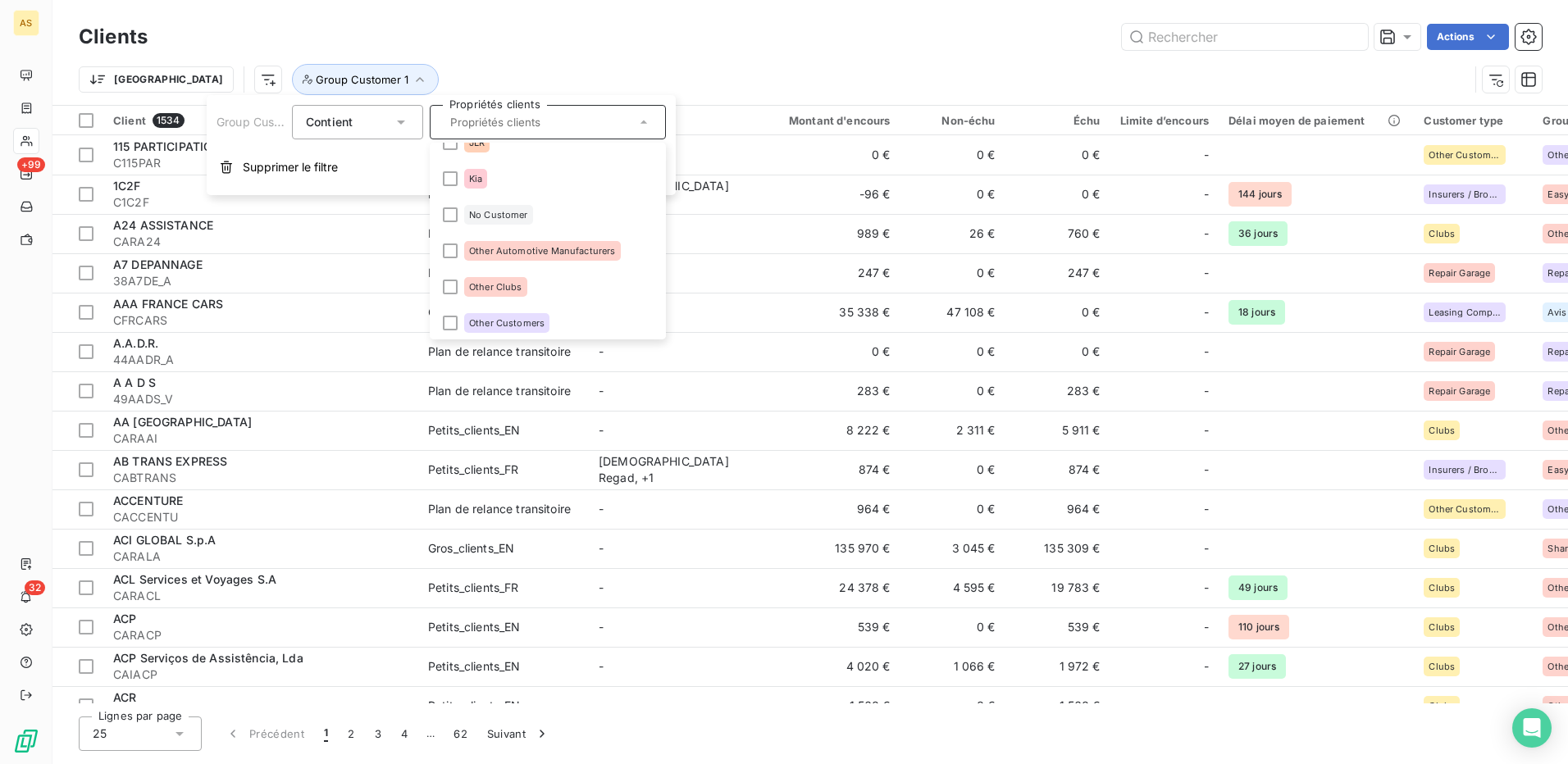
scroll to position [737, 0]
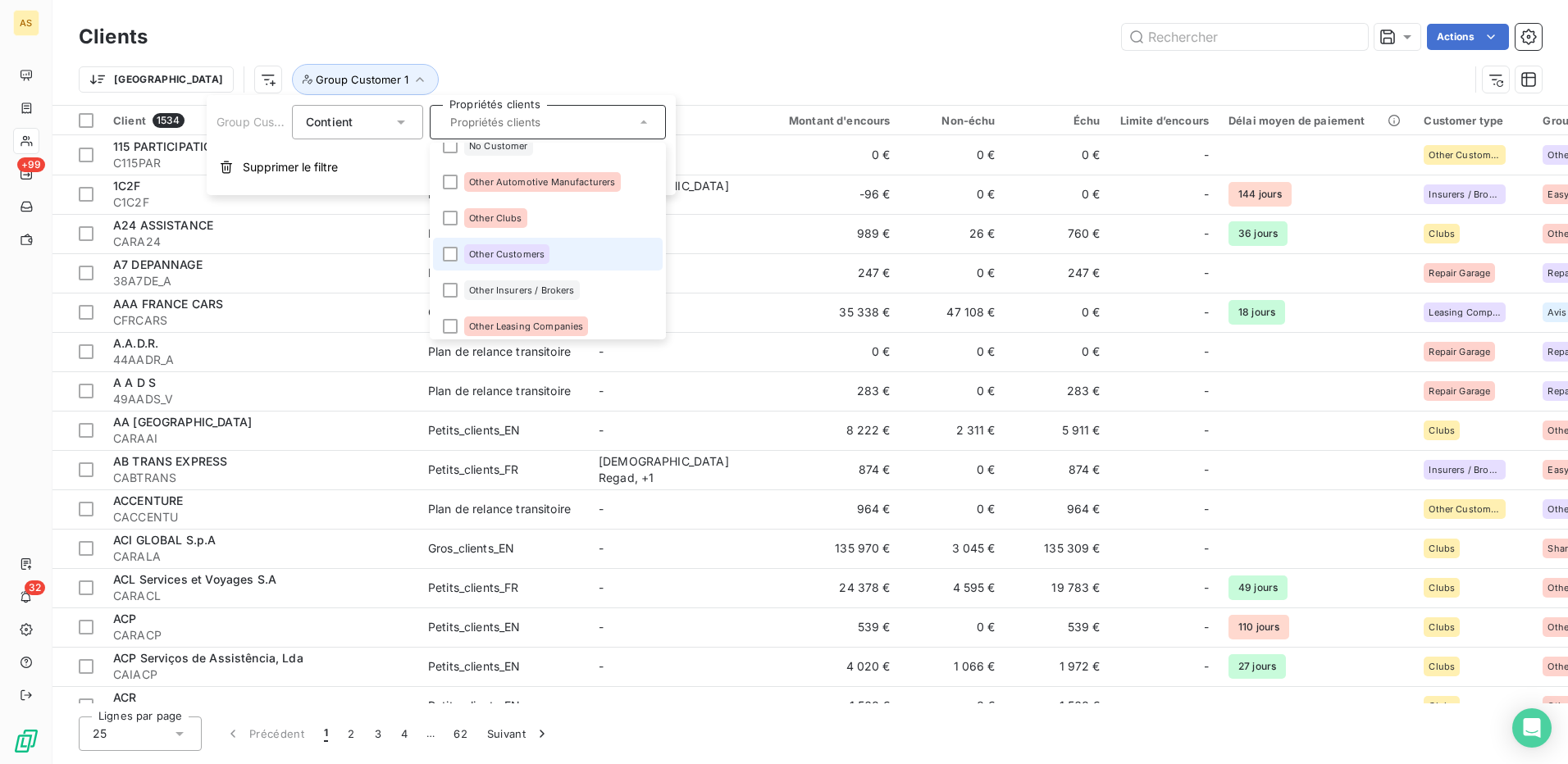
click at [536, 255] on span "Other Customers" at bounding box center [506, 254] width 76 height 10
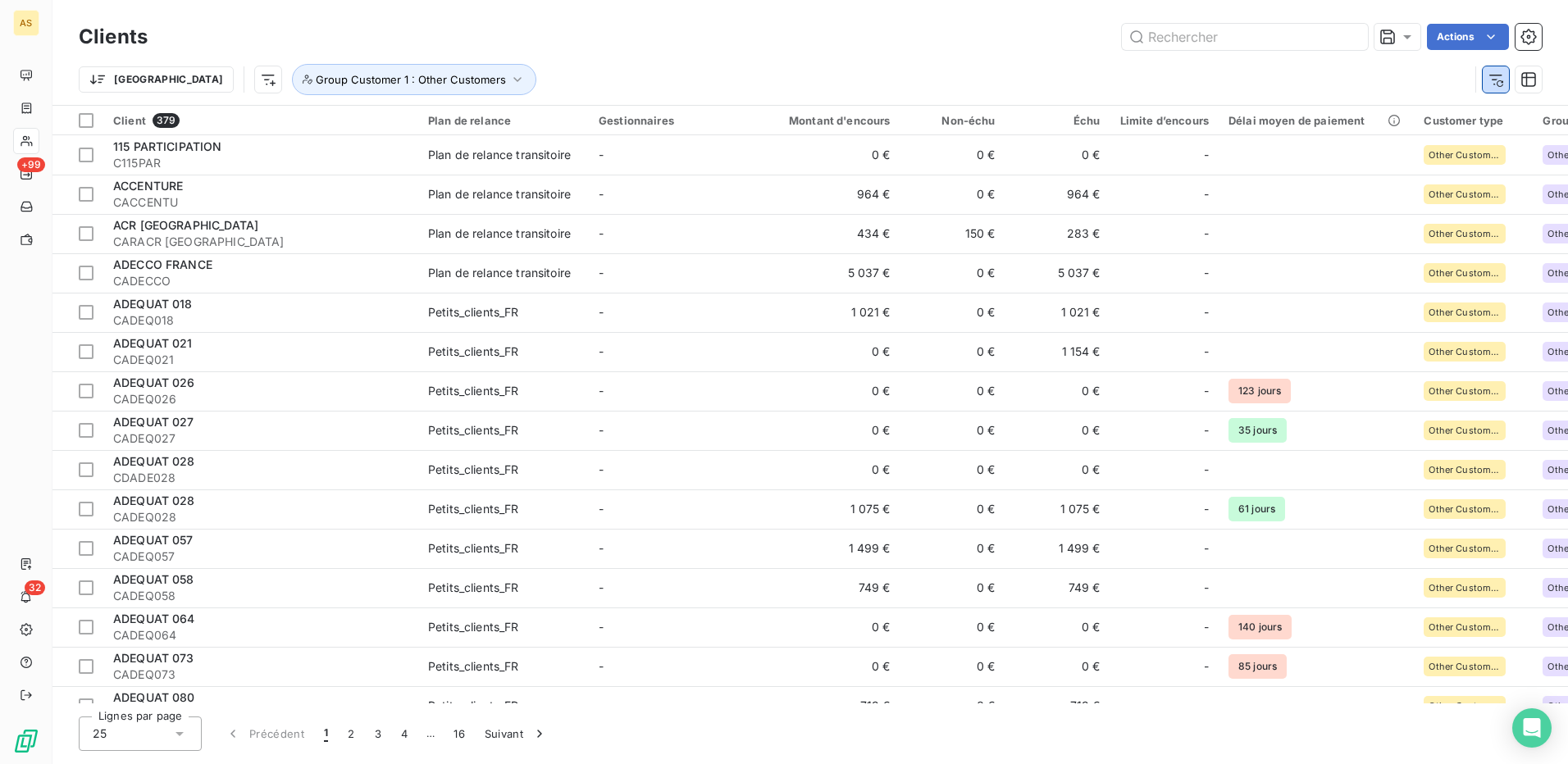
click at [1492, 83] on icon "button" at bounding box center [1496, 80] width 17 height 17
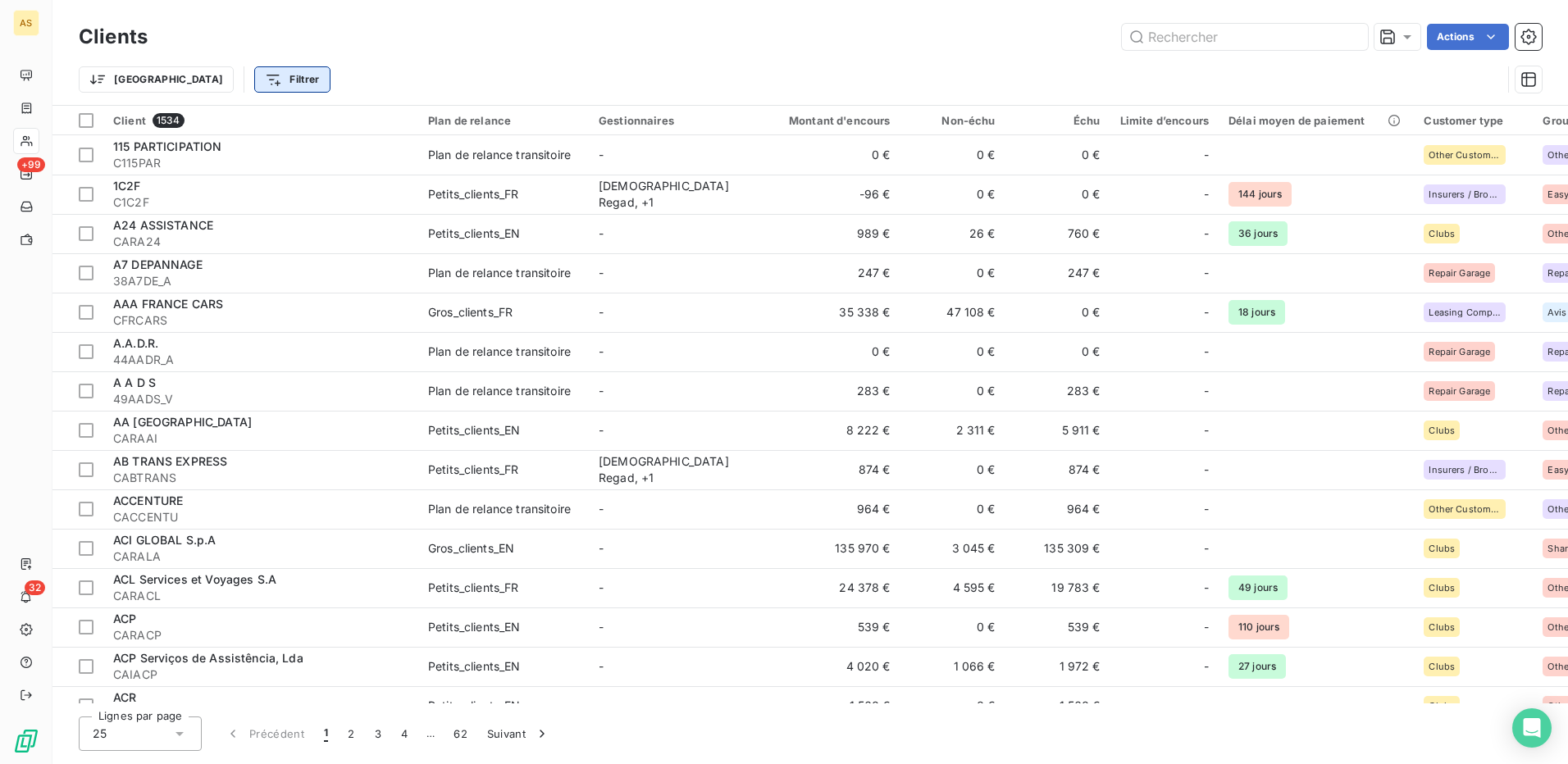
click at [203, 77] on html "AS +99 32 Clients Actions Trier Filtrer Client 1534 Plan de relance Gestionnair…" at bounding box center [784, 382] width 1568 height 764
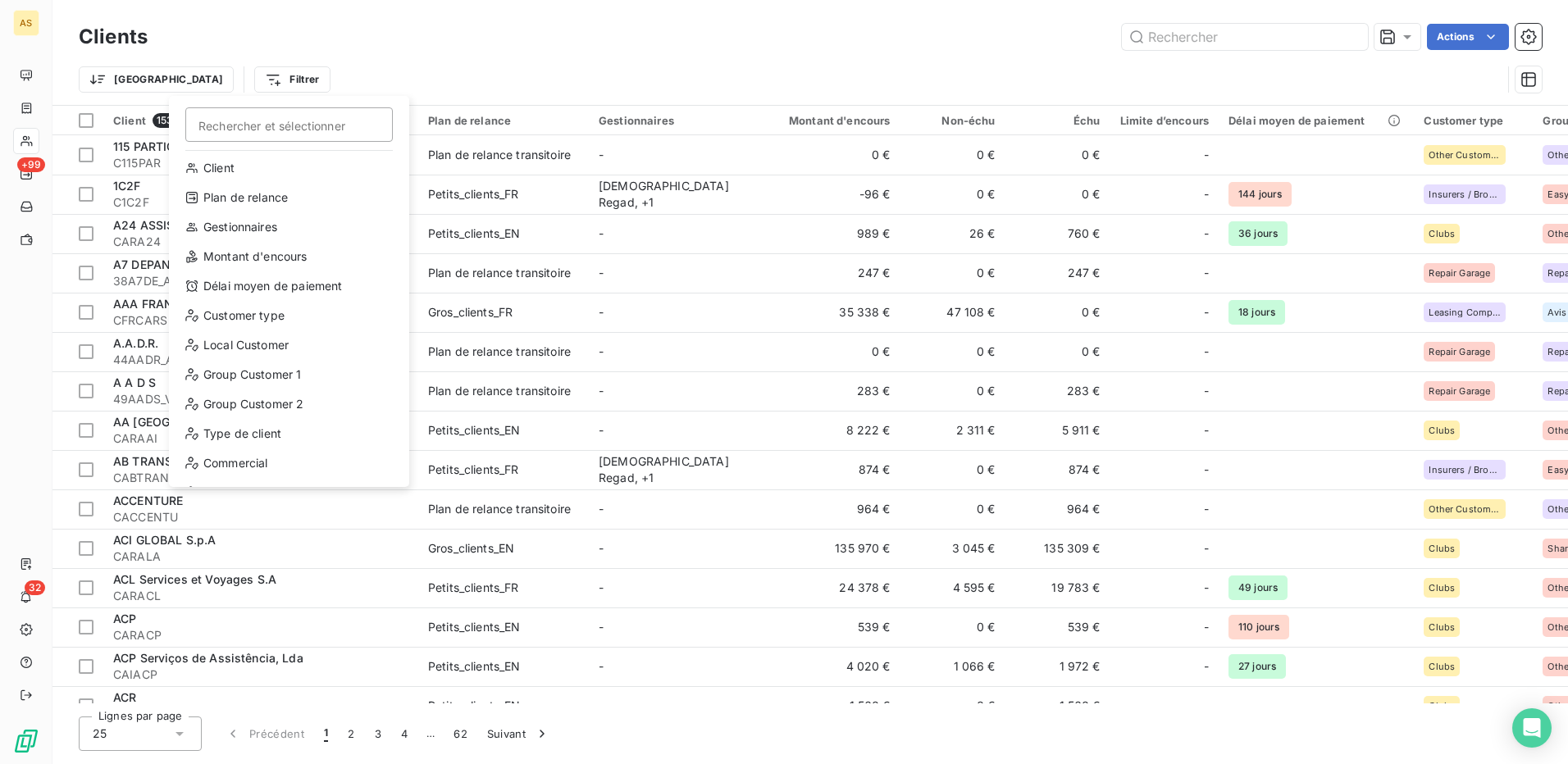
scroll to position [0, 0]
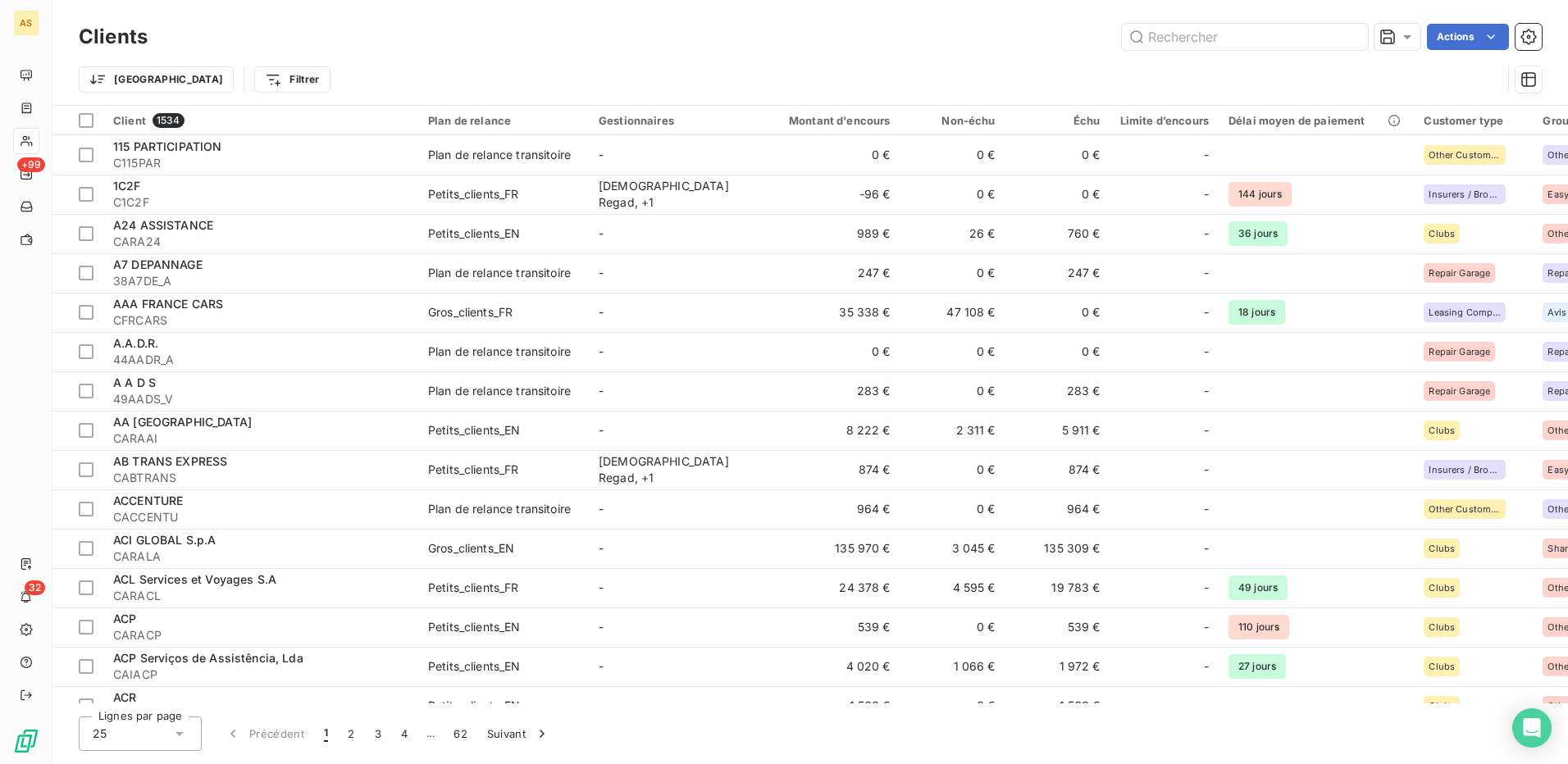
click at [338, 41] on html "AS +99 32 Clients Actions Trier Filtrer Client 1534 Plan de relance Gestionnair…" at bounding box center [784, 382] width 1568 height 764
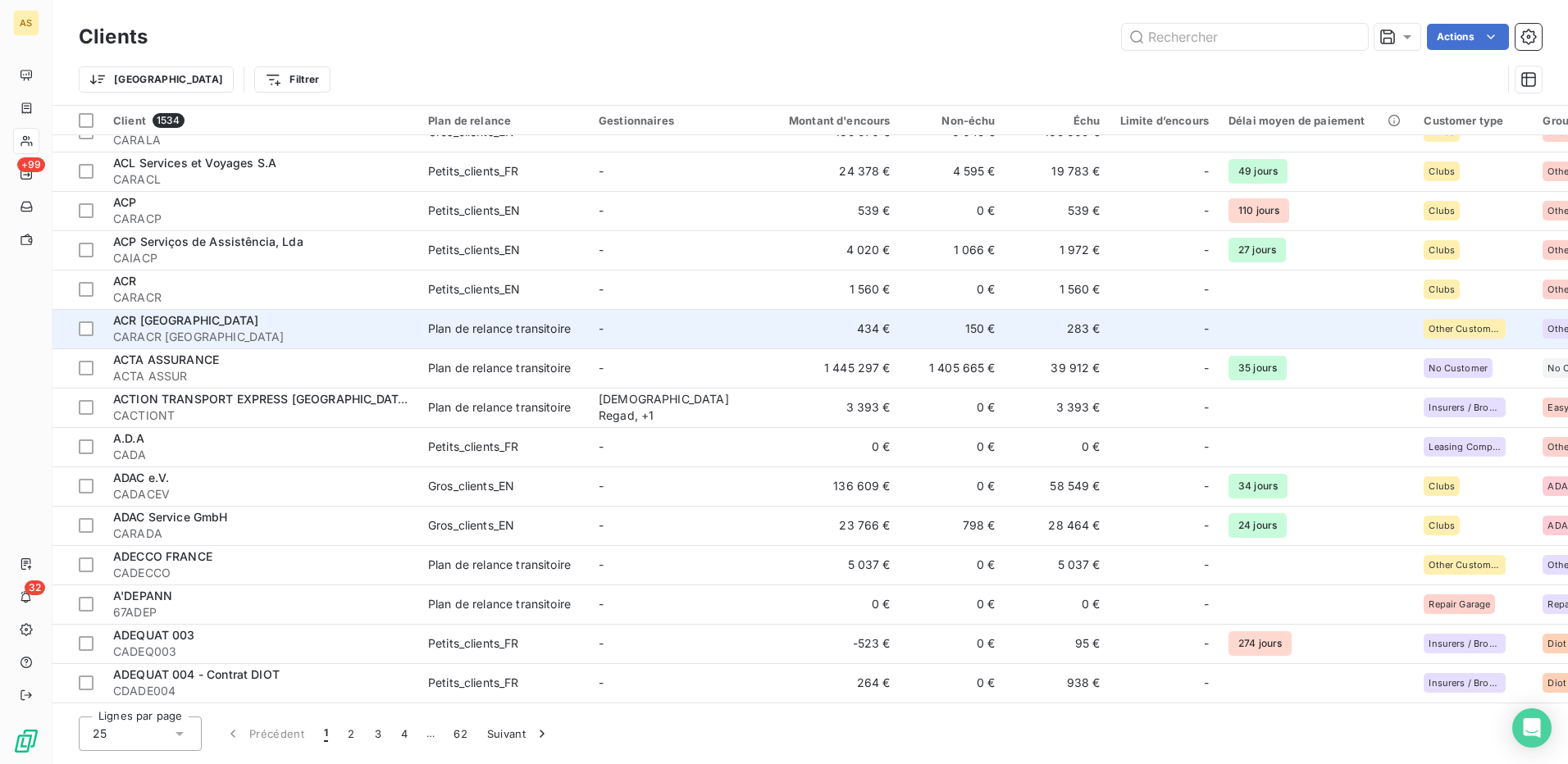
scroll to position [423, 0]
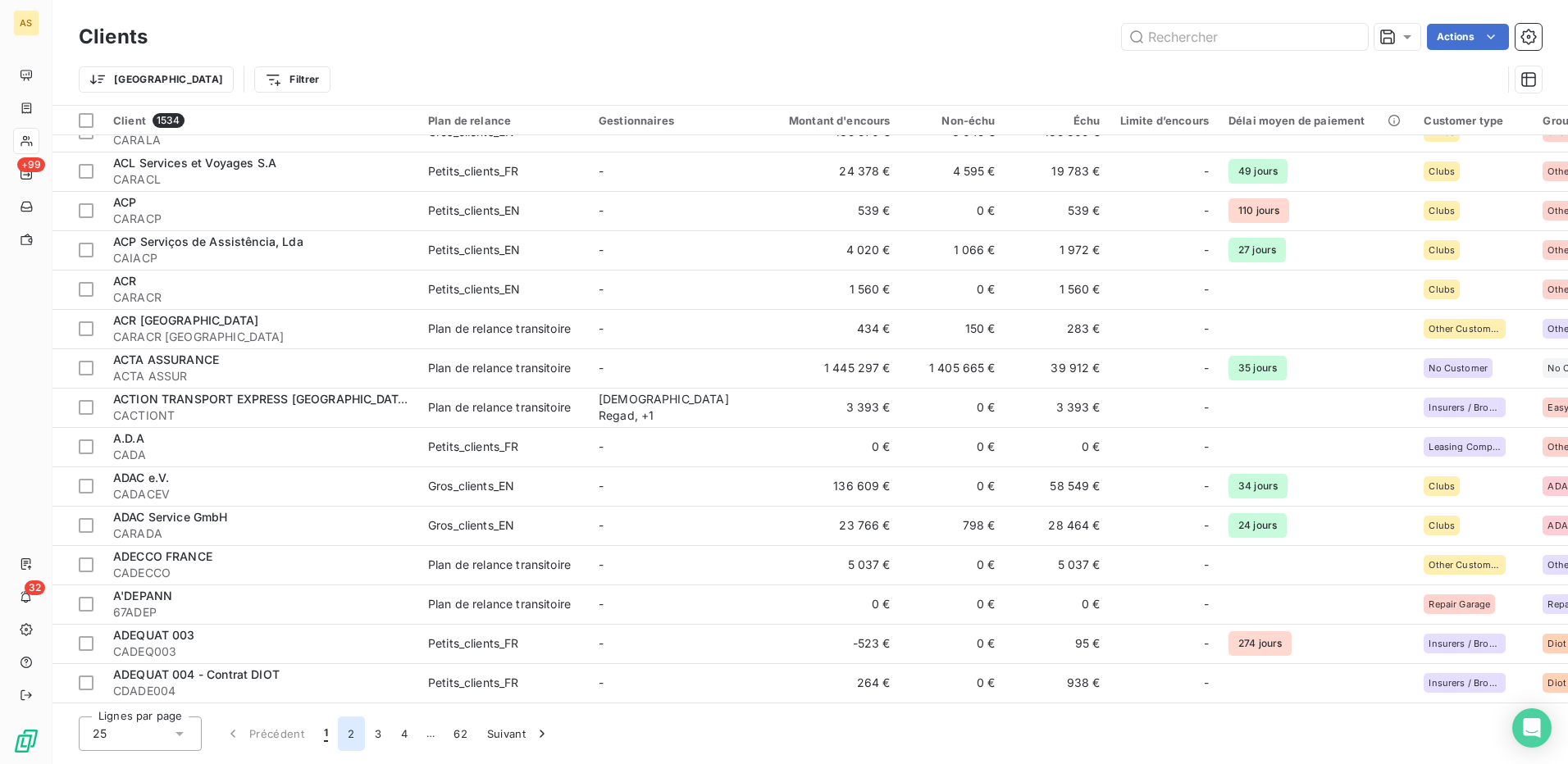
click at [353, 731] on button "2" at bounding box center [351, 734] width 27 height 35
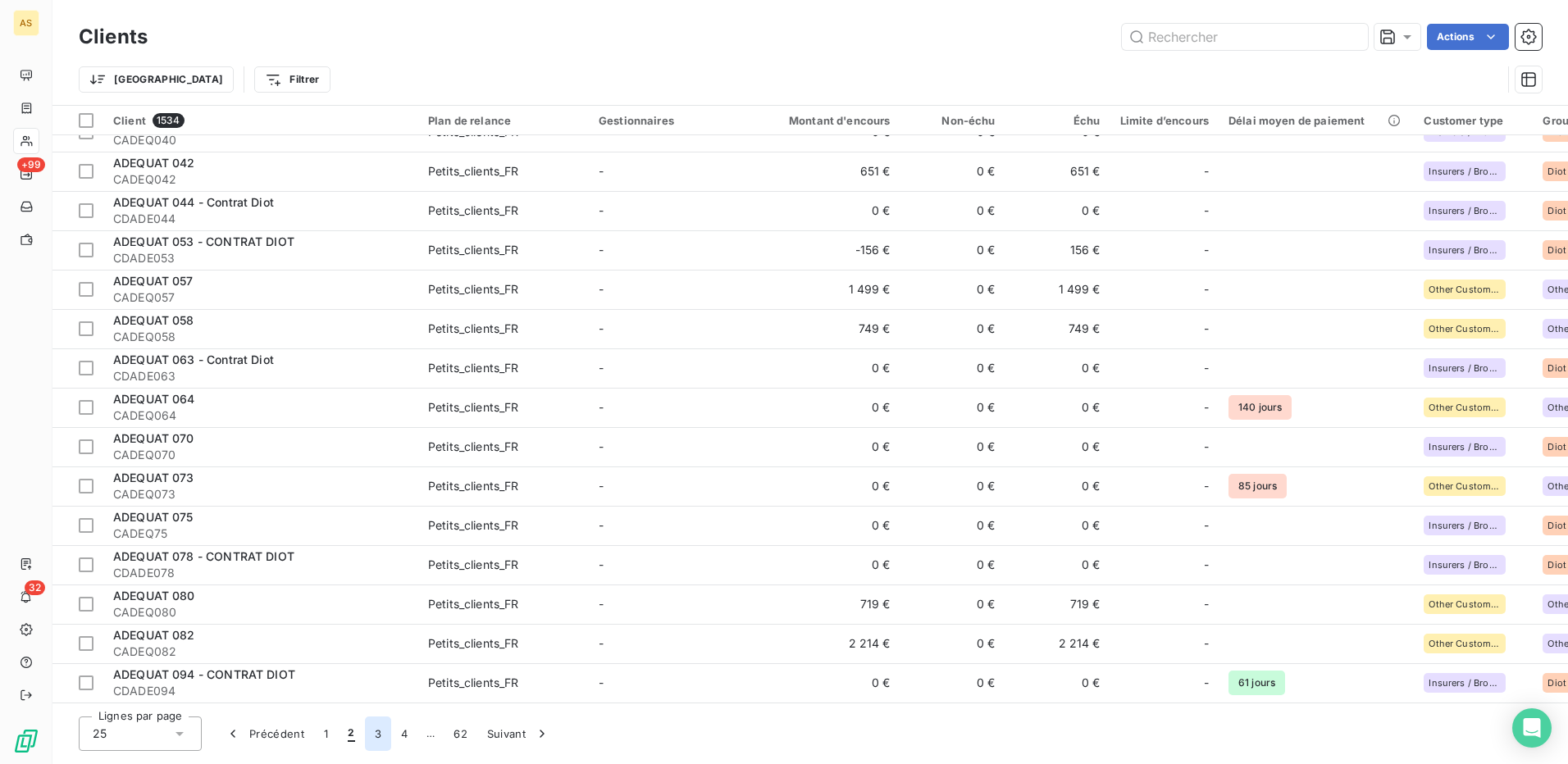
click at [381, 733] on button "3" at bounding box center [379, 734] width 27 height 35
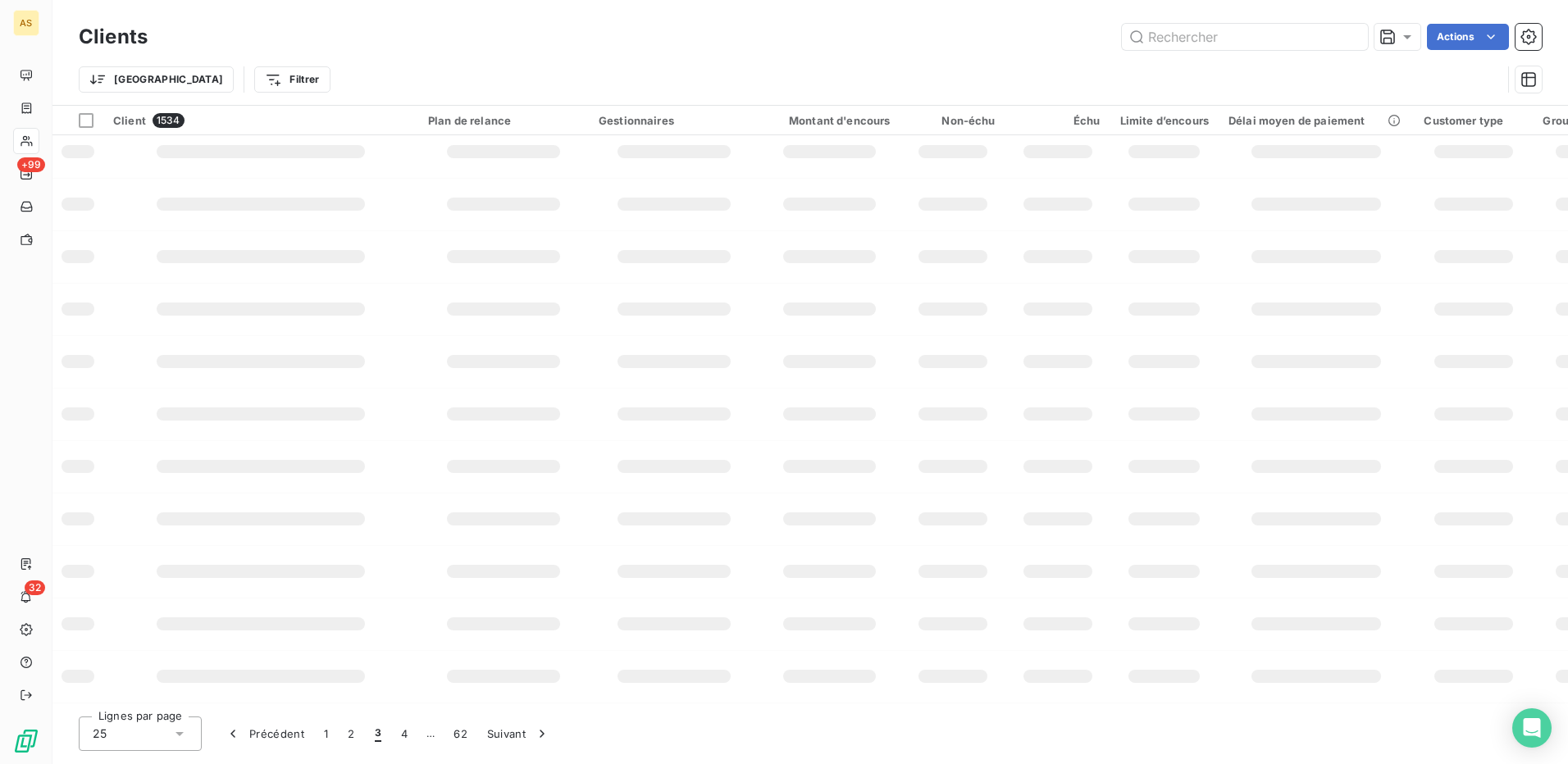
scroll to position [226, 0]
click at [403, 730] on button "4" at bounding box center [404, 734] width 27 height 35
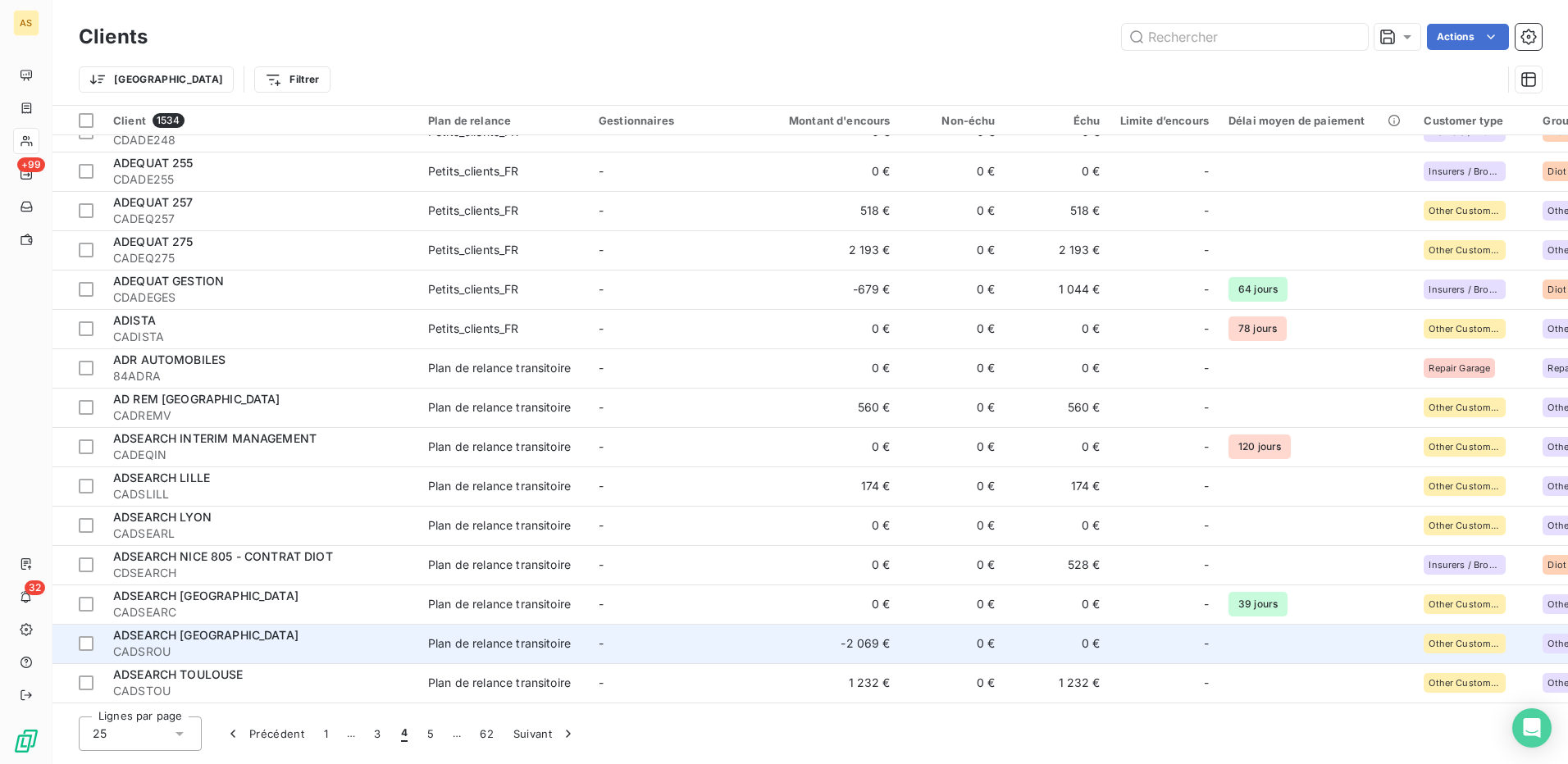
click at [544, 635] on div "Plan de relance transitoire" at bounding box center [500, 644] width 143 height 17
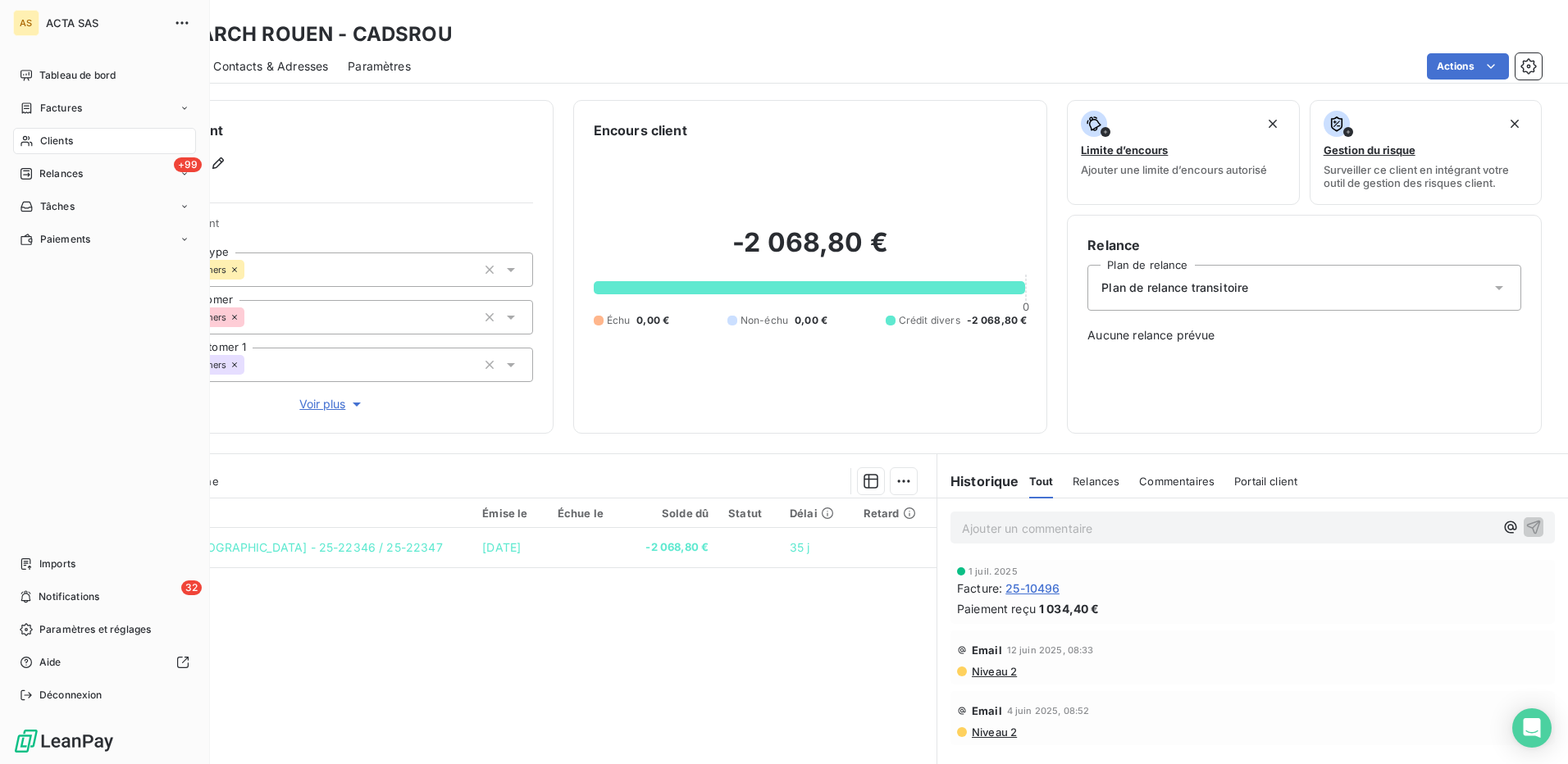
click at [46, 139] on span "Clients" at bounding box center [56, 141] width 33 height 15
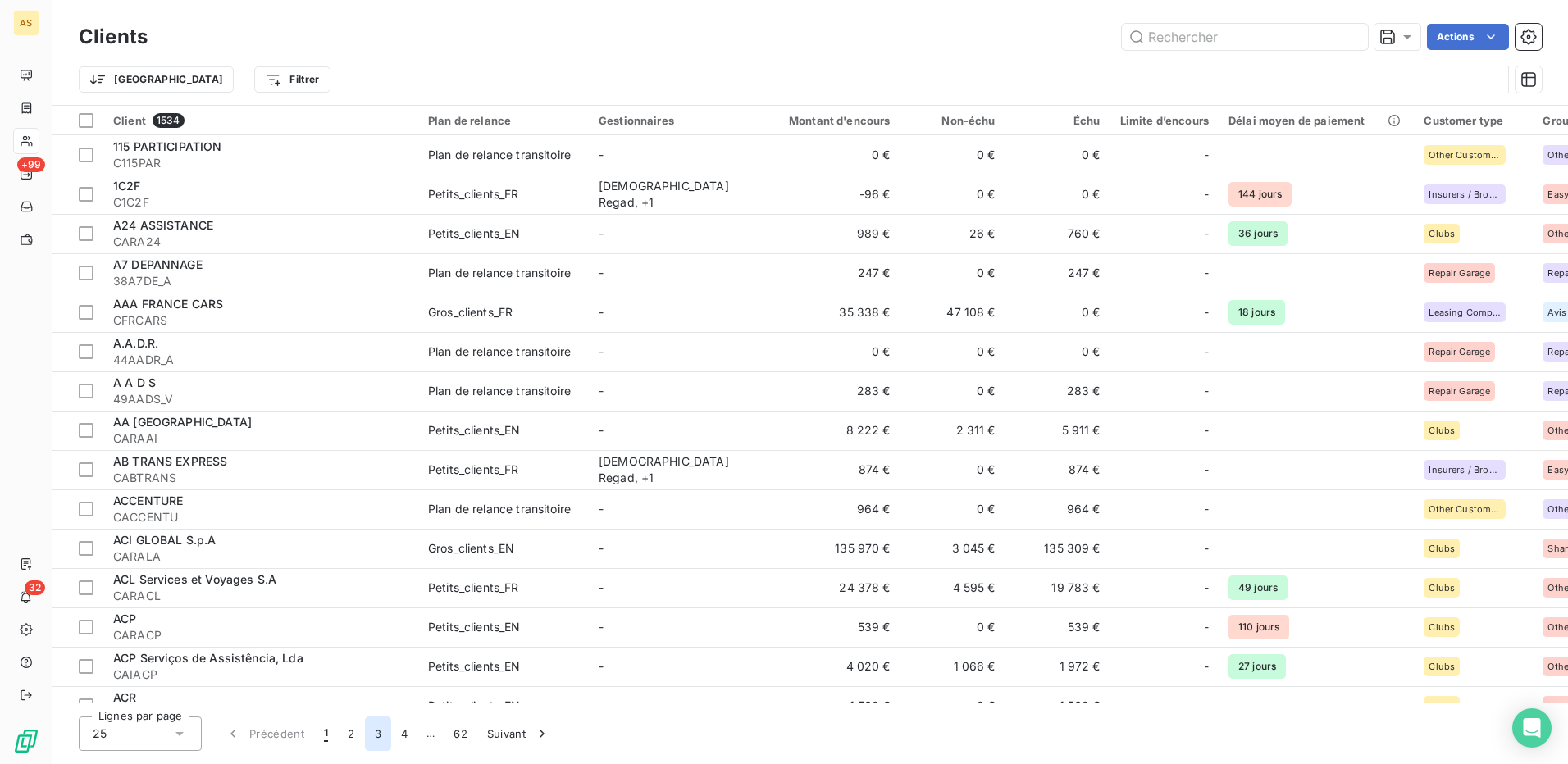
click at [374, 732] on button "3" at bounding box center [379, 734] width 27 height 35
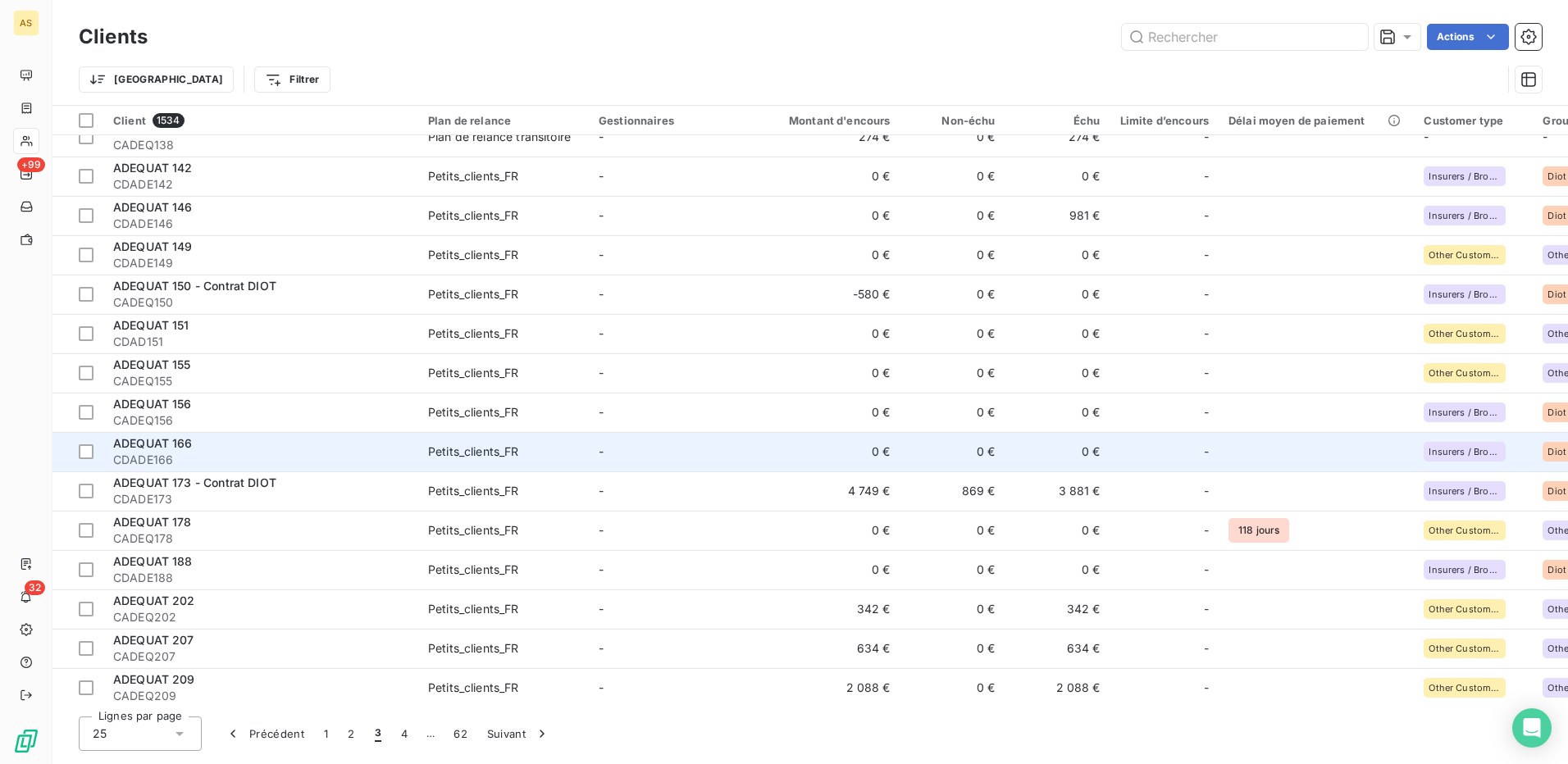
scroll to position [423, 0]
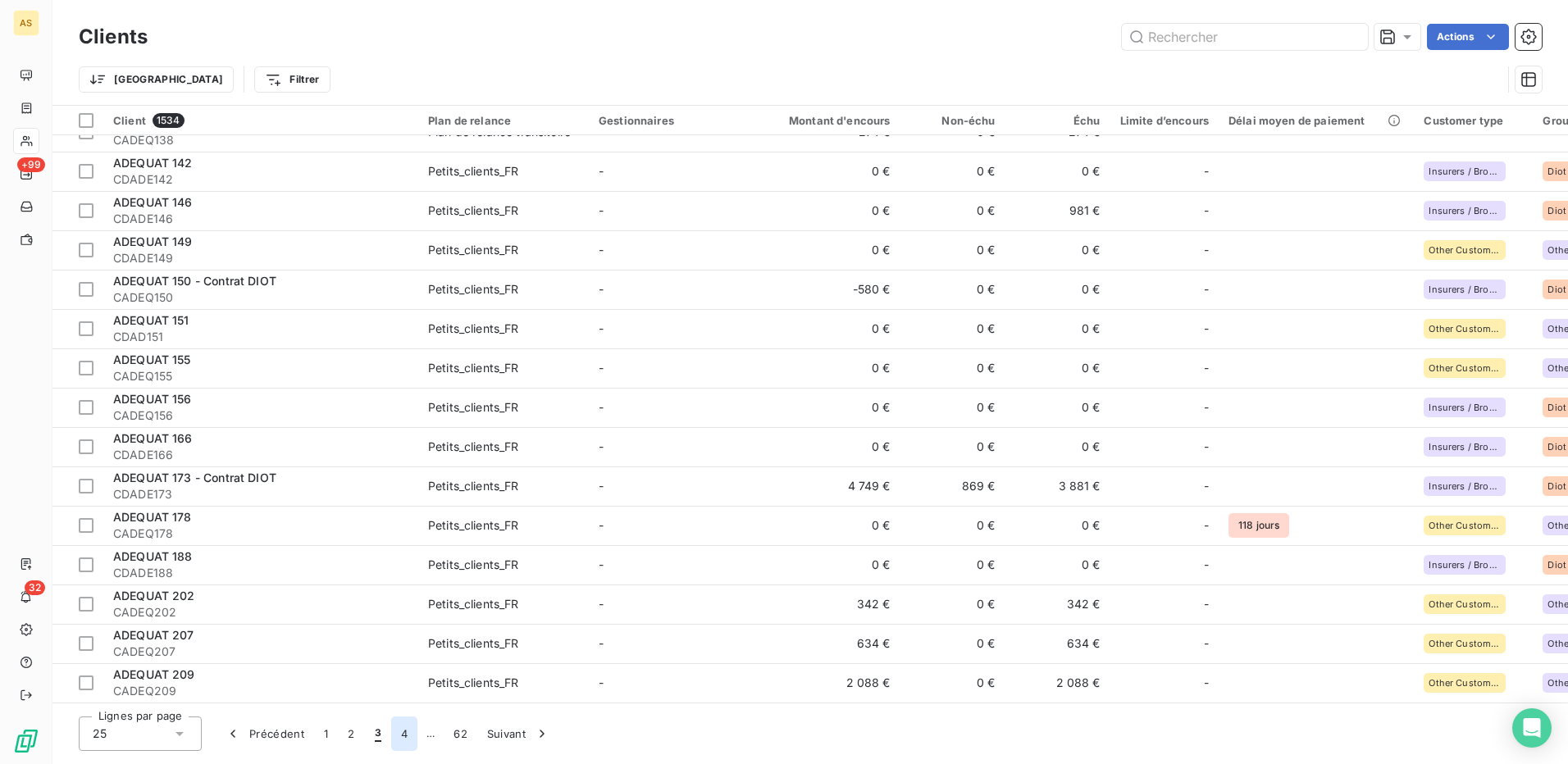
click at [403, 732] on button "4" at bounding box center [404, 734] width 27 height 35
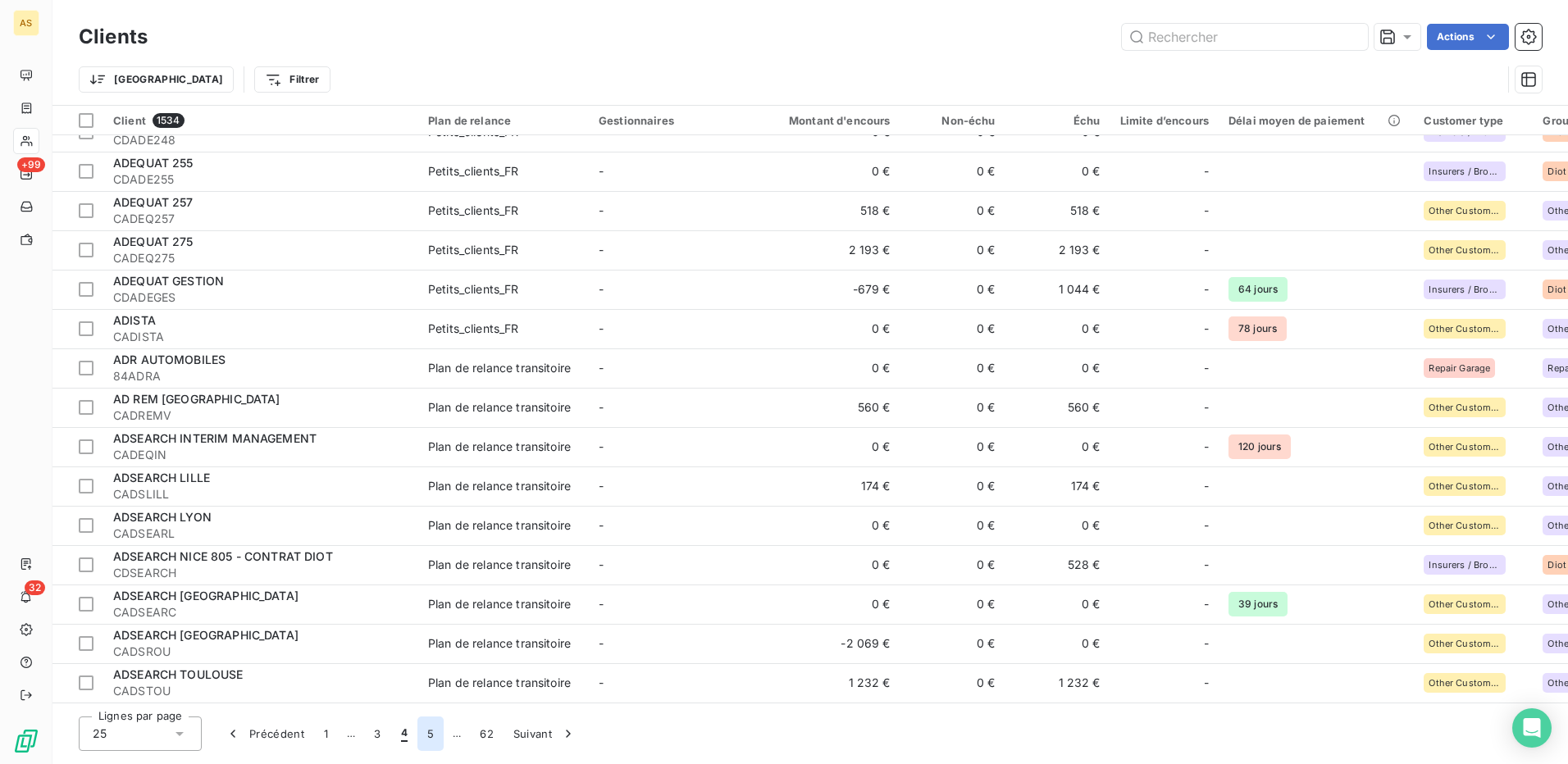
click at [427, 732] on button "5" at bounding box center [431, 734] width 27 height 35
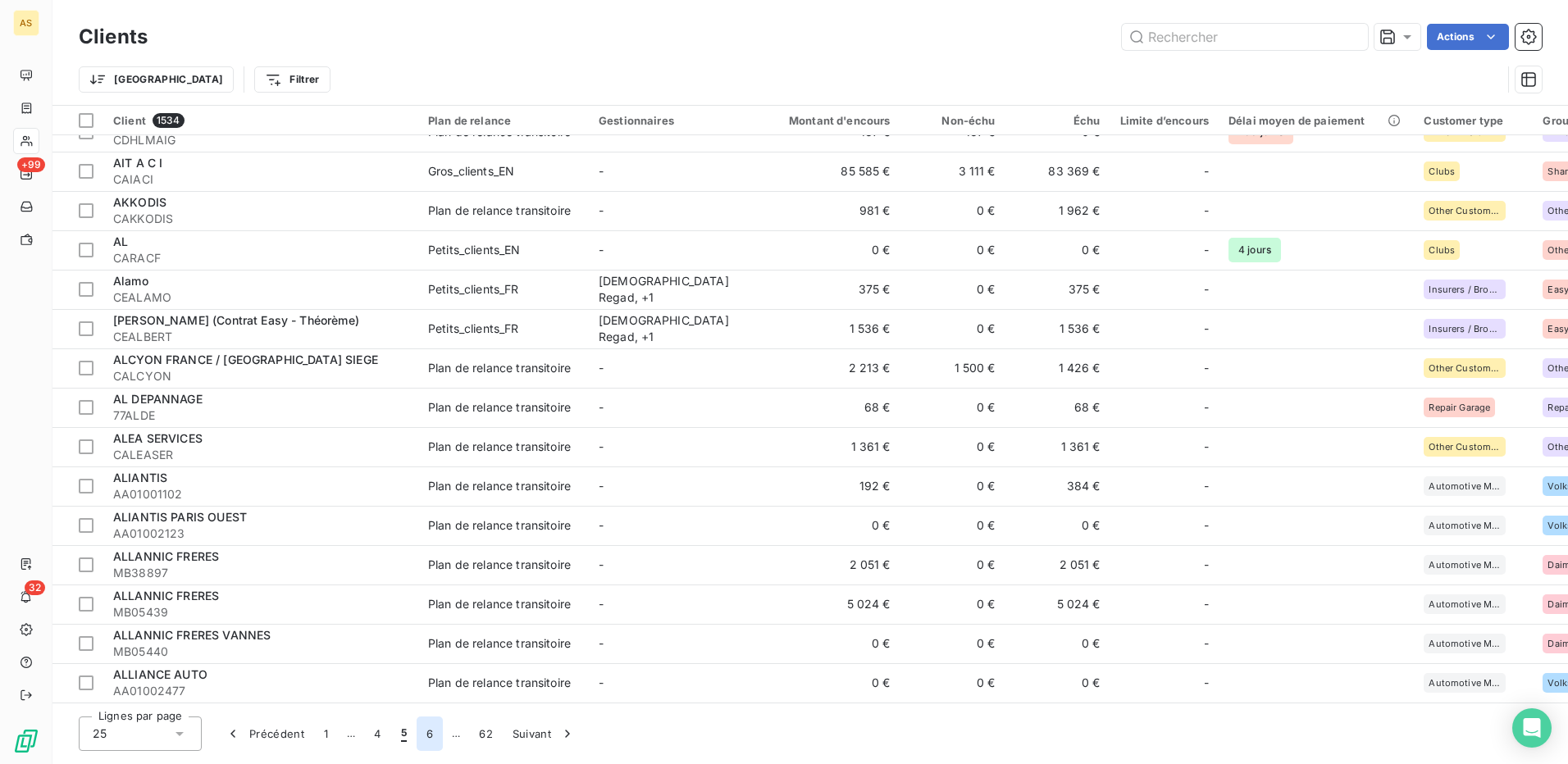
click at [432, 729] on button "6" at bounding box center [430, 734] width 27 height 35
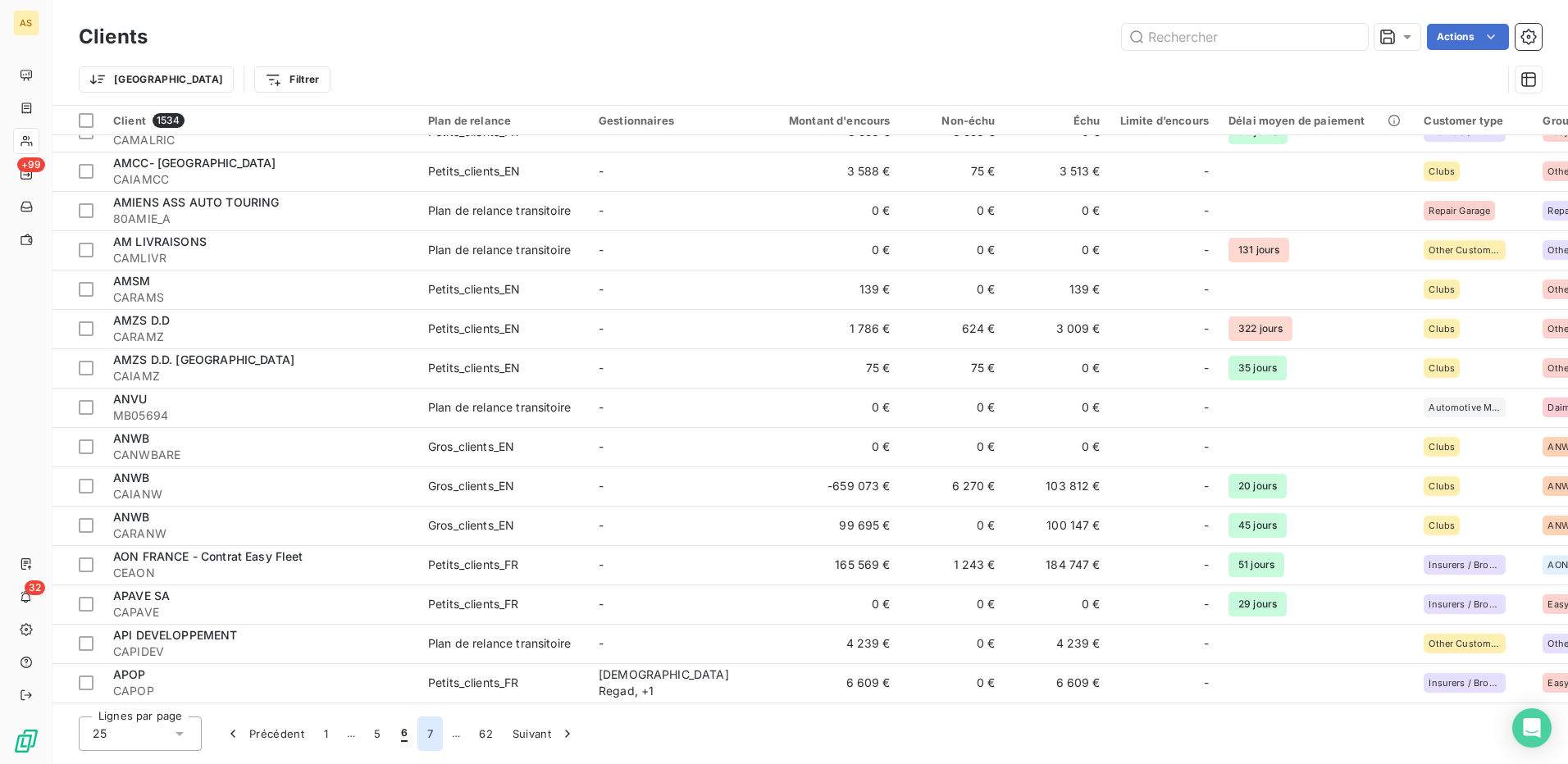
click at [430, 734] on button "7" at bounding box center [430, 734] width 26 height 35
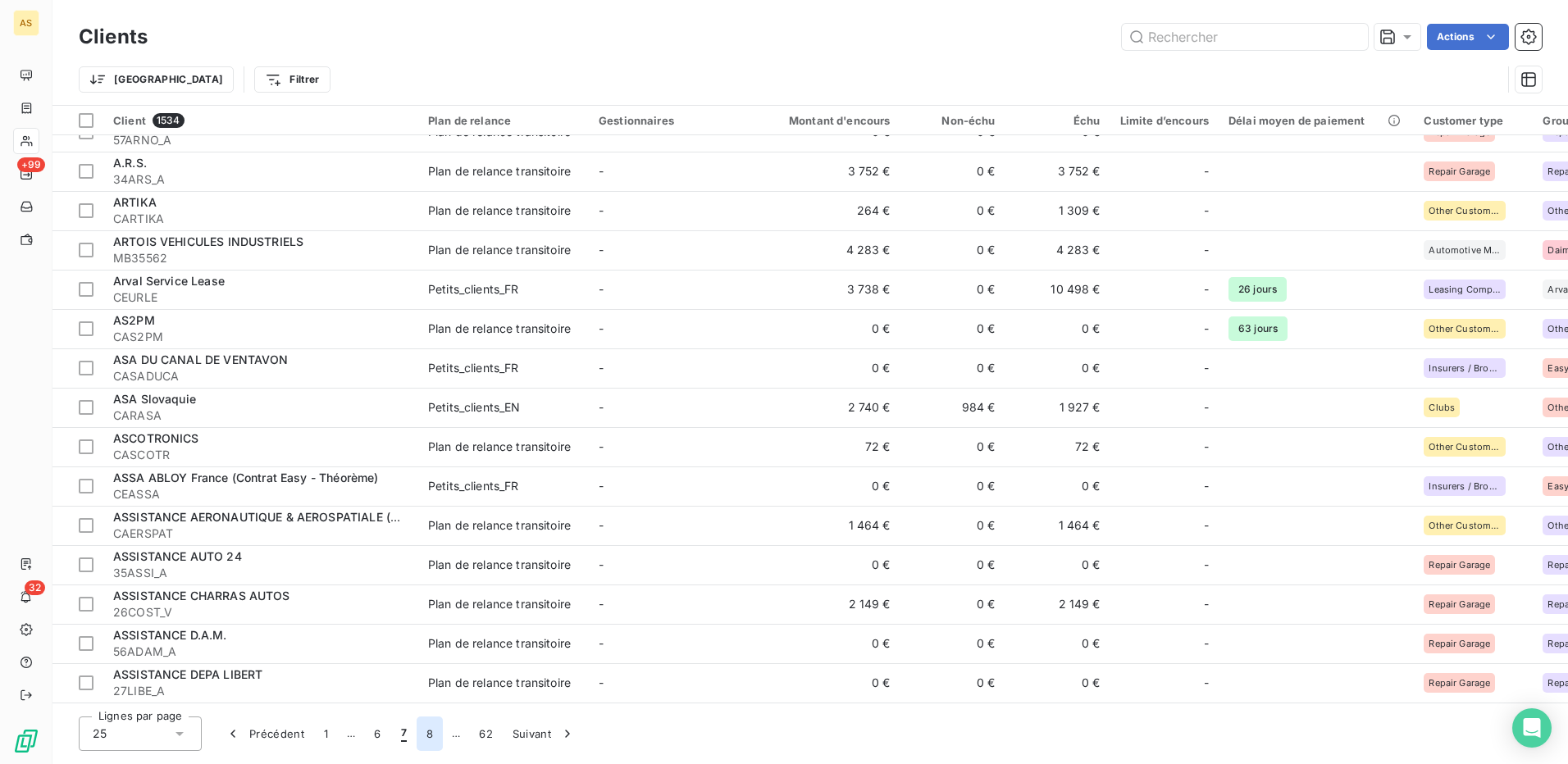
click at [428, 732] on button "8" at bounding box center [430, 734] width 27 height 35
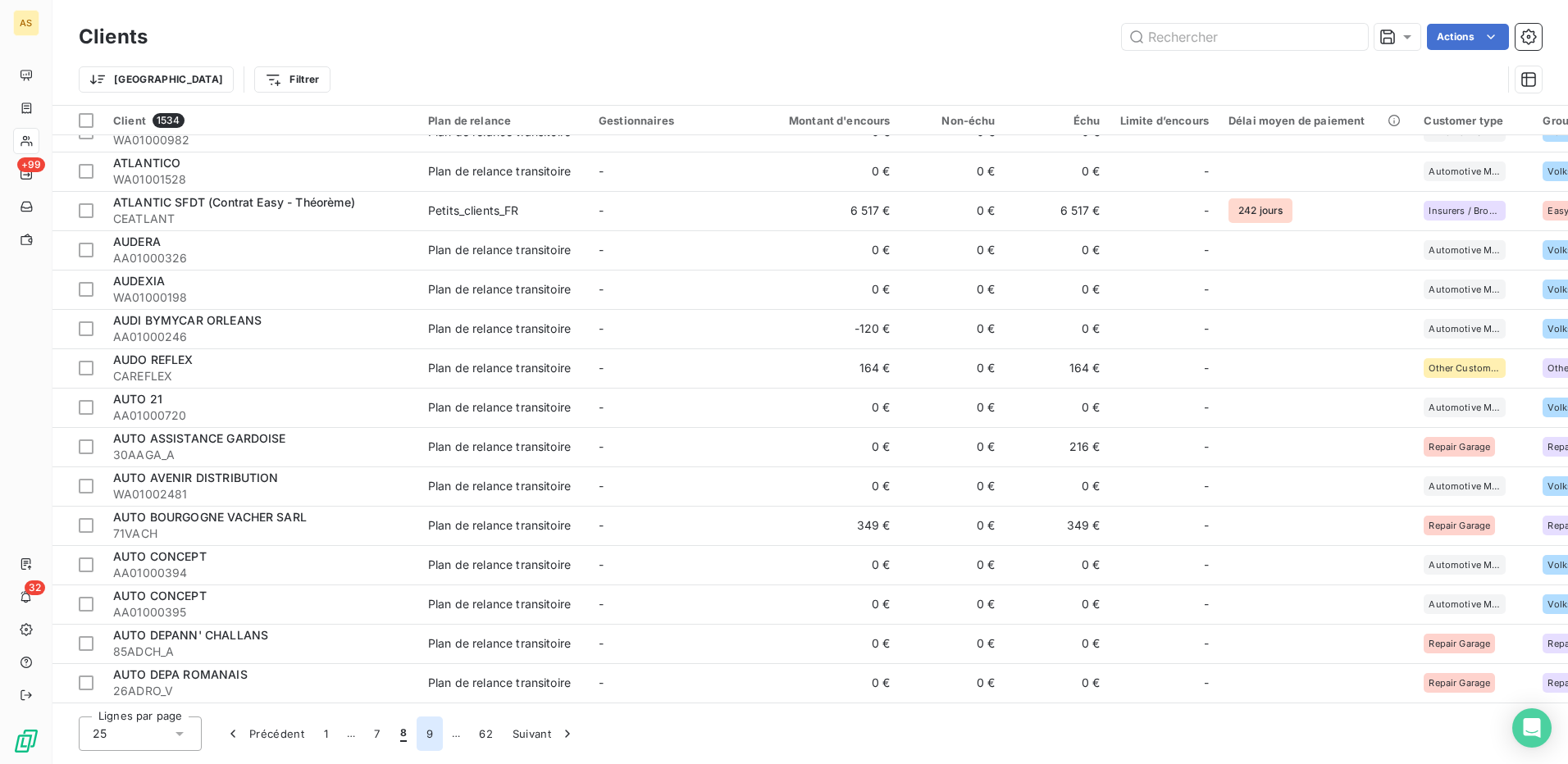
click at [426, 735] on button "9" at bounding box center [430, 734] width 27 height 35
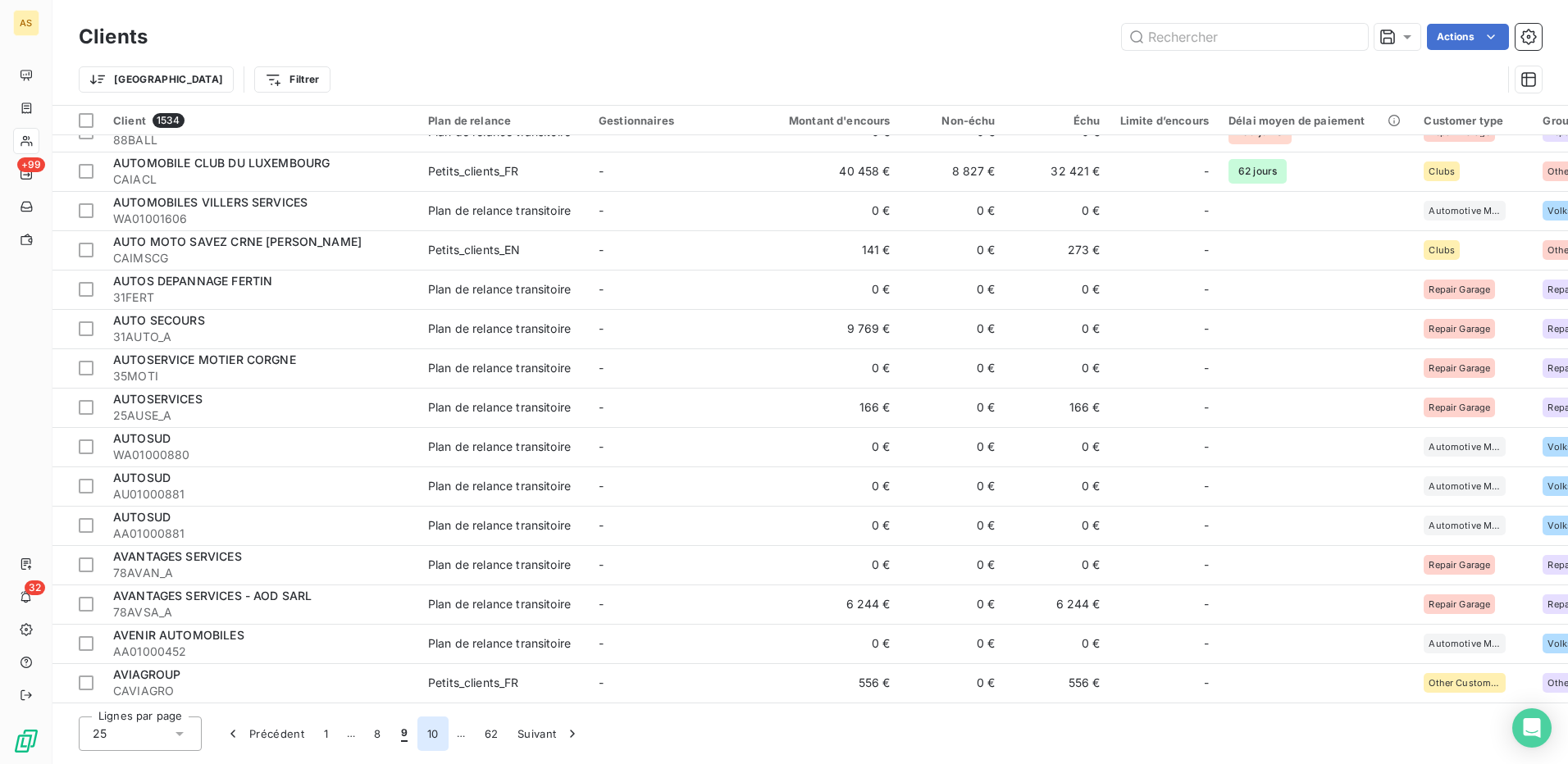
click at [432, 732] on button "10" at bounding box center [433, 734] width 32 height 35
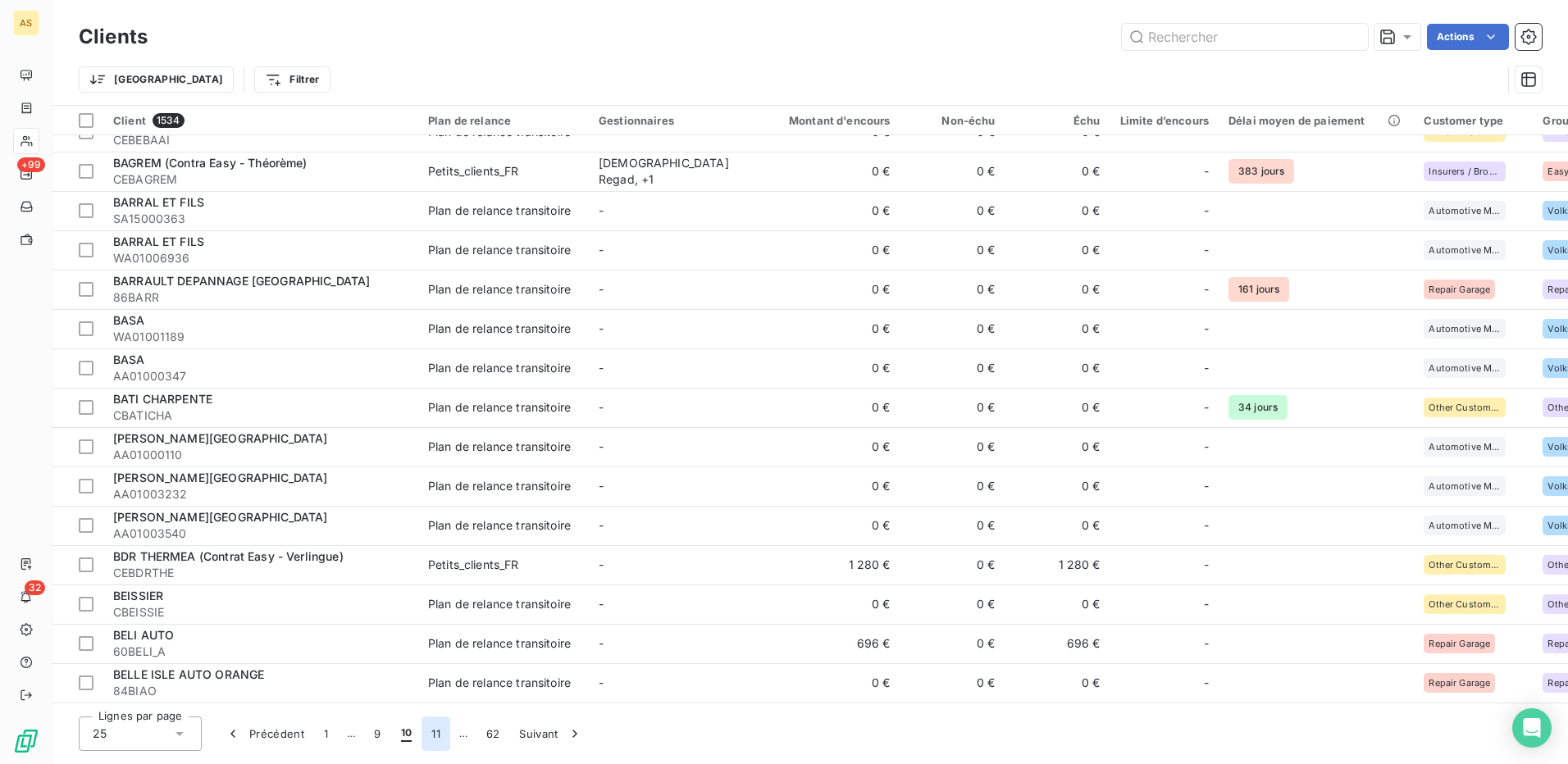
click at [443, 732] on button "11" at bounding box center [436, 734] width 29 height 35
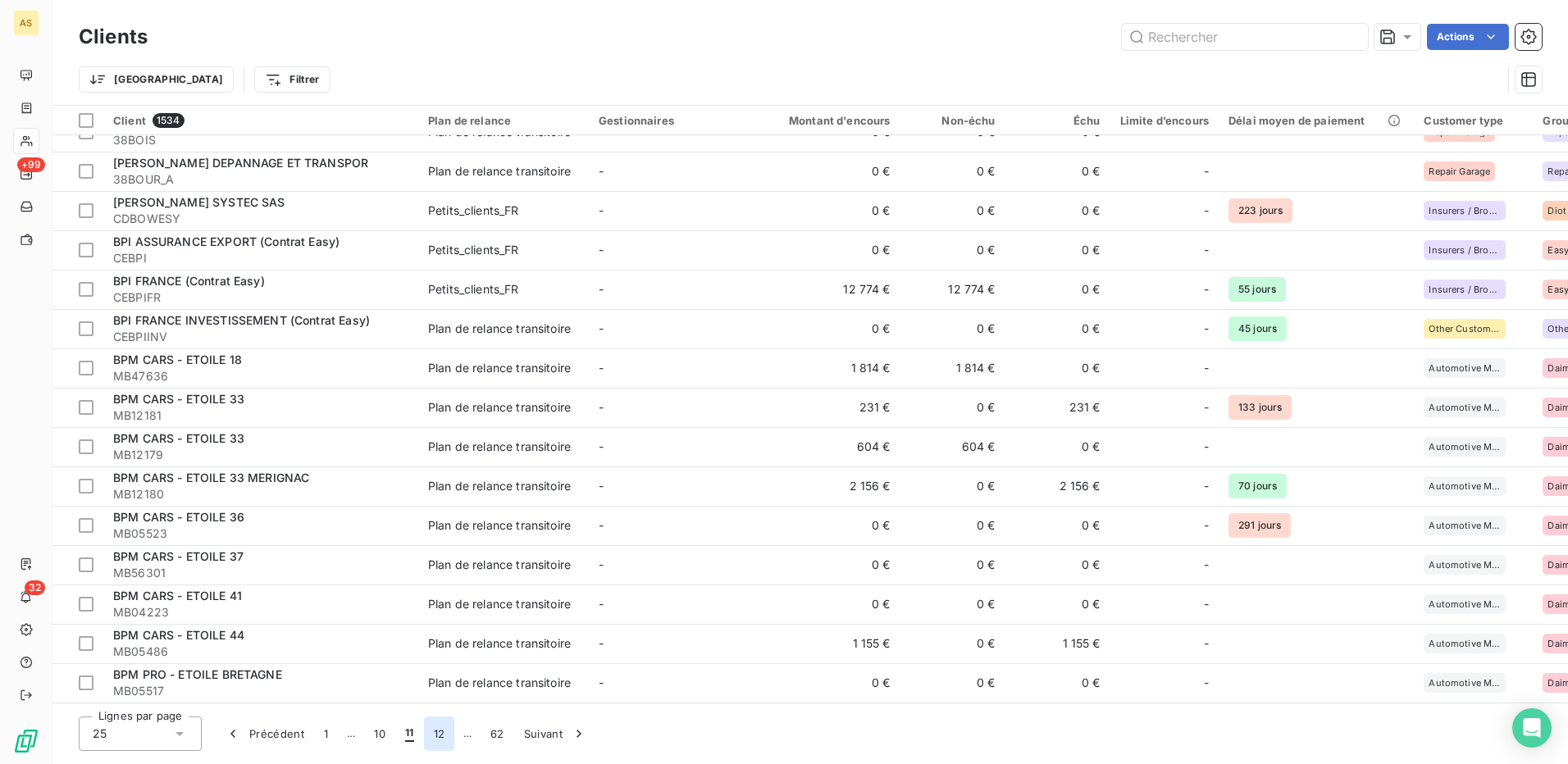
click at [447, 734] on button "12" at bounding box center [440, 734] width 32 height 35
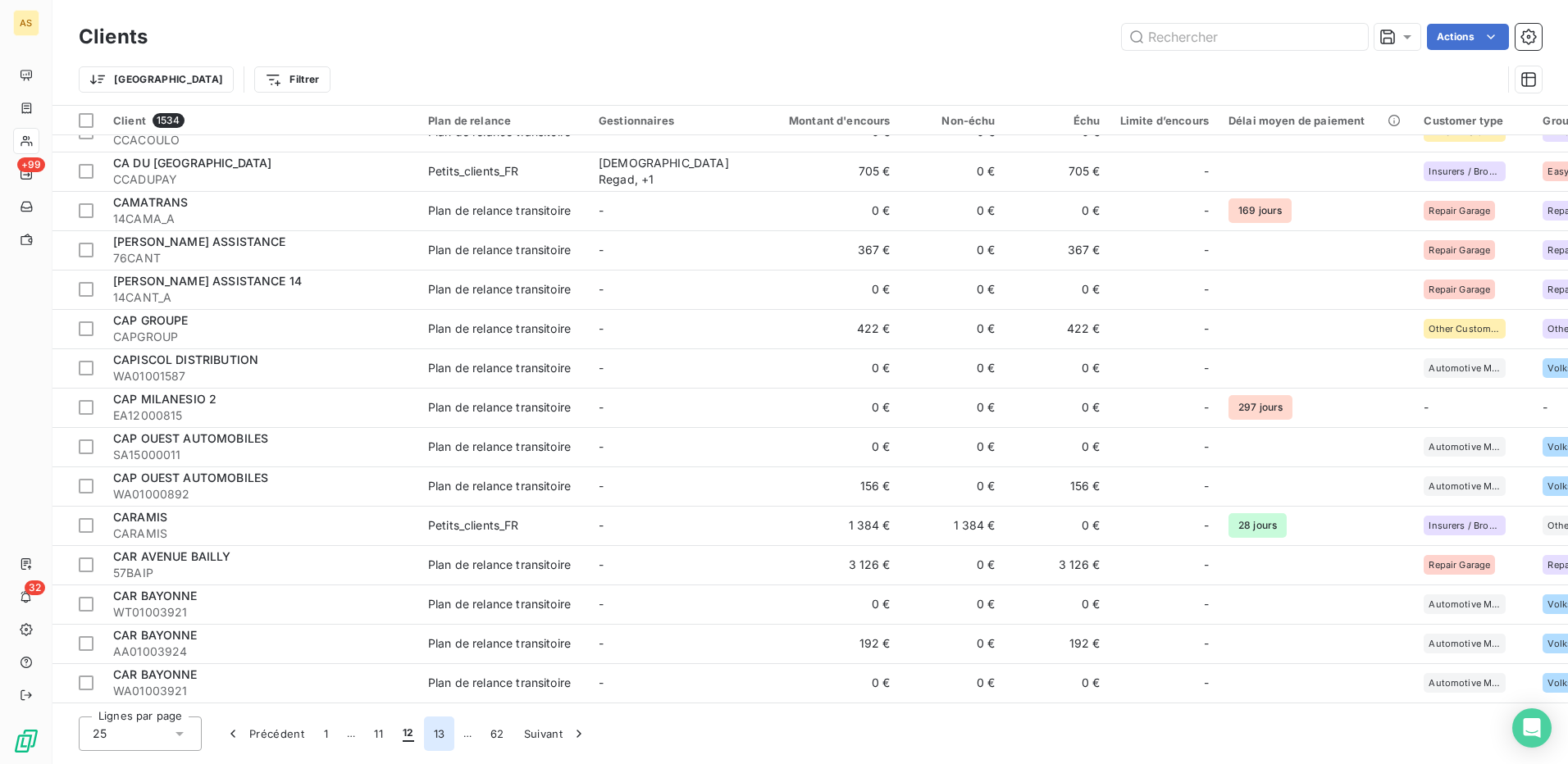
click at [438, 733] on button "13" at bounding box center [440, 734] width 32 height 35
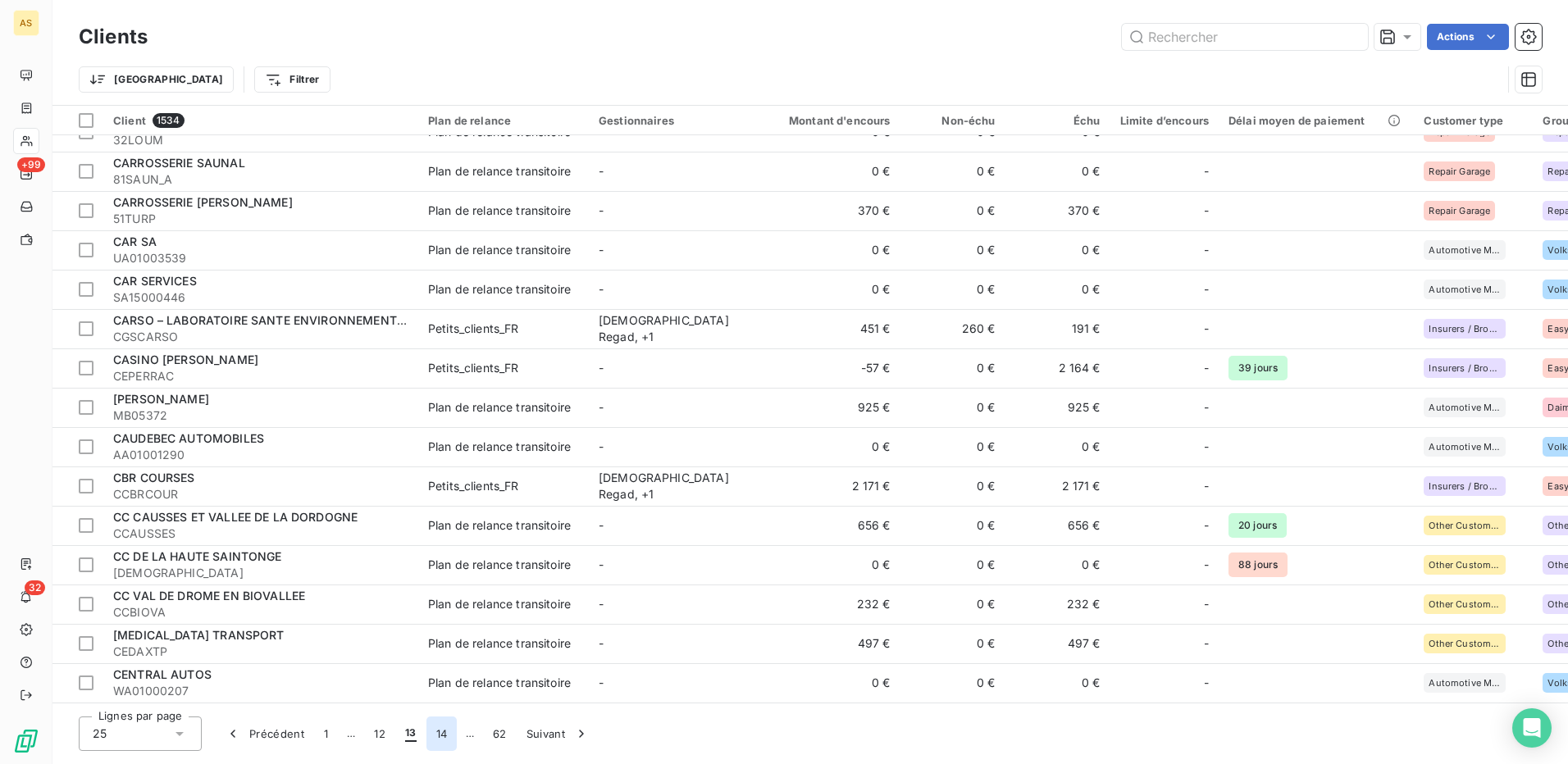
click at [445, 735] on button "14" at bounding box center [442, 734] width 32 height 35
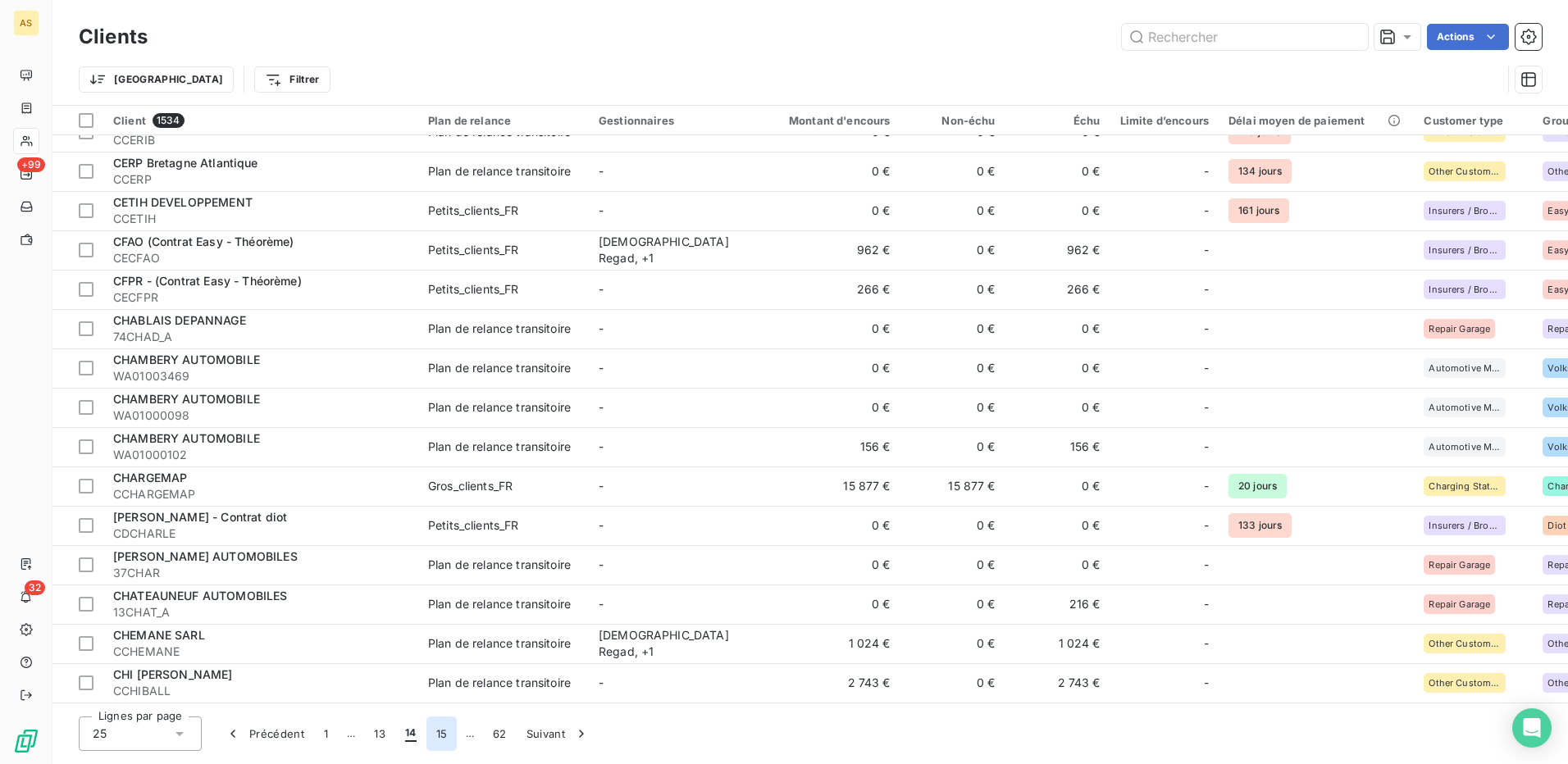
click at [446, 731] on button "15" at bounding box center [442, 734] width 32 height 35
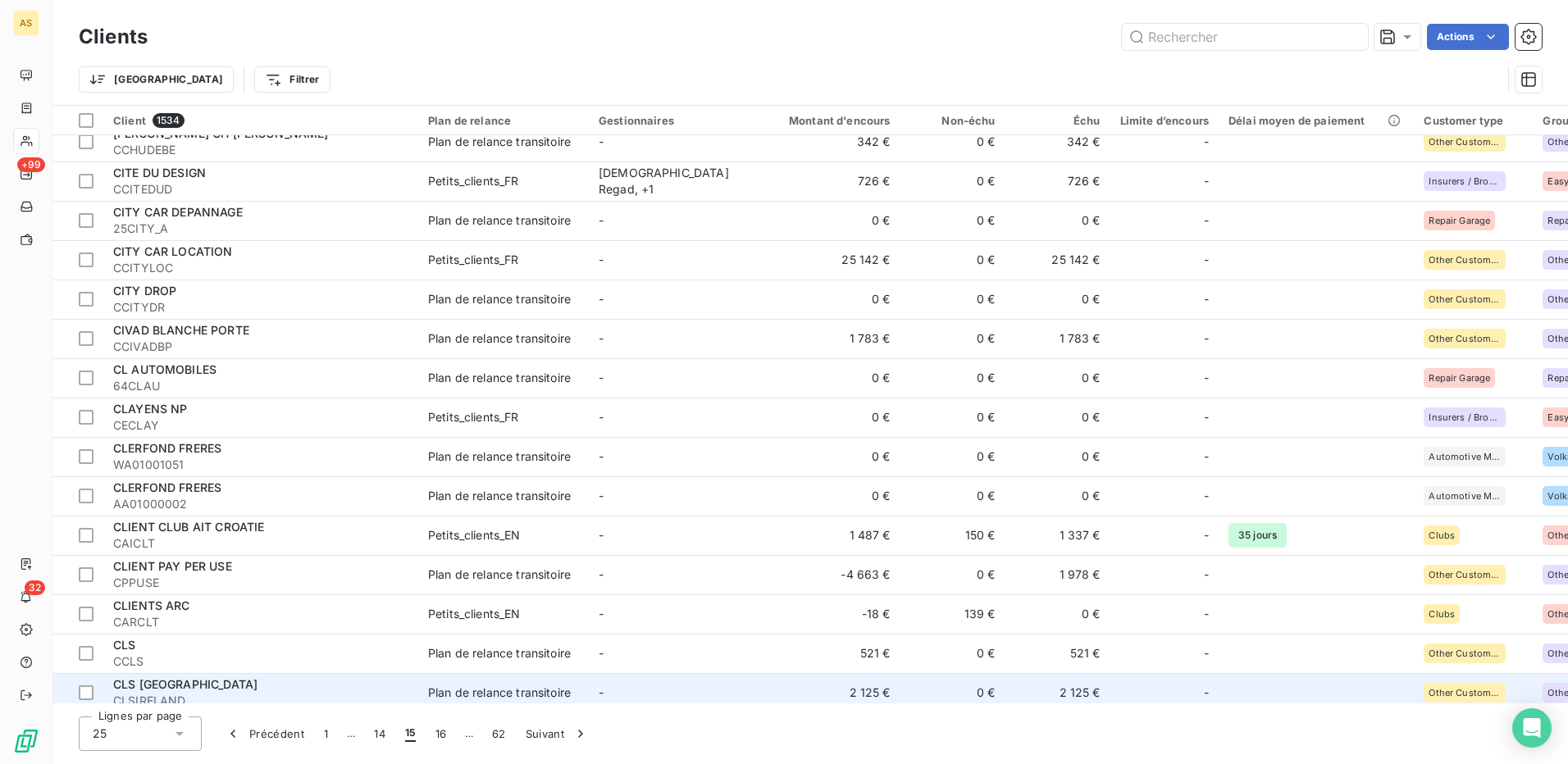
scroll to position [0, 0]
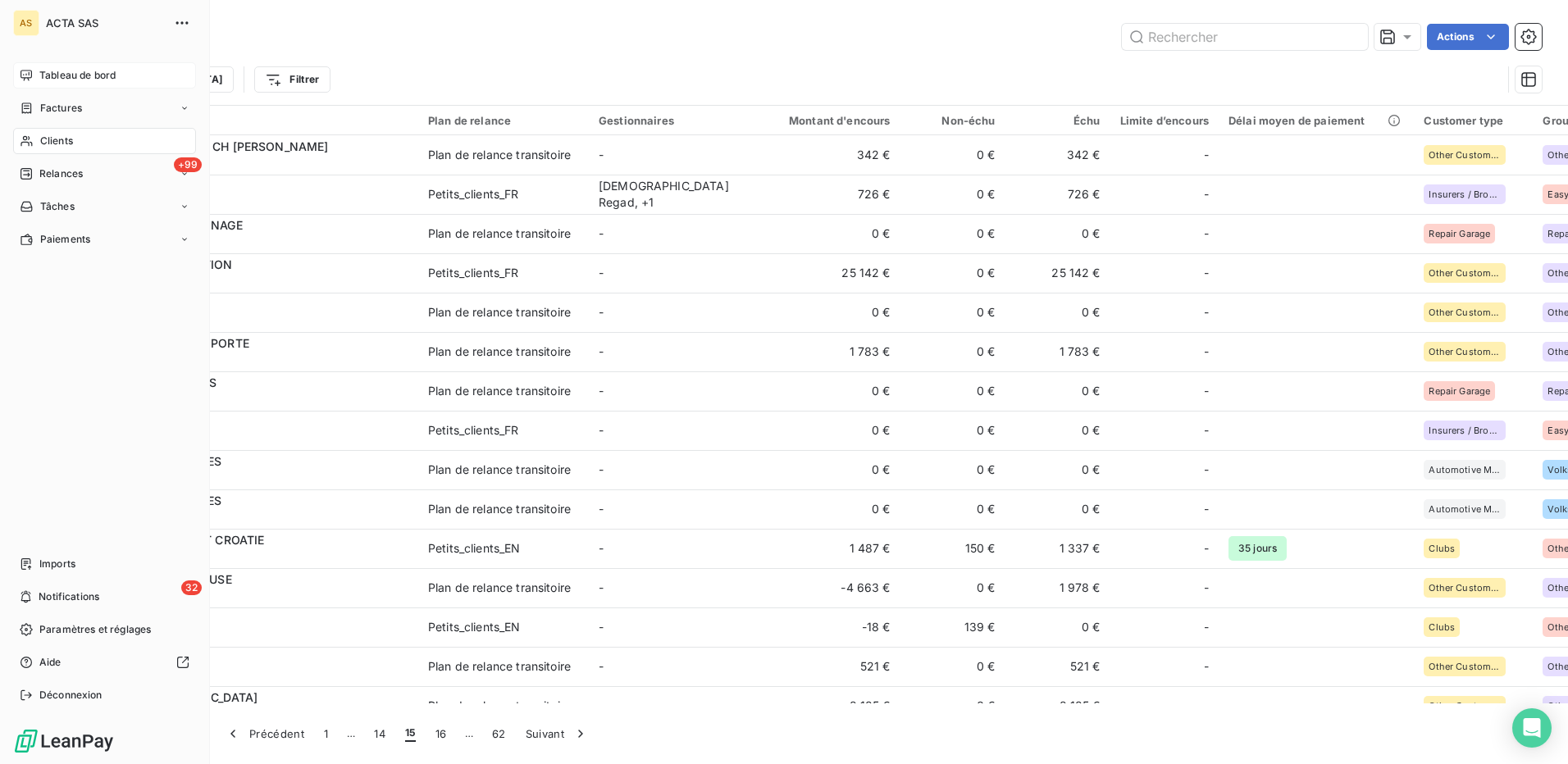
click at [66, 76] on span "Tableau de bord" at bounding box center [77, 75] width 76 height 15
